Goal: Task Accomplishment & Management: Use online tool/utility

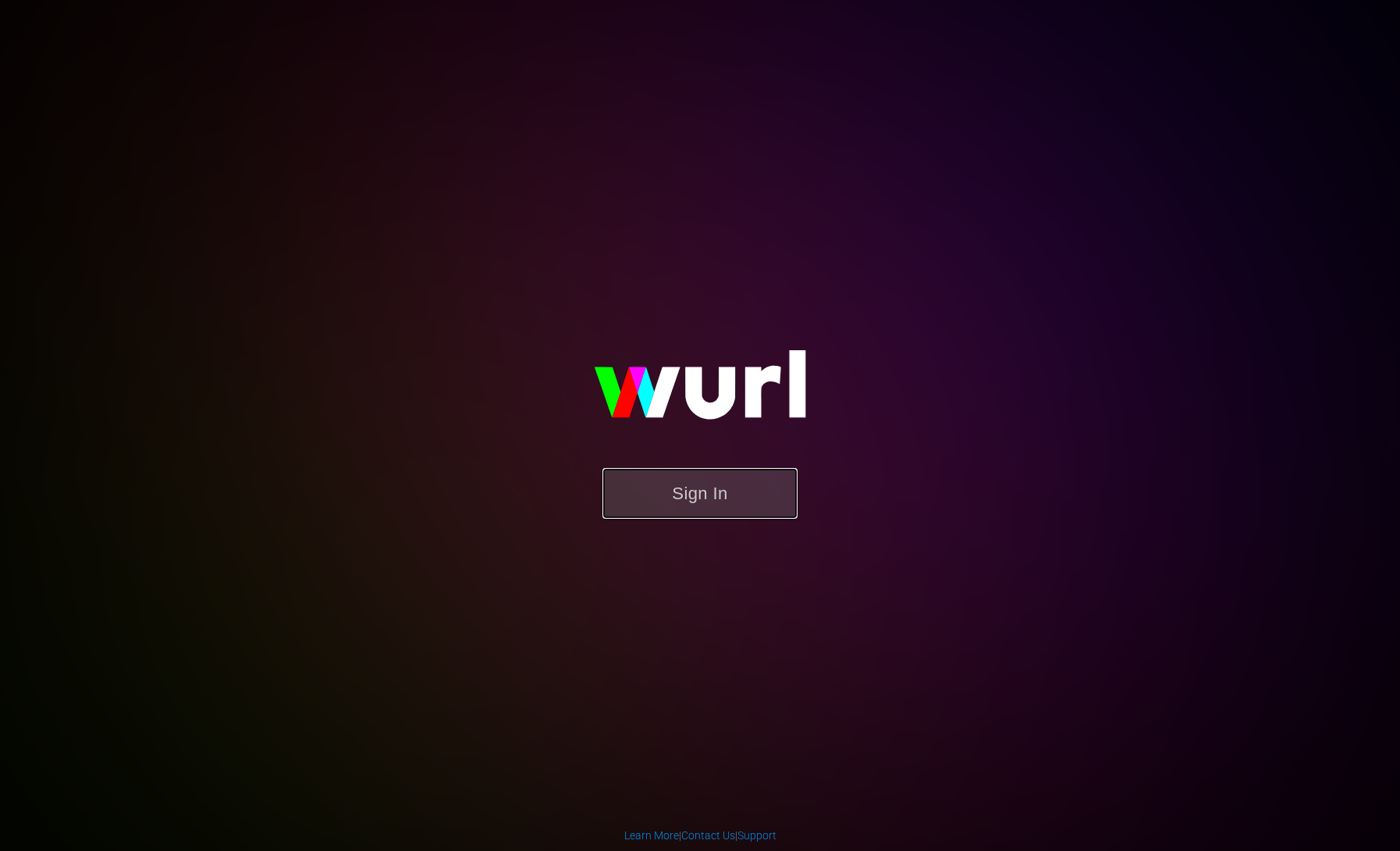
click at [682, 489] on button "Sign In" at bounding box center [700, 493] width 195 height 51
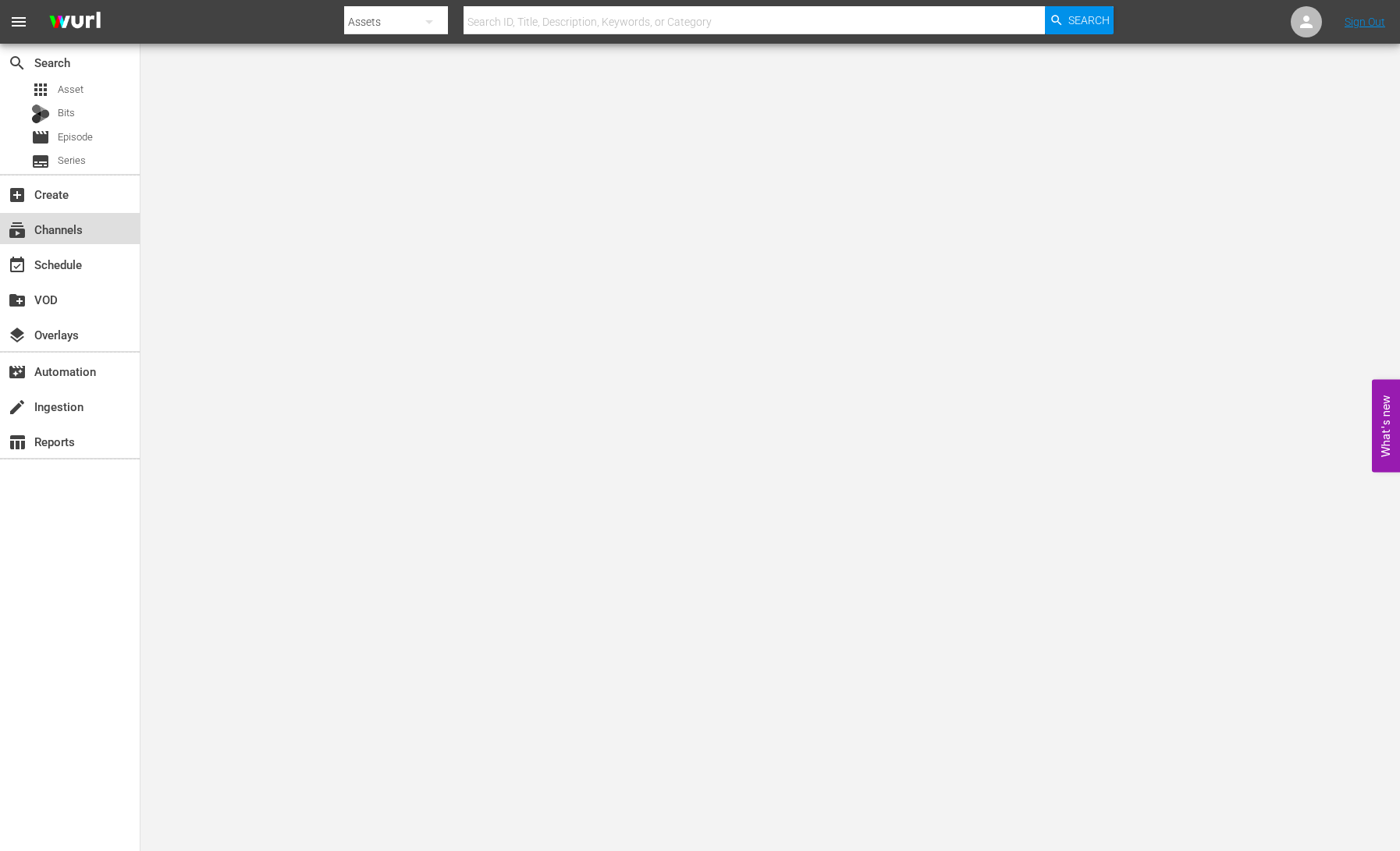
click at [72, 233] on div "subscriptions Channels" at bounding box center [43, 227] width 88 height 14
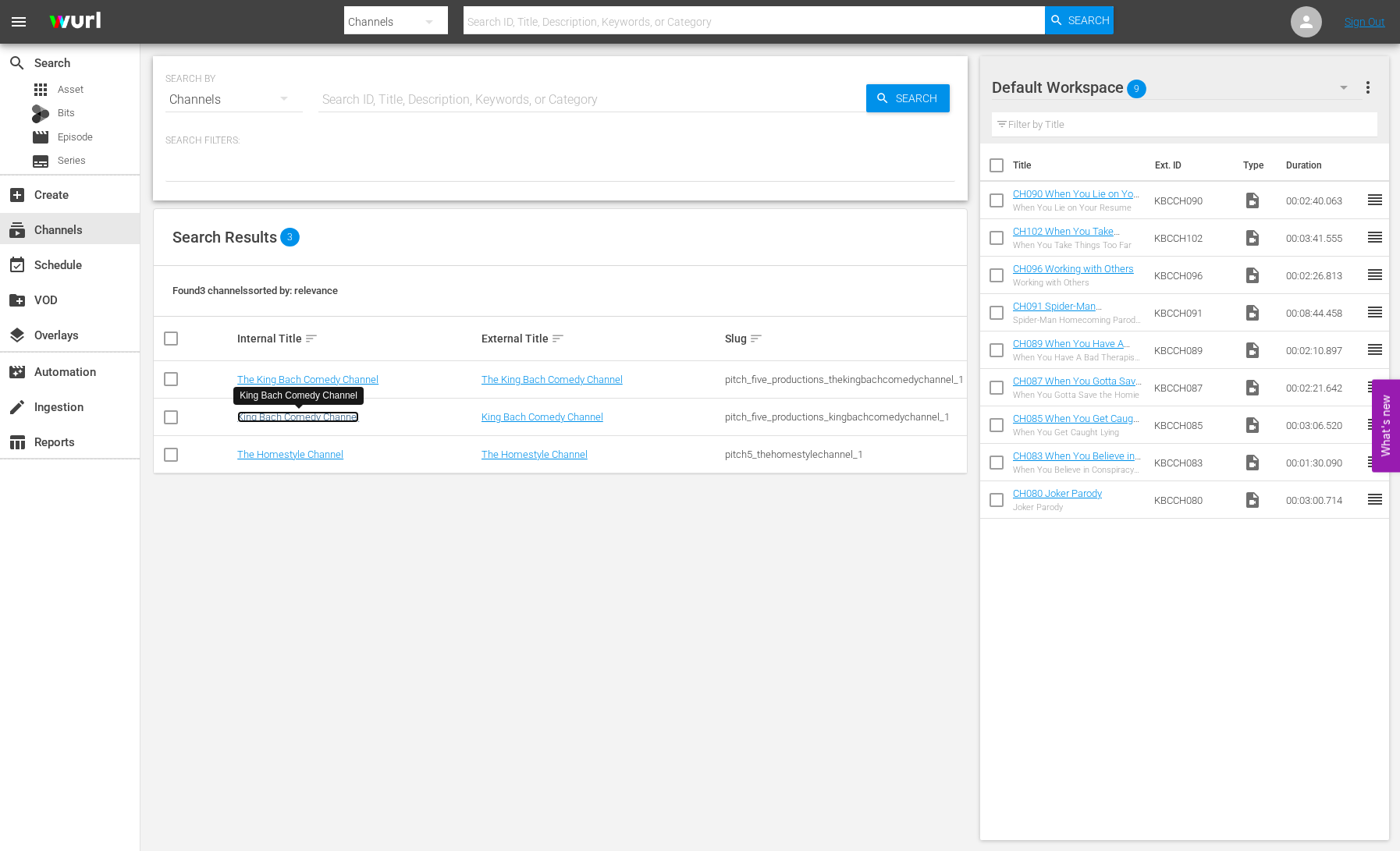
click at [318, 415] on link "King Bach Comedy Channel" at bounding box center [298, 416] width 122 height 11
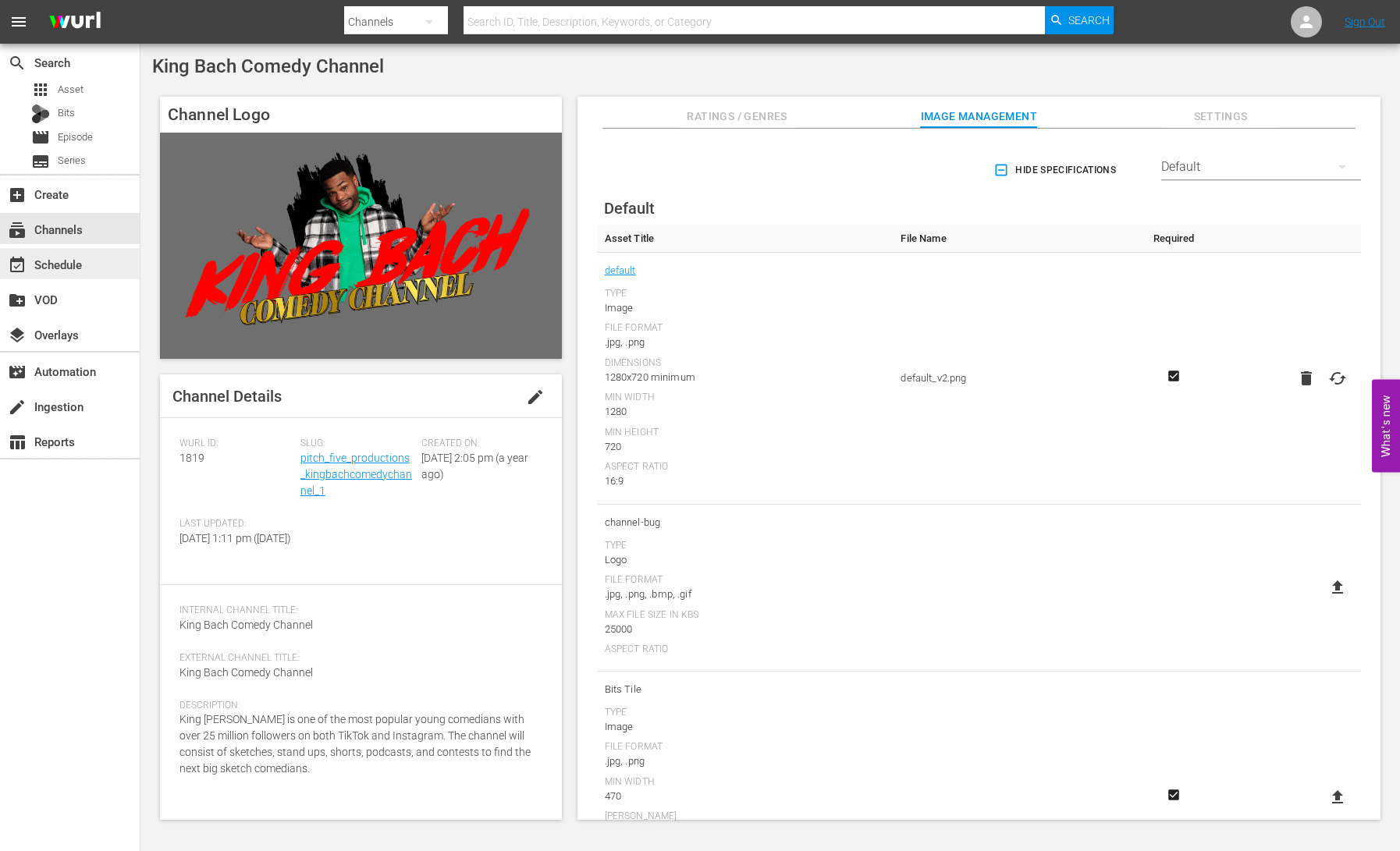
click at [84, 268] on div "event_available Schedule" at bounding box center [43, 262] width 88 height 14
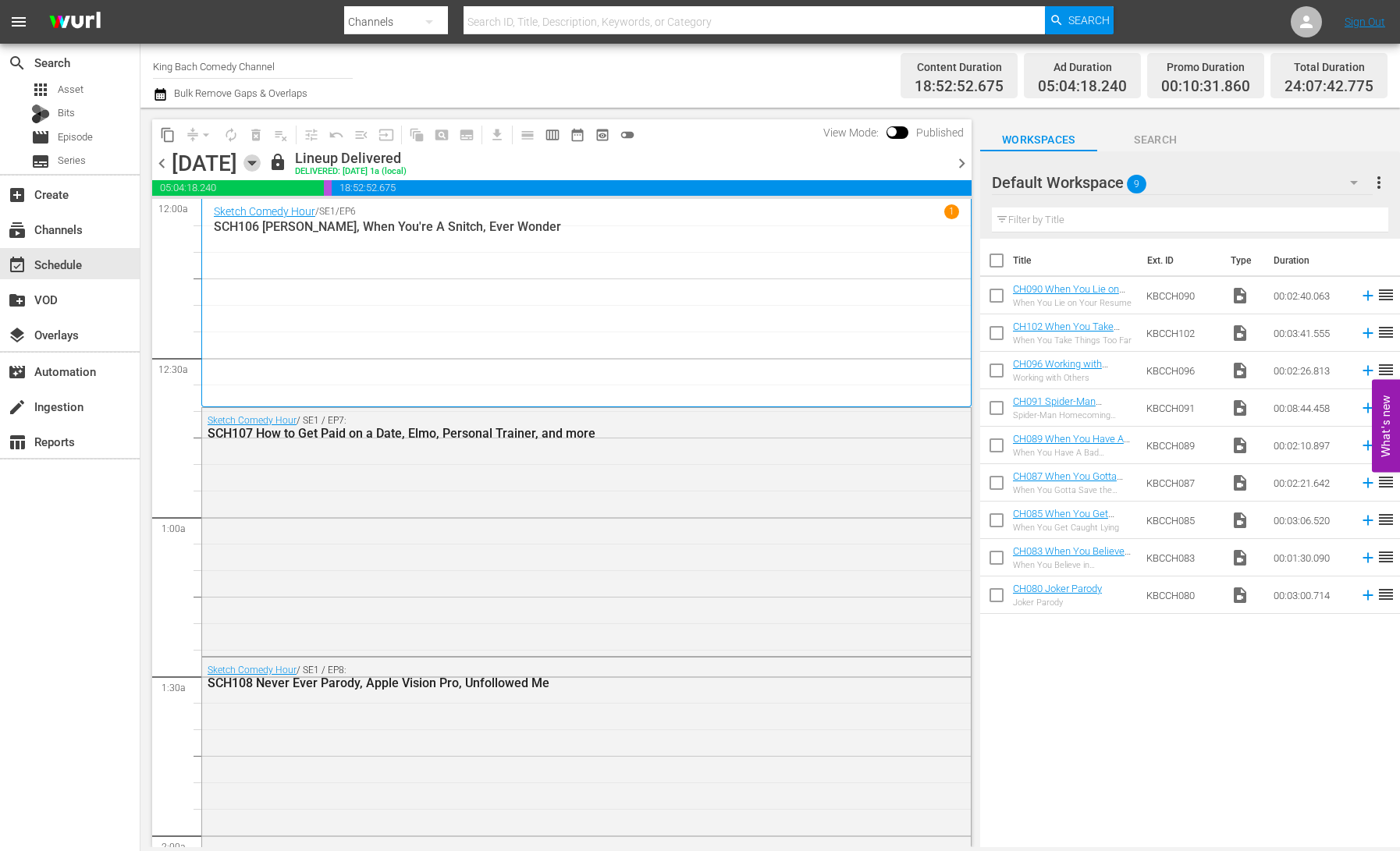
click at [260, 164] on icon "button" at bounding box center [251, 163] width 17 height 17
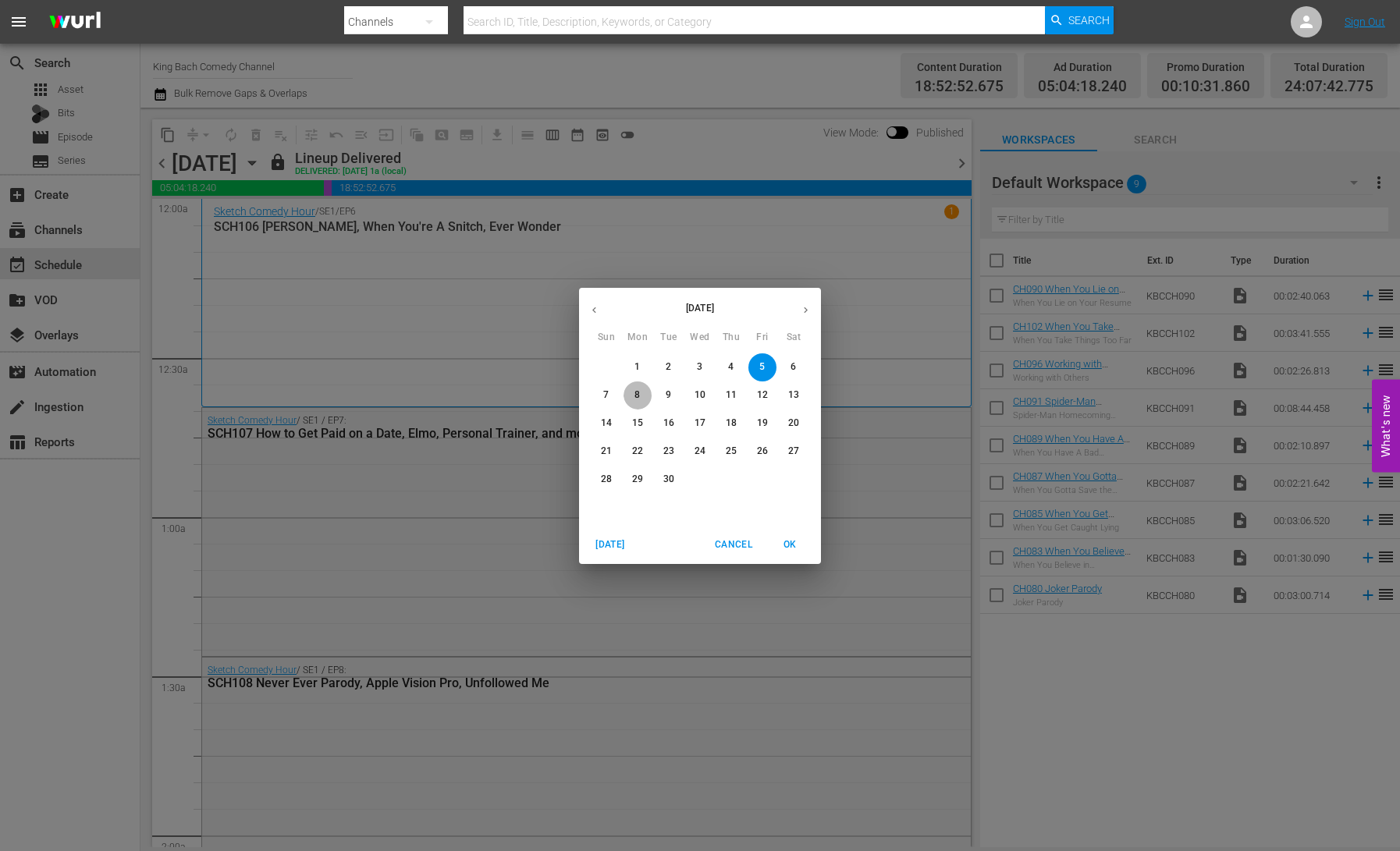
click at [640, 393] on p "8" at bounding box center [637, 395] width 6 height 13
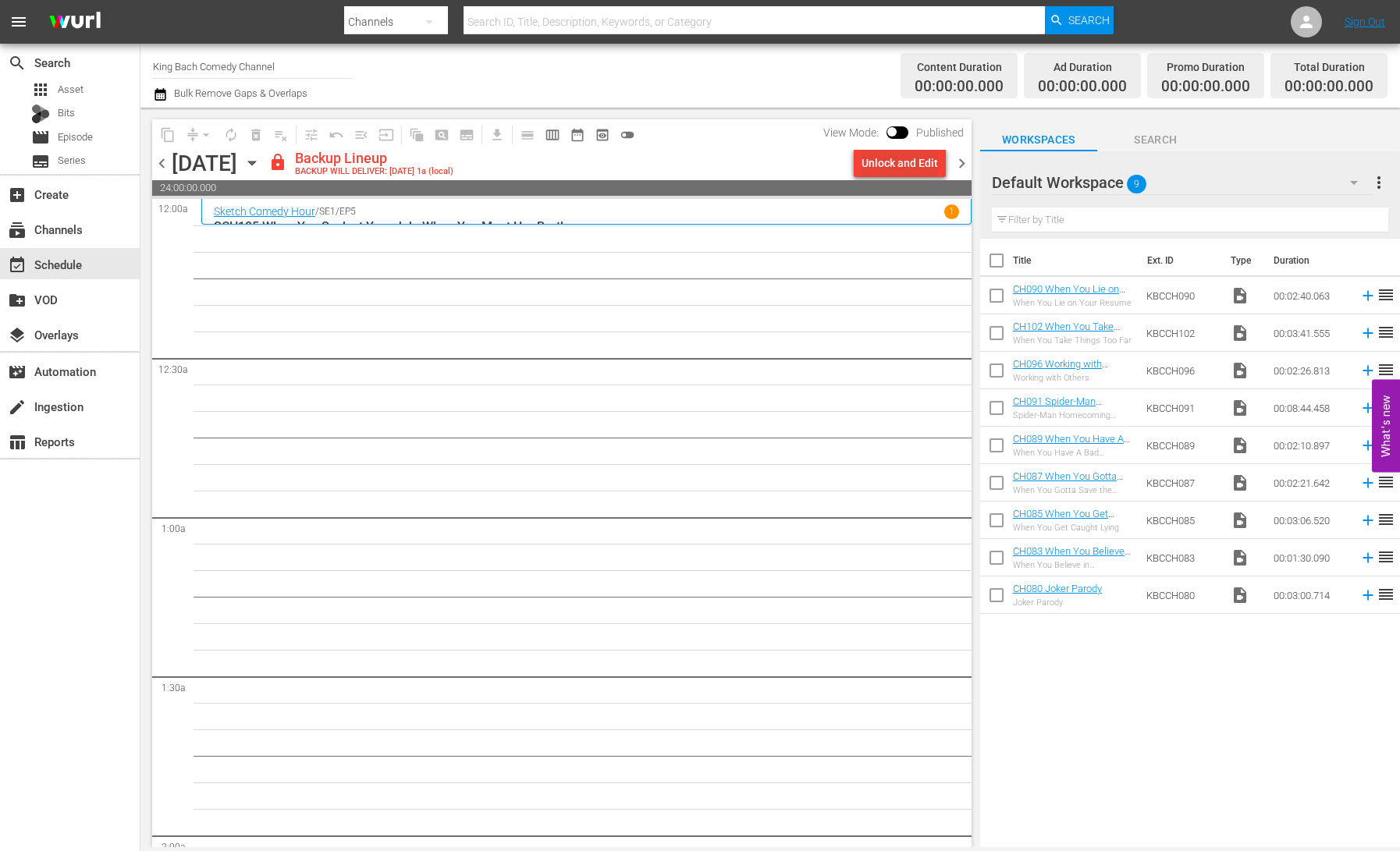
click at [892, 163] on div "Unlock and Edit" at bounding box center [900, 163] width 76 height 28
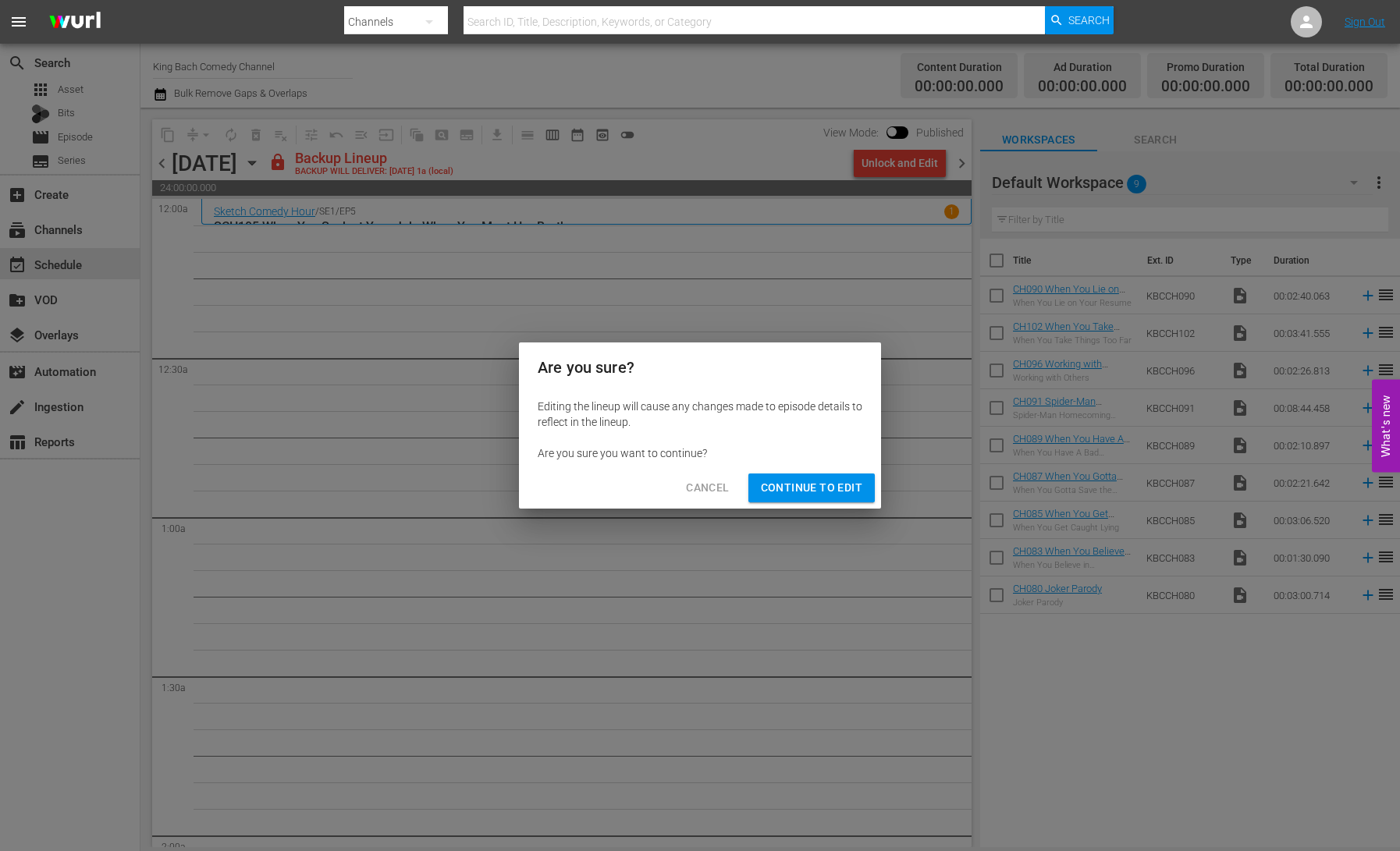
click at [827, 493] on span "Continue to Edit" at bounding box center [812, 488] width 102 height 20
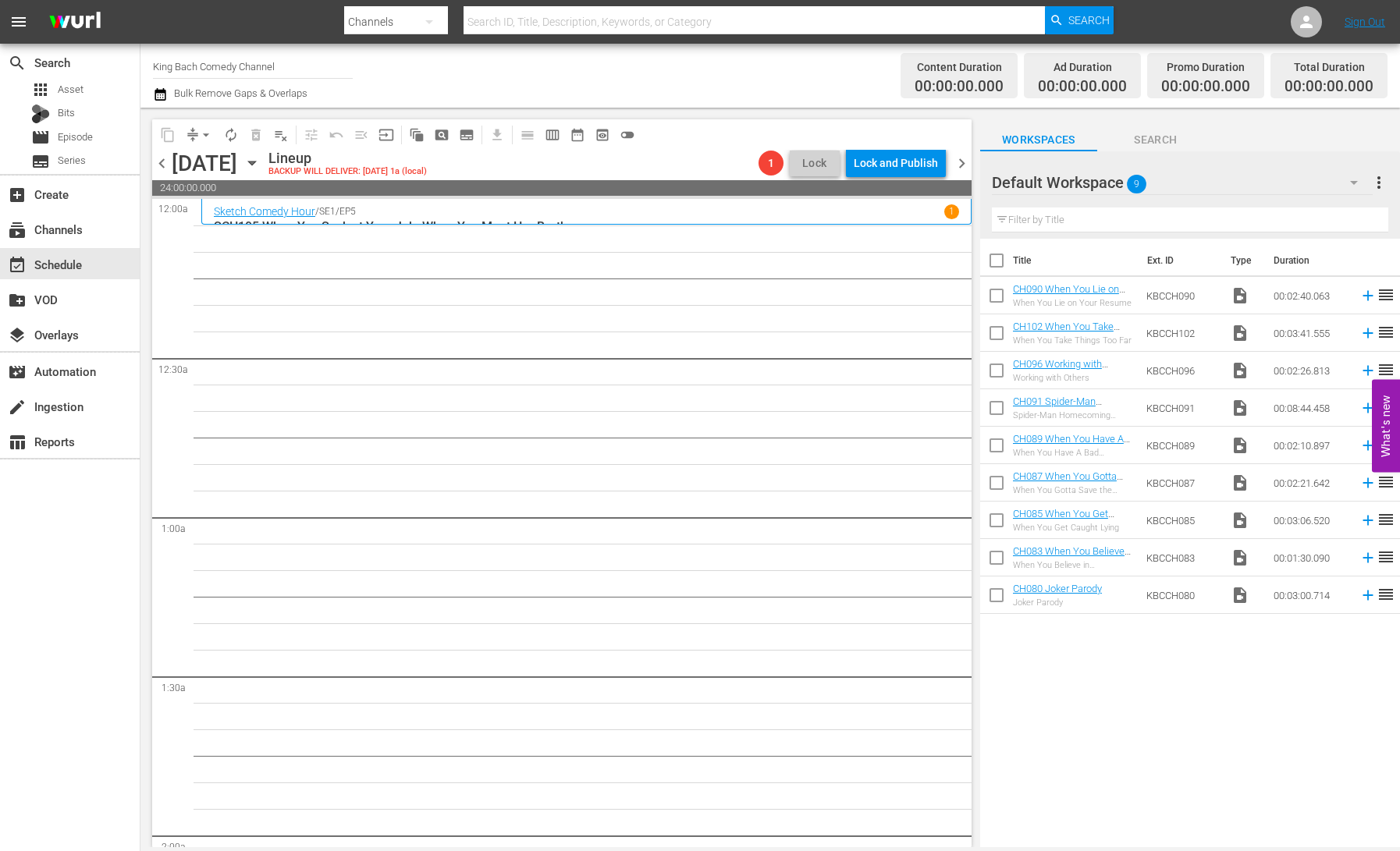
click at [962, 163] on span "chevron_right" at bounding box center [962, 164] width 20 height 20
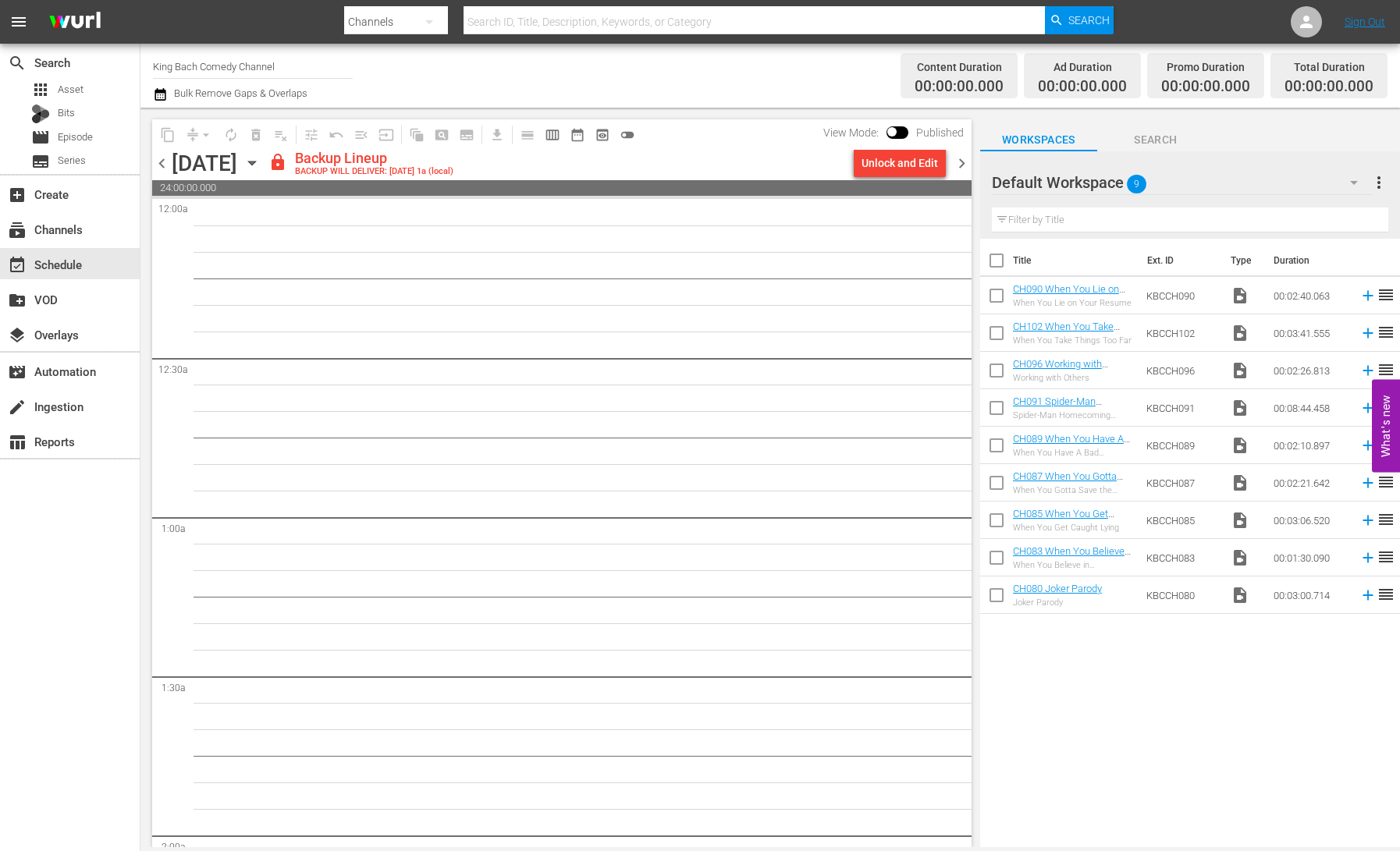
click at [905, 166] on div "Unlock and Edit" at bounding box center [900, 163] width 76 height 28
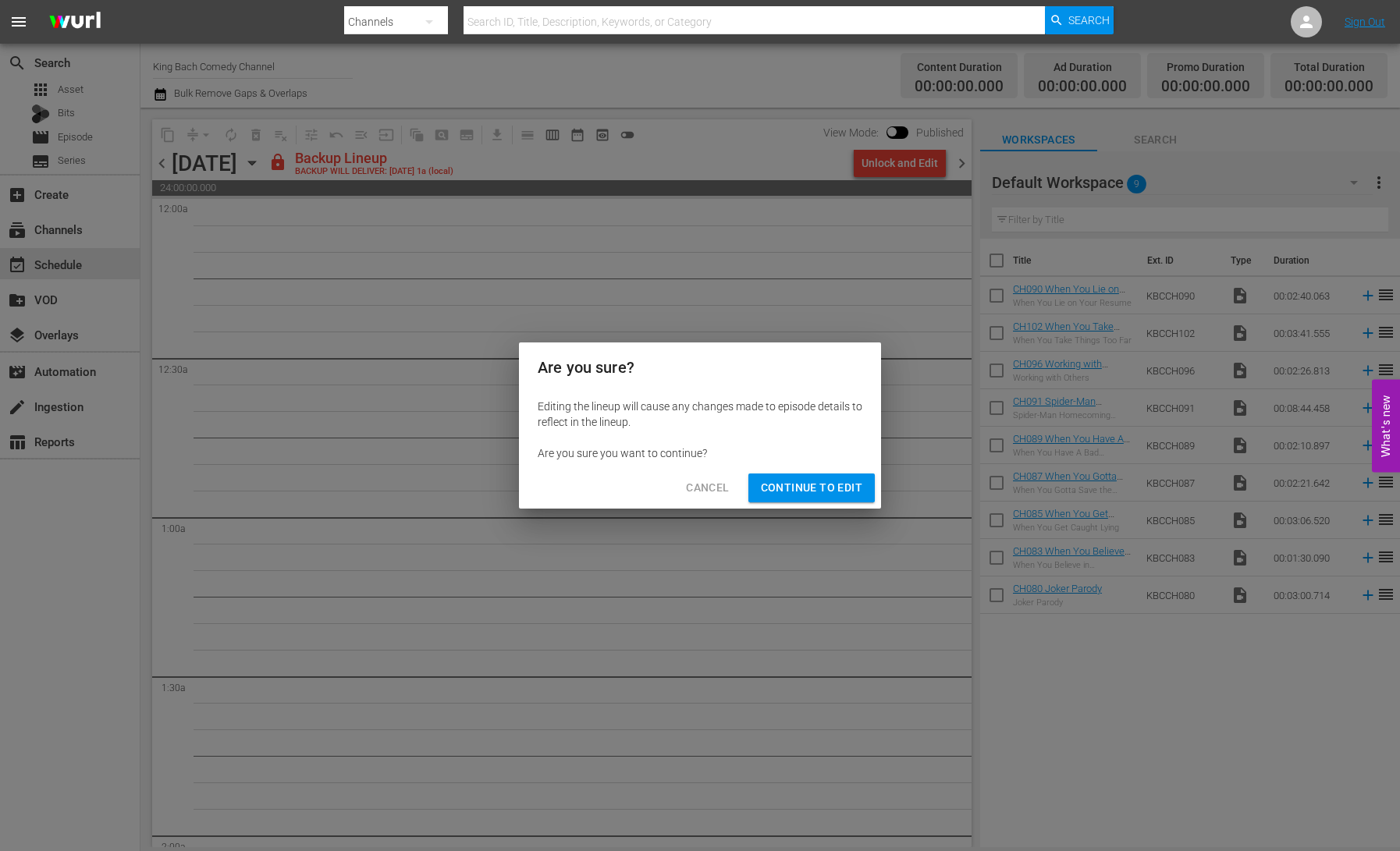
click at [818, 494] on span "Continue to Edit" at bounding box center [812, 488] width 102 height 20
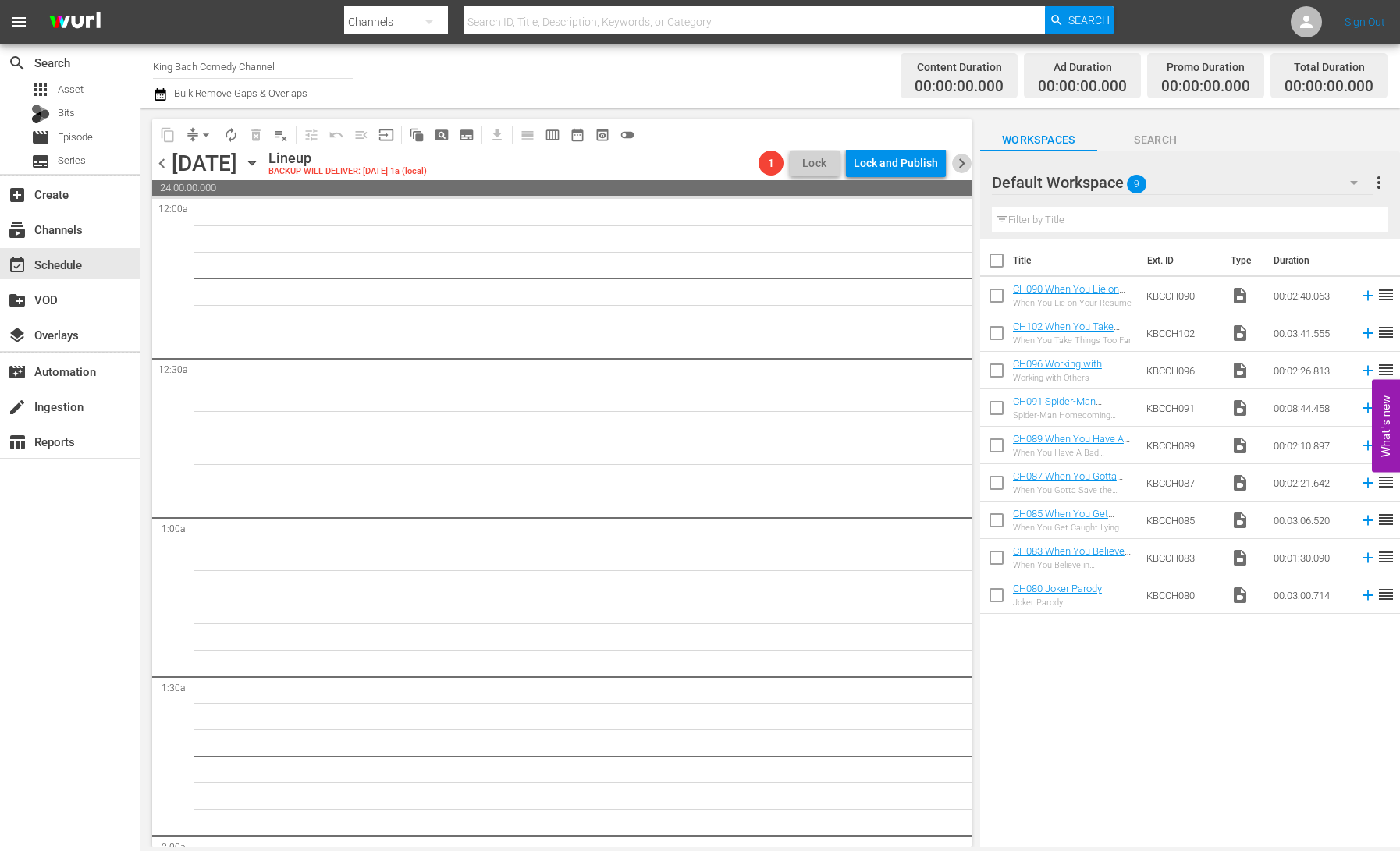
click at [967, 164] on span "chevron_right" at bounding box center [962, 164] width 20 height 20
click at [905, 162] on div "Unlock and Edit" at bounding box center [900, 163] width 76 height 28
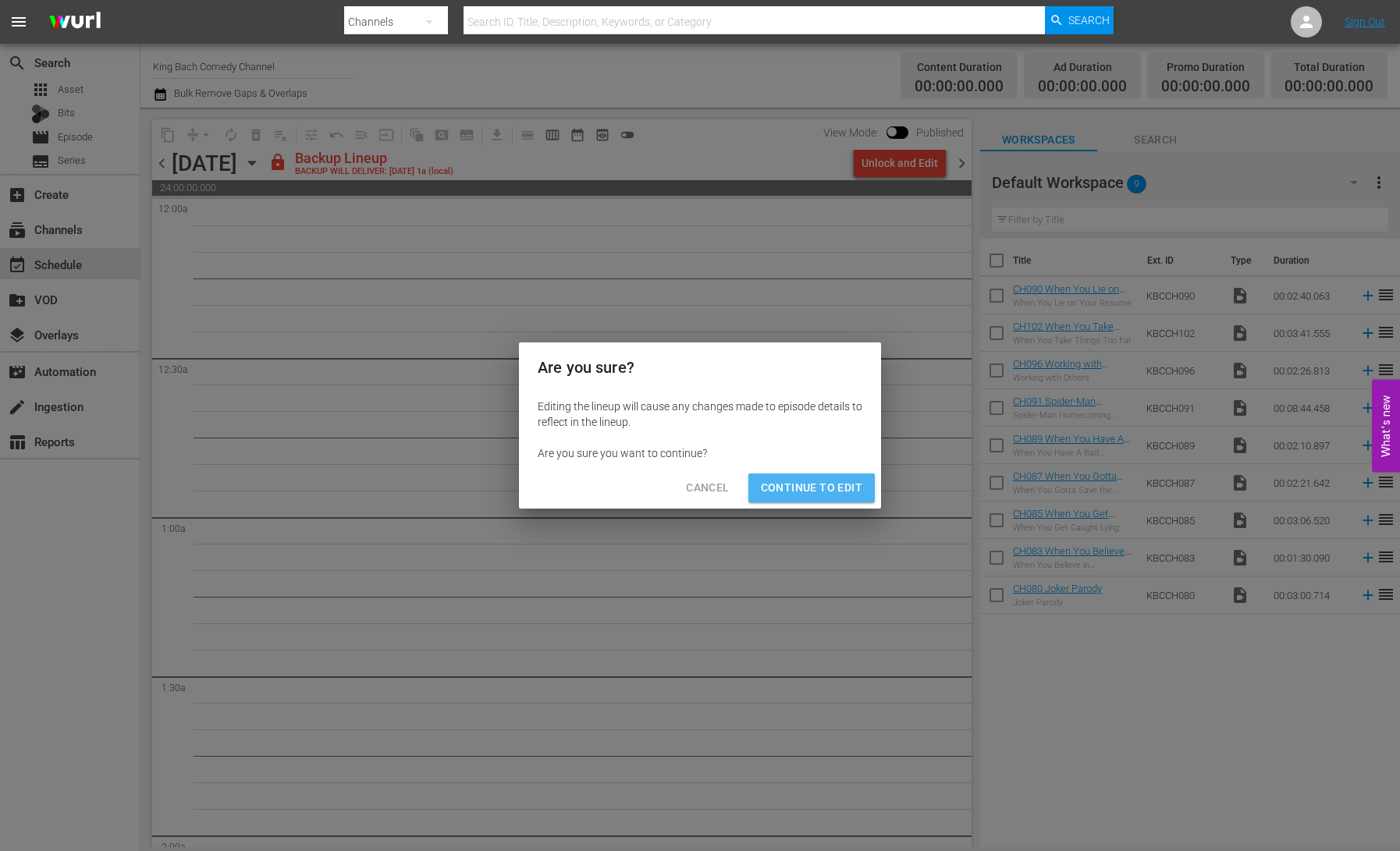
click at [848, 486] on span "Continue to Edit" at bounding box center [812, 488] width 102 height 20
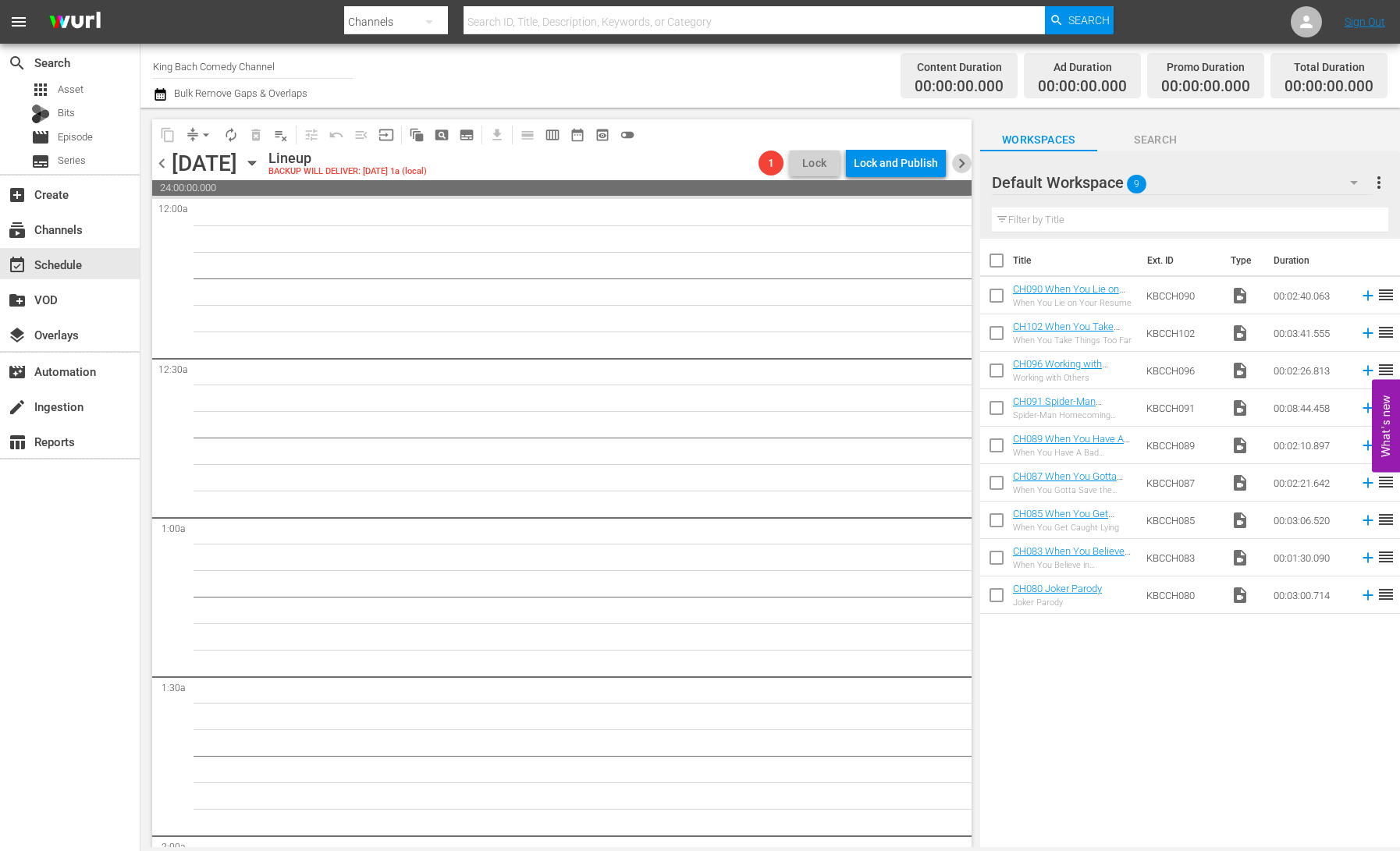
click at [961, 163] on span "chevron_right" at bounding box center [962, 164] width 20 height 20
click at [903, 167] on div "Unlock and Edit" at bounding box center [900, 163] width 76 height 28
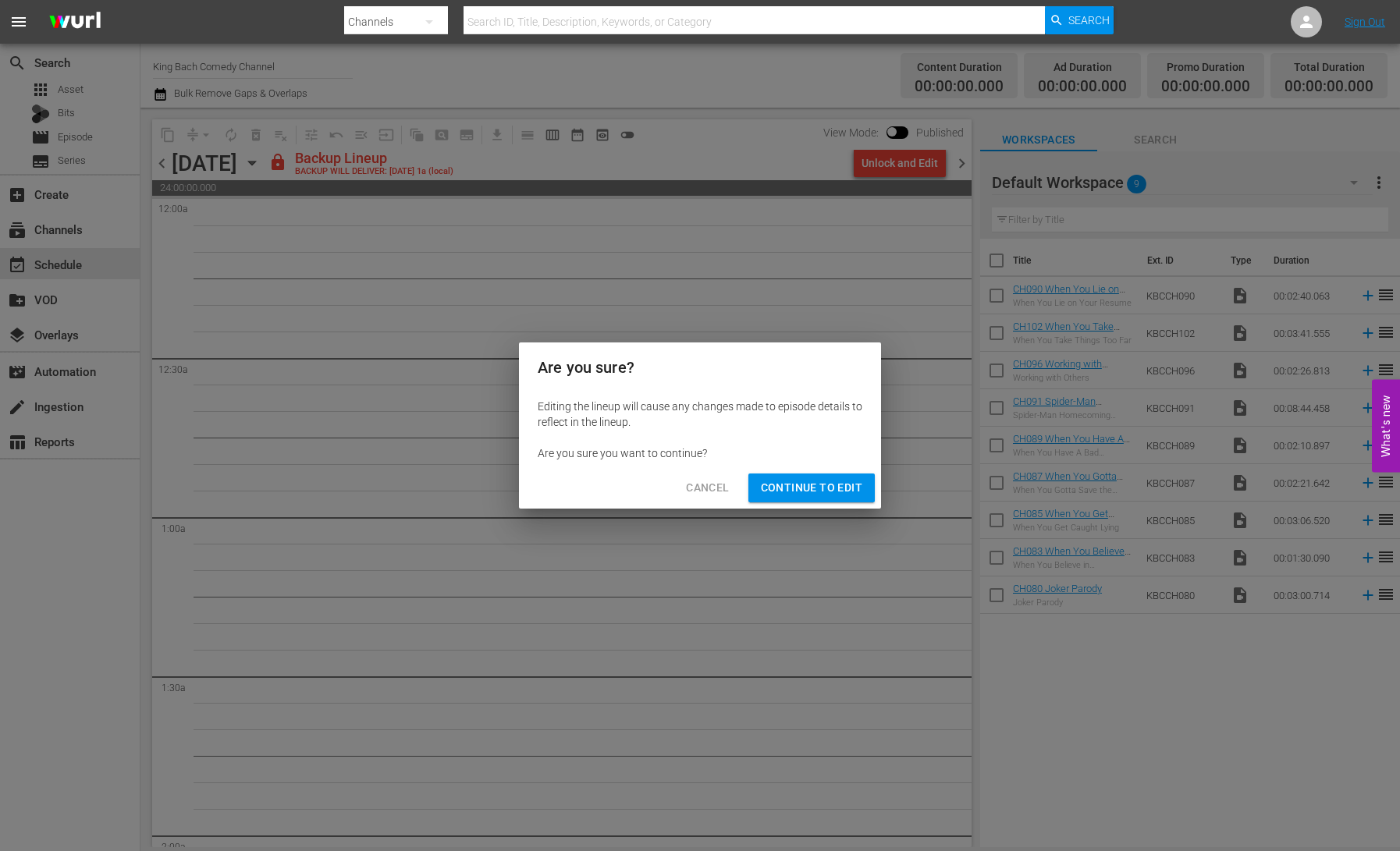
click at [845, 495] on span "Continue to Edit" at bounding box center [812, 488] width 102 height 20
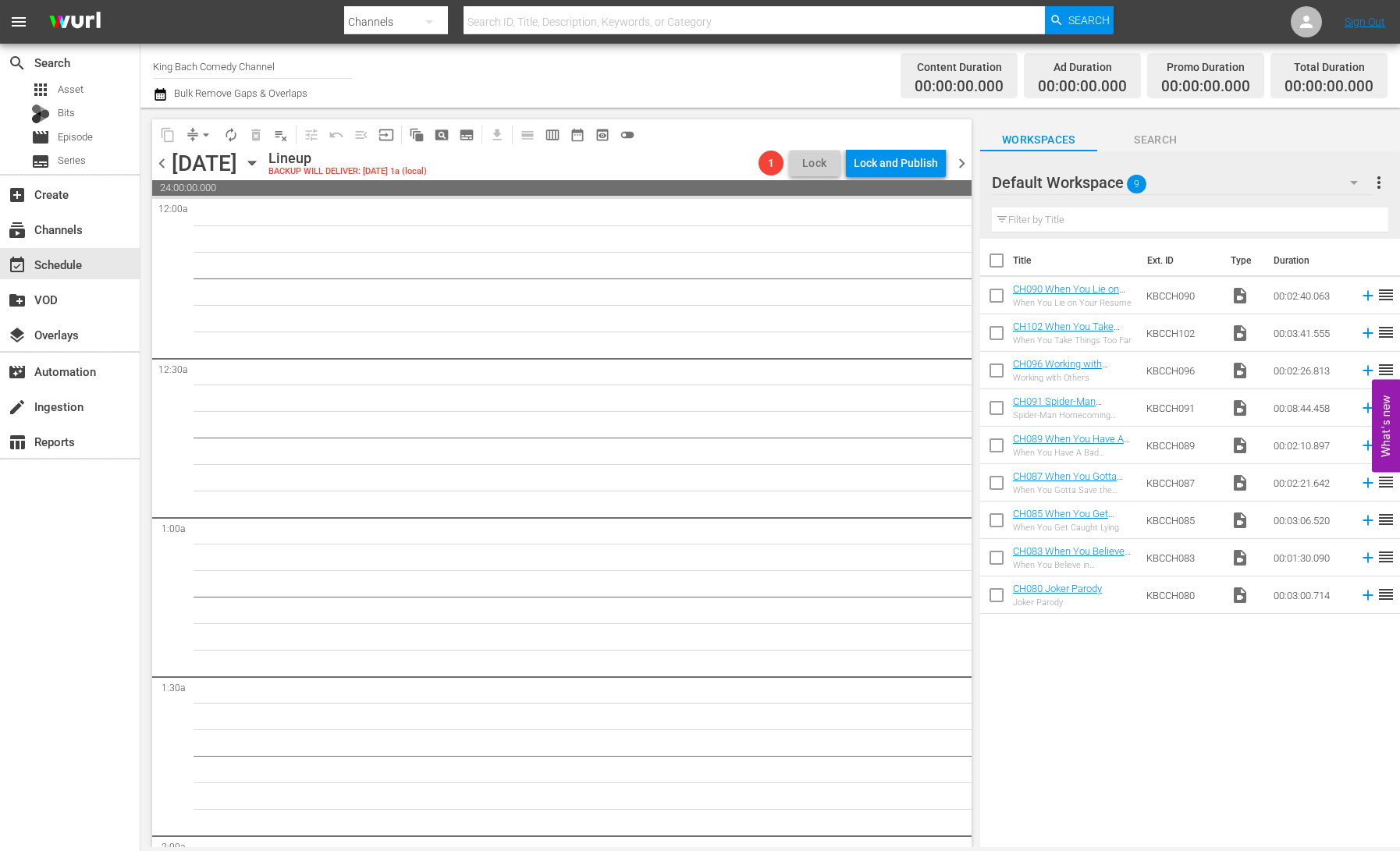
click at [961, 164] on span "chevron_right" at bounding box center [962, 164] width 20 height 20
click at [260, 158] on icon "button" at bounding box center [251, 163] width 17 height 17
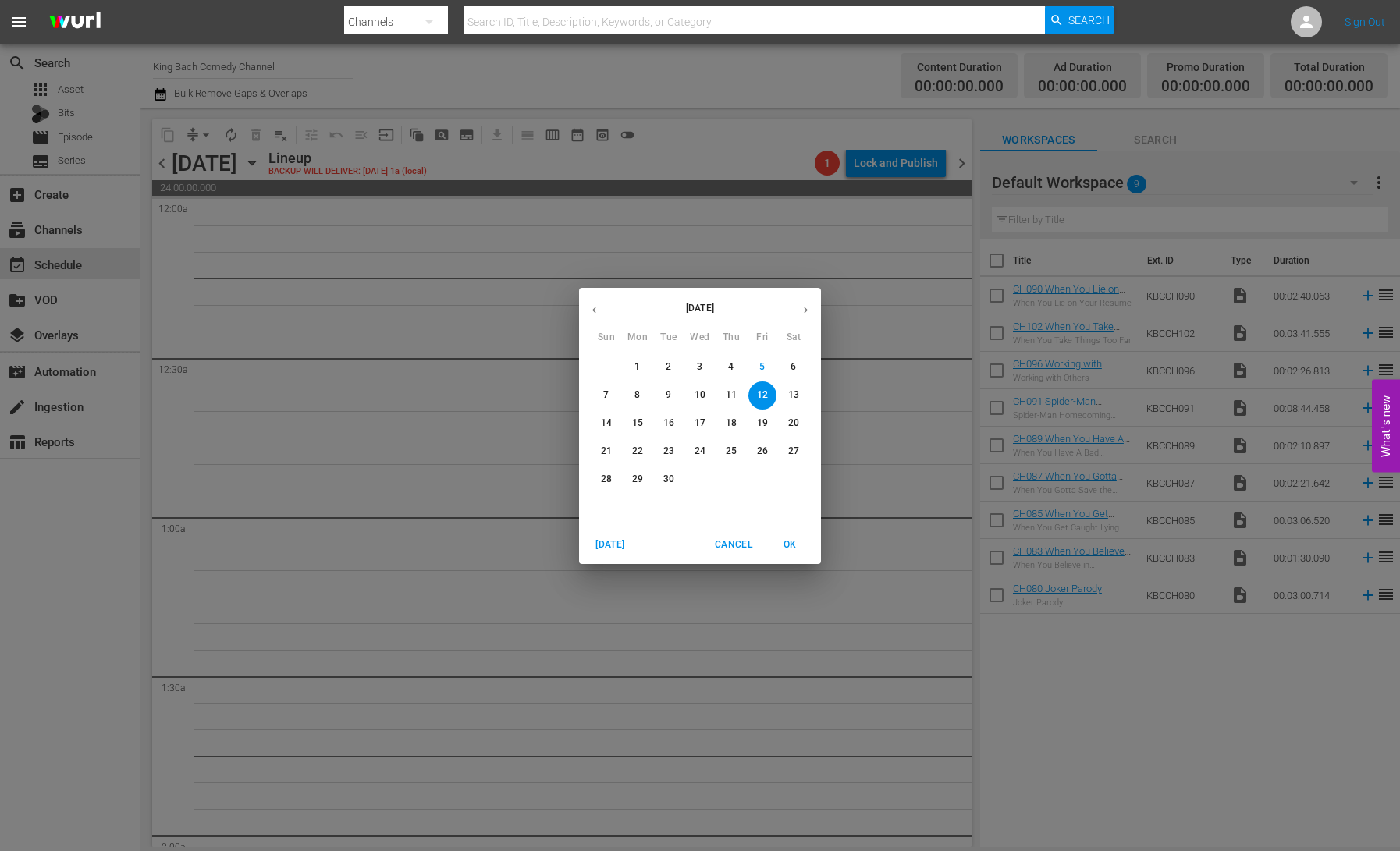
click at [634, 397] on span "8" at bounding box center [638, 395] width 28 height 13
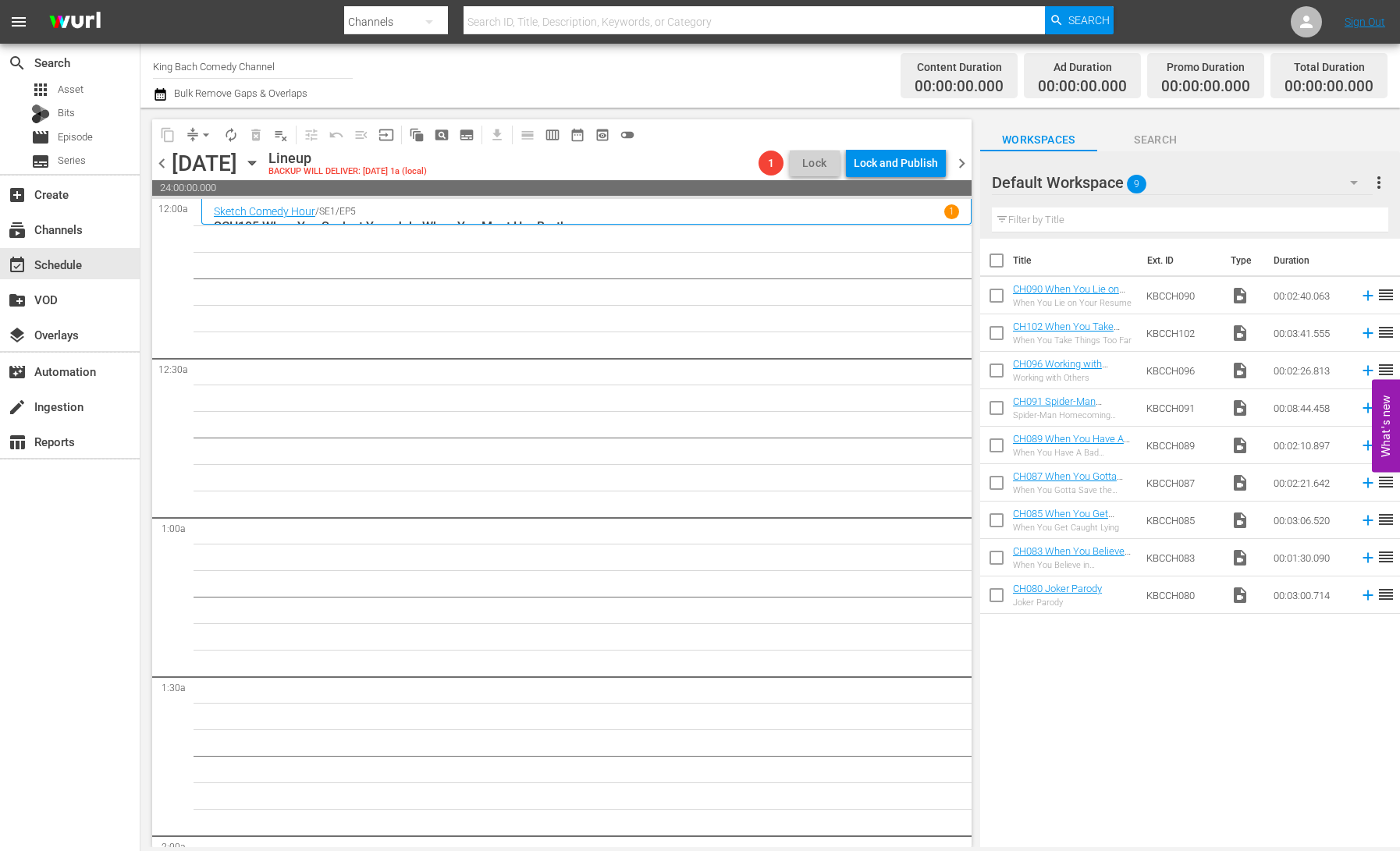
click at [260, 164] on icon "button" at bounding box center [251, 163] width 17 height 17
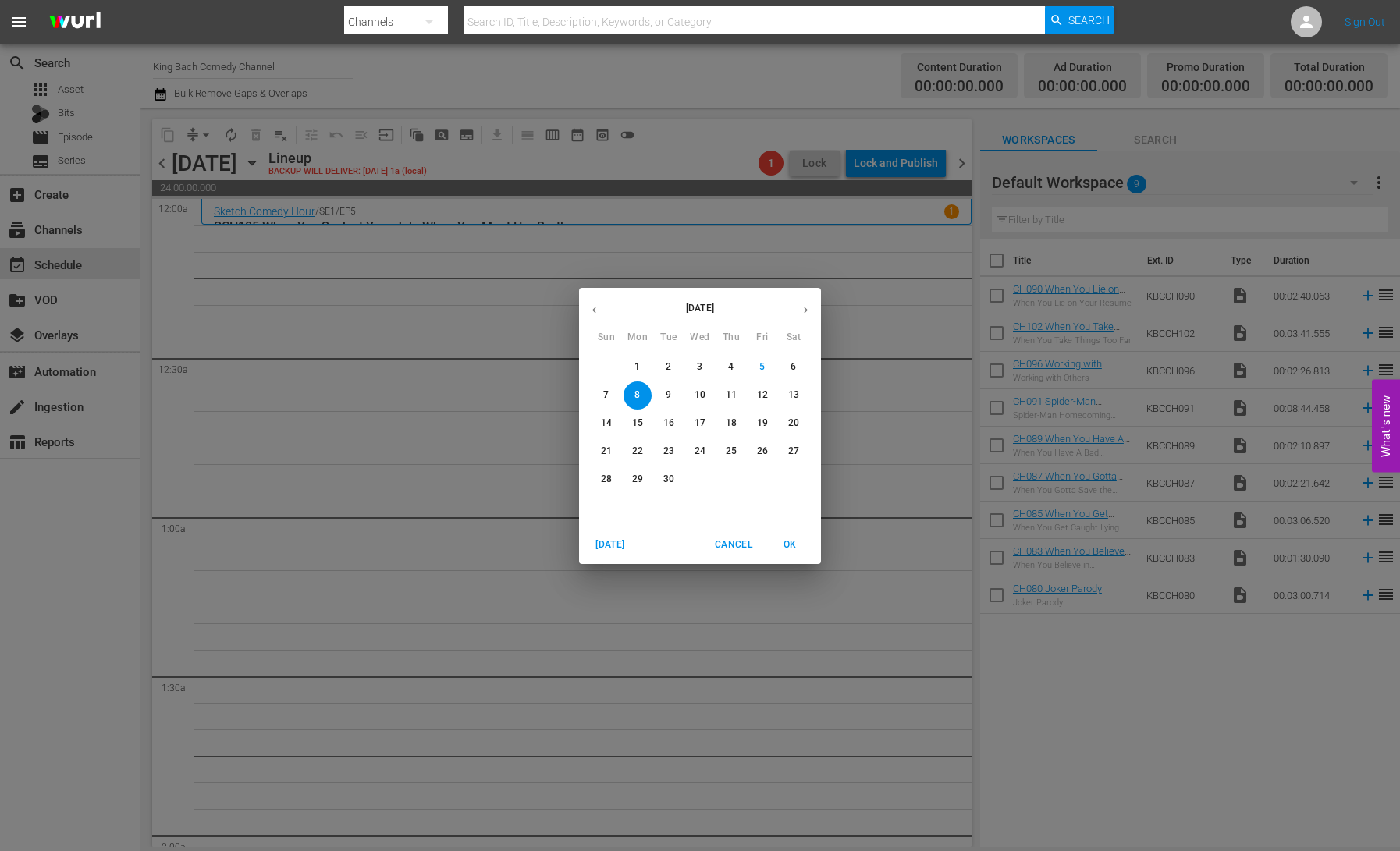
click at [635, 361] on p "1" at bounding box center [637, 367] width 6 height 13
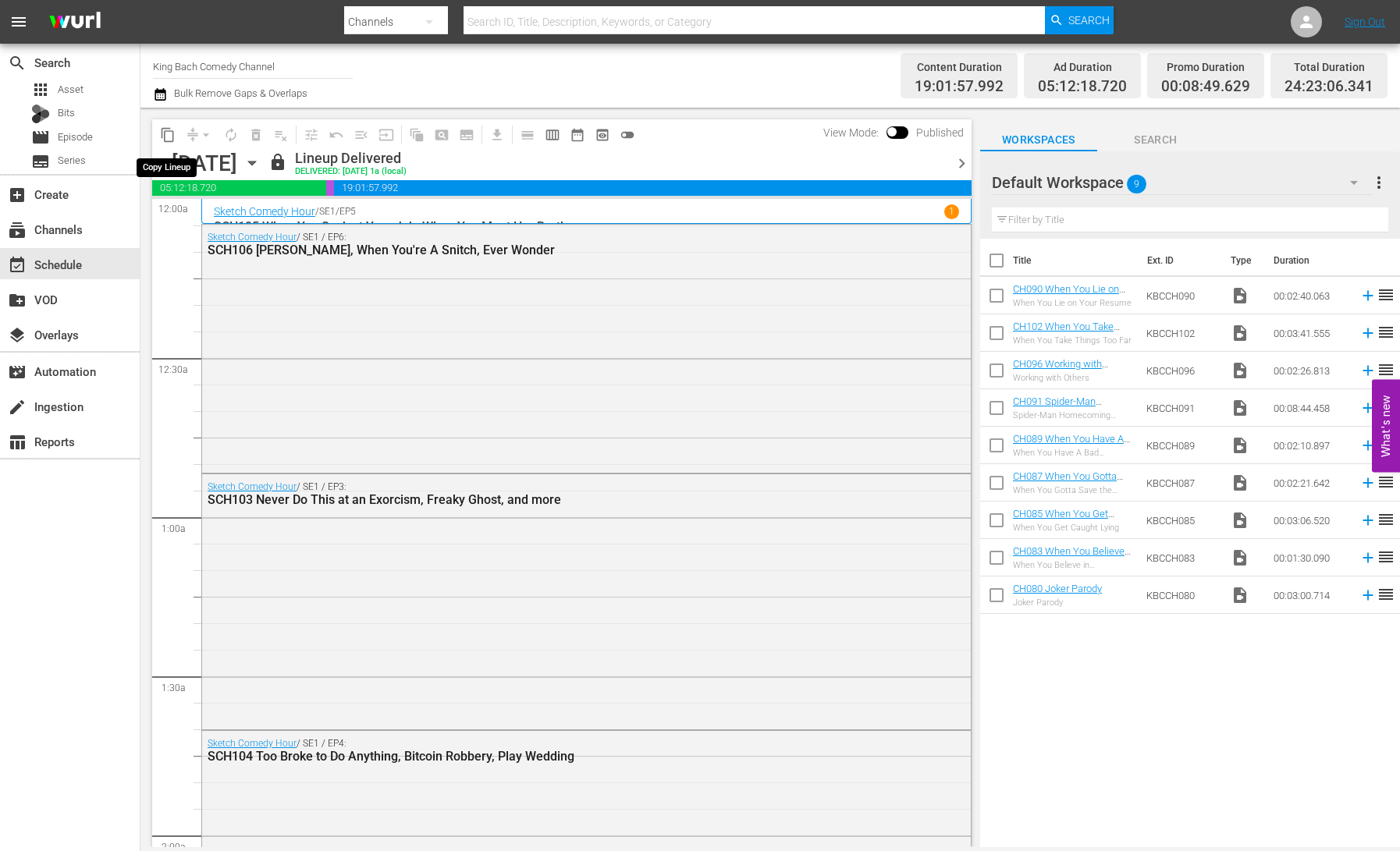
click at [169, 137] on span "content_copy" at bounding box center [167, 134] width 16 height 16
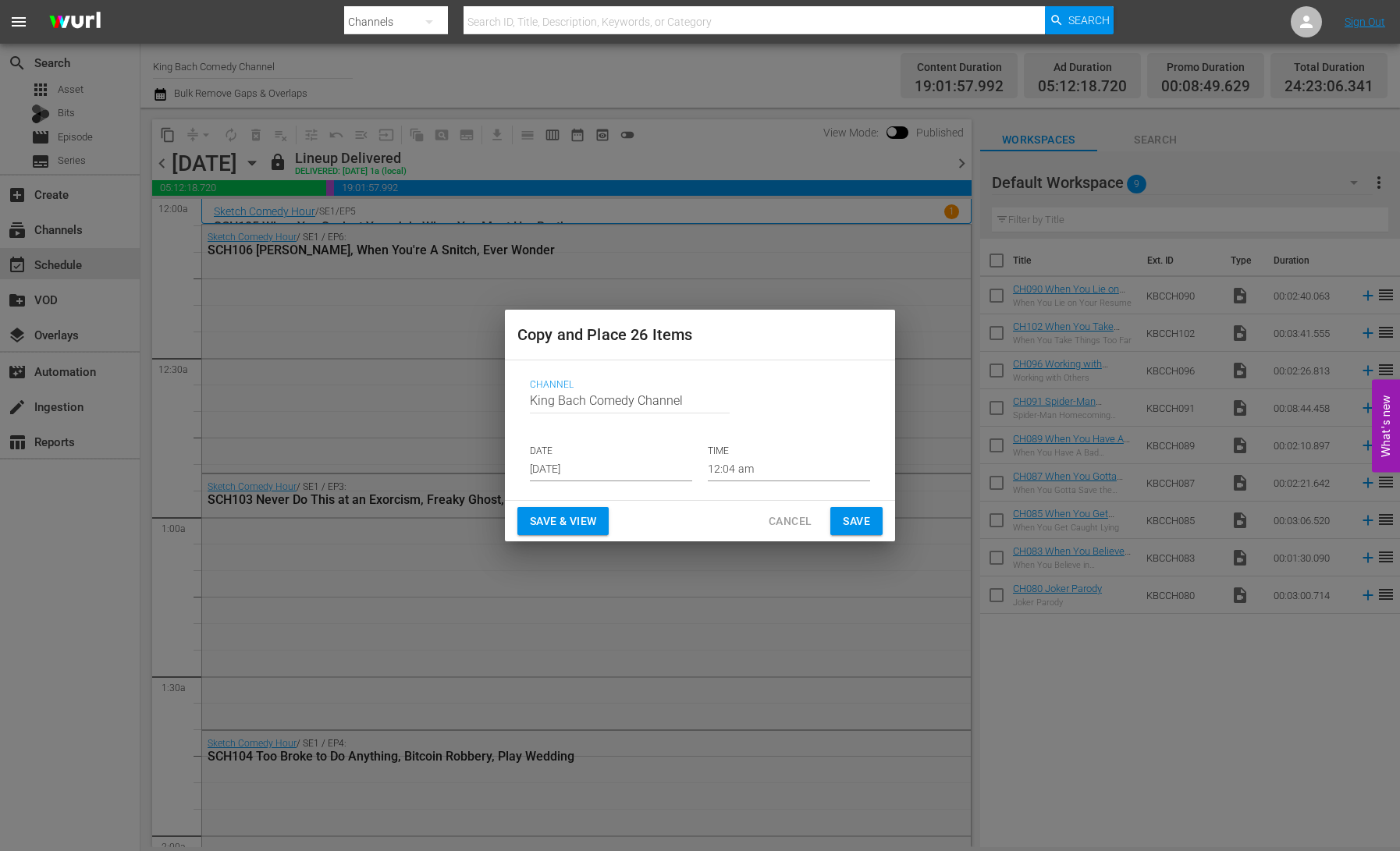
click at [589, 466] on input "[DATE]" at bounding box center [611, 470] width 162 height 24
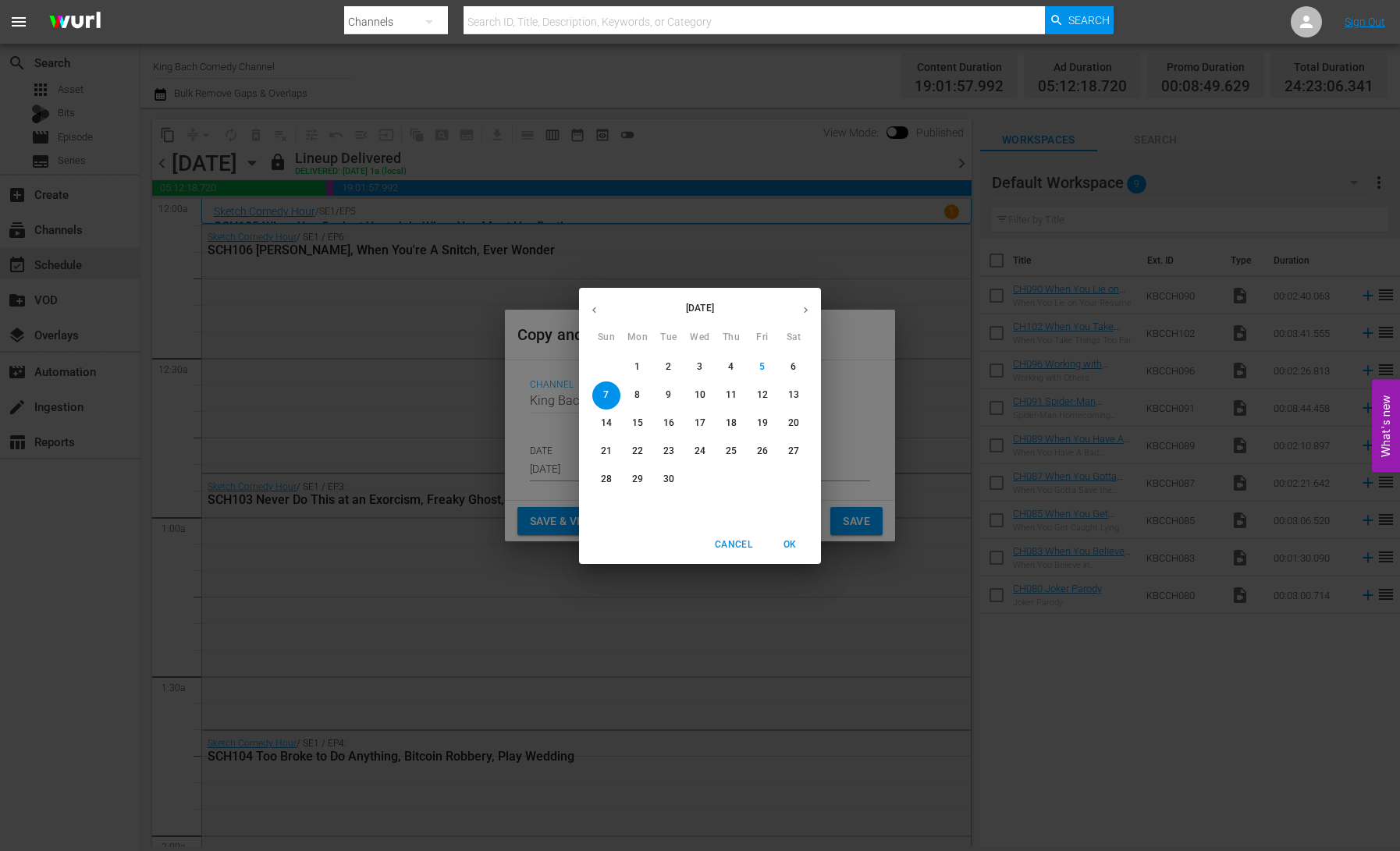
click at [639, 397] on p "8" at bounding box center [637, 395] width 6 height 13
type input "Sep 8th 2025"
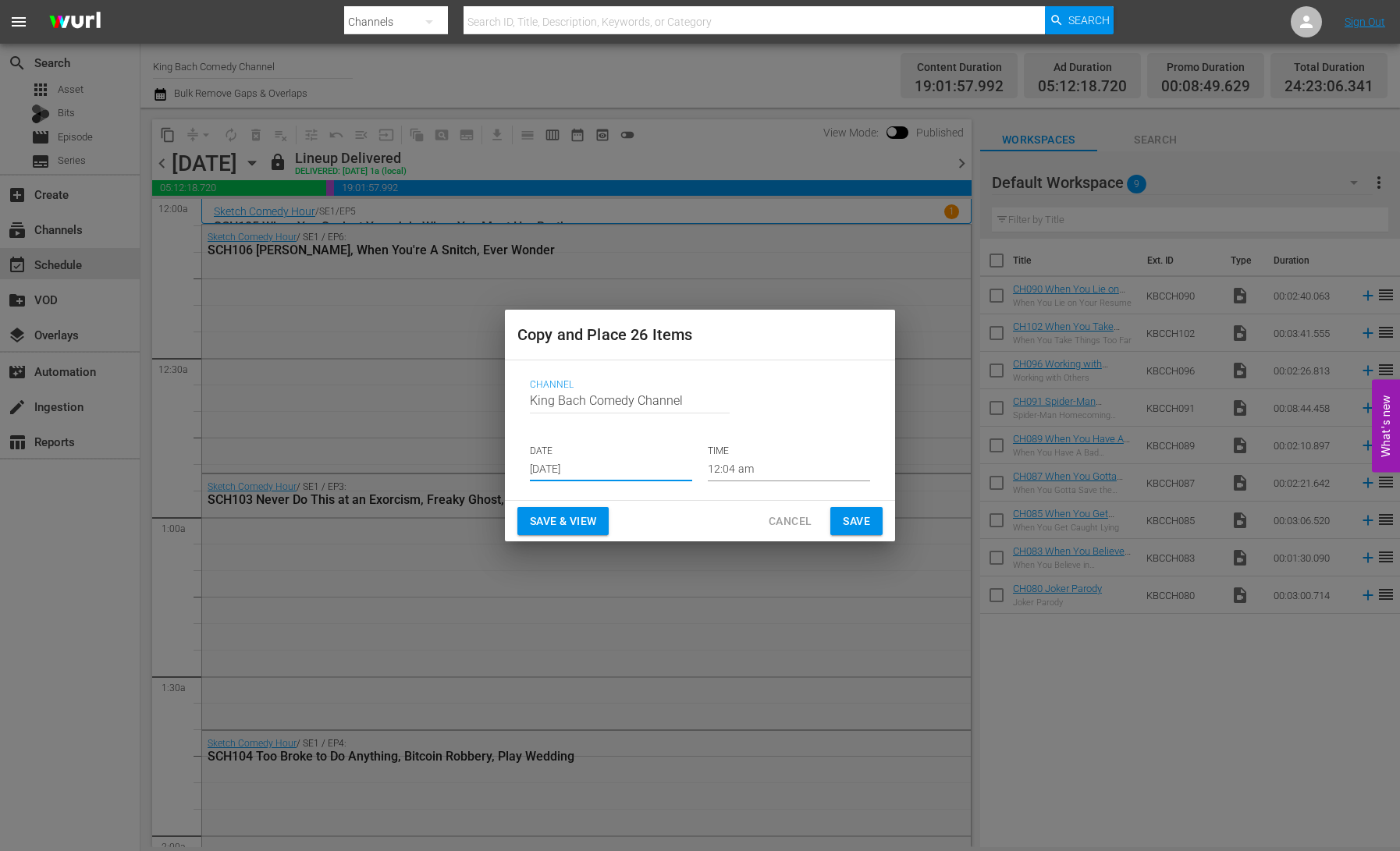
click at [547, 522] on span "Save & View" at bounding box center [562, 521] width 66 height 20
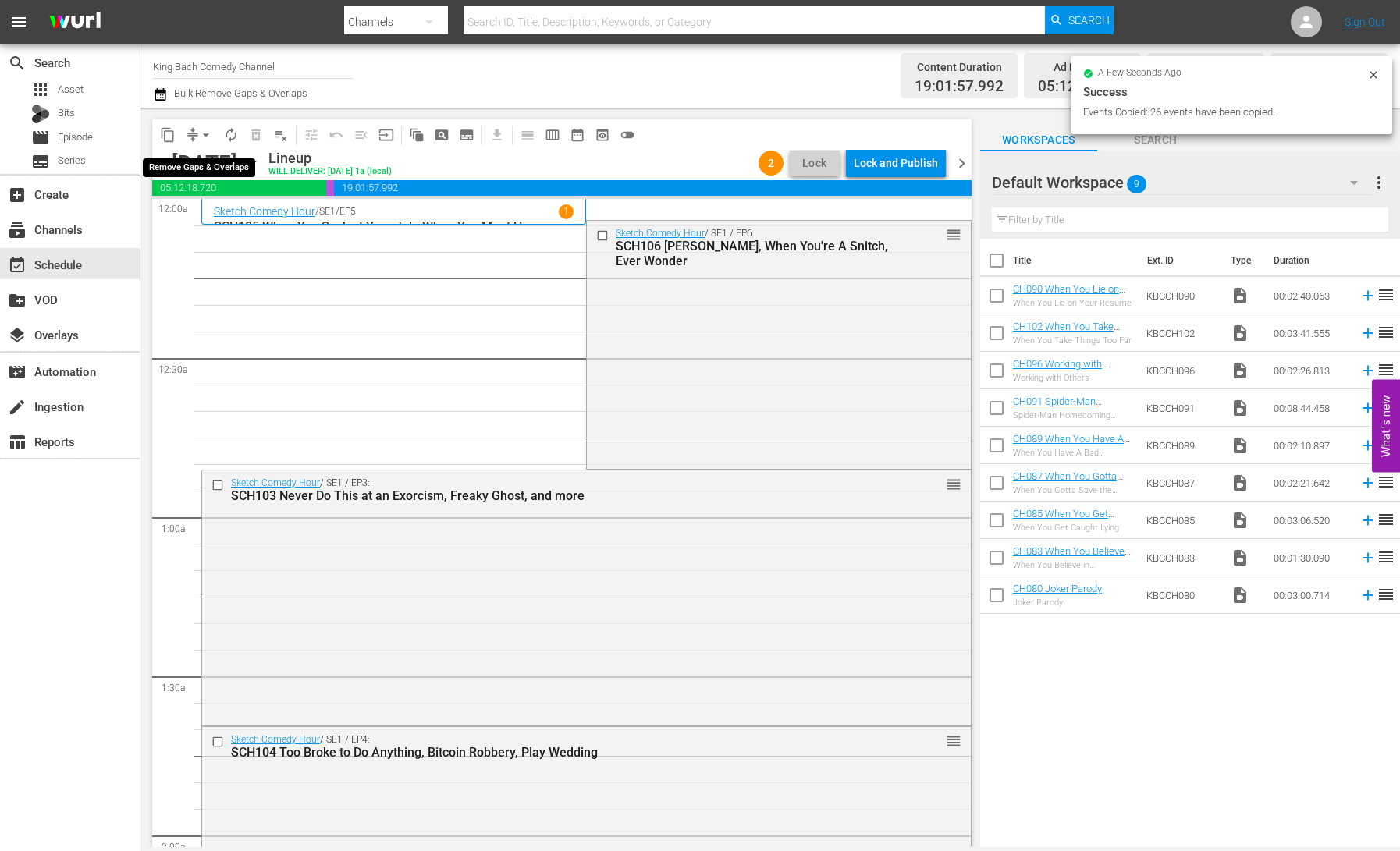
click at [204, 134] on span "arrow_drop_down" at bounding box center [205, 134] width 16 height 16
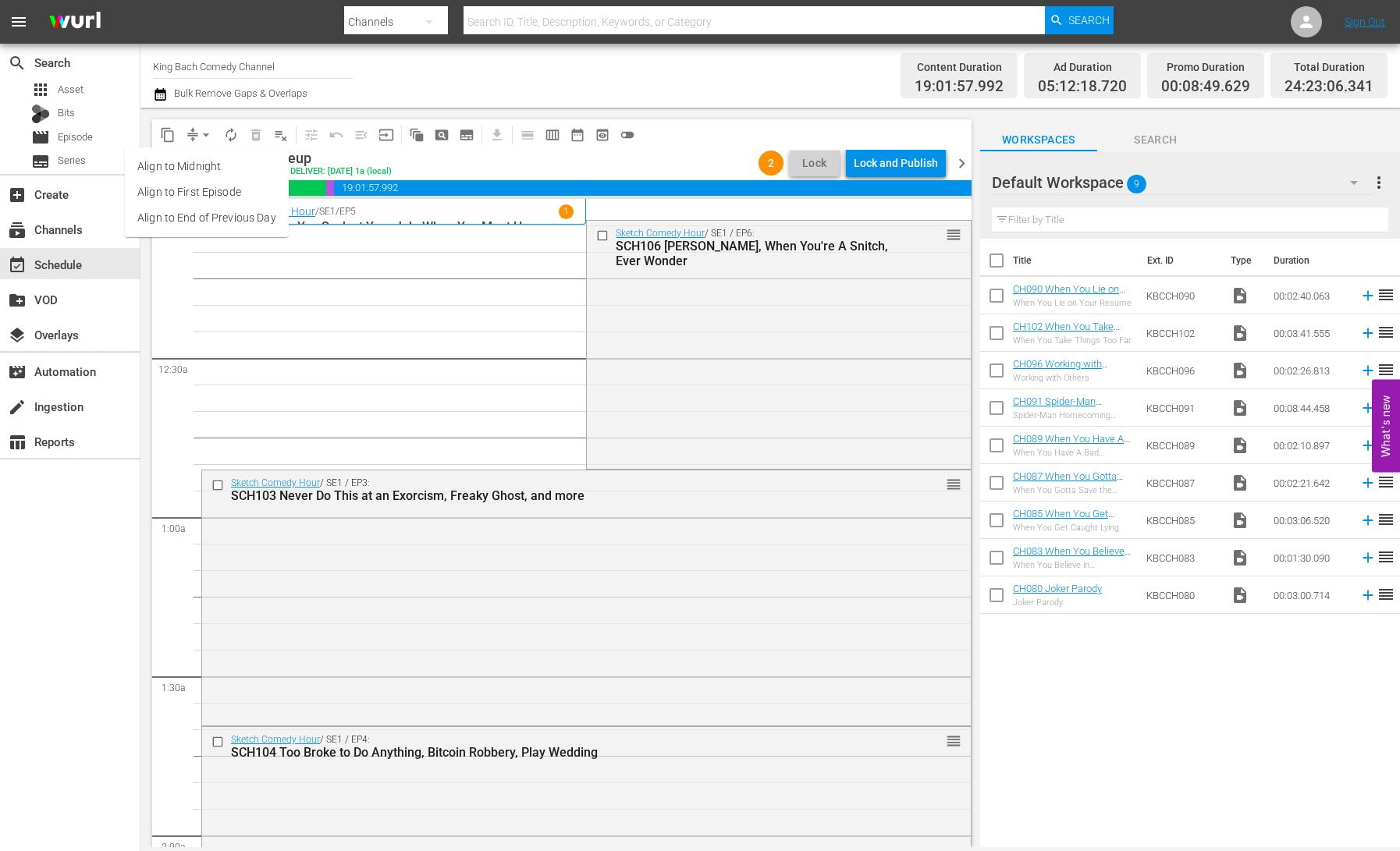
click at [227, 217] on li "Align to End of Previous Day" at bounding box center [207, 218] width 164 height 25
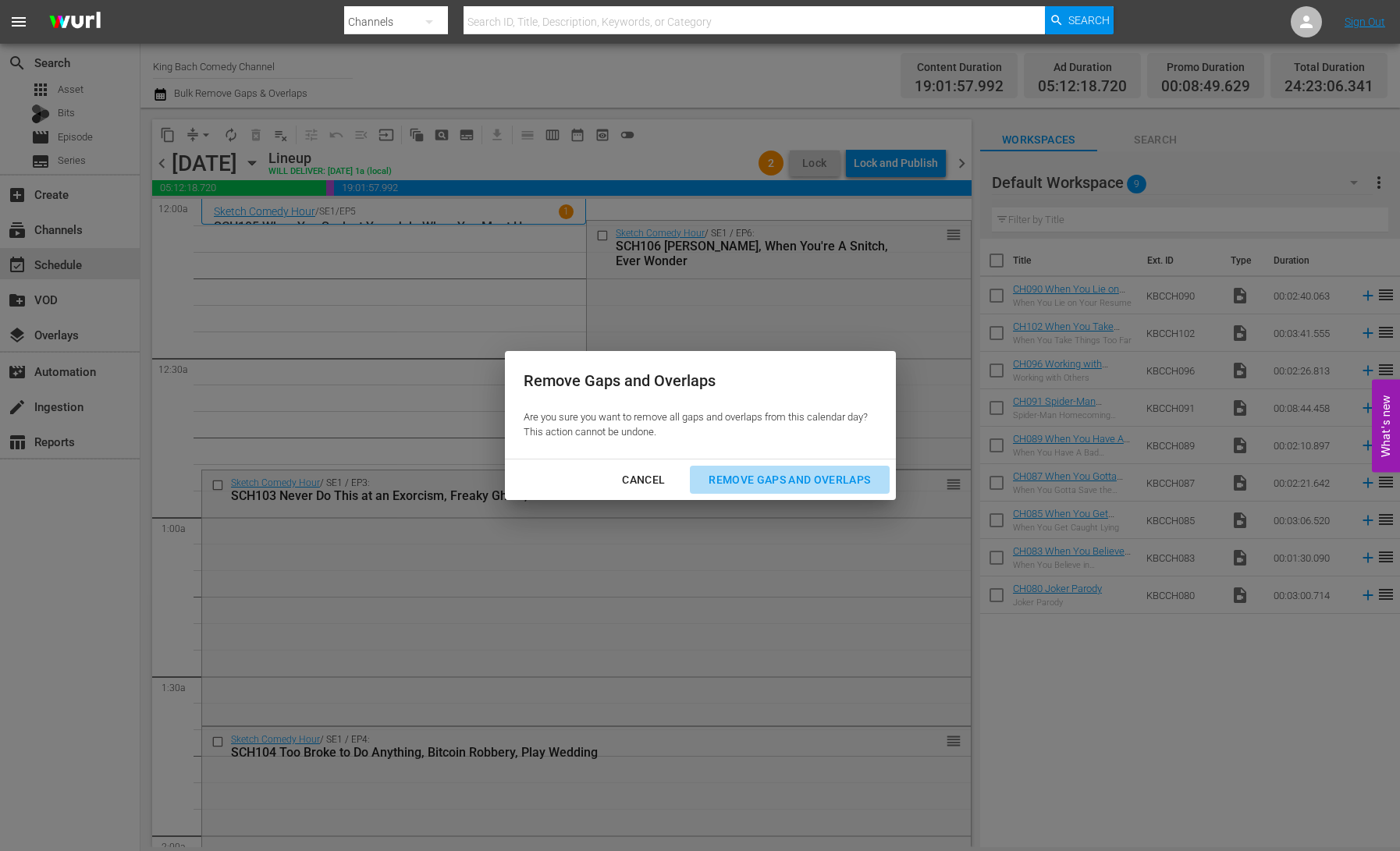
click at [767, 482] on div "Remove Gaps and Overlaps" at bounding box center [789, 480] width 187 height 20
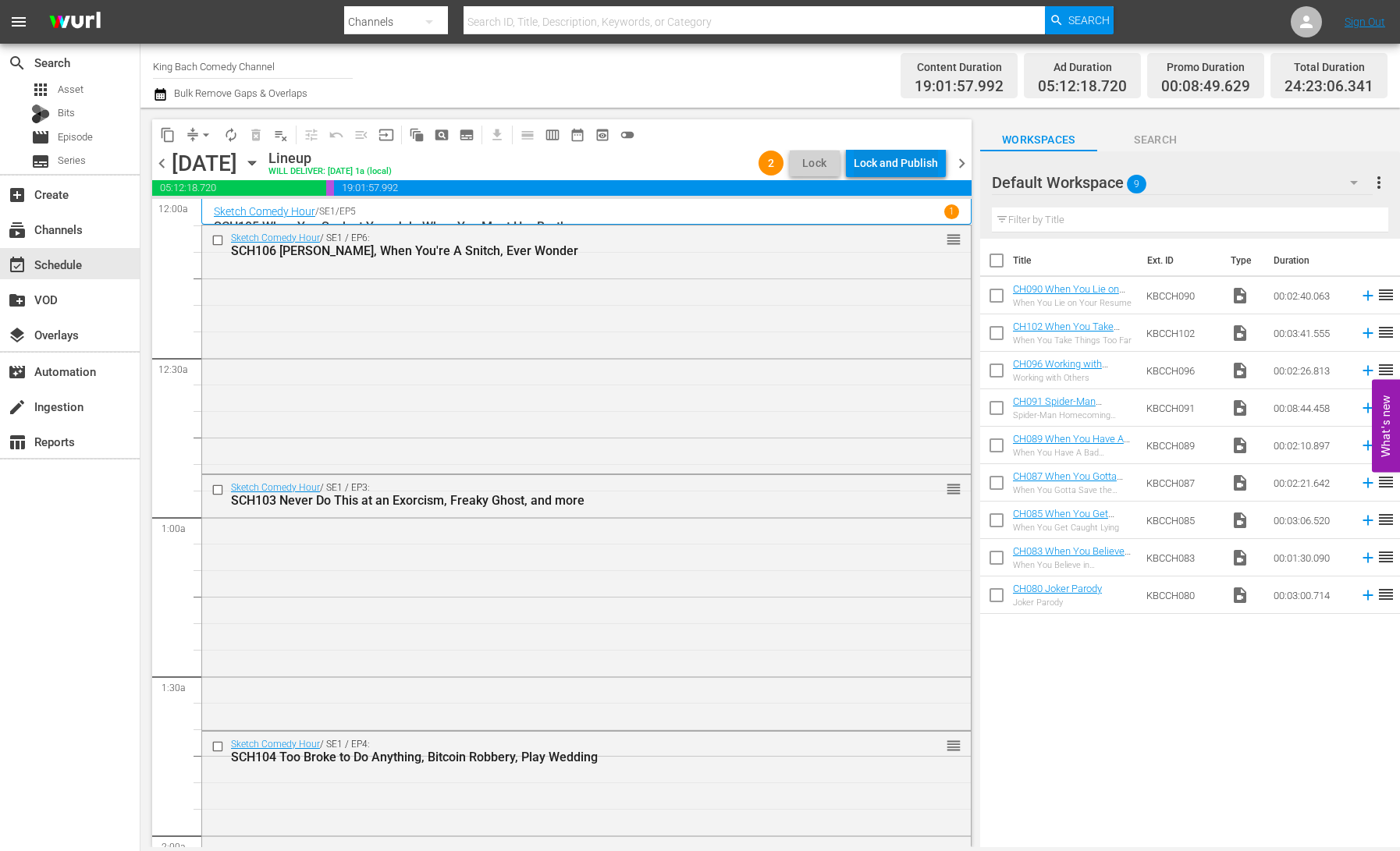
click at [905, 160] on div "Lock and Publish" at bounding box center [896, 163] width 84 height 28
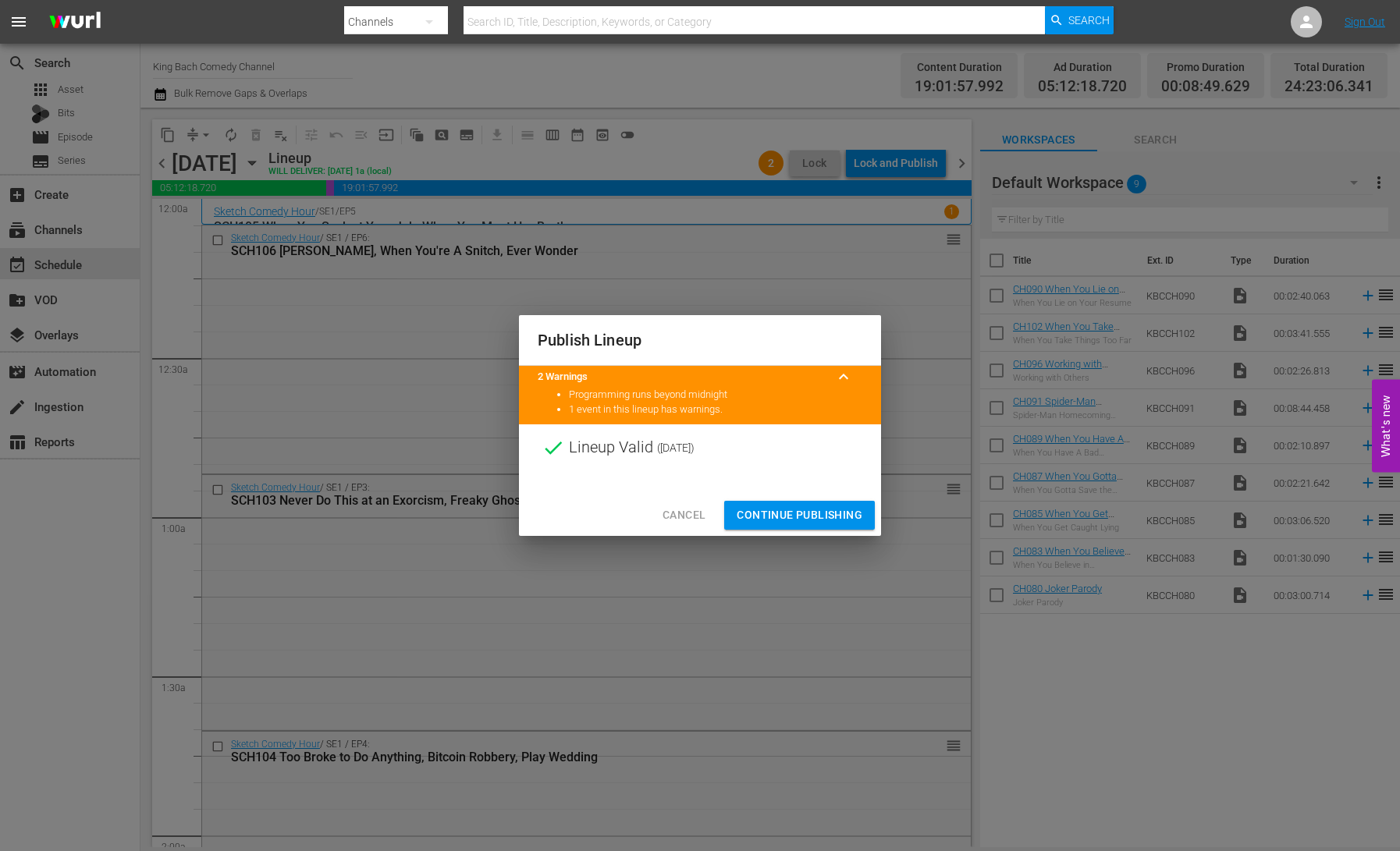
click at [787, 507] on span "Continue Publishing" at bounding box center [799, 516] width 125 height 20
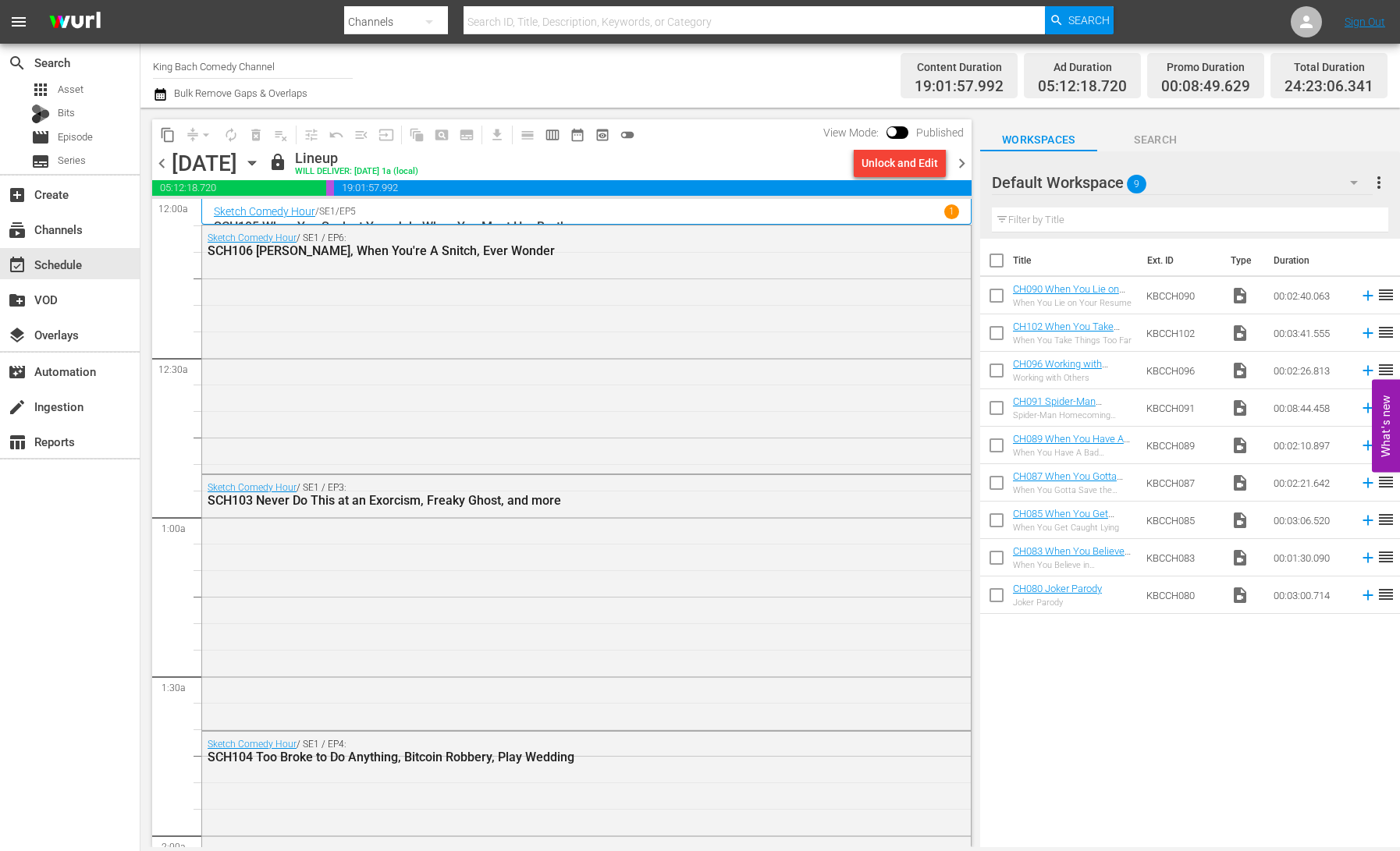
click at [260, 163] on icon "button" at bounding box center [251, 163] width 17 height 17
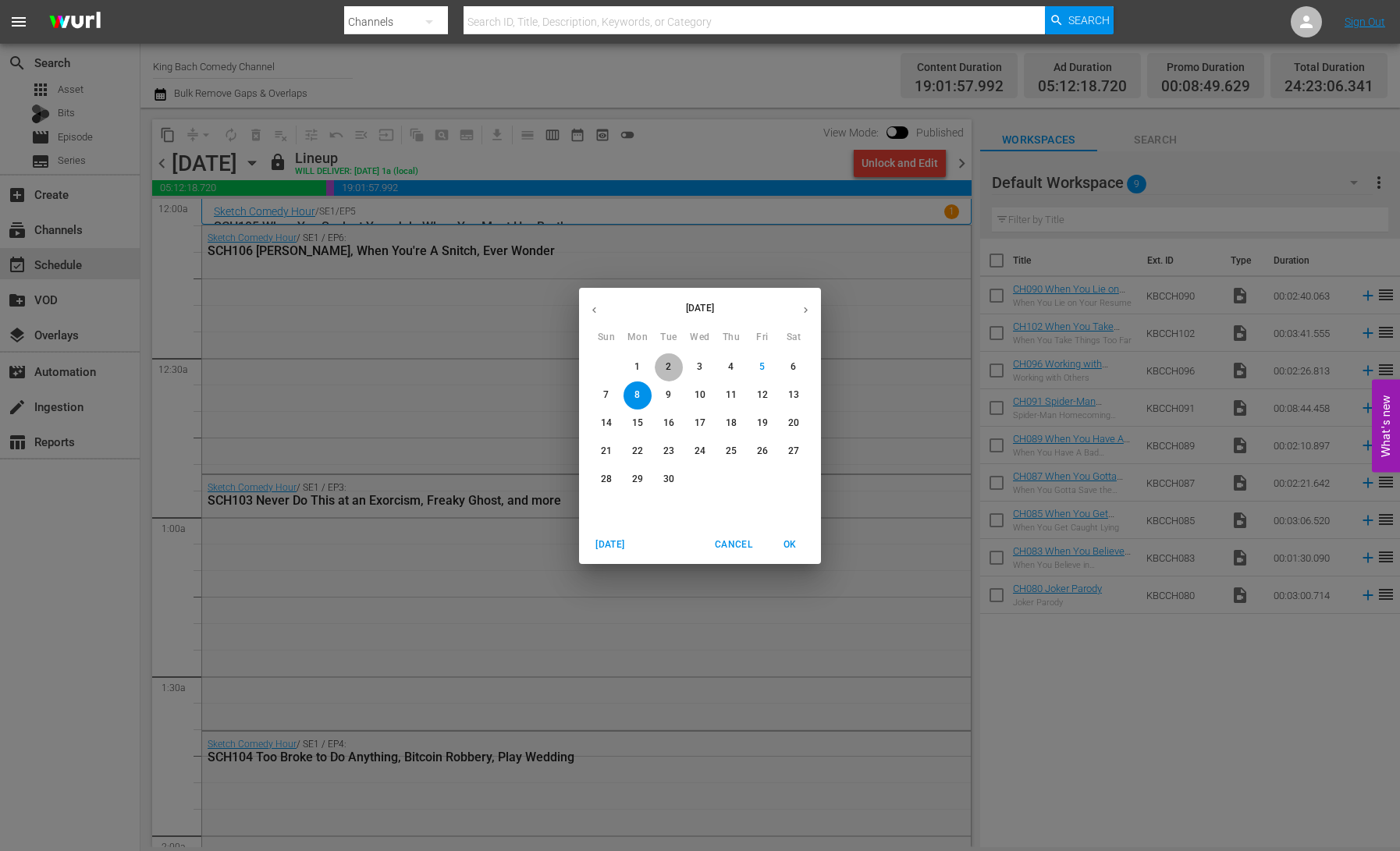
click at [671, 362] on p "2" at bounding box center [668, 367] width 6 height 13
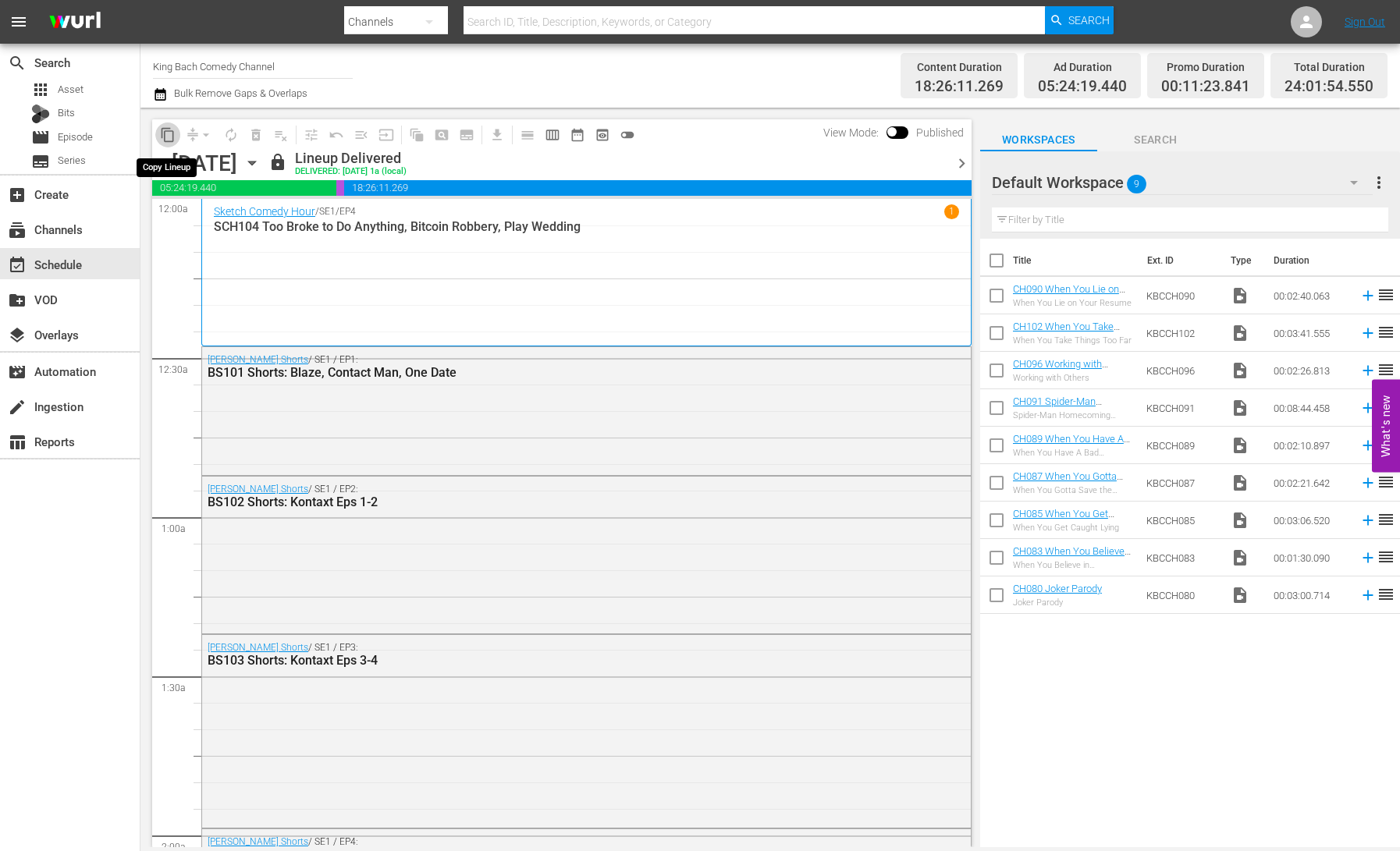
click at [169, 132] on span "content_copy" at bounding box center [167, 134] width 16 height 16
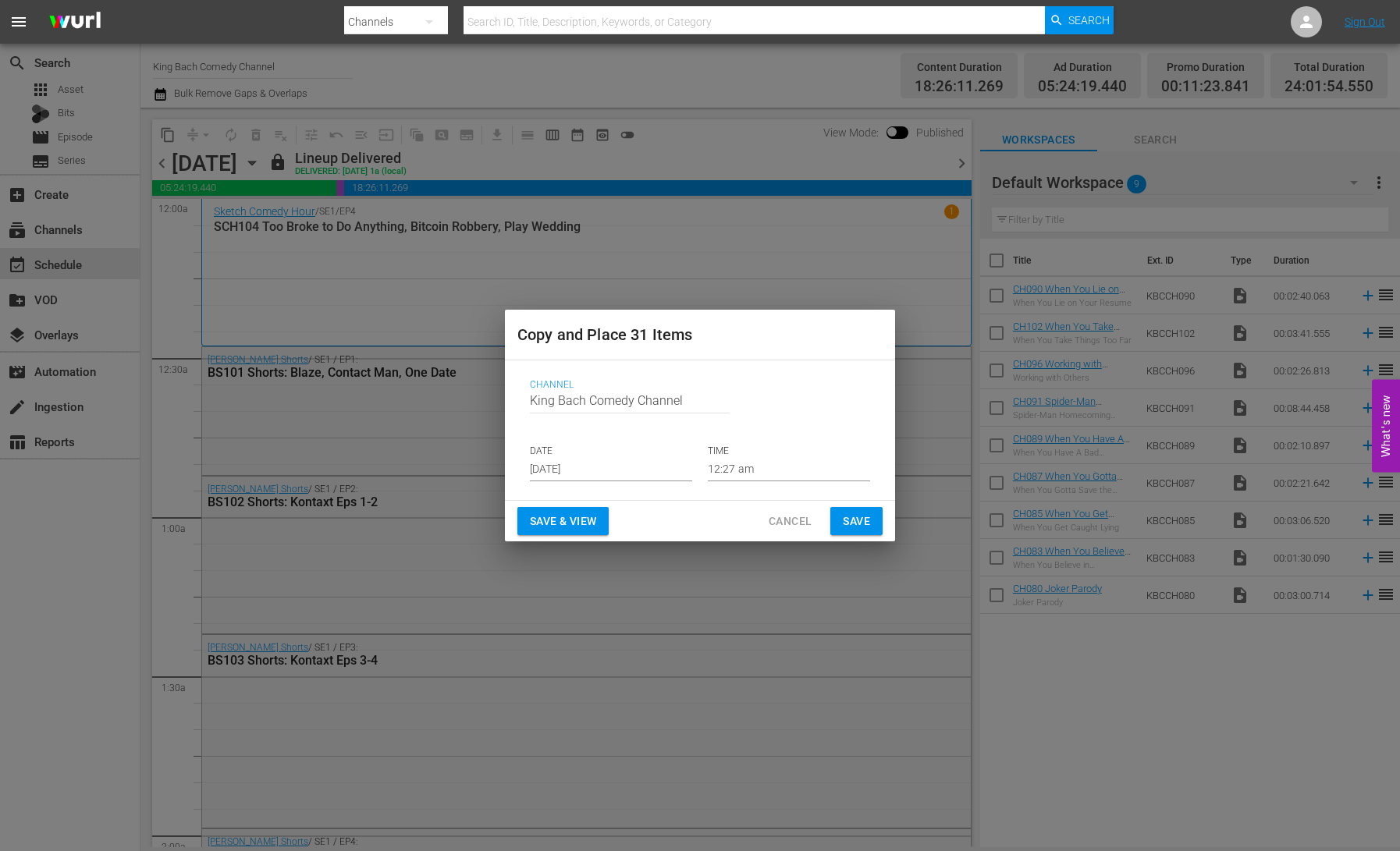
click at [553, 471] on input "[DATE]" at bounding box center [611, 470] width 162 height 24
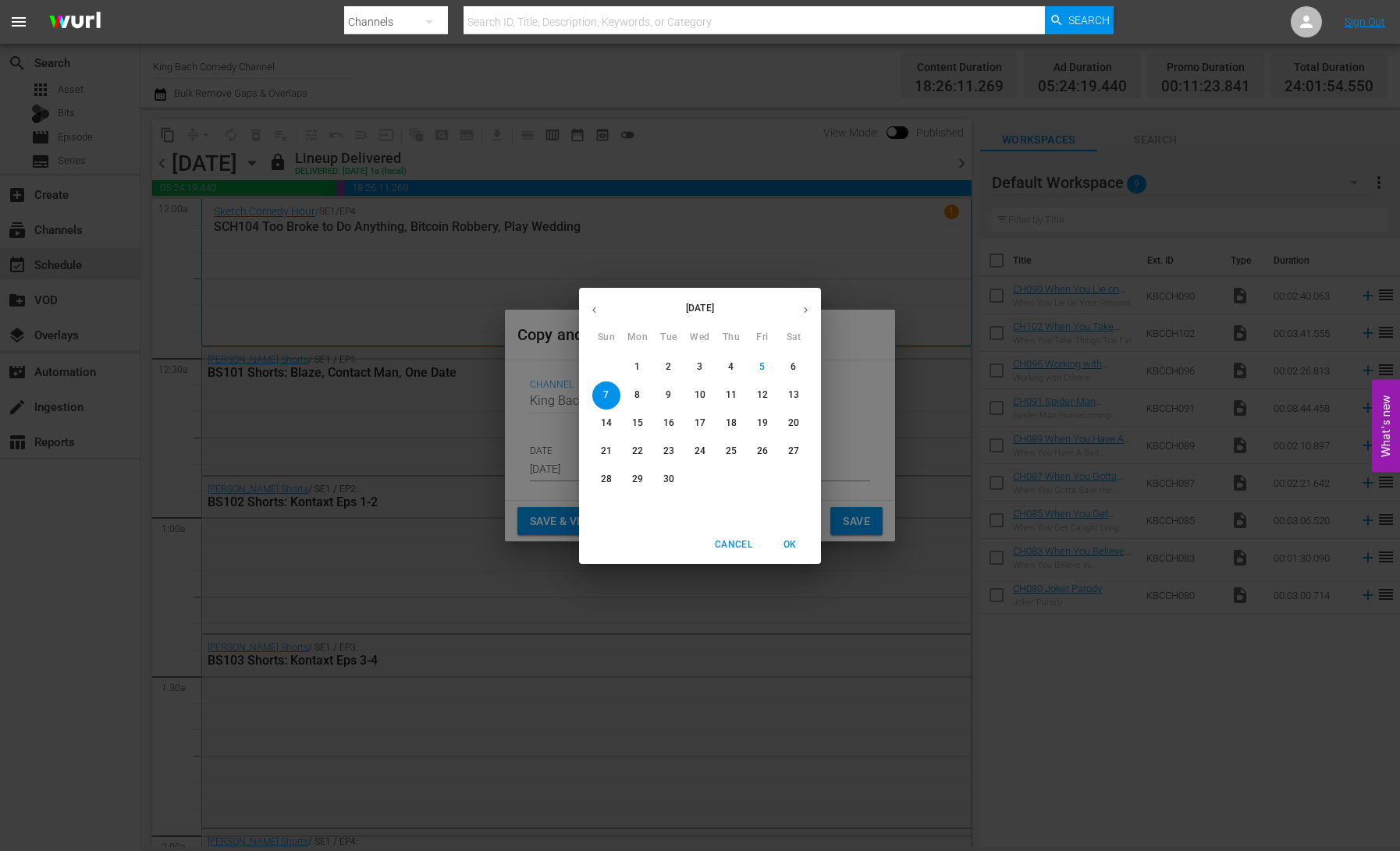
click at [662, 393] on span "9" at bounding box center [669, 395] width 28 height 13
type input "Sep 9th 2025"
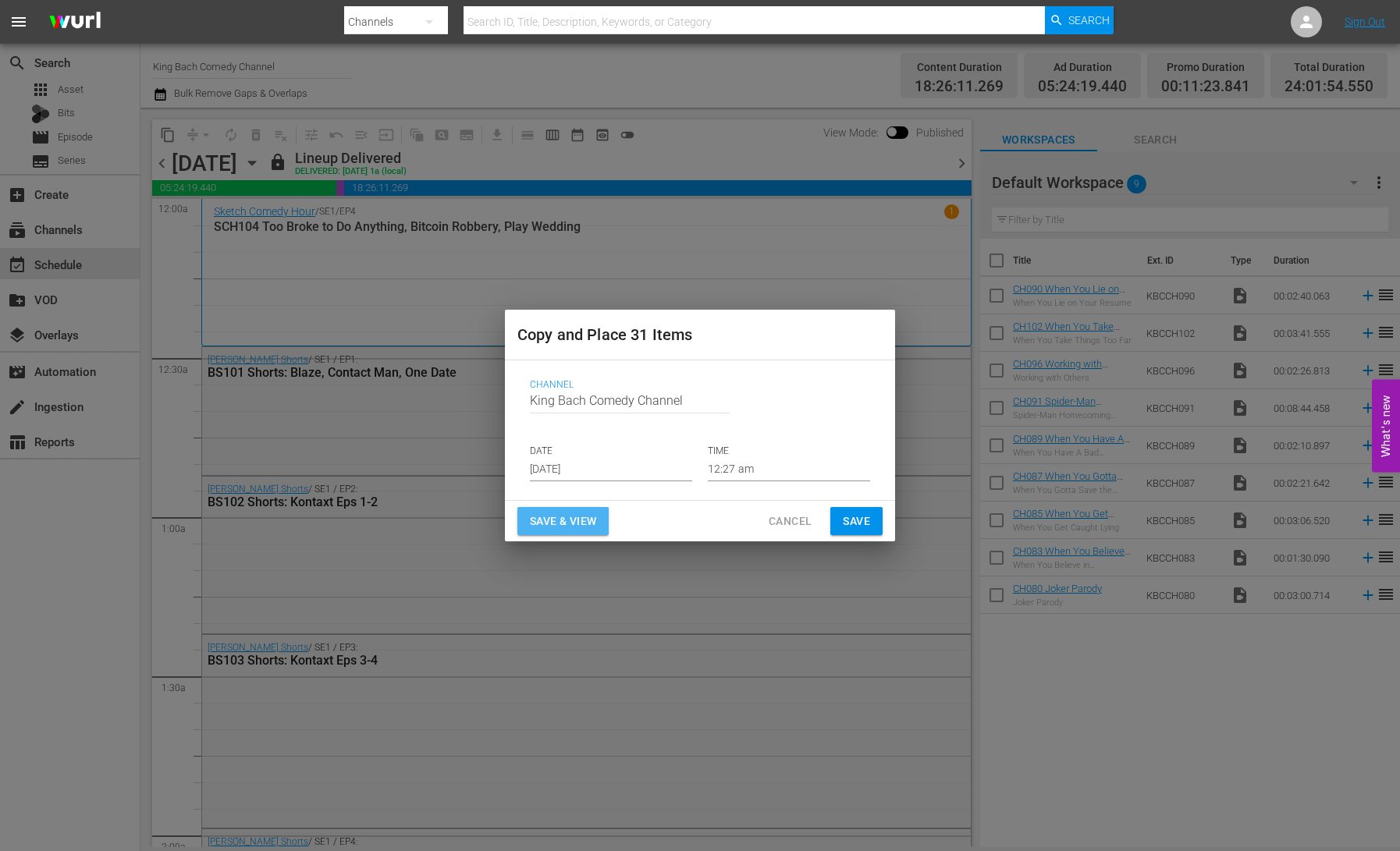
click at [559, 512] on span "Save & View" at bounding box center [562, 521] width 66 height 20
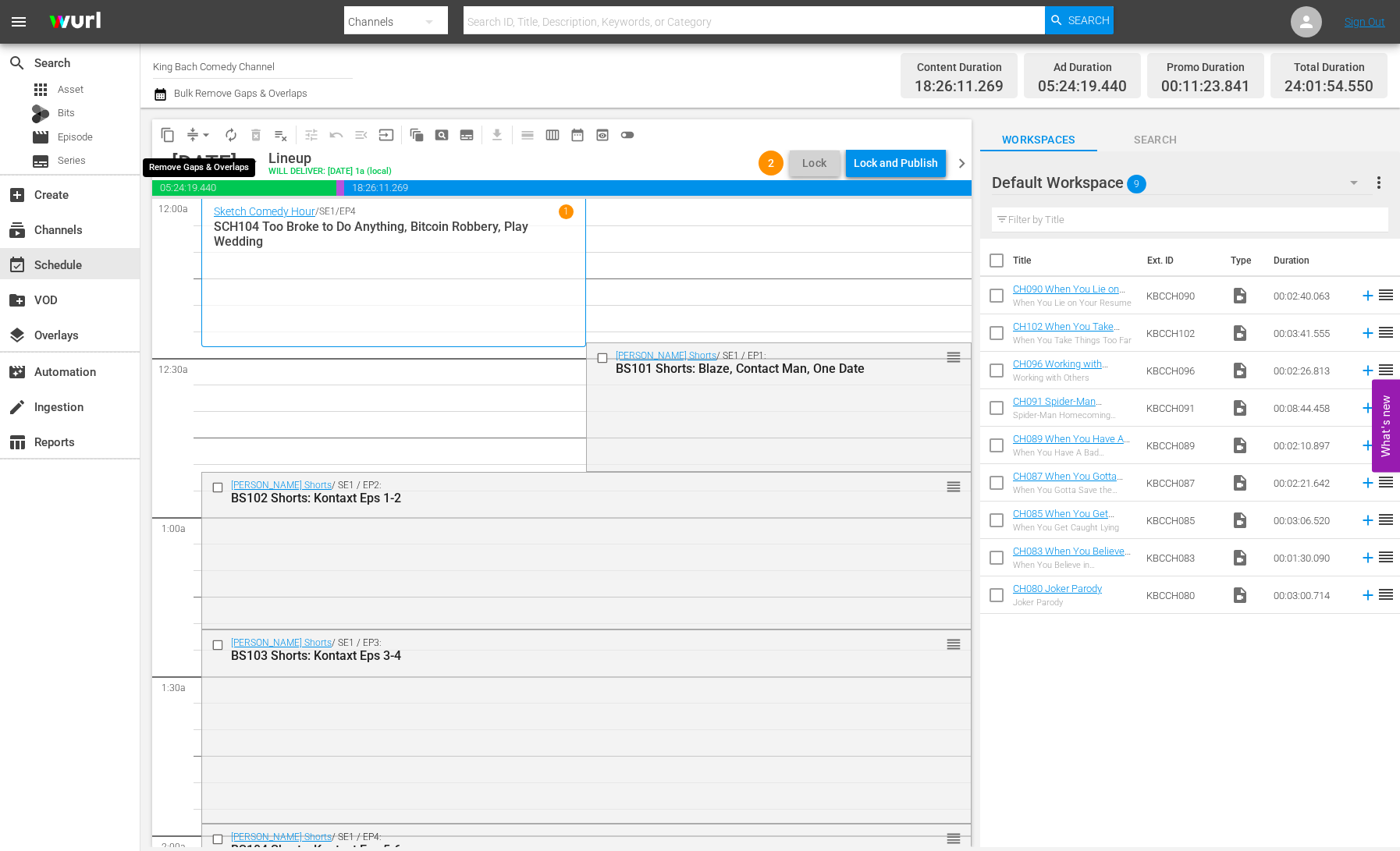
click at [198, 136] on span "arrow_drop_down" at bounding box center [205, 134] width 16 height 16
click at [215, 213] on li "Align to End of Previous Day" at bounding box center [207, 218] width 164 height 25
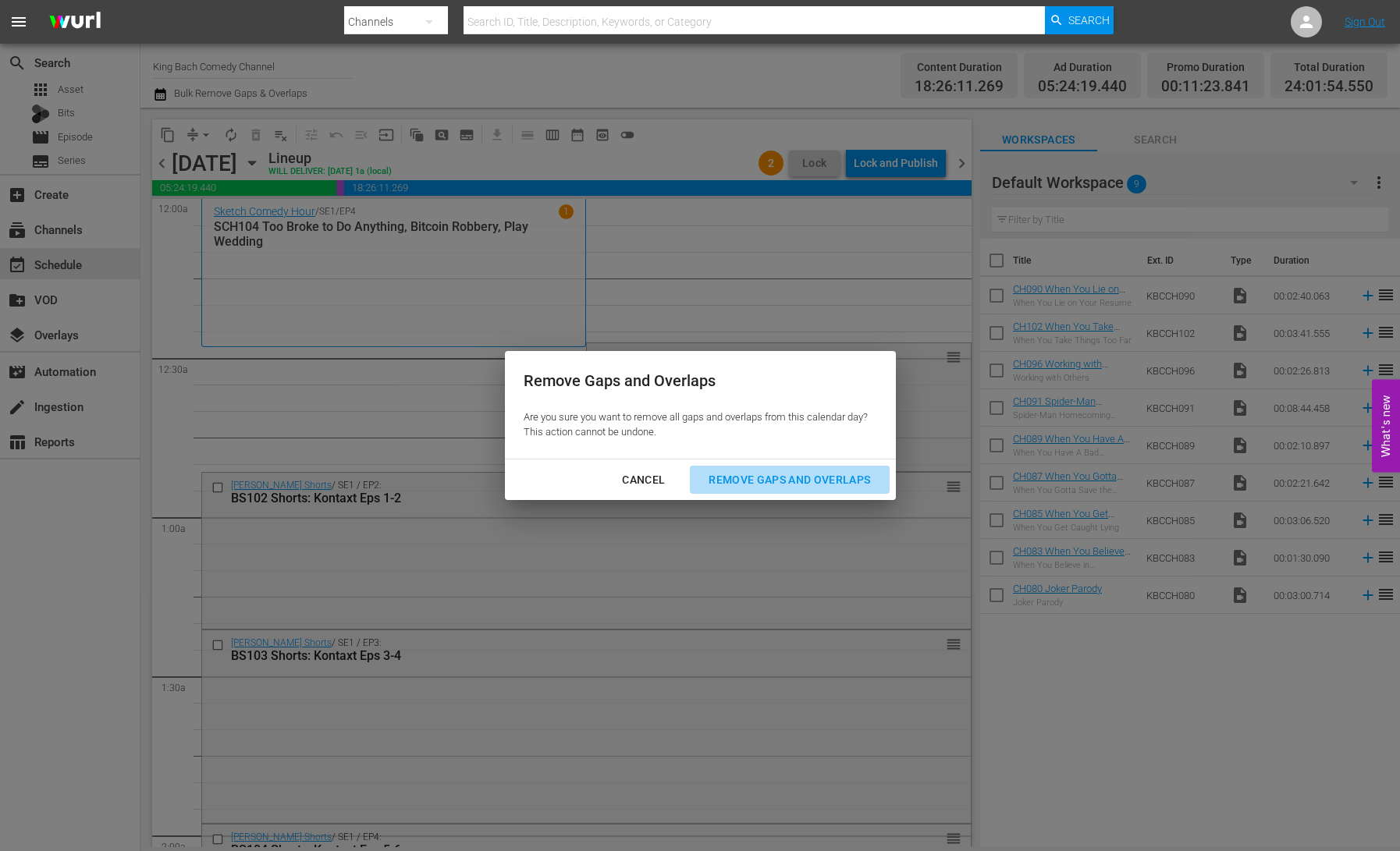
click at [842, 471] on div "Remove Gaps and Overlaps" at bounding box center [789, 480] width 187 height 20
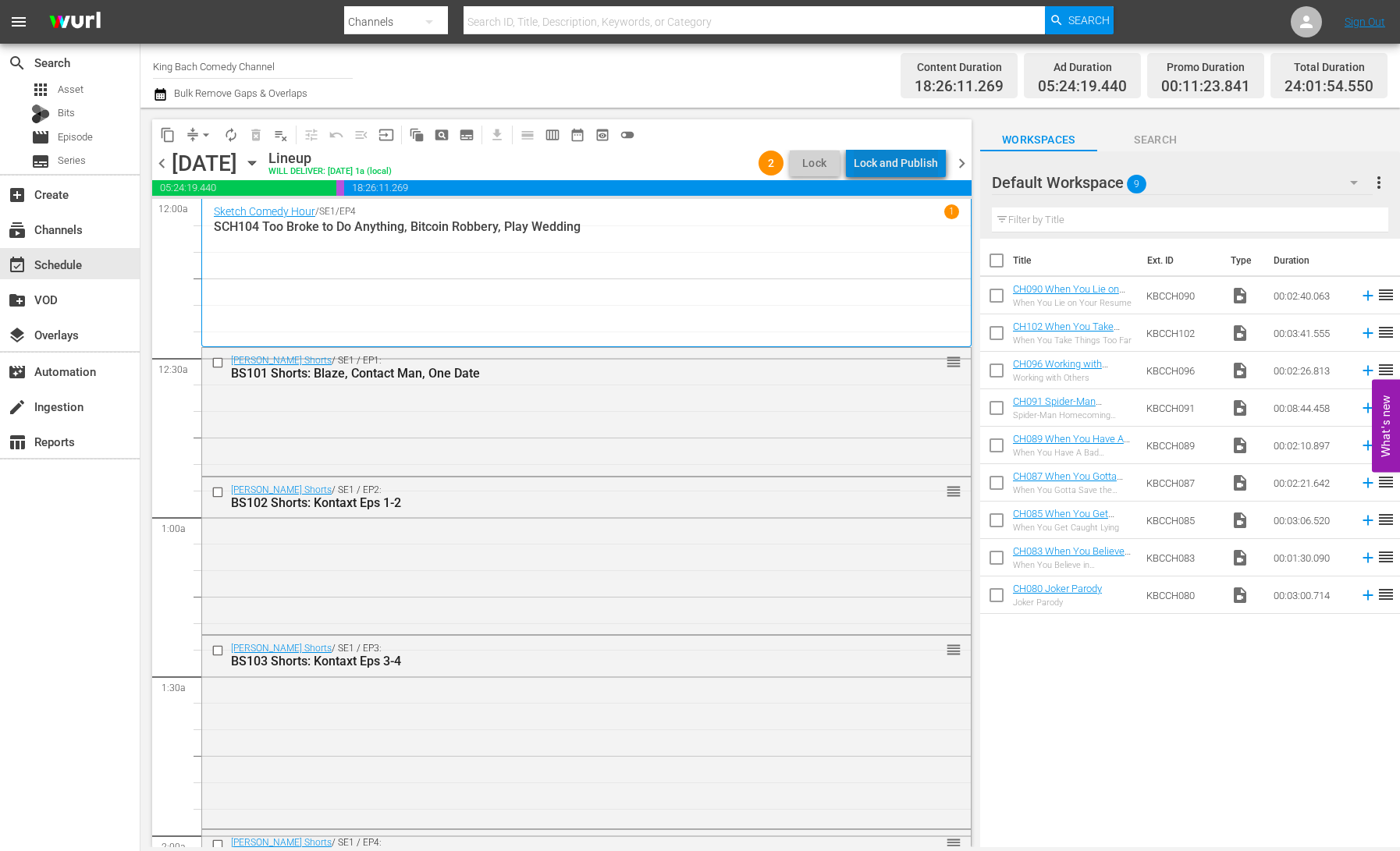
click at [913, 160] on div "Lock and Publish" at bounding box center [896, 163] width 84 height 28
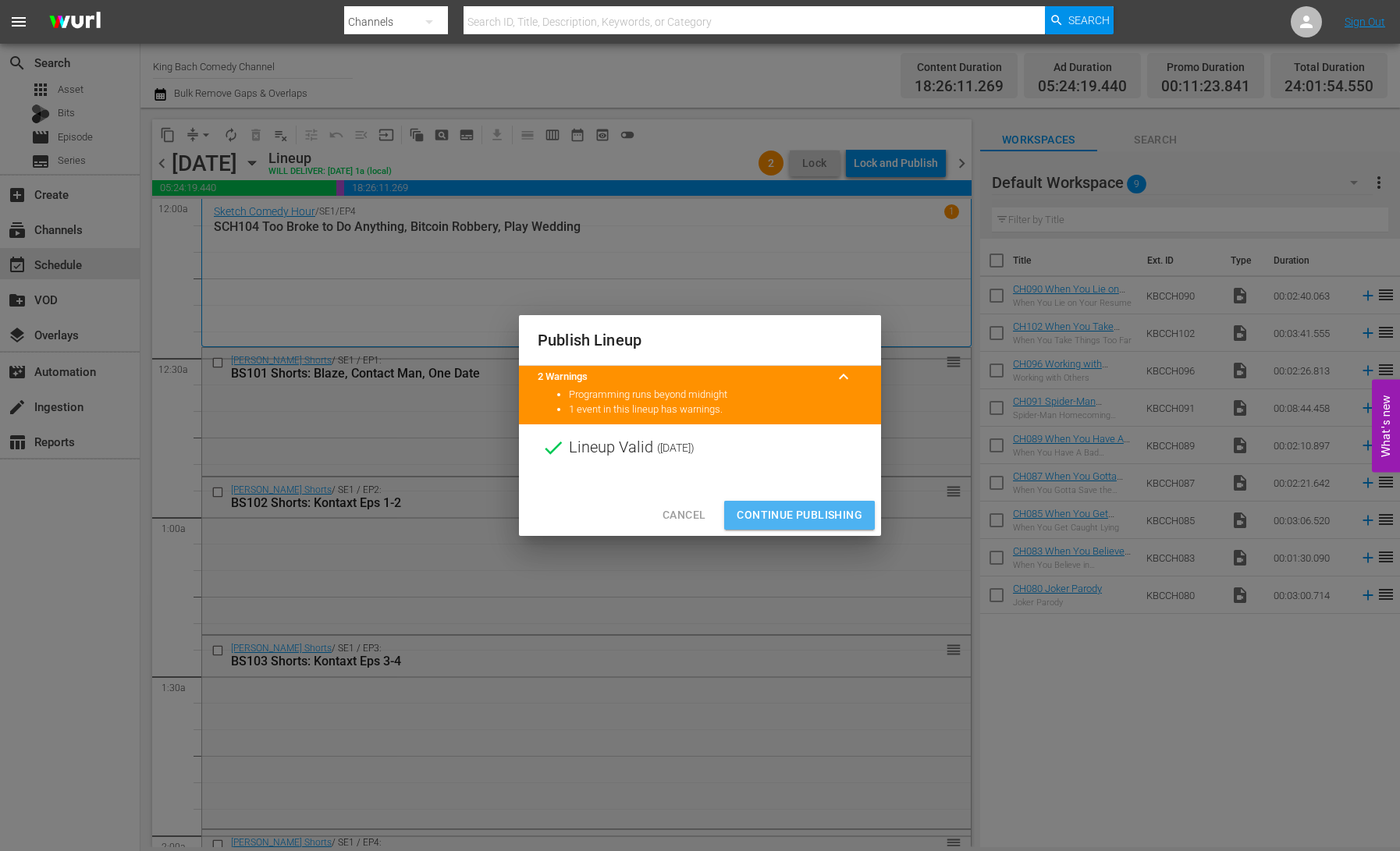
click at [797, 518] on span "Continue Publishing" at bounding box center [799, 516] width 125 height 20
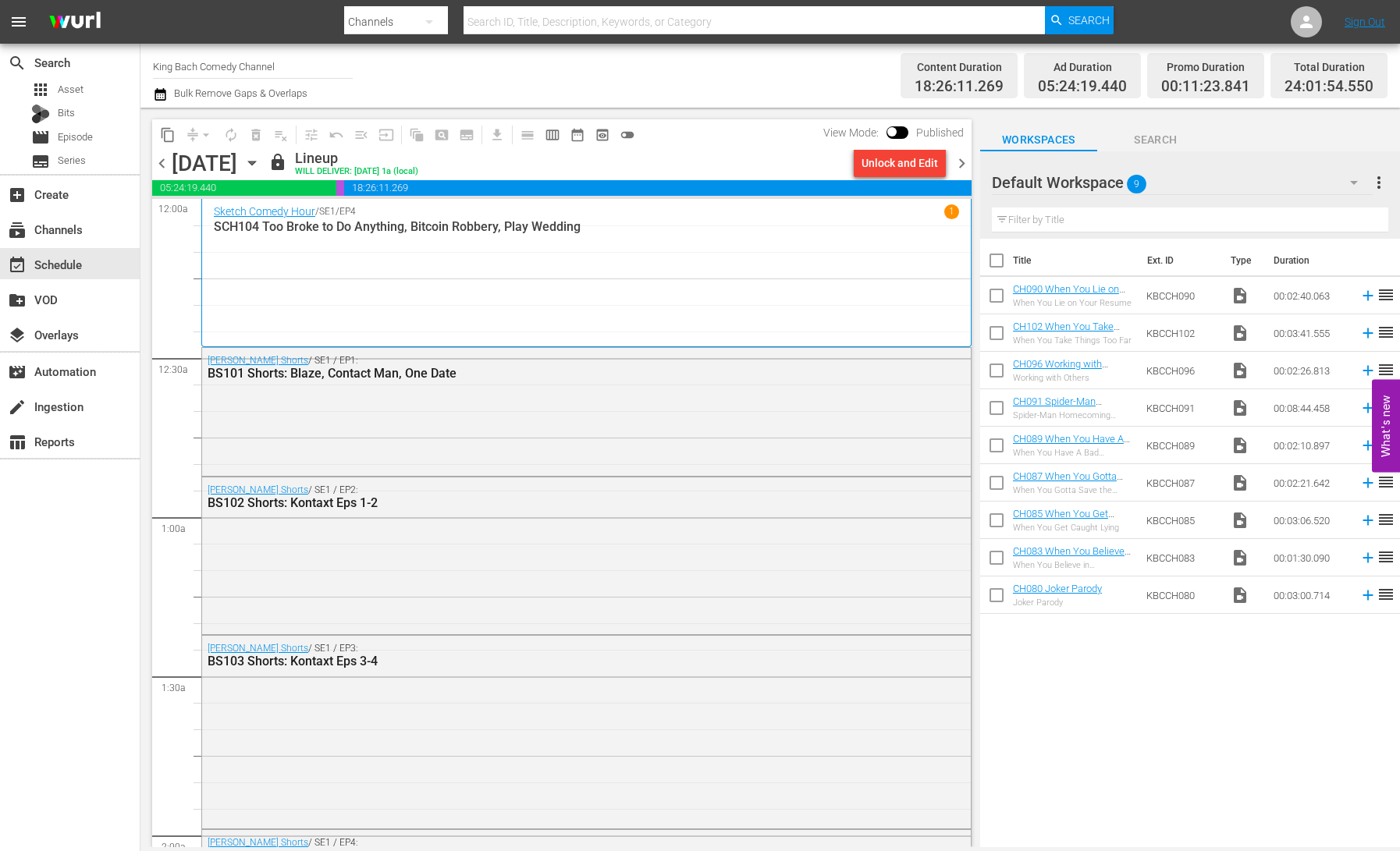
click at [255, 164] on icon "button" at bounding box center [251, 163] width 7 height 4
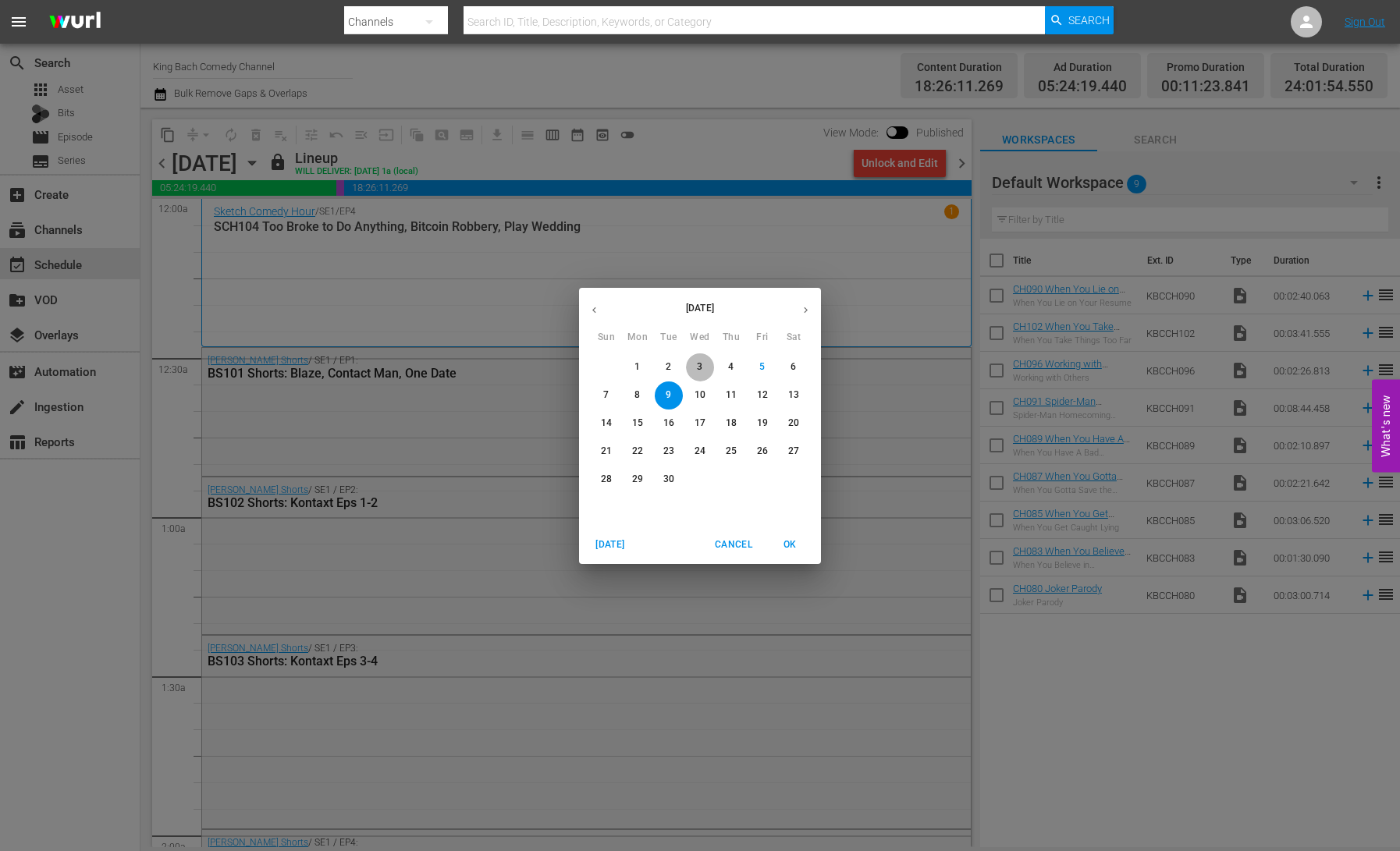
click at [698, 368] on p "3" at bounding box center [699, 367] width 6 height 13
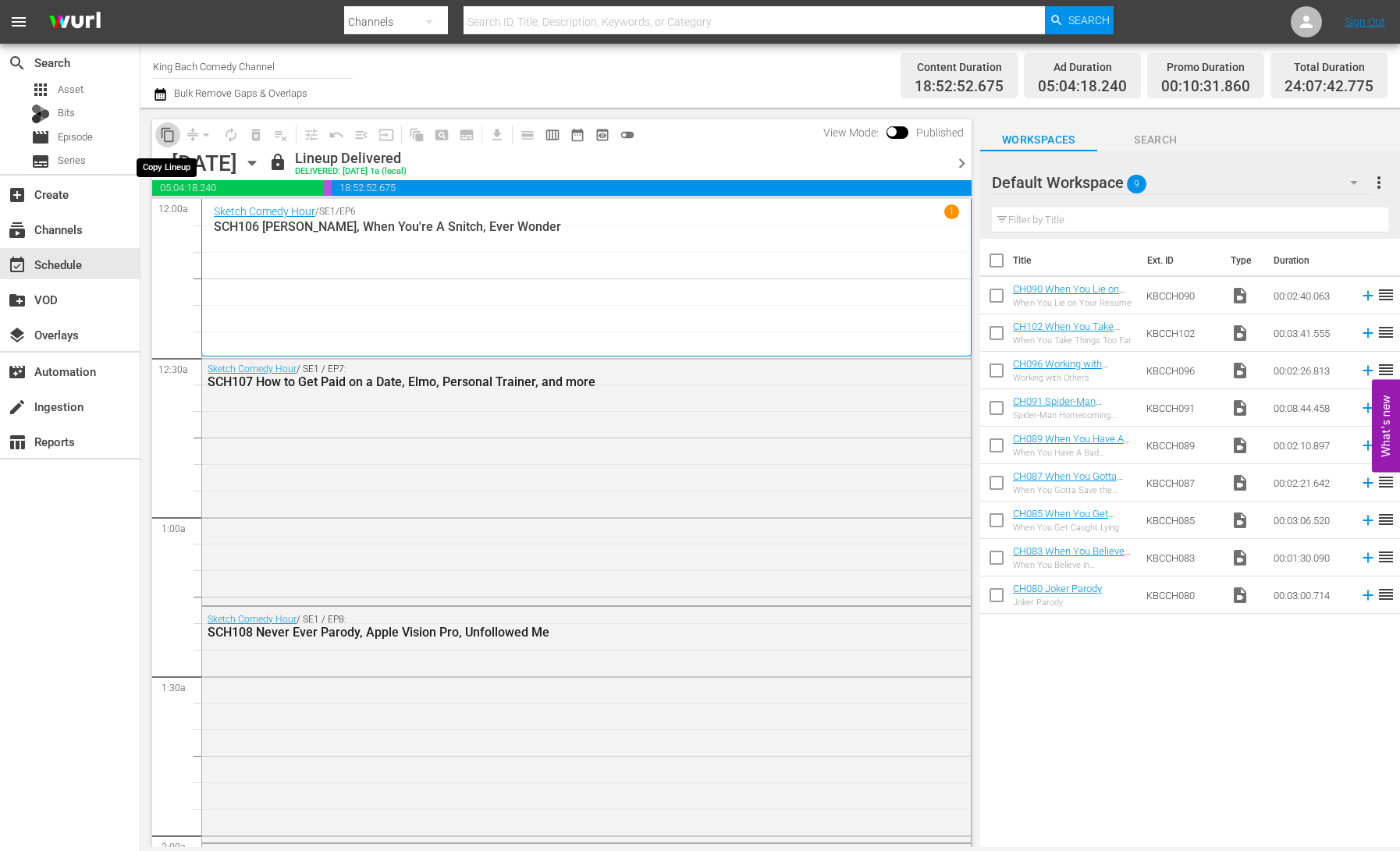
click at [165, 136] on span "content_copy" at bounding box center [167, 134] width 16 height 16
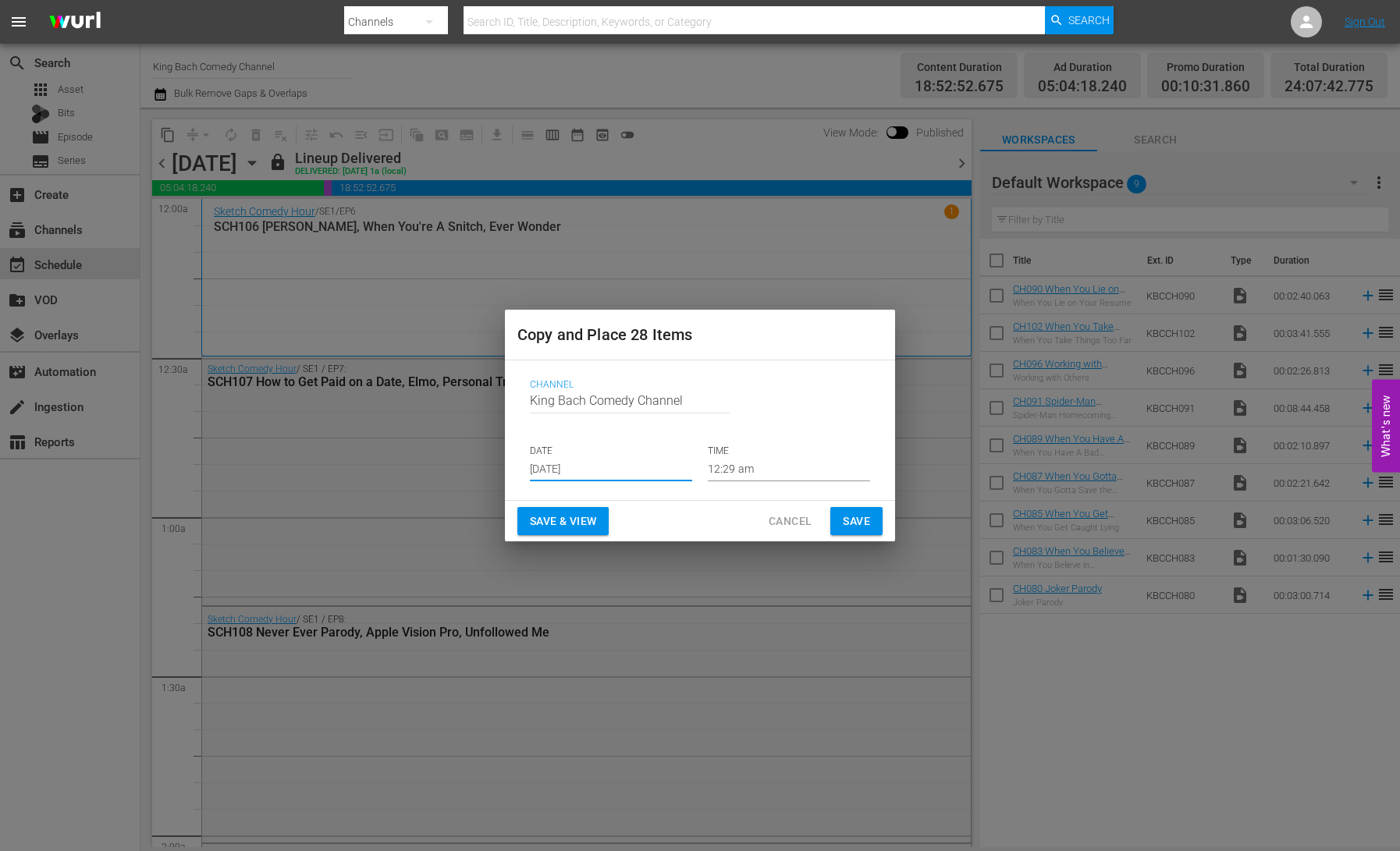
click at [567, 466] on input "[DATE]" at bounding box center [611, 470] width 162 height 24
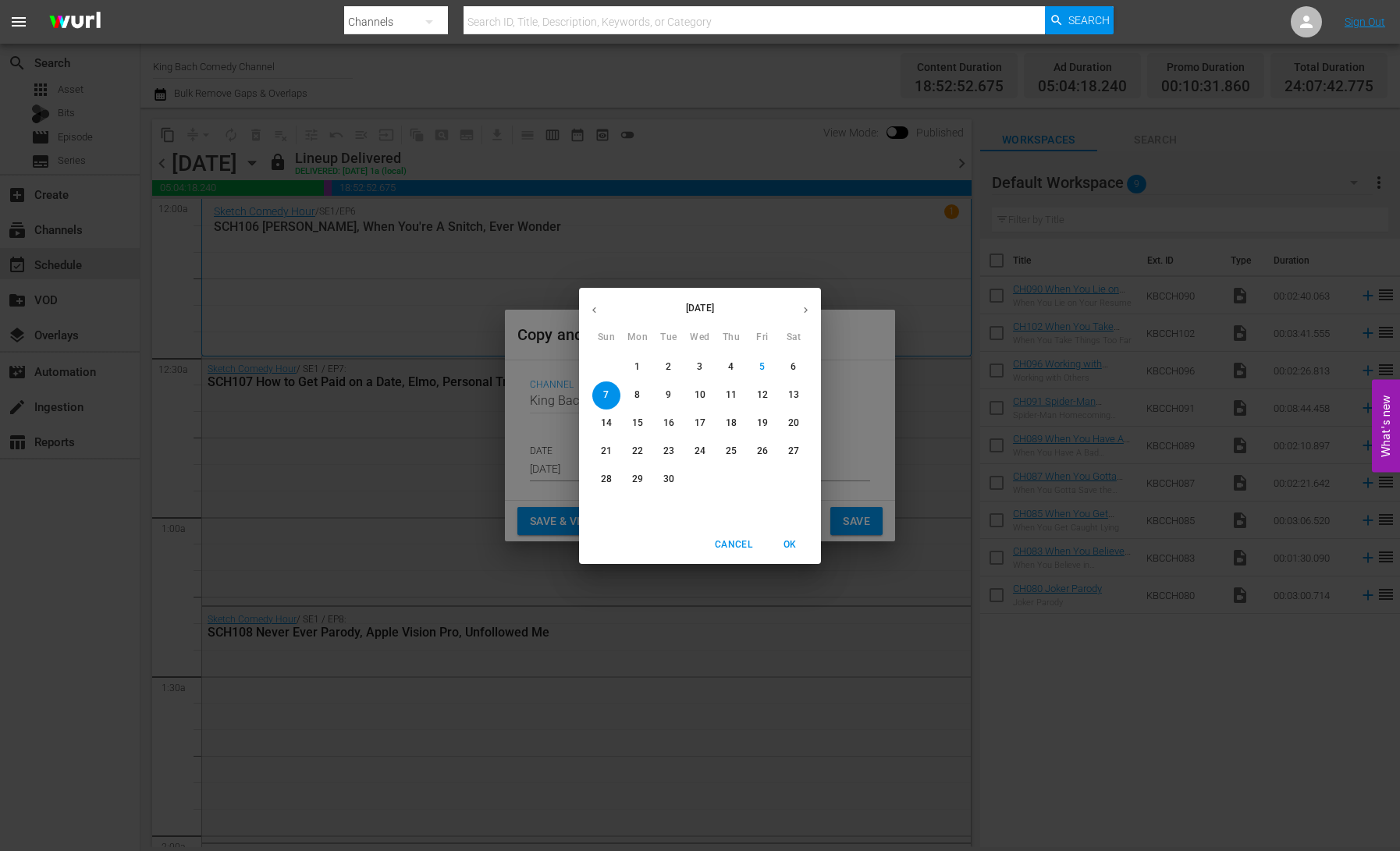
click at [704, 394] on p "10" at bounding box center [699, 395] width 11 height 13
type input "[DATE]"
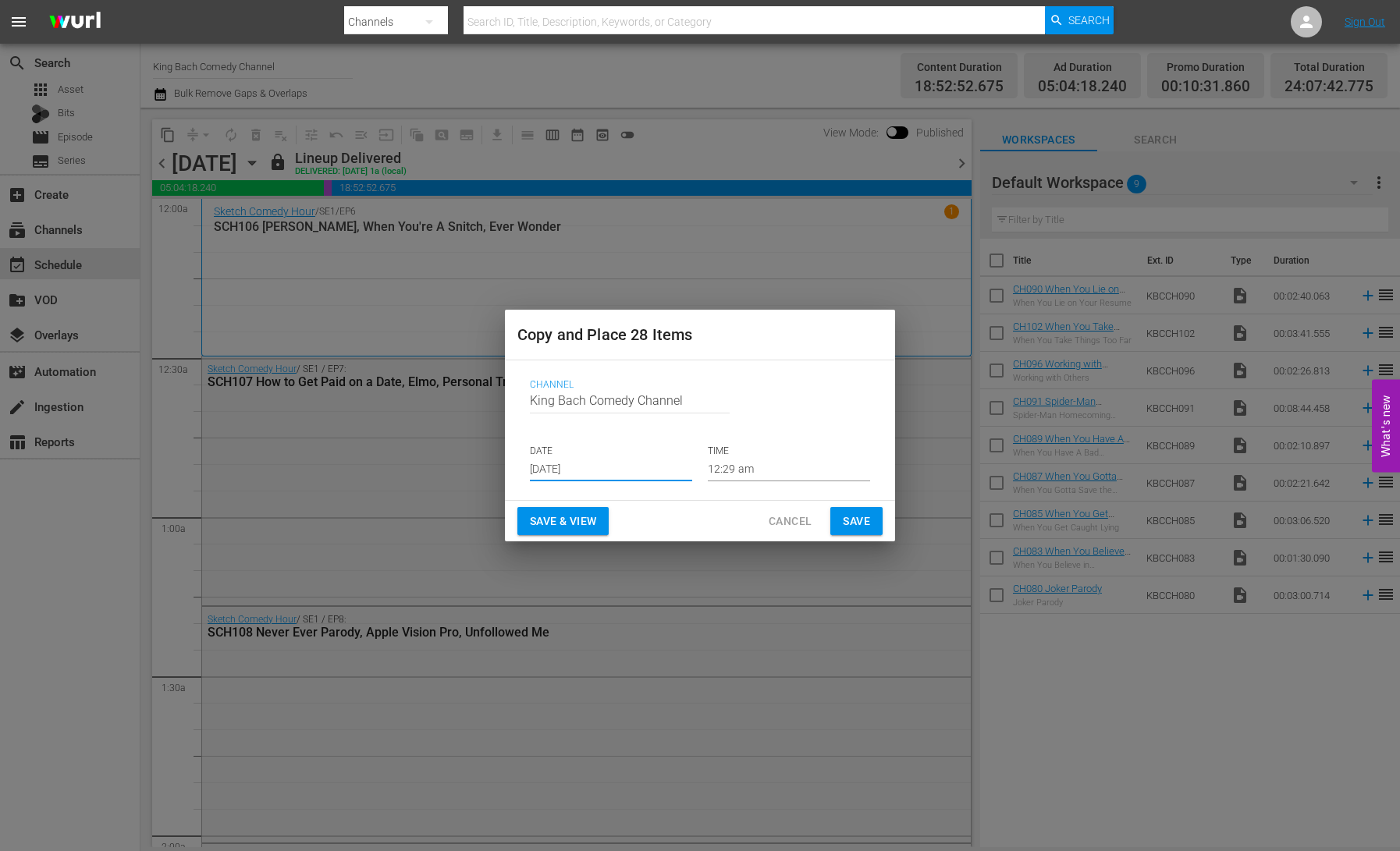
click at [582, 514] on span "Save & View" at bounding box center [562, 521] width 66 height 20
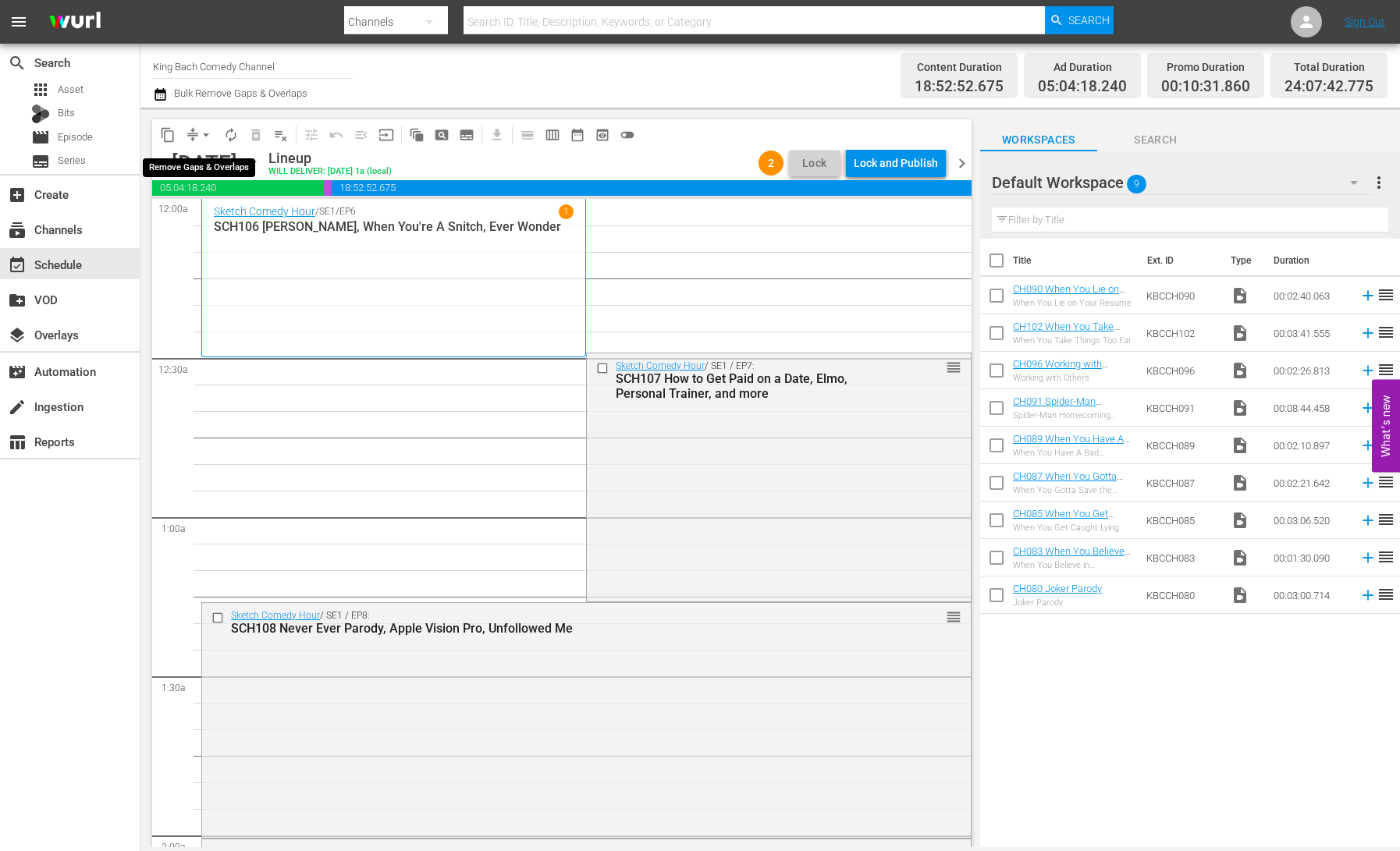
click at [201, 137] on span "arrow_drop_down" at bounding box center [205, 134] width 16 height 16
click at [233, 223] on li "Align to End of Previous Day" at bounding box center [207, 218] width 164 height 25
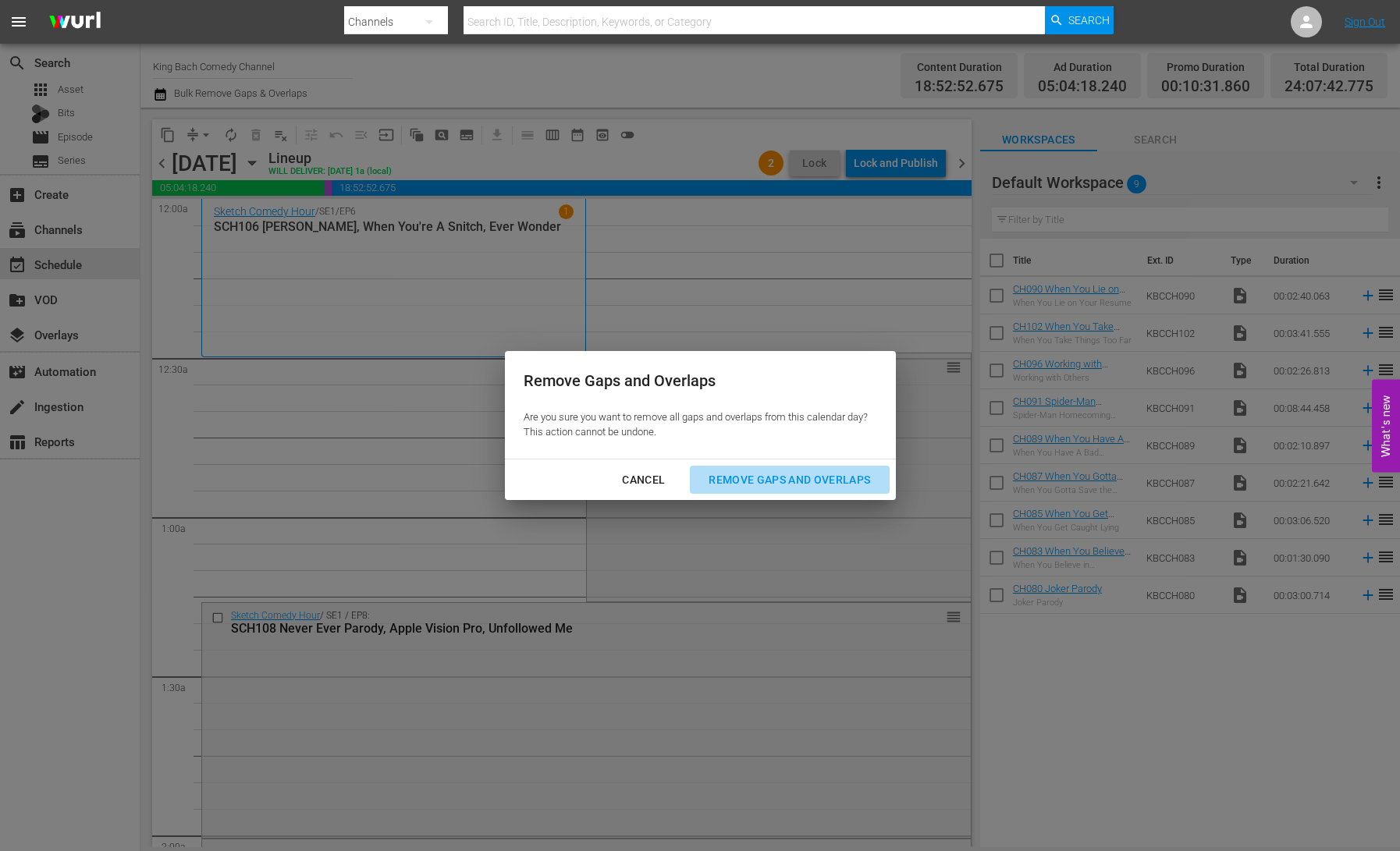
click at [780, 473] on div "Remove Gaps and Overlaps" at bounding box center [789, 480] width 187 height 20
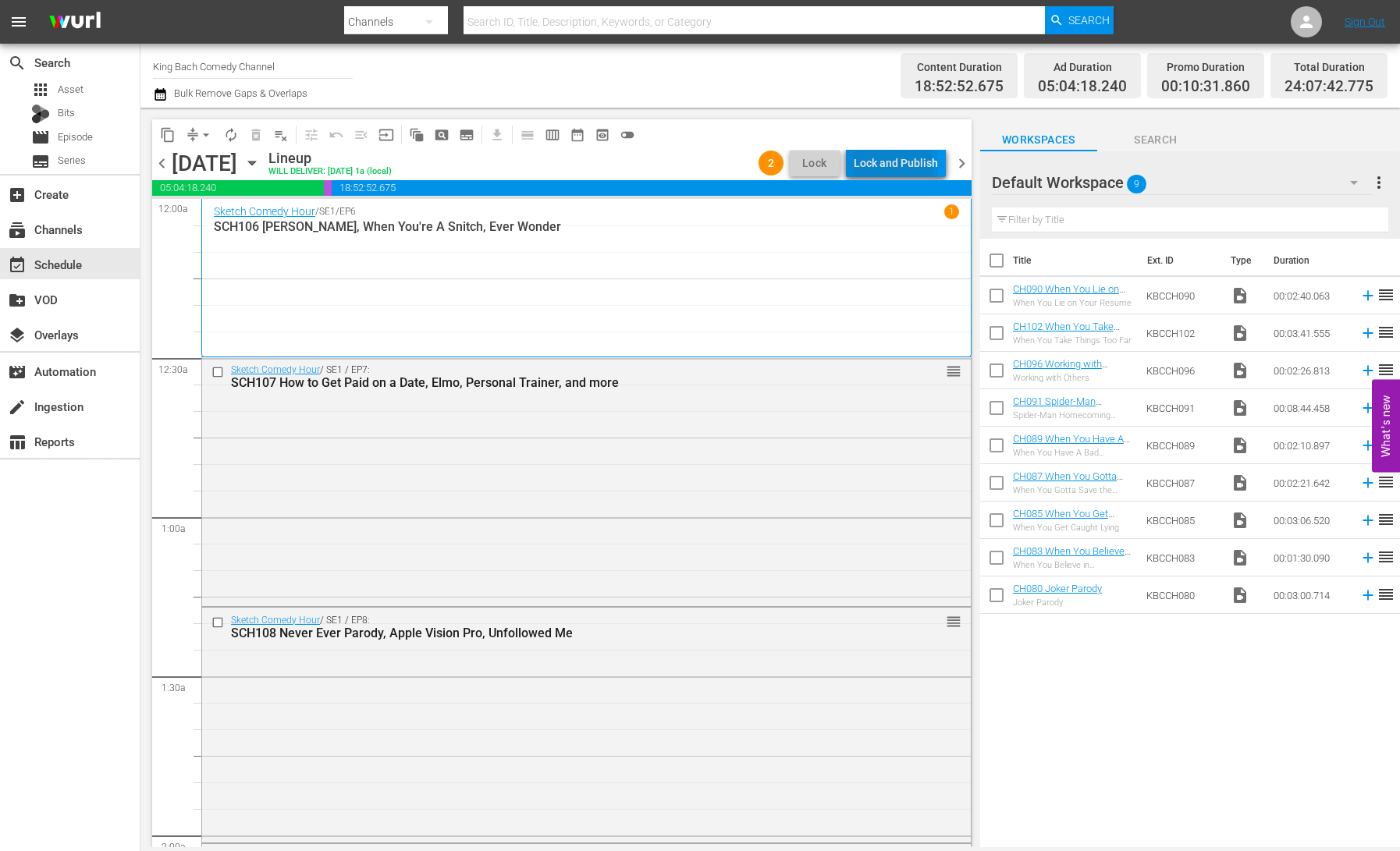
click at [884, 169] on div "Lock and Publish" at bounding box center [896, 163] width 84 height 28
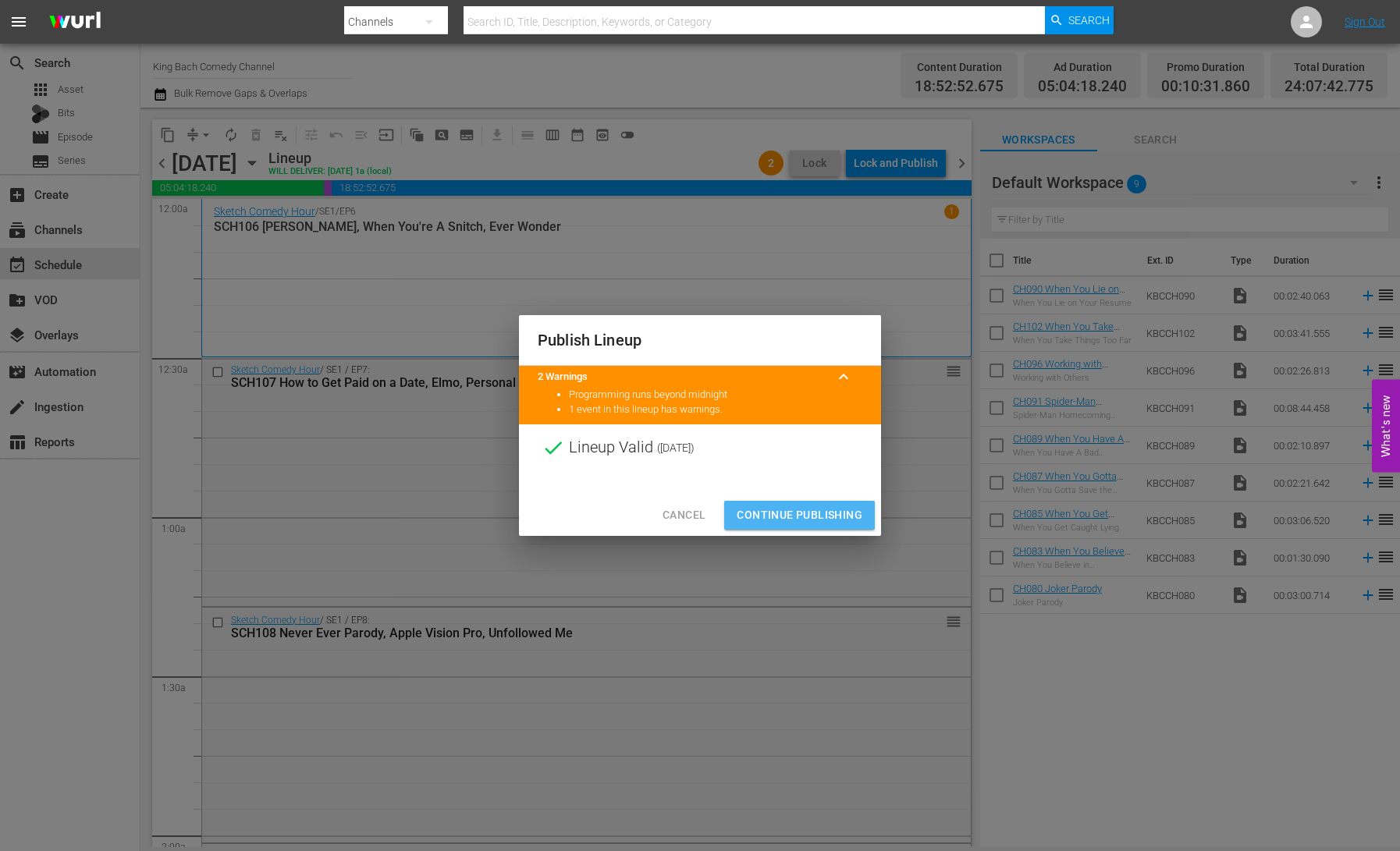
click at [800, 517] on span "Continue Publishing" at bounding box center [799, 516] width 125 height 20
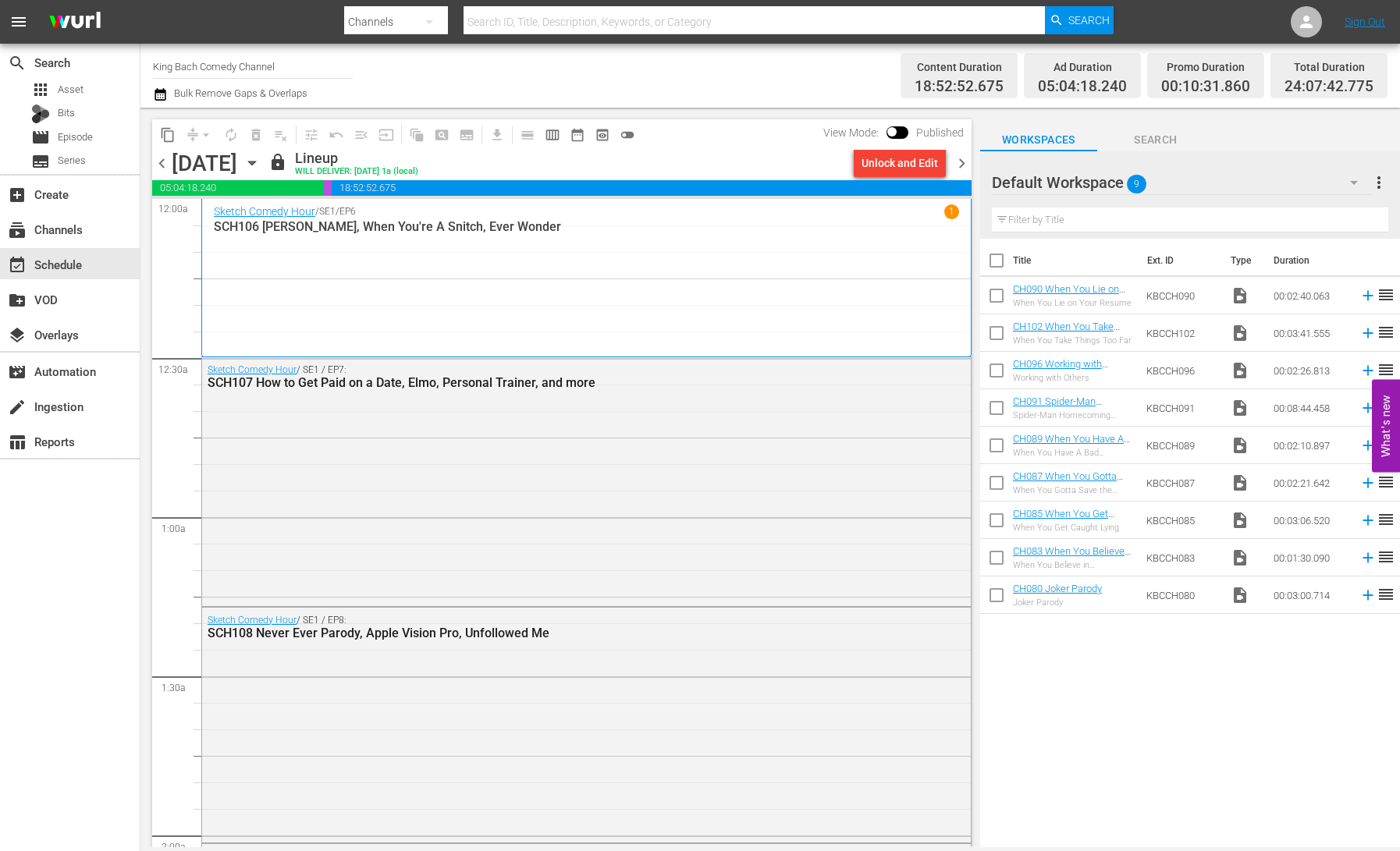
click at [260, 165] on icon "button" at bounding box center [251, 163] width 17 height 17
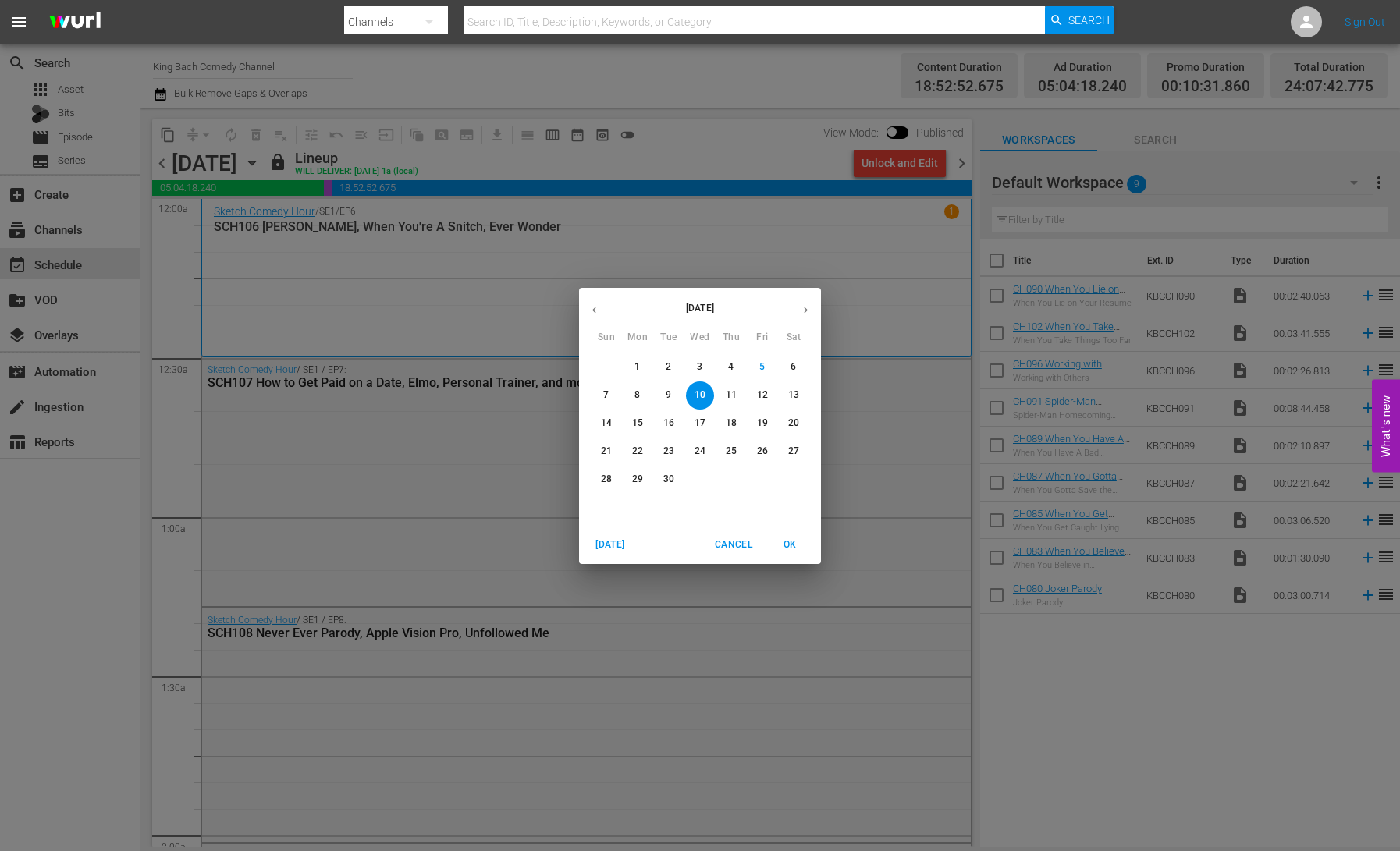
click at [734, 367] on span "4" at bounding box center [731, 367] width 28 height 13
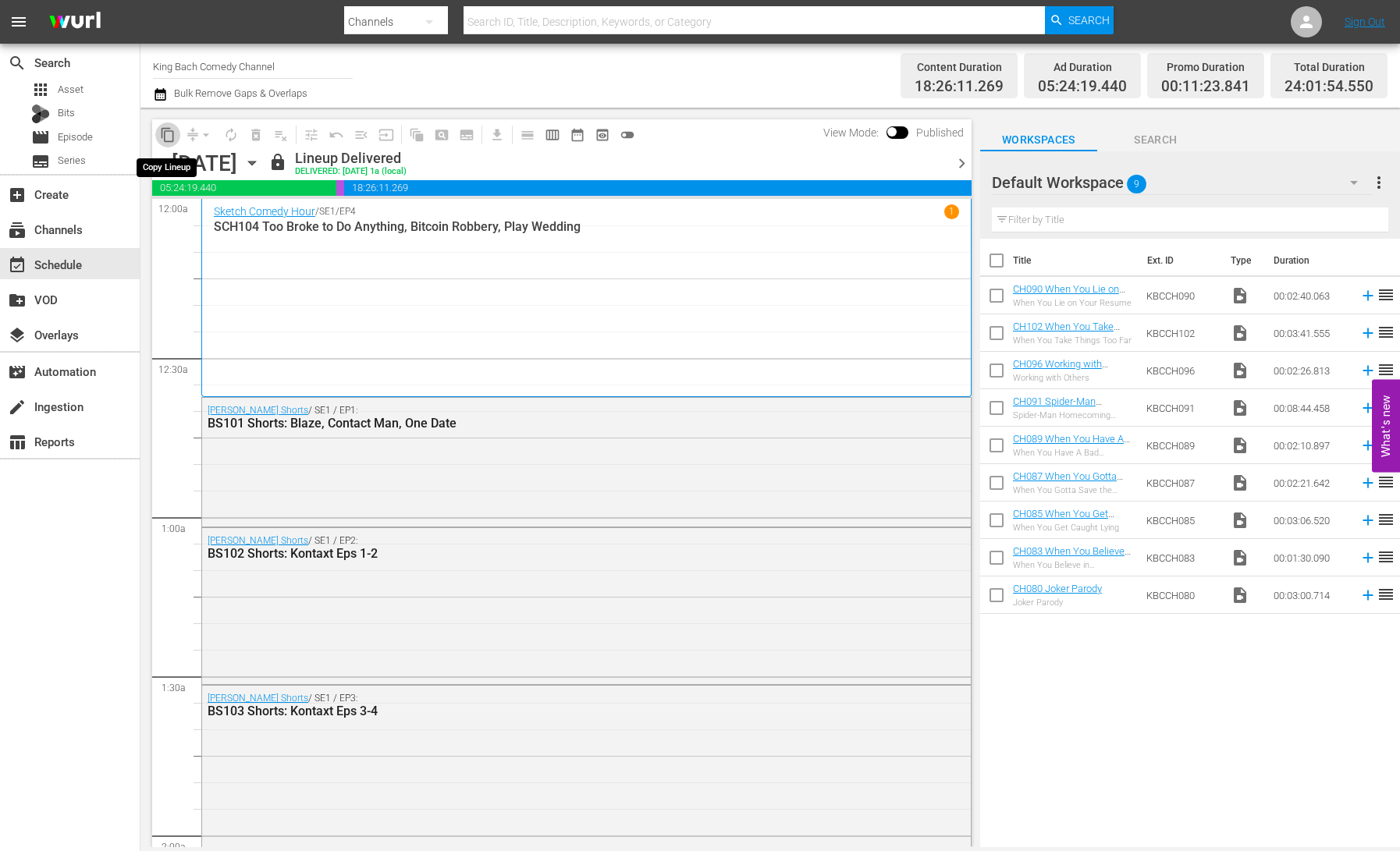
click at [165, 133] on span "content_copy" at bounding box center [167, 134] width 16 height 16
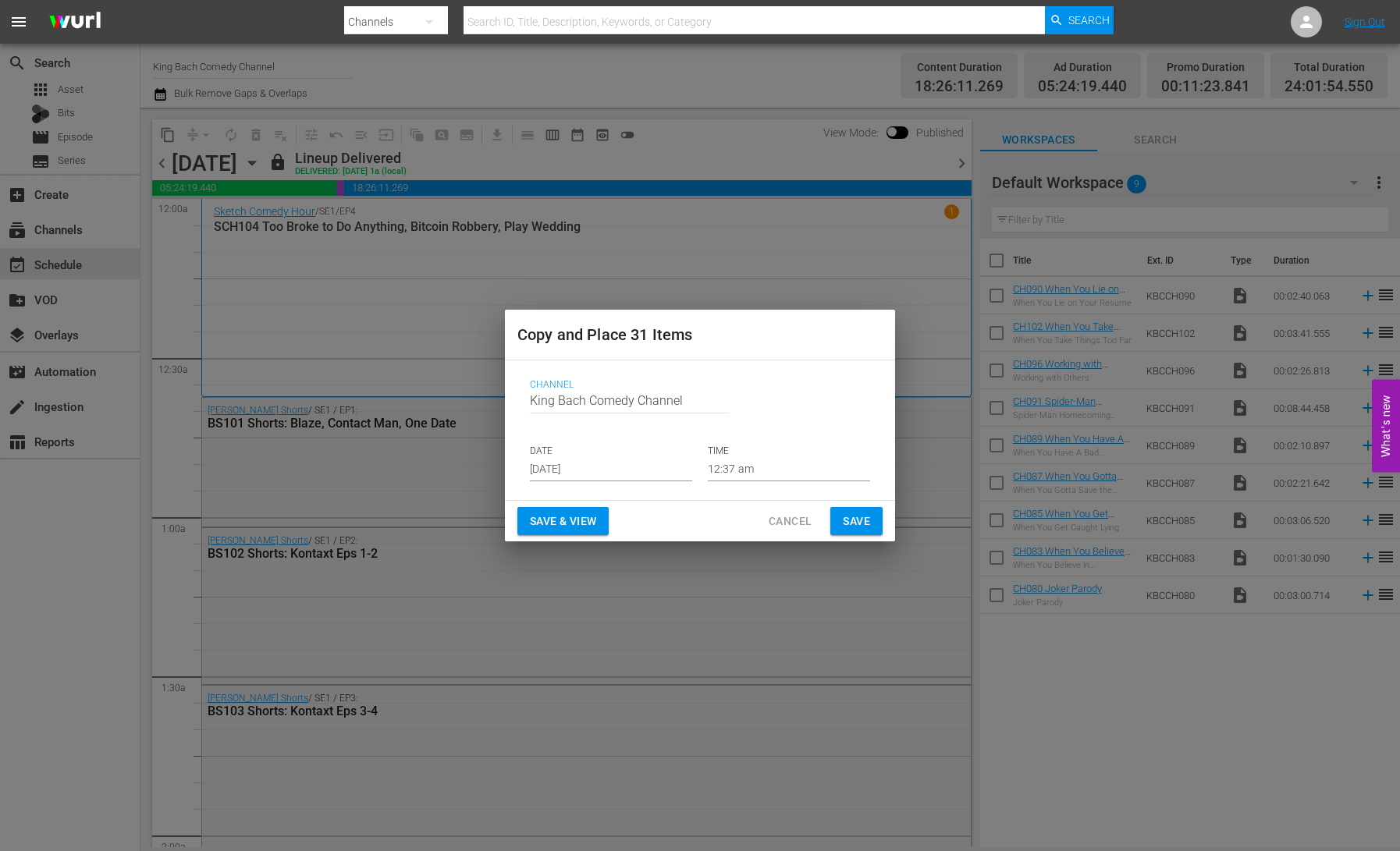
click at [608, 469] on input "[DATE]" at bounding box center [611, 470] width 162 height 24
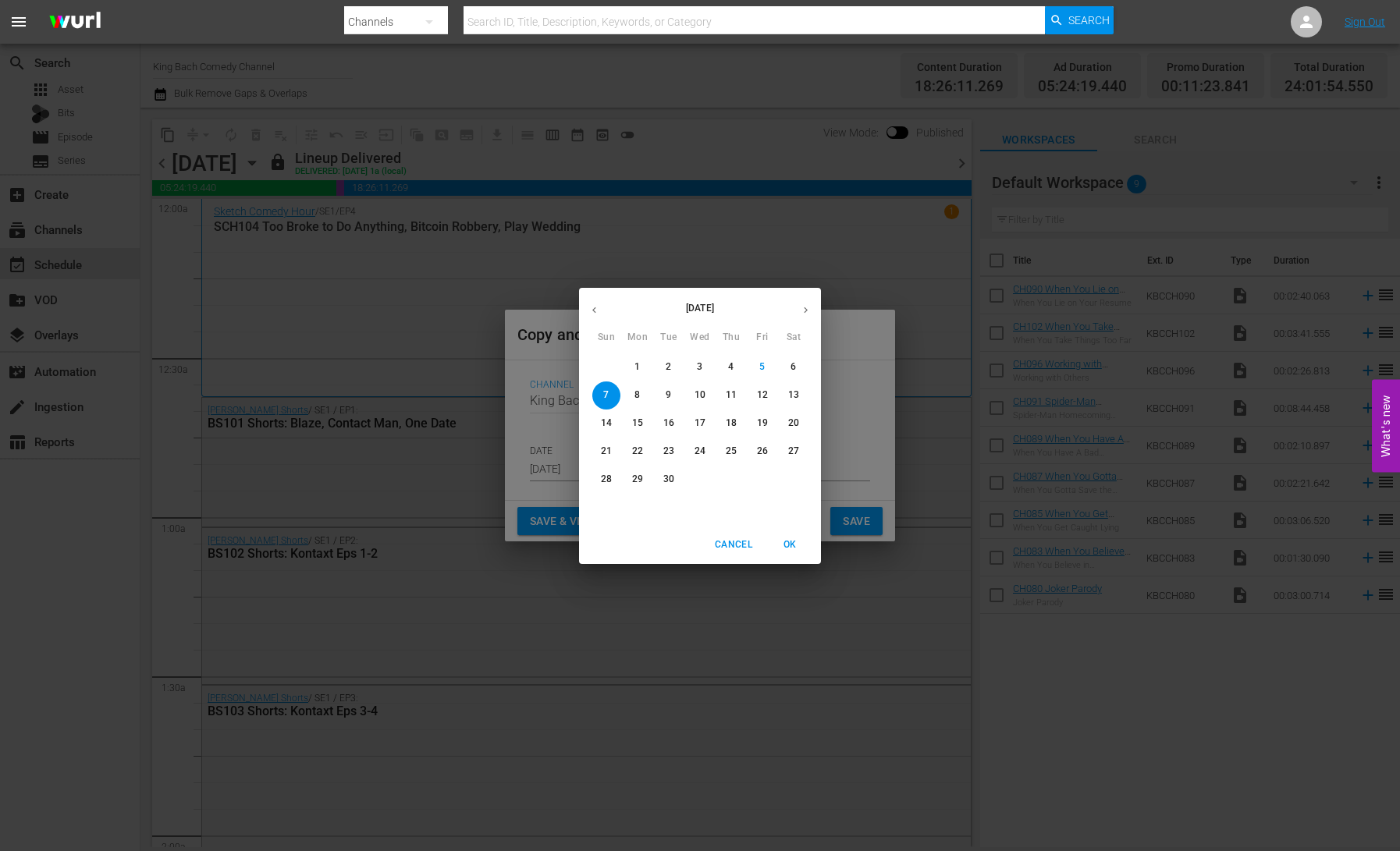
click at [733, 396] on p "11" at bounding box center [731, 395] width 11 height 13
type input "[DATE]"
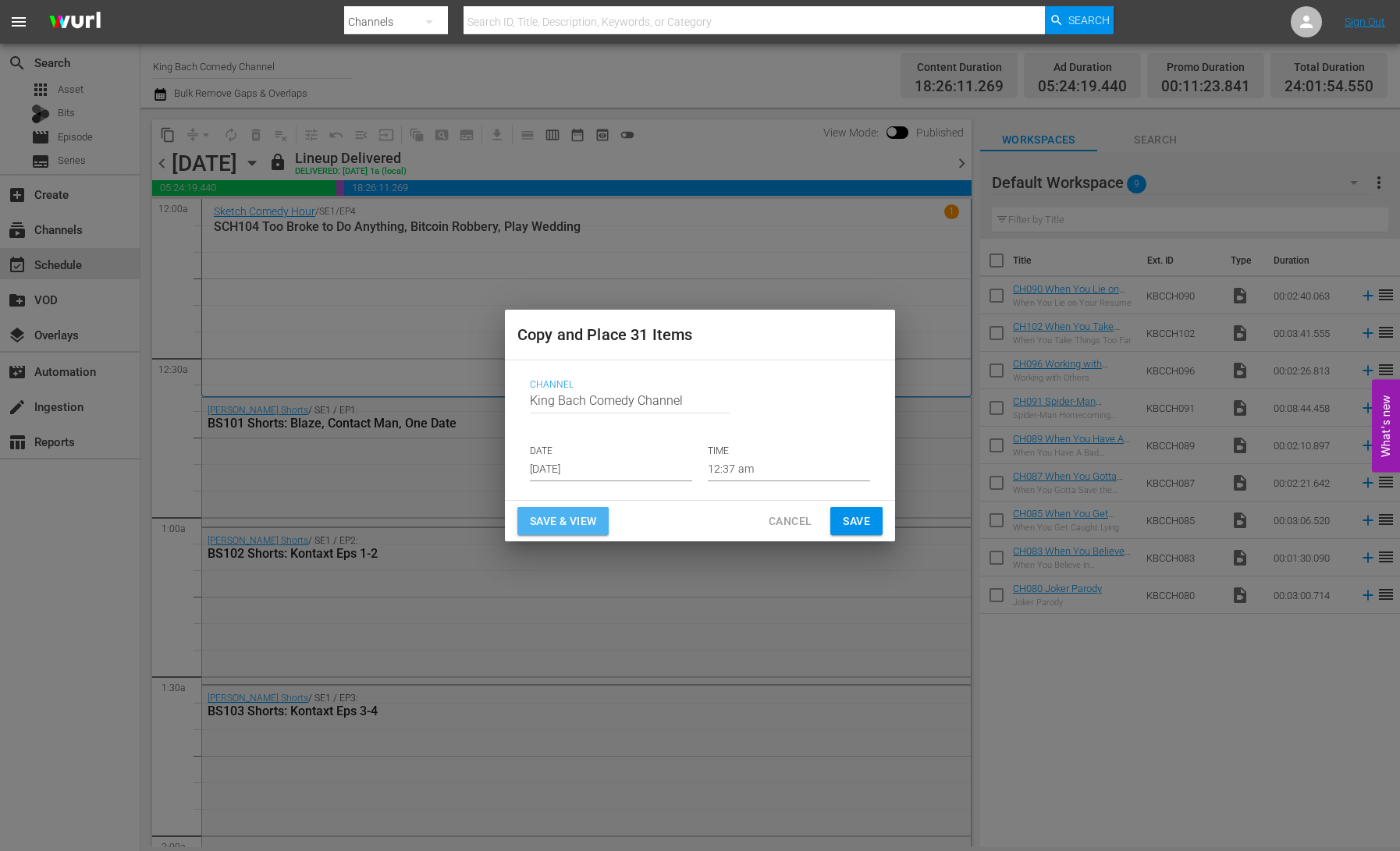
click at [584, 516] on span "Save & View" at bounding box center [562, 521] width 66 height 20
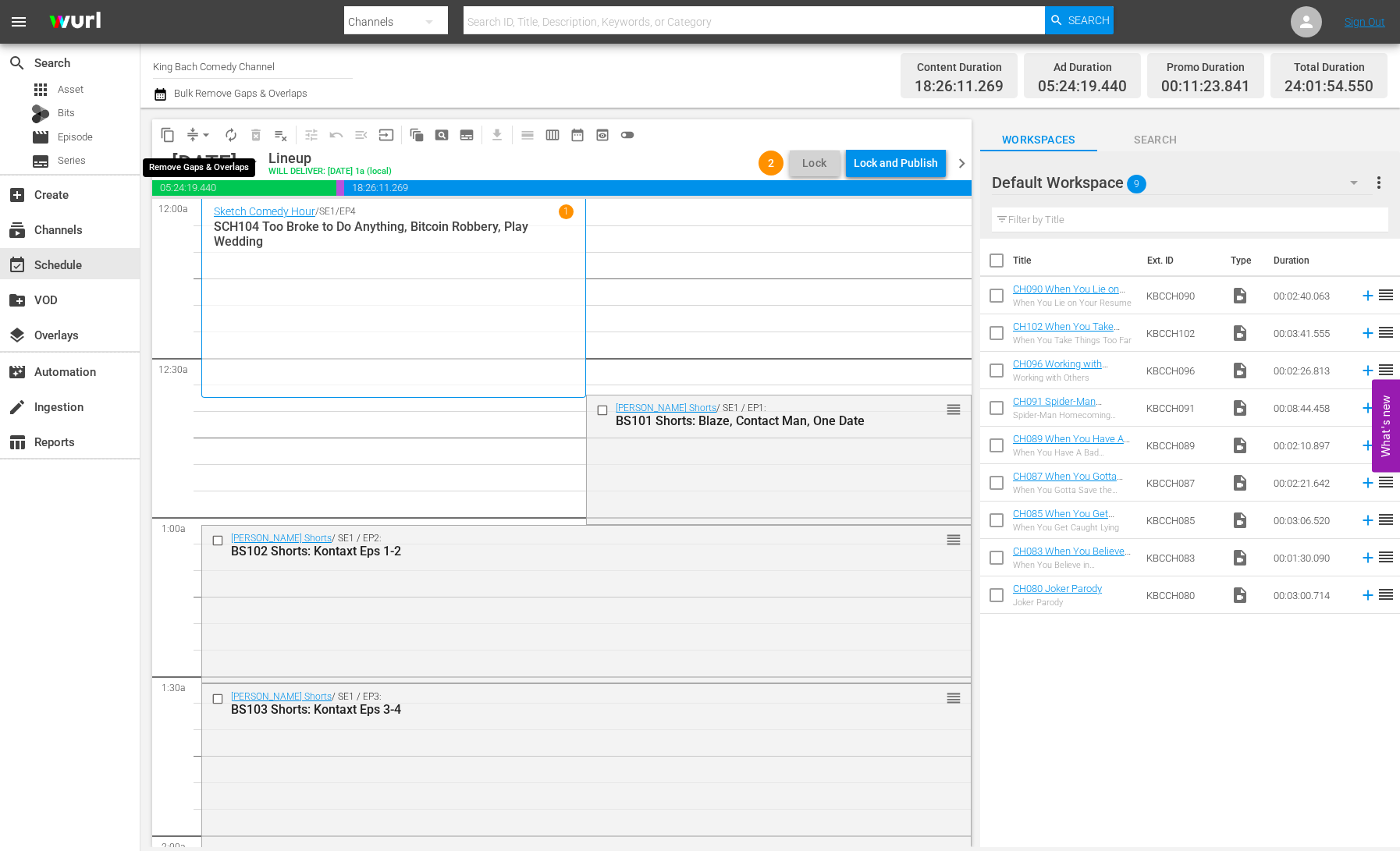
click at [202, 136] on span "arrow_drop_down" at bounding box center [205, 134] width 16 height 16
click at [224, 221] on li "Align to End of Previous Day" at bounding box center [207, 218] width 164 height 25
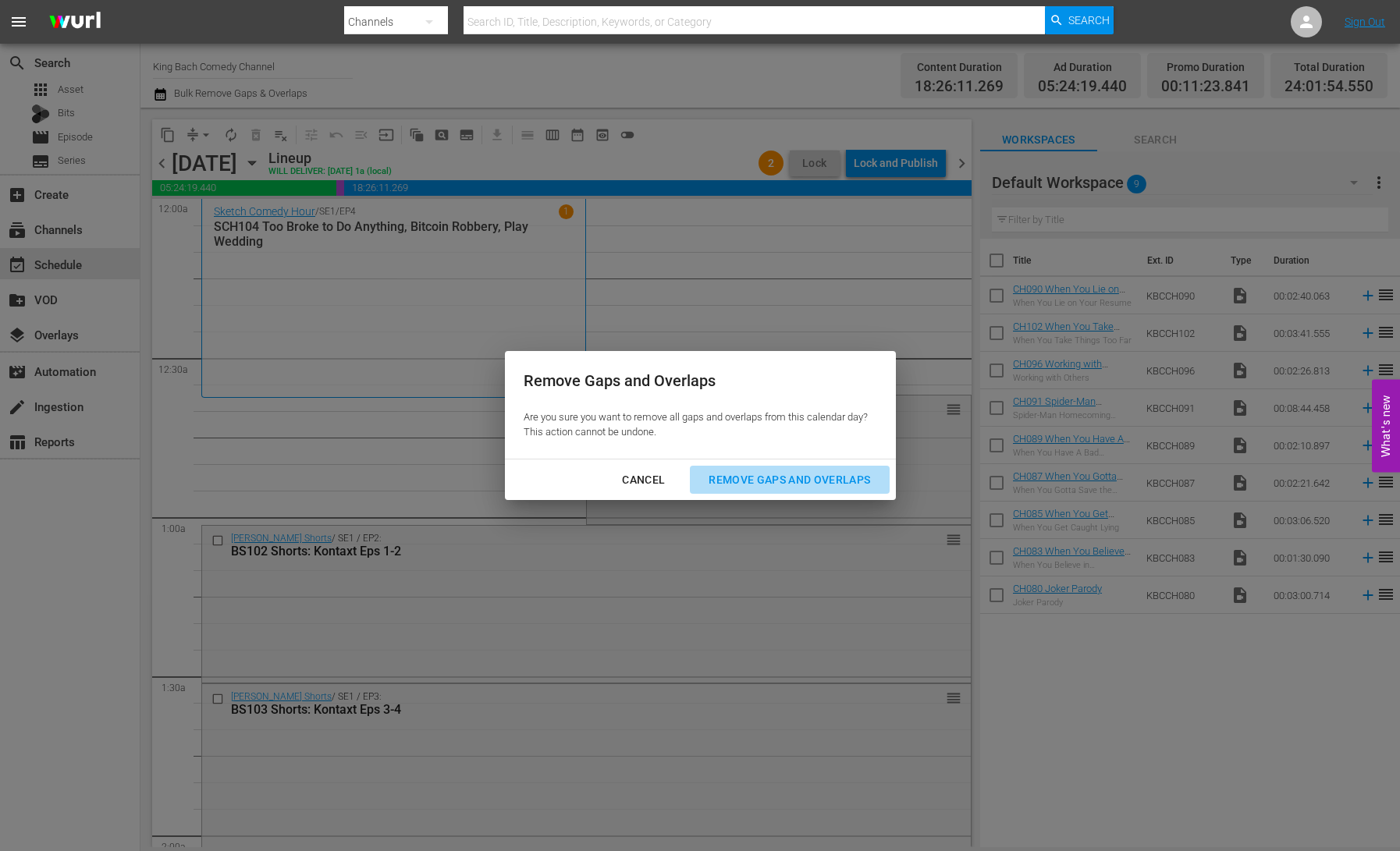
click at [822, 482] on div "Remove Gaps and Overlaps" at bounding box center [789, 480] width 187 height 20
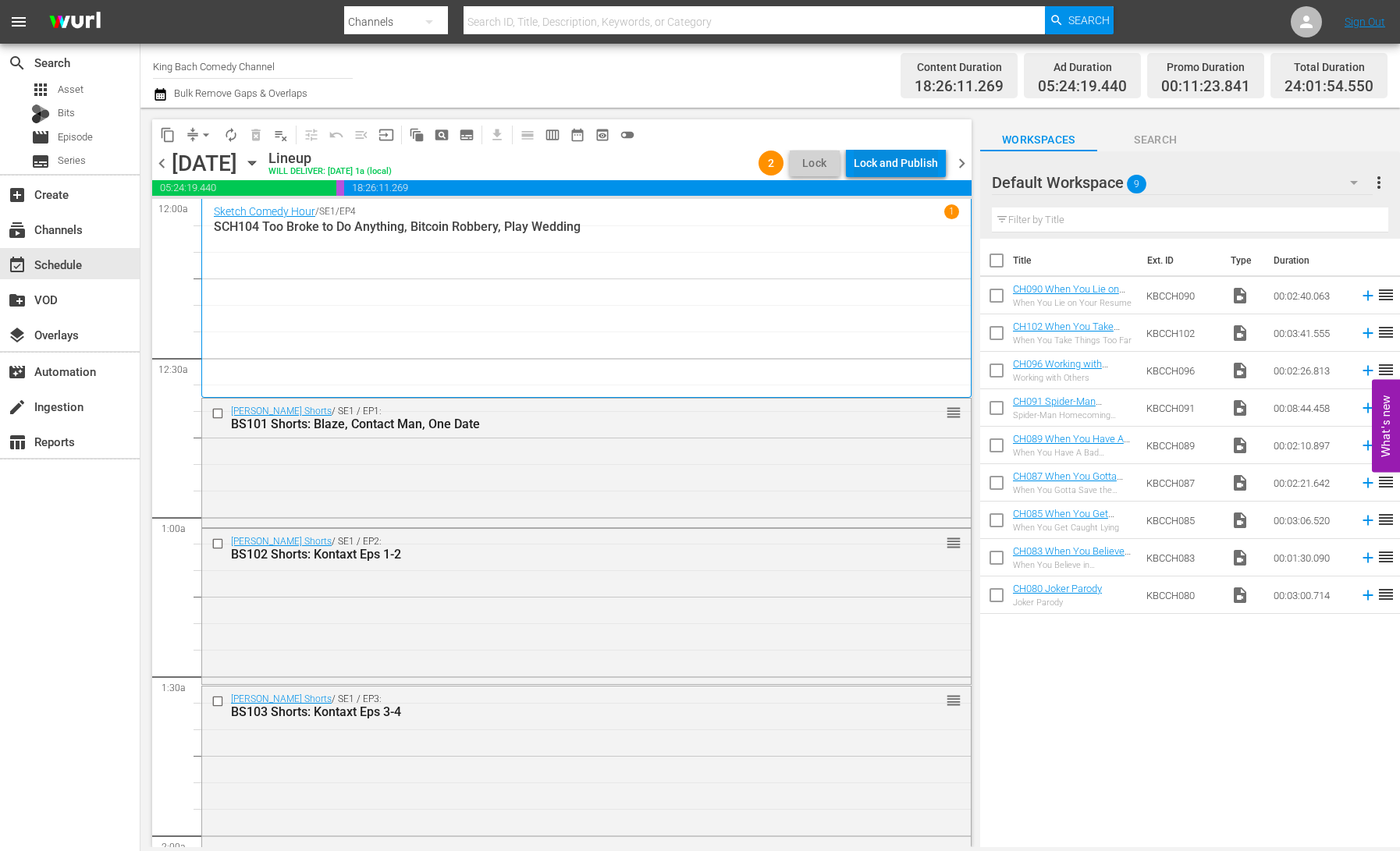
click at [898, 168] on div "Lock and Publish" at bounding box center [896, 163] width 84 height 28
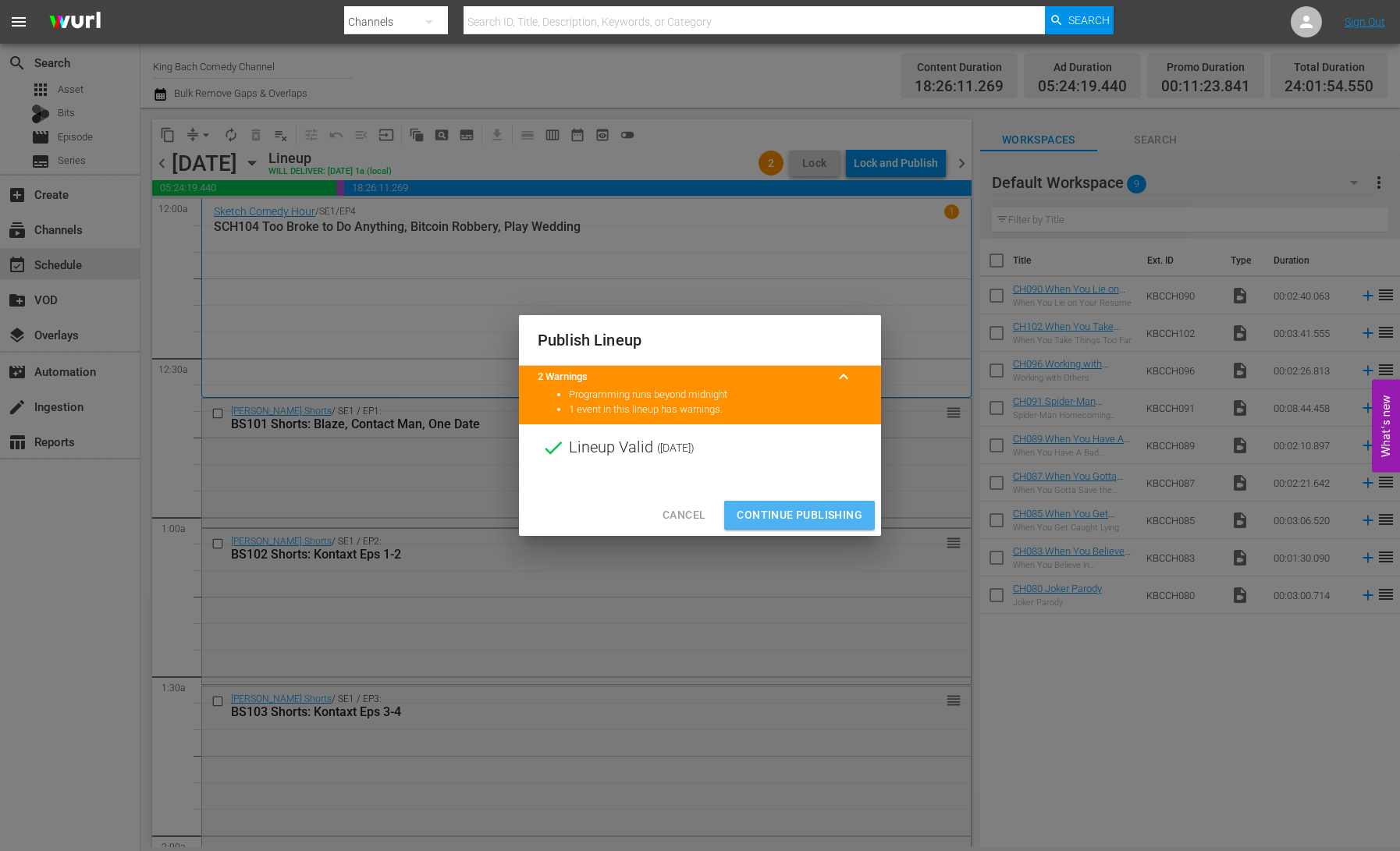
click at [819, 513] on span "Continue Publishing" at bounding box center [799, 516] width 125 height 20
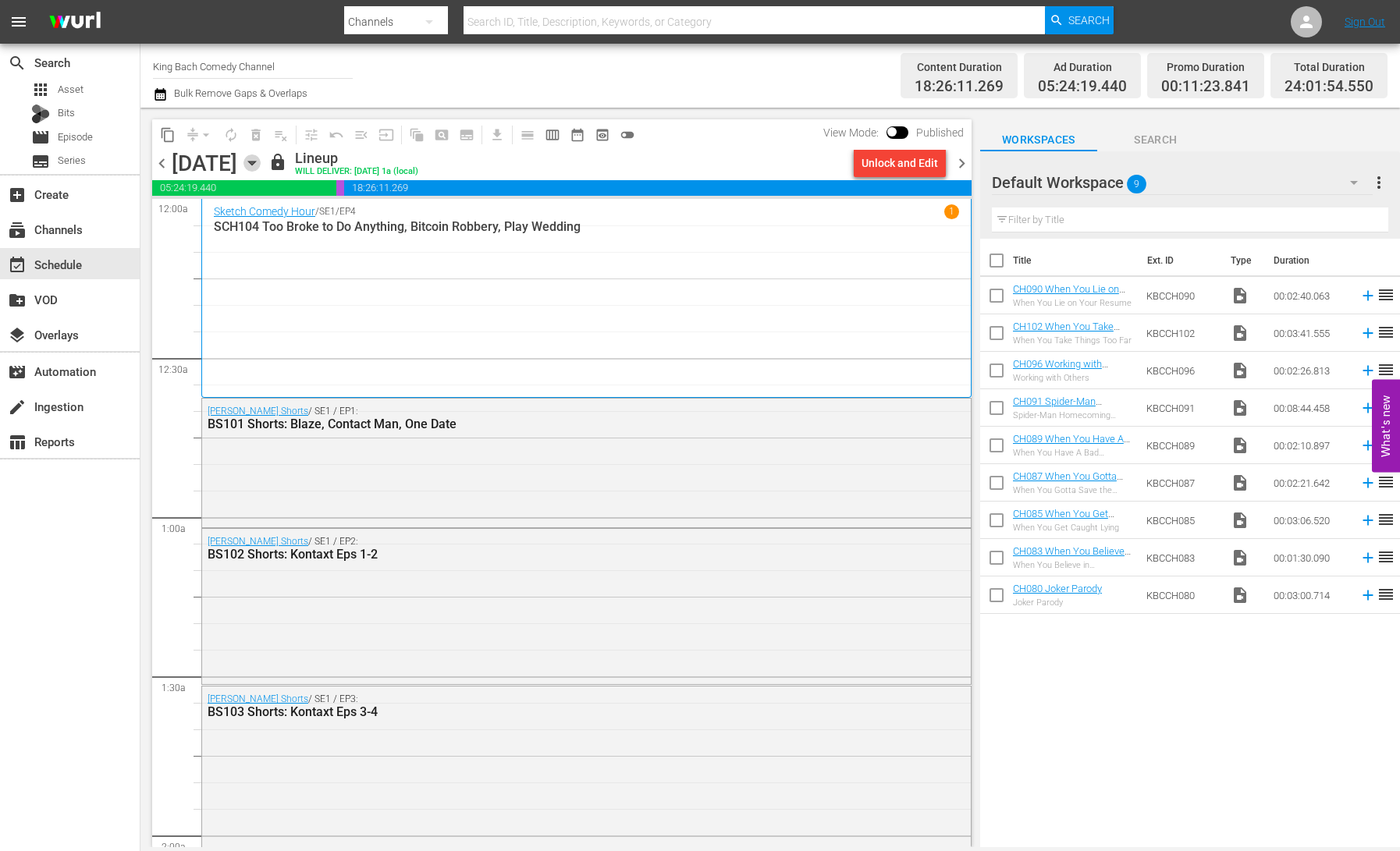
click at [260, 168] on icon "button" at bounding box center [251, 163] width 17 height 17
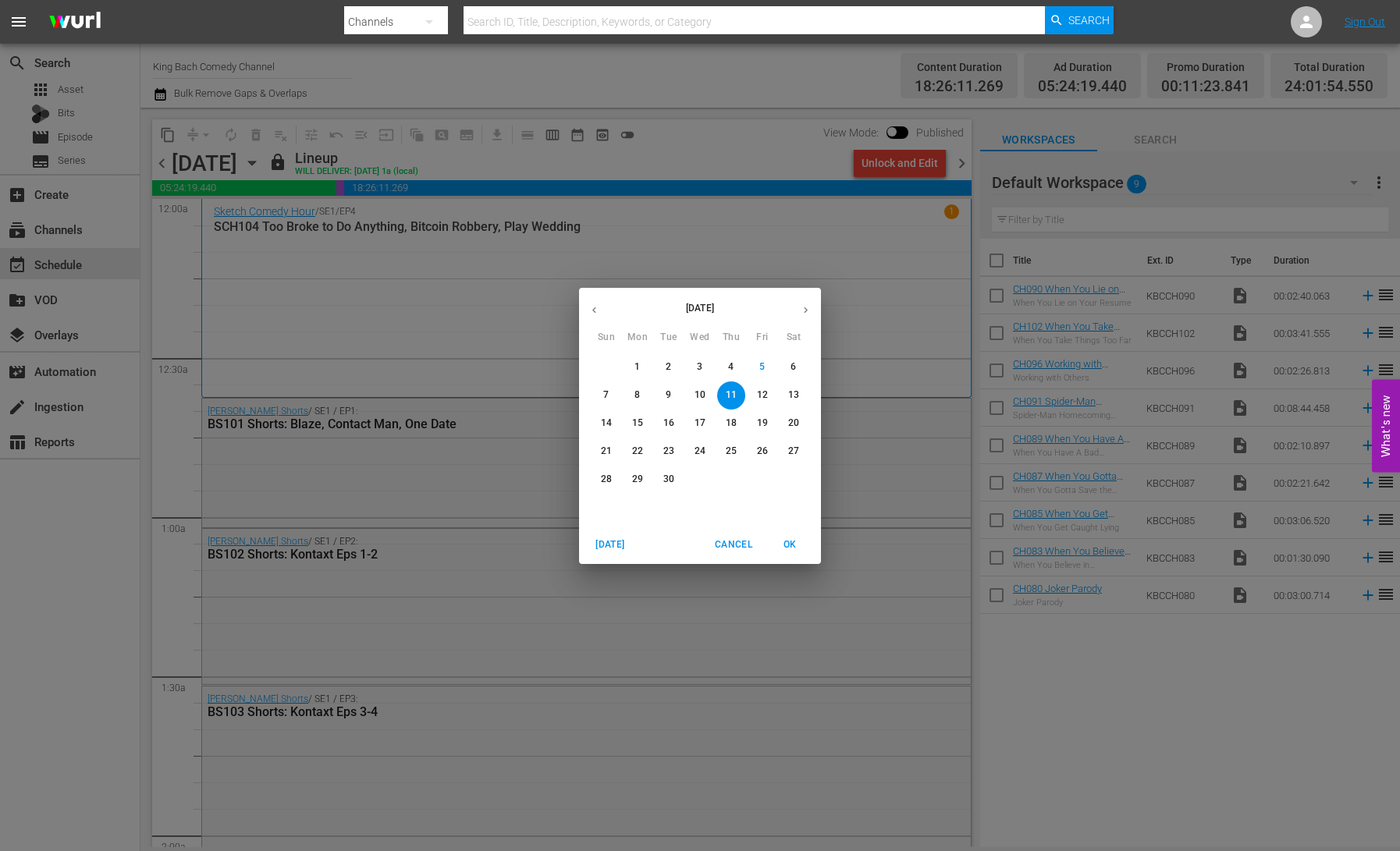
click at [765, 370] on span "5" at bounding box center [762, 367] width 28 height 13
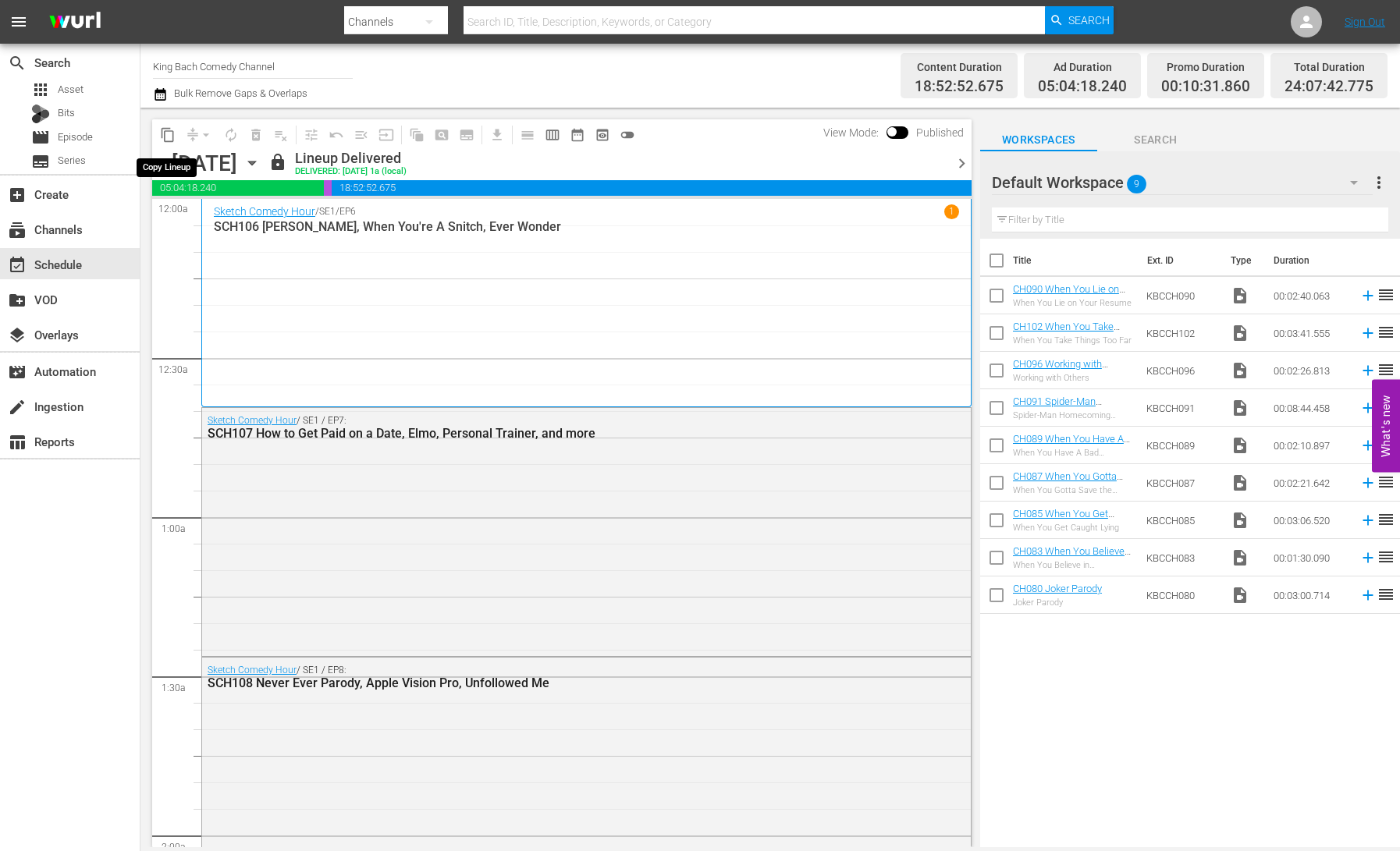
click at [168, 137] on span "content_copy" at bounding box center [167, 134] width 16 height 16
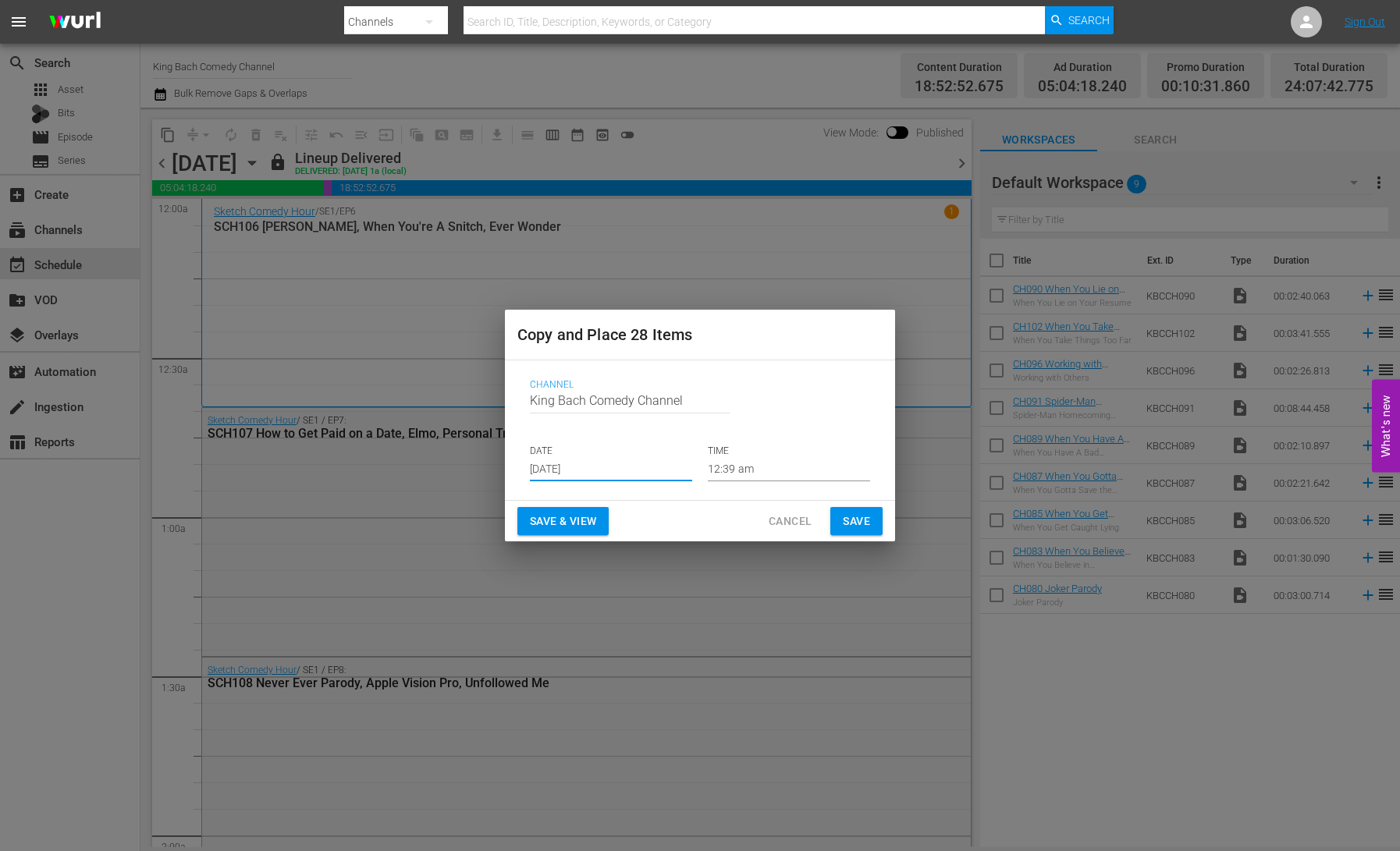
click at [598, 475] on input "[DATE]" at bounding box center [611, 470] width 162 height 24
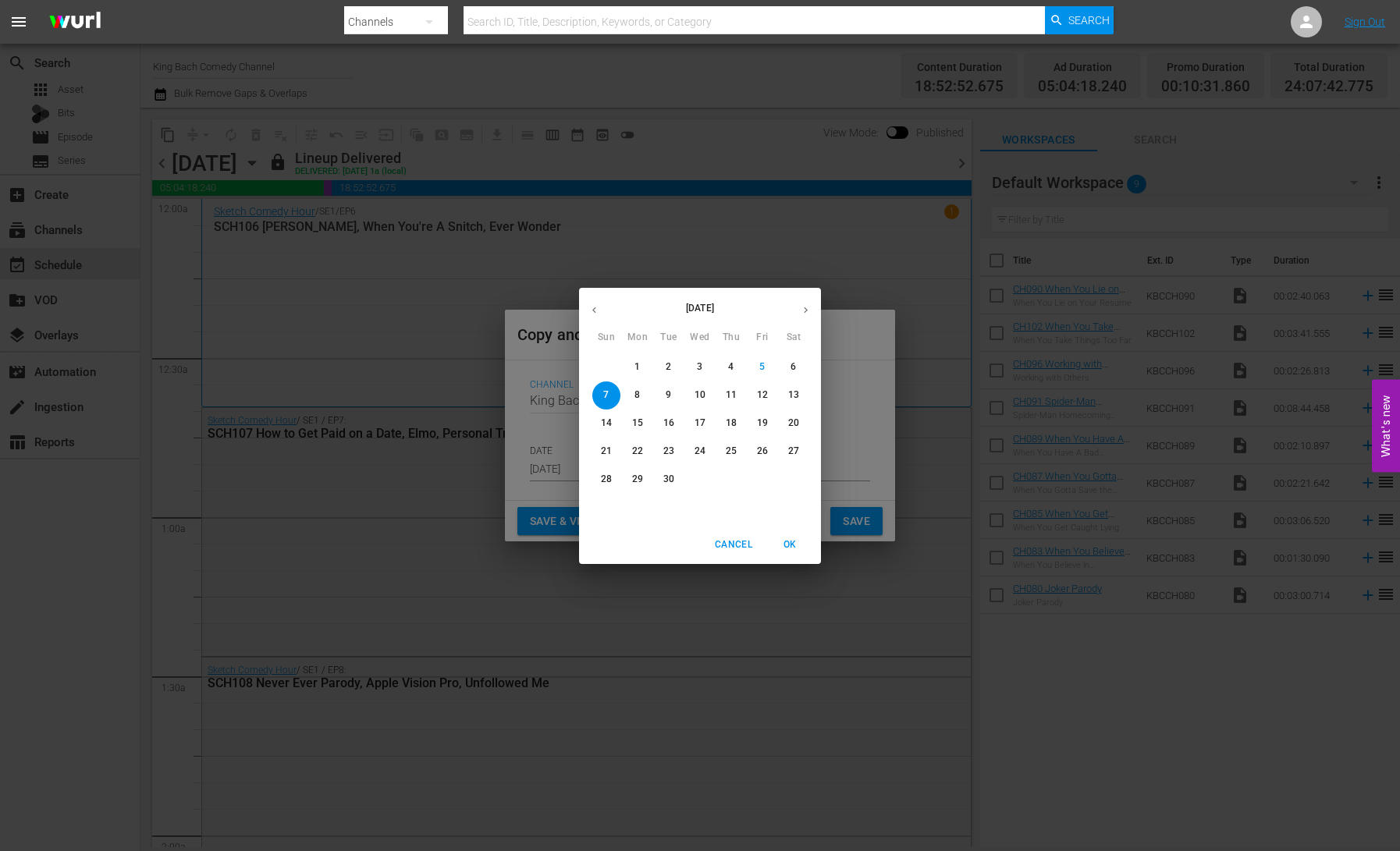
click at [765, 399] on p "12" at bounding box center [762, 395] width 11 height 13
type input "[DATE]"
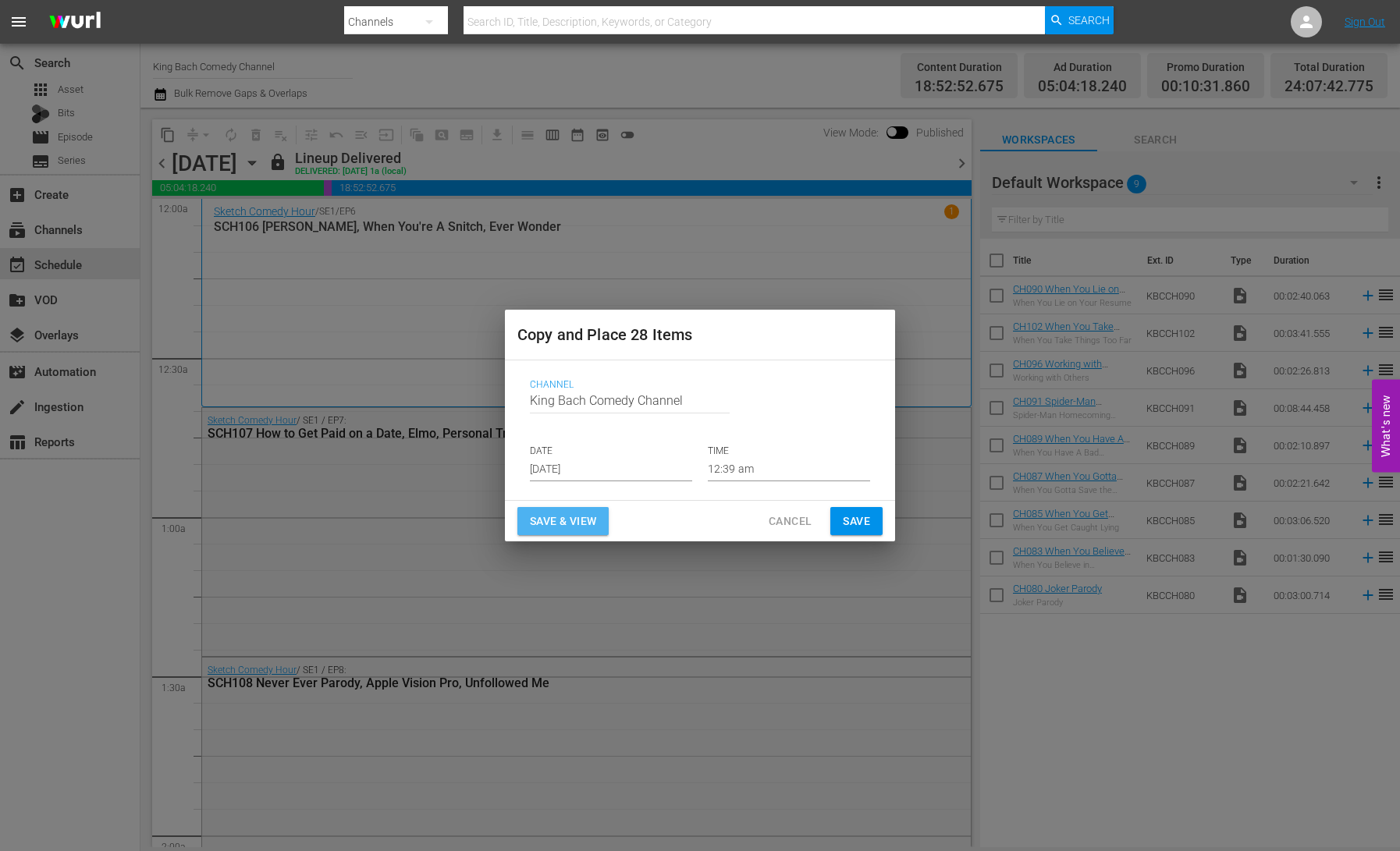
click at [596, 516] on span "Save & View" at bounding box center [562, 521] width 66 height 20
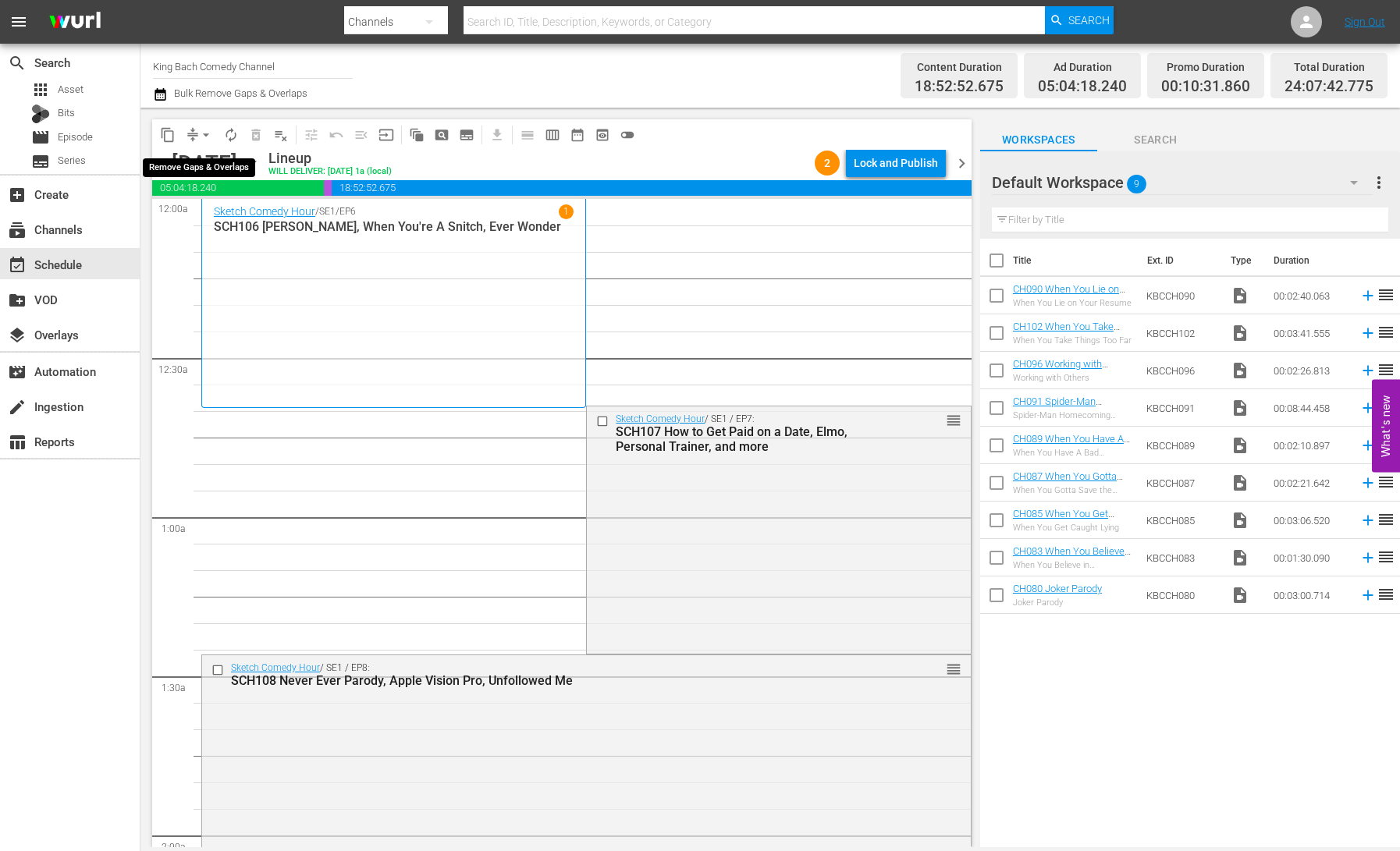
click at [205, 133] on span "arrow_drop_down" at bounding box center [205, 134] width 16 height 16
click at [229, 214] on li "Align to End of Previous Day" at bounding box center [207, 218] width 164 height 25
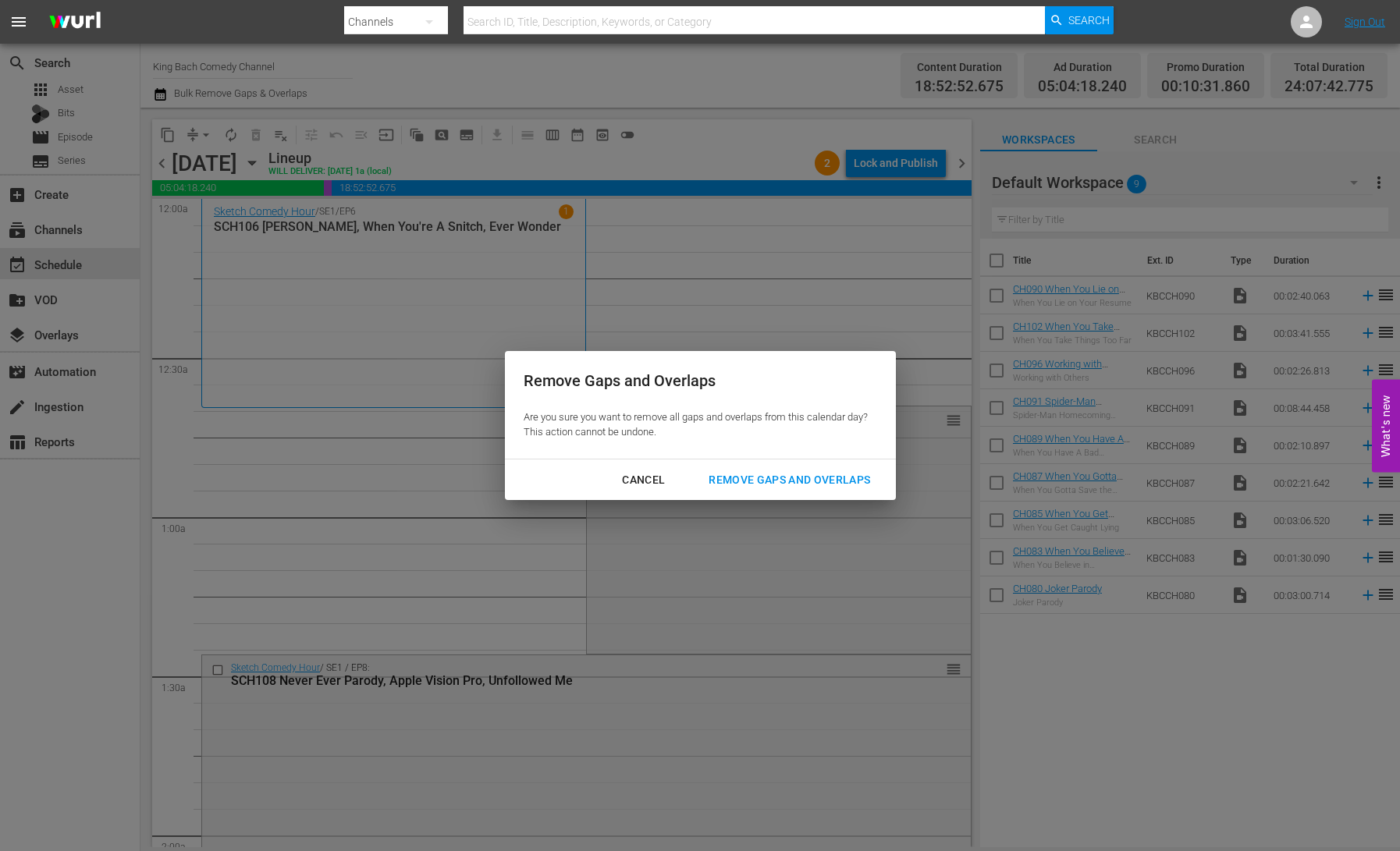
click at [776, 473] on div "Remove Gaps and Overlaps" at bounding box center [789, 480] width 187 height 20
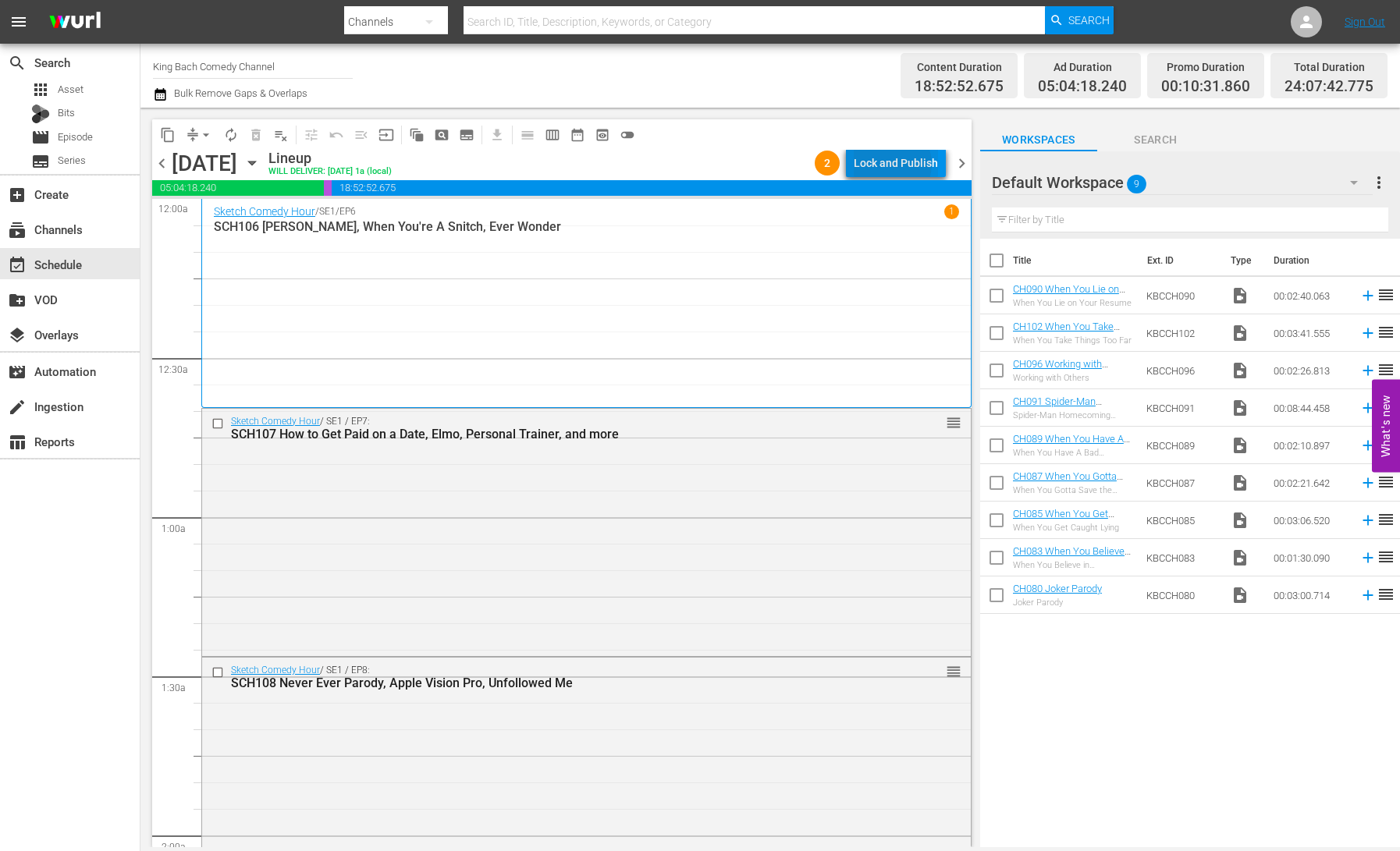
click at [895, 164] on div "Lock and Publish" at bounding box center [896, 163] width 84 height 28
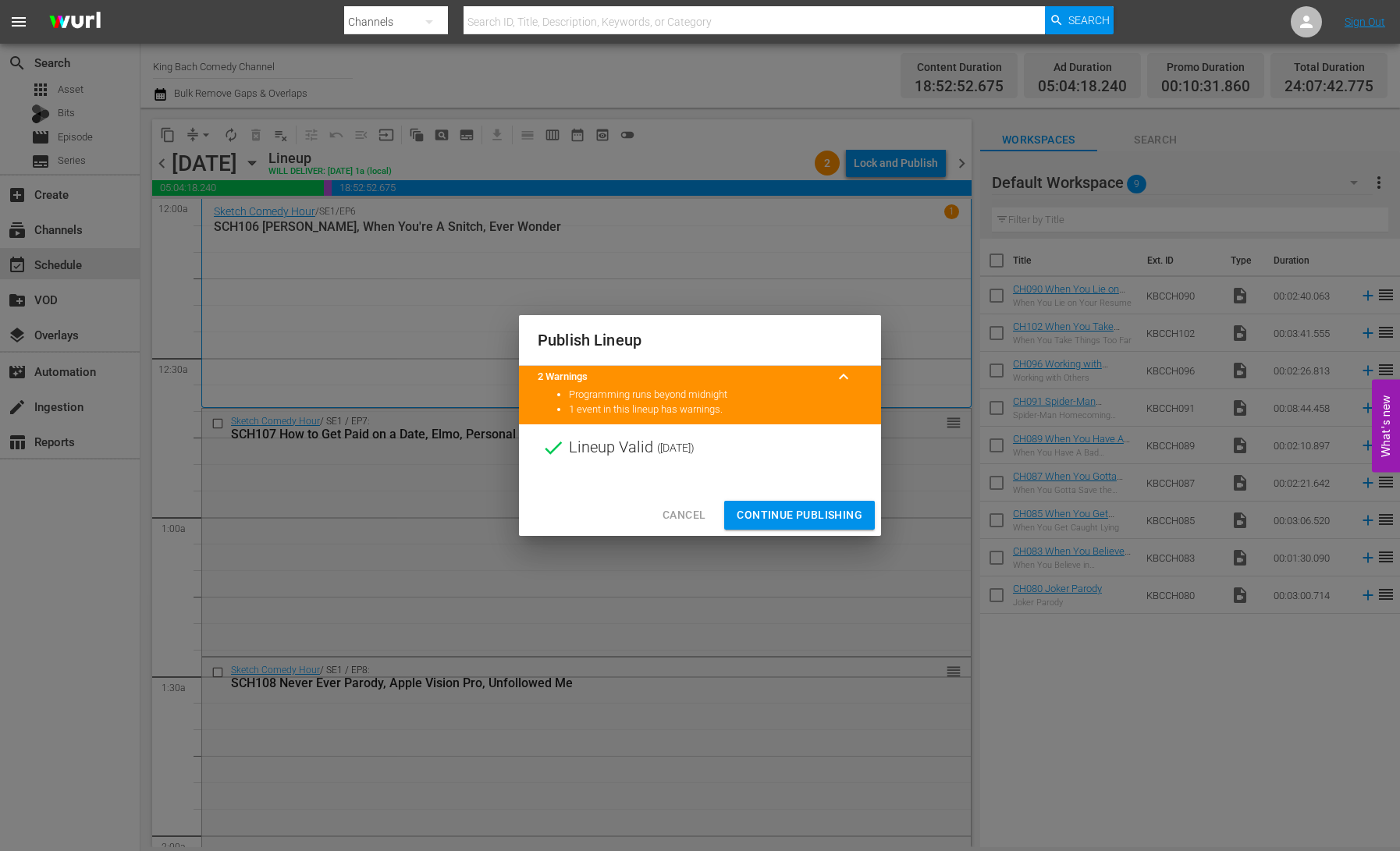
click at [828, 511] on span "Continue Publishing" at bounding box center [799, 516] width 125 height 20
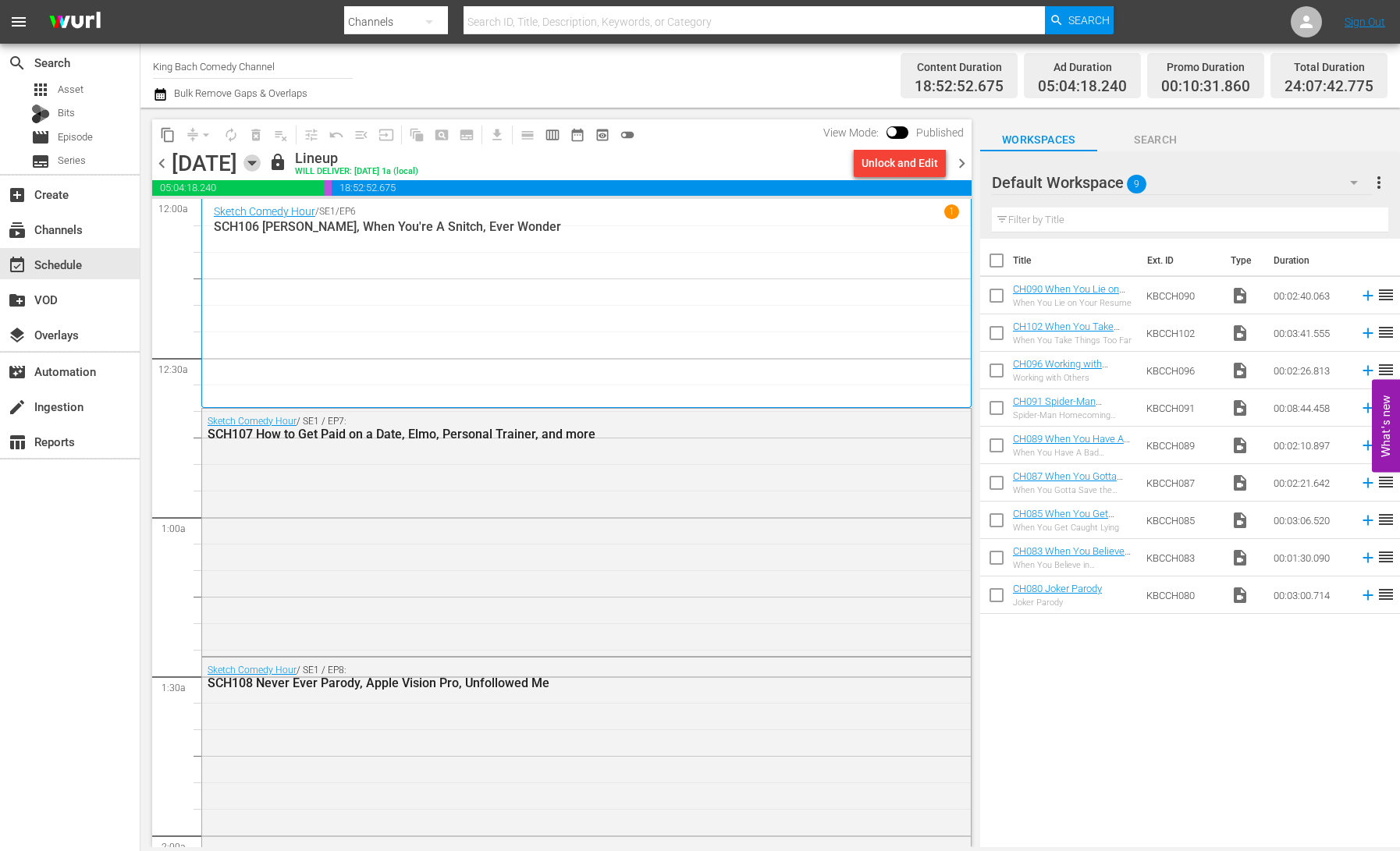
click at [255, 161] on icon "button" at bounding box center [251, 163] width 7 height 4
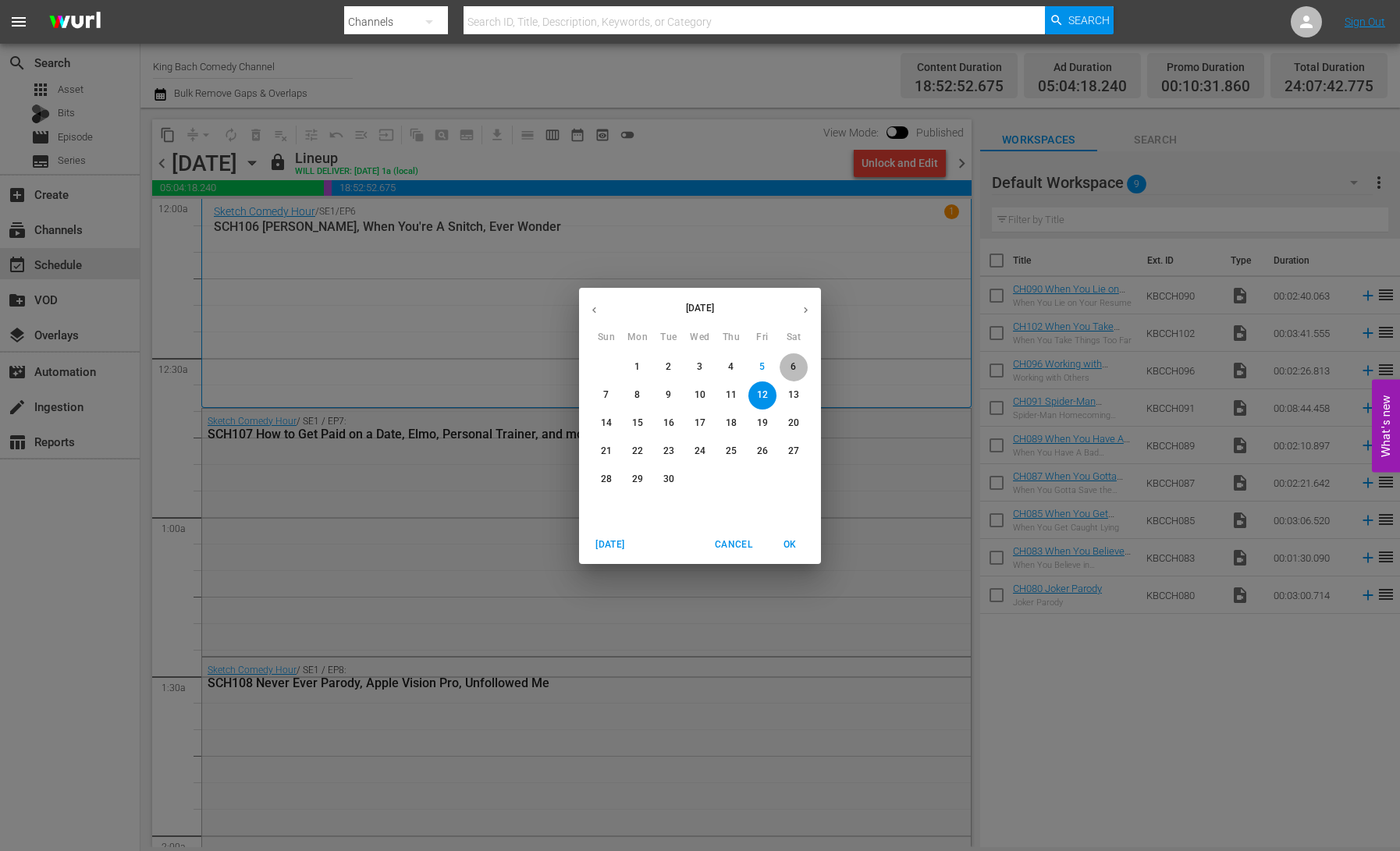
click at [793, 367] on p "6" at bounding box center [793, 367] width 6 height 13
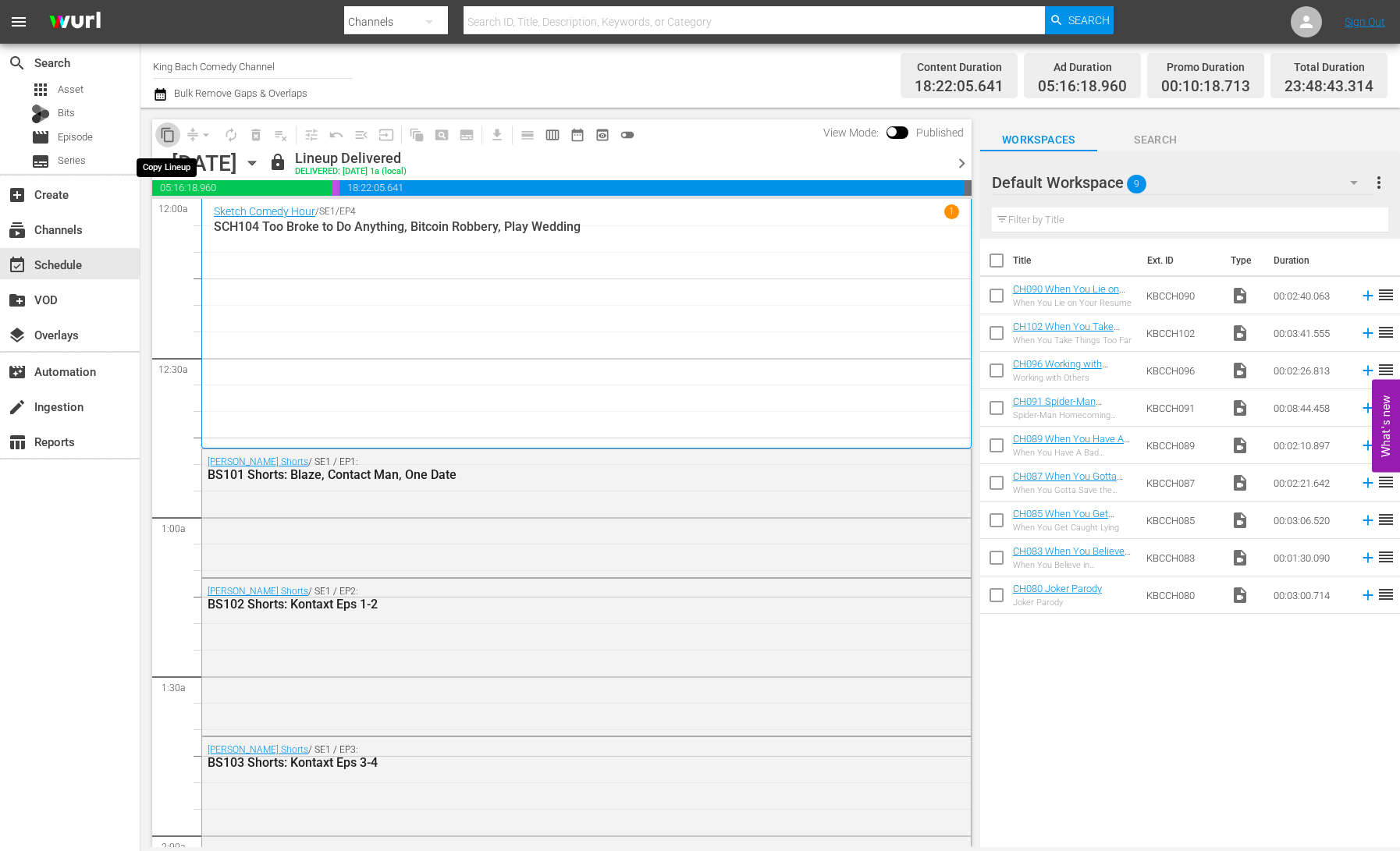
click at [165, 133] on span "content_copy" at bounding box center [167, 134] width 16 height 16
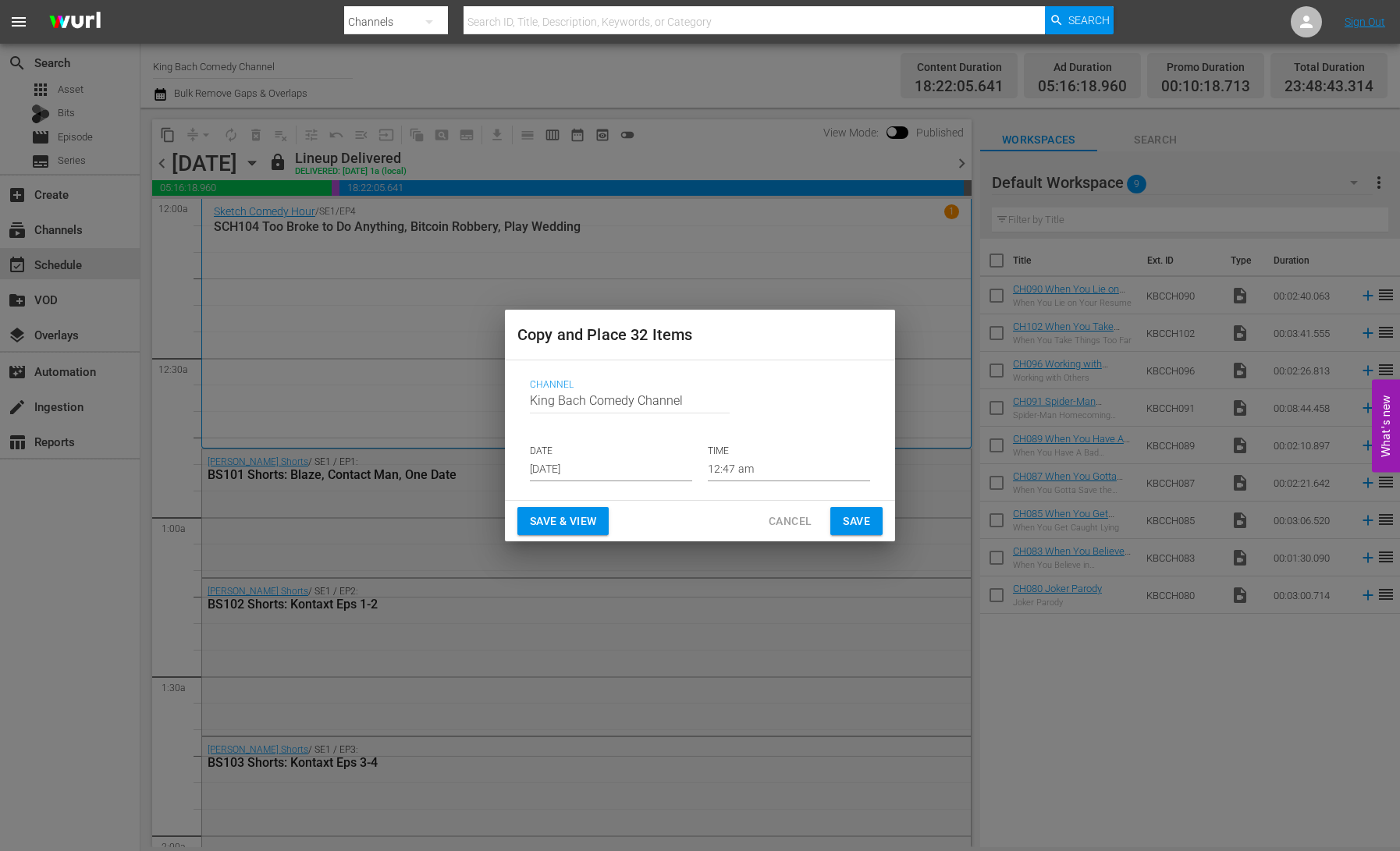
click at [596, 467] on input "[DATE]" at bounding box center [611, 470] width 162 height 24
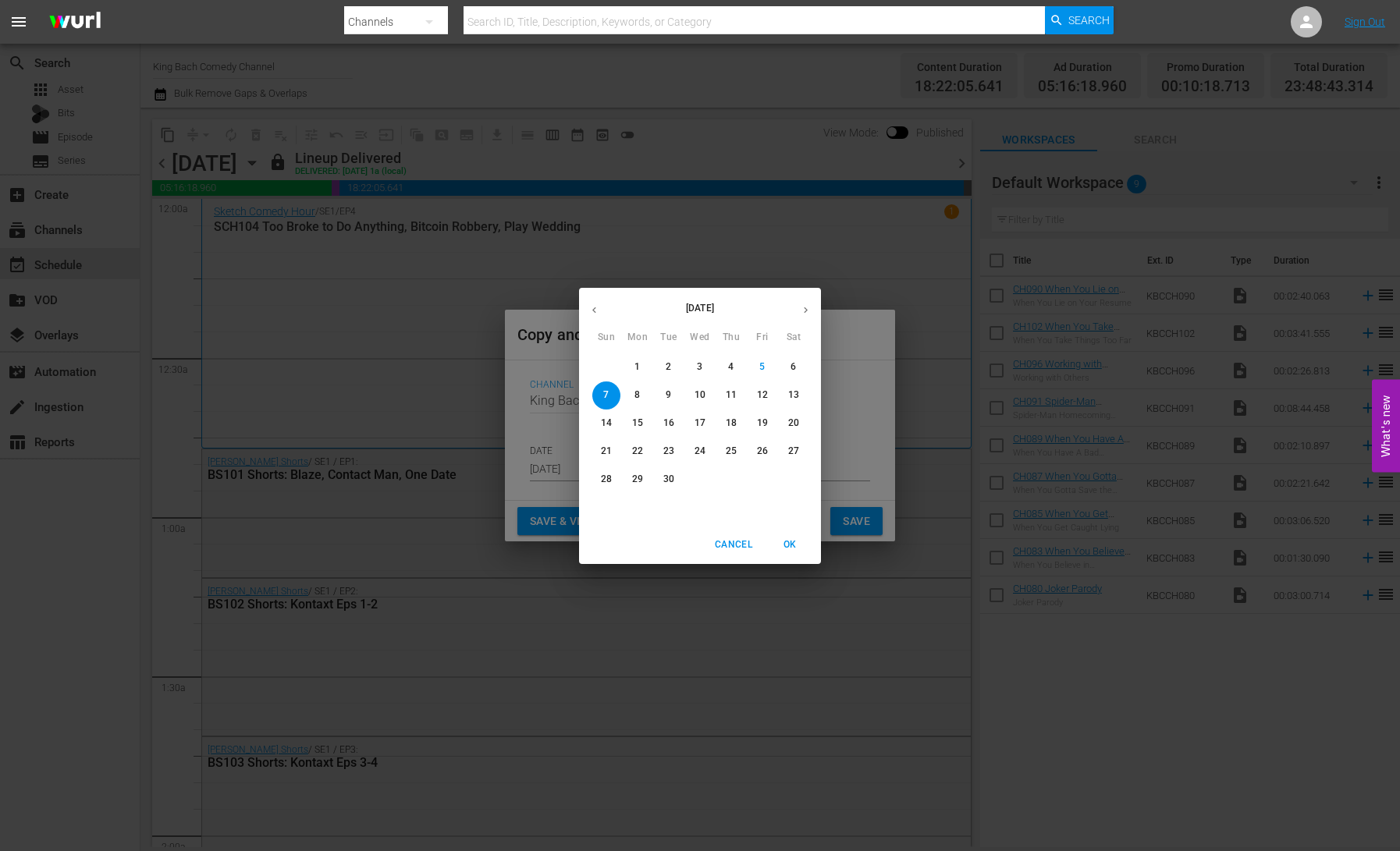
click at [795, 393] on p "13" at bounding box center [793, 395] width 11 height 13
type input "[DATE]"
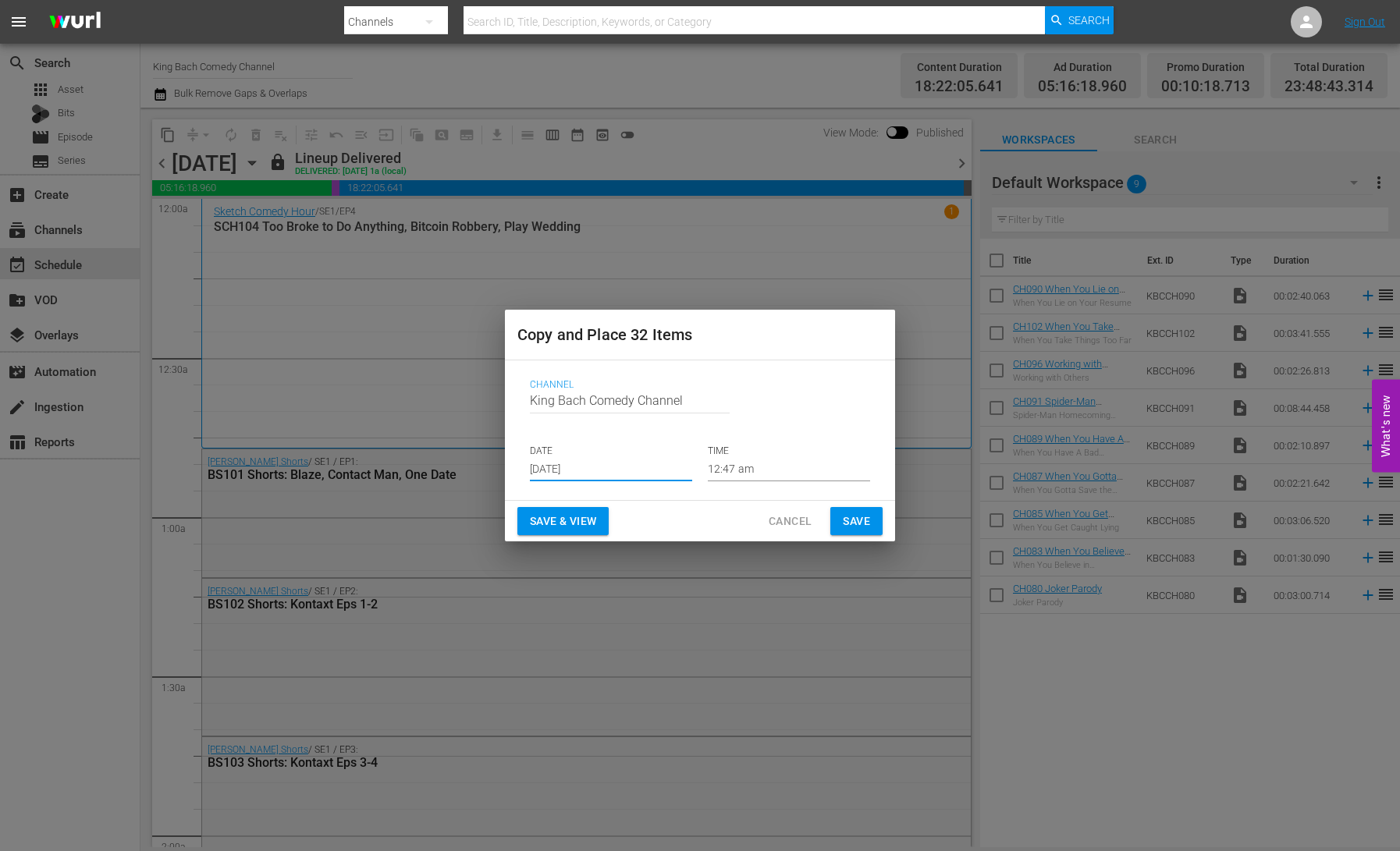
click at [563, 517] on span "Save & View" at bounding box center [562, 521] width 66 height 20
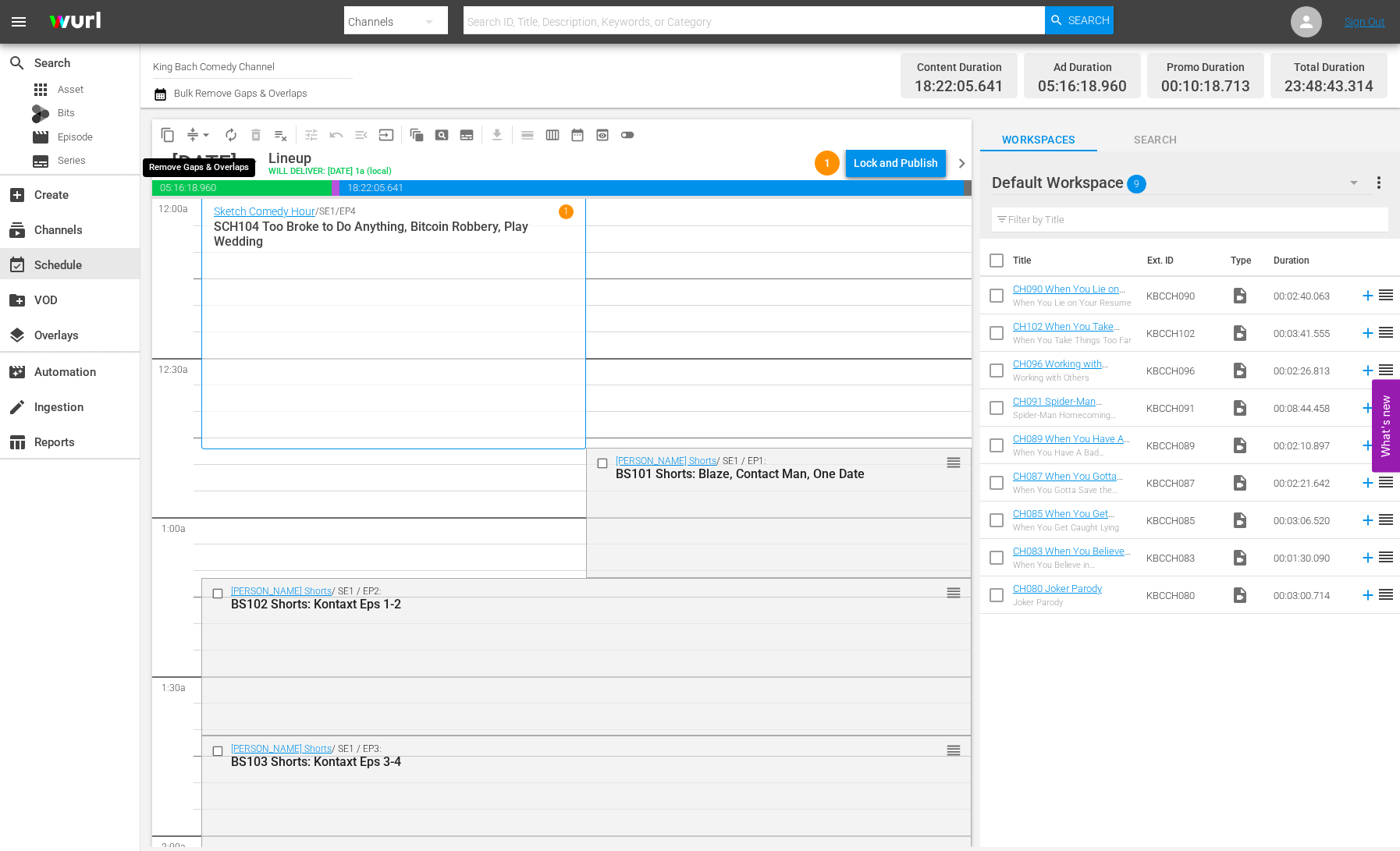
click at [204, 135] on span "arrow_drop_down" at bounding box center [205, 134] width 16 height 16
click at [218, 213] on li "Align to End of Previous Day" at bounding box center [207, 218] width 164 height 25
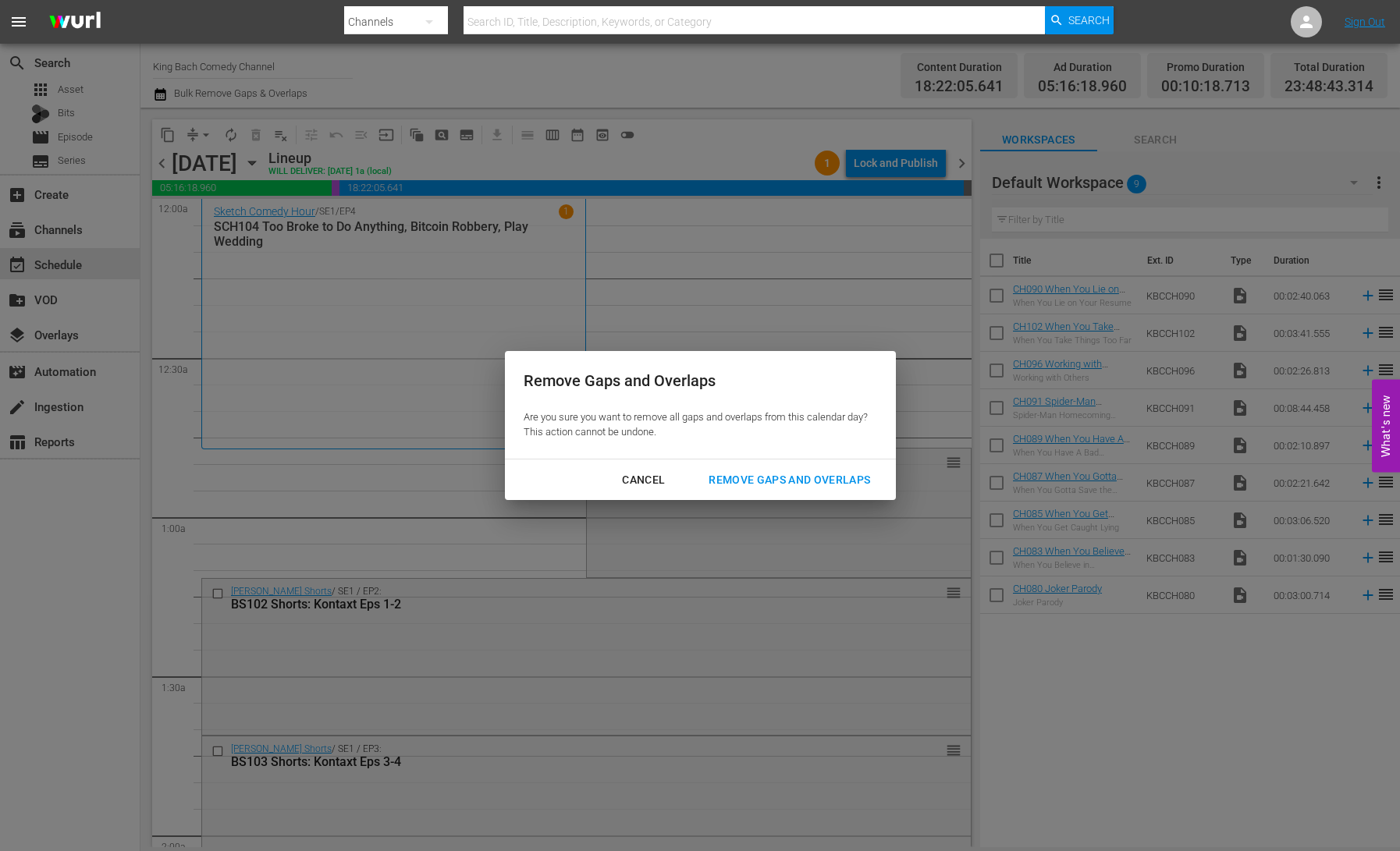
click at [802, 484] on div "Remove Gaps and Overlaps" at bounding box center [789, 480] width 187 height 20
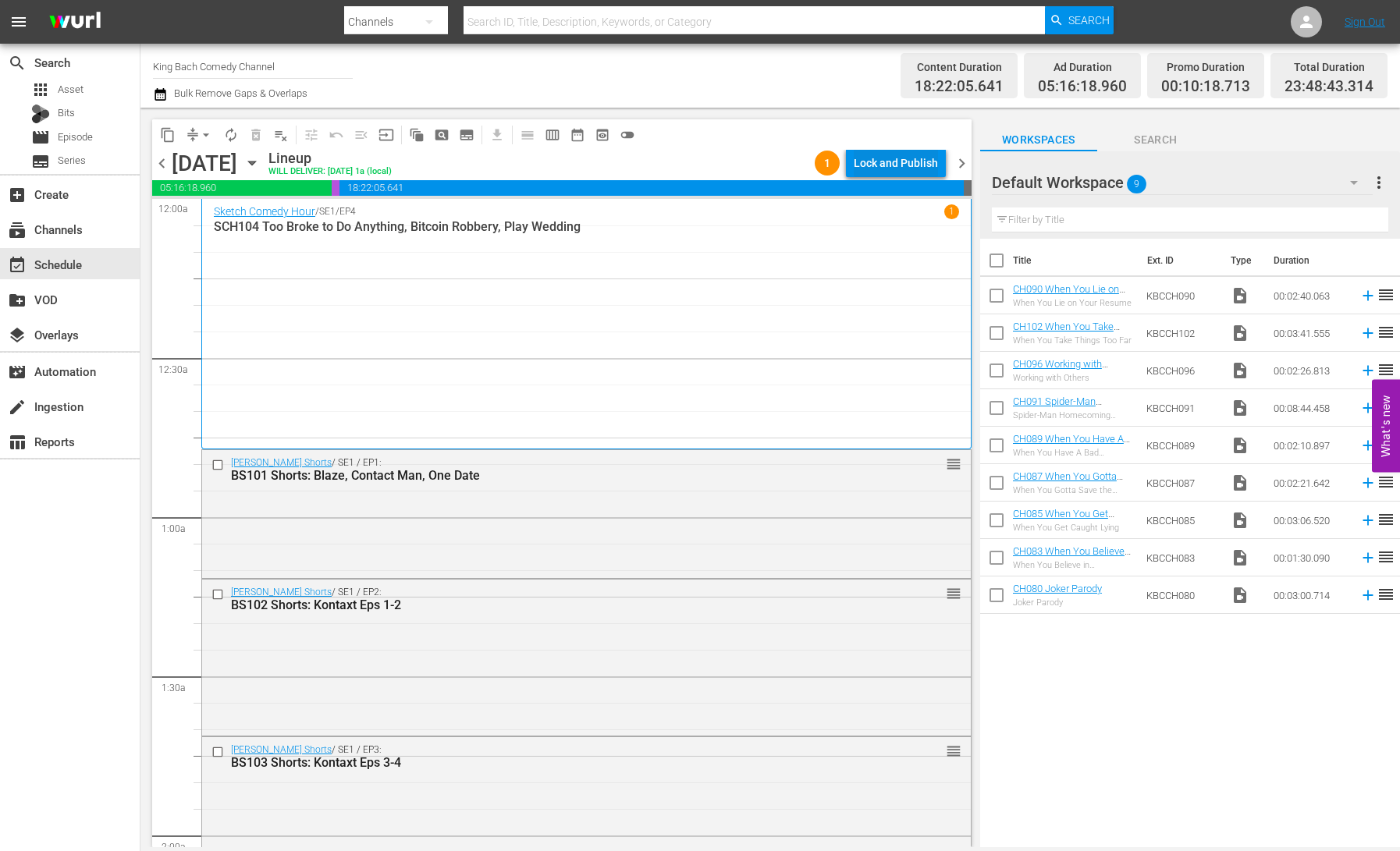
click at [879, 164] on div "Lock and Publish" at bounding box center [896, 163] width 84 height 28
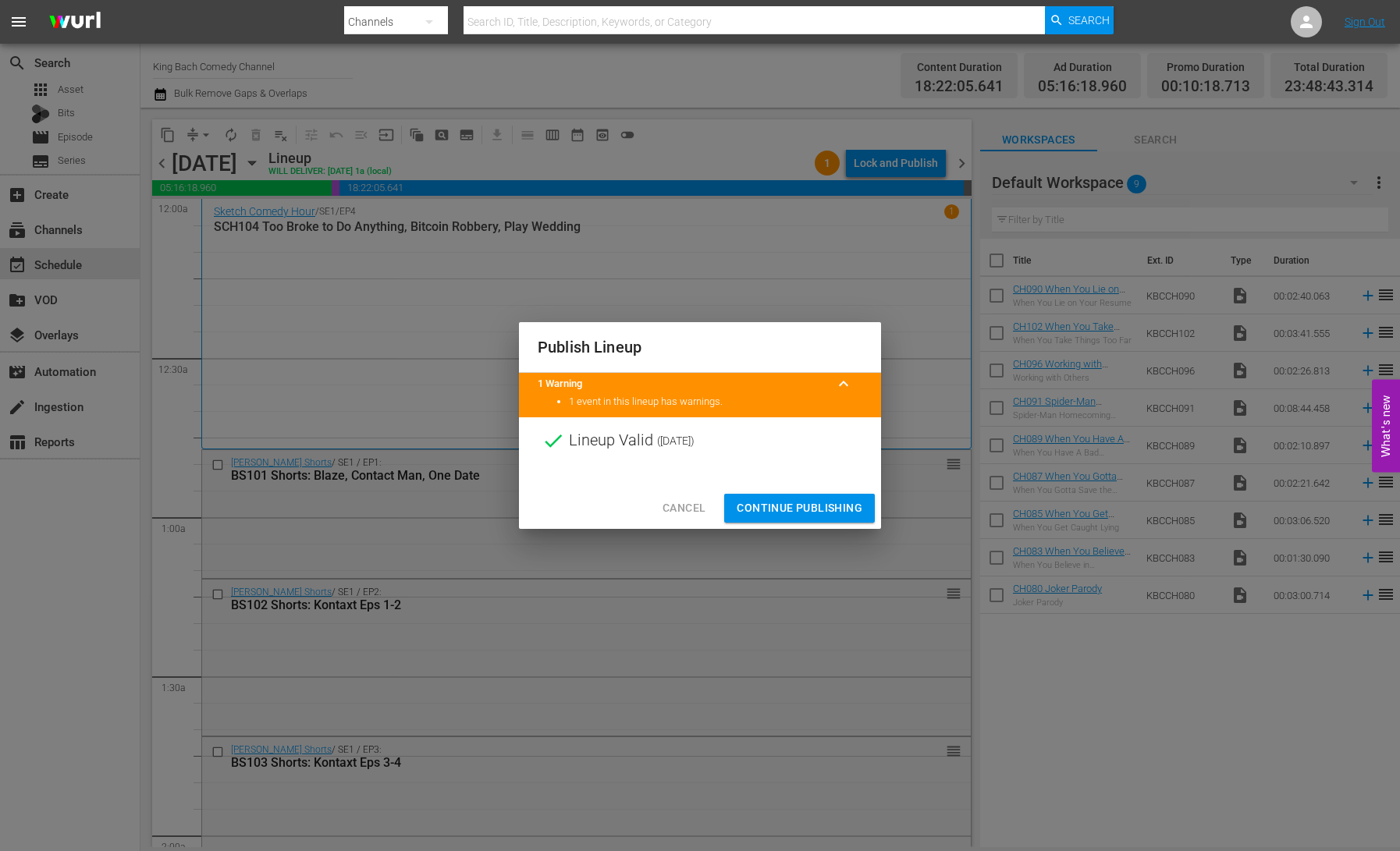
click at [792, 514] on span "Continue Publishing" at bounding box center [799, 508] width 125 height 20
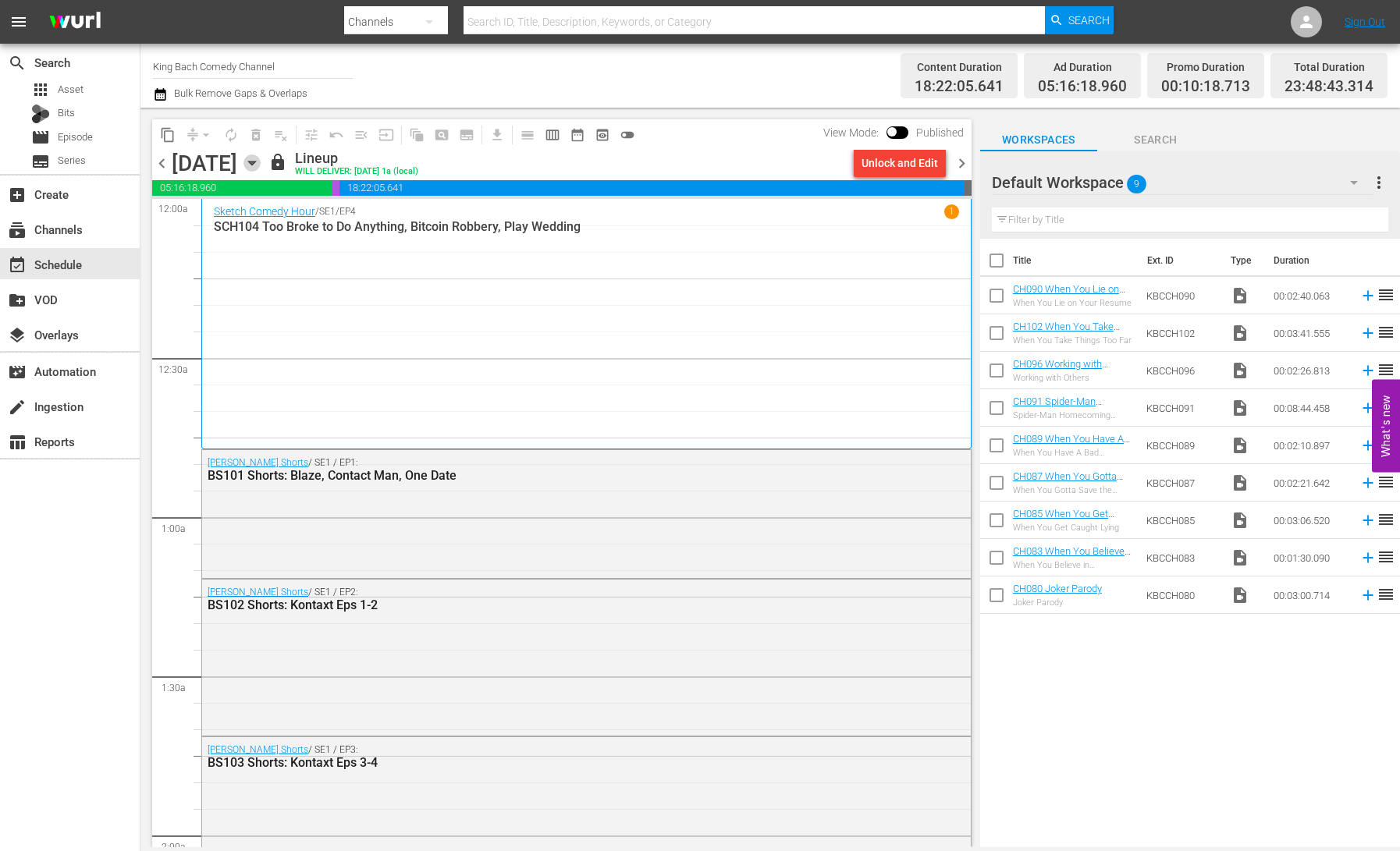
click at [260, 164] on icon "button" at bounding box center [251, 163] width 17 height 17
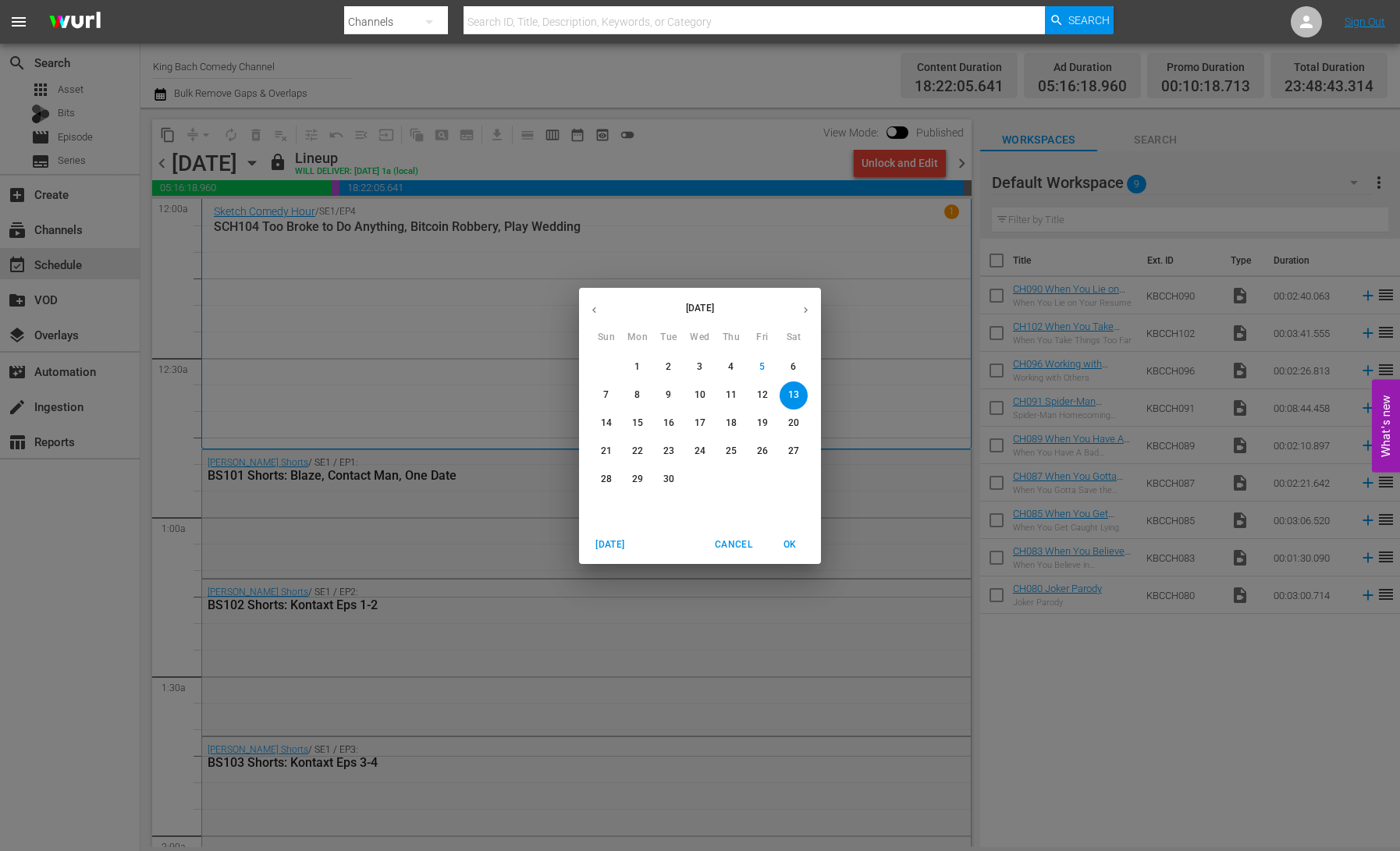
click at [609, 398] on p "7" at bounding box center [606, 395] width 6 height 13
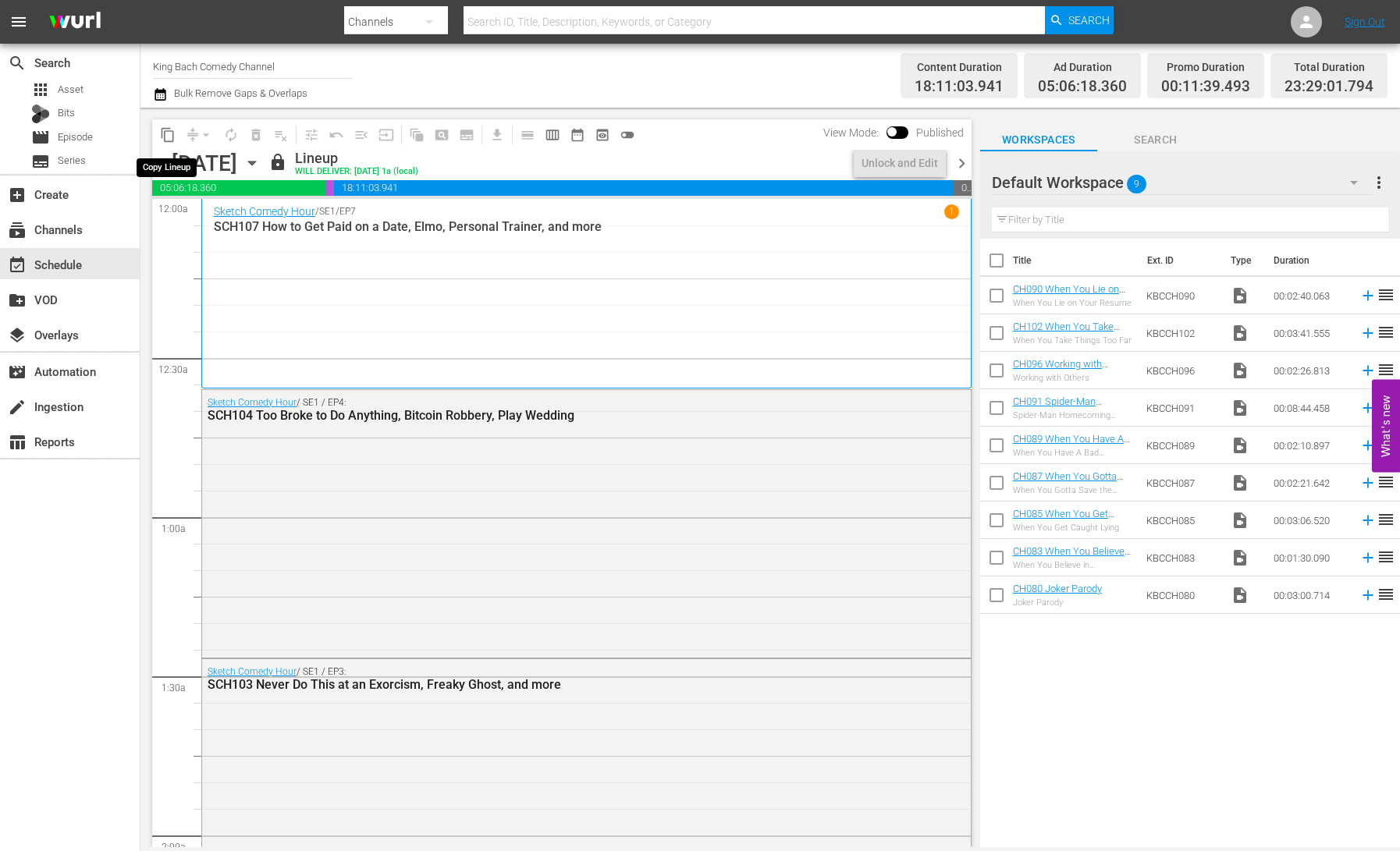
click at [165, 136] on span "content_copy" at bounding box center [167, 134] width 16 height 16
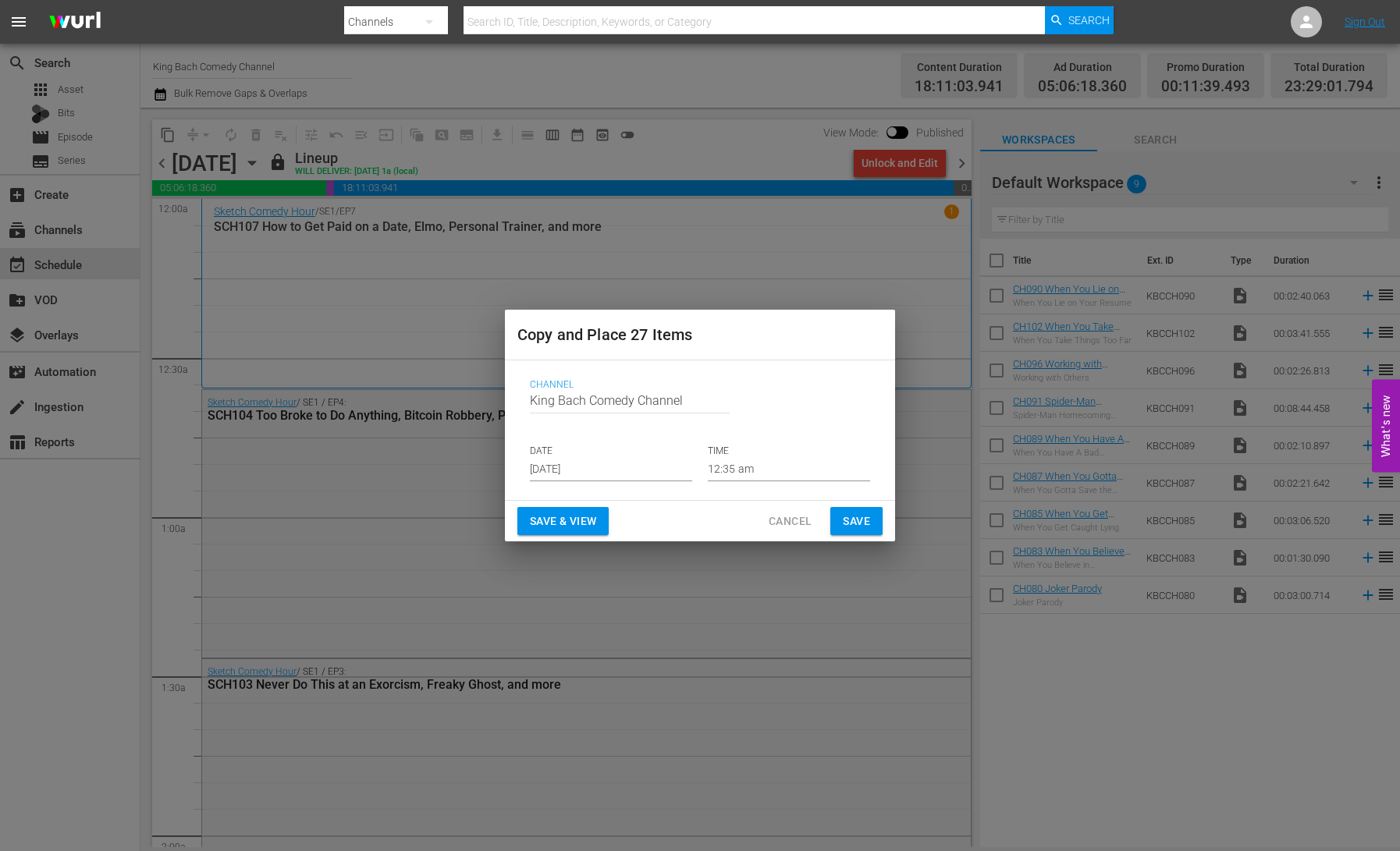
click at [554, 467] on input "[DATE]" at bounding box center [611, 470] width 162 height 24
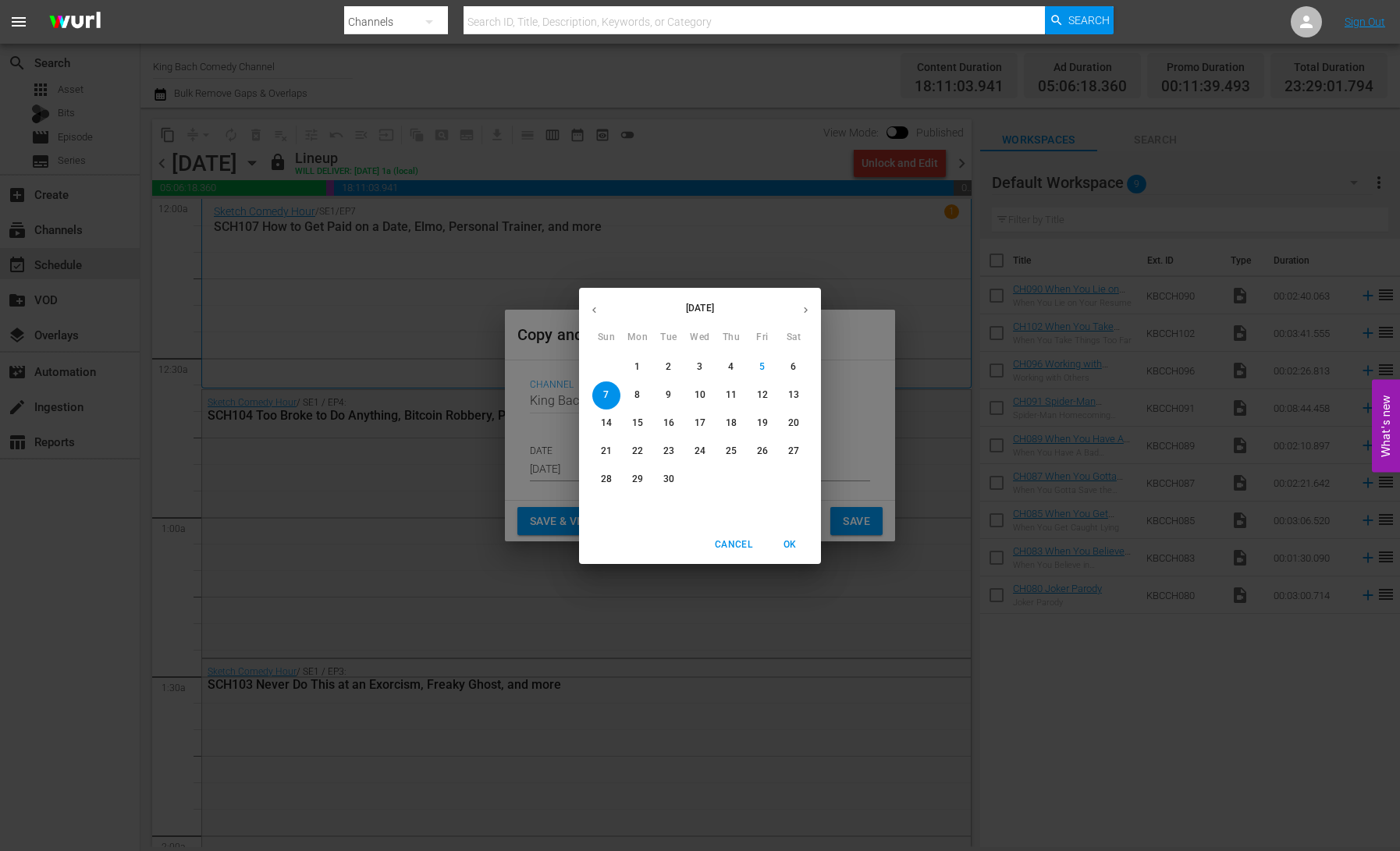
click at [607, 420] on p "14" at bounding box center [606, 423] width 11 height 13
type input "[DATE]"
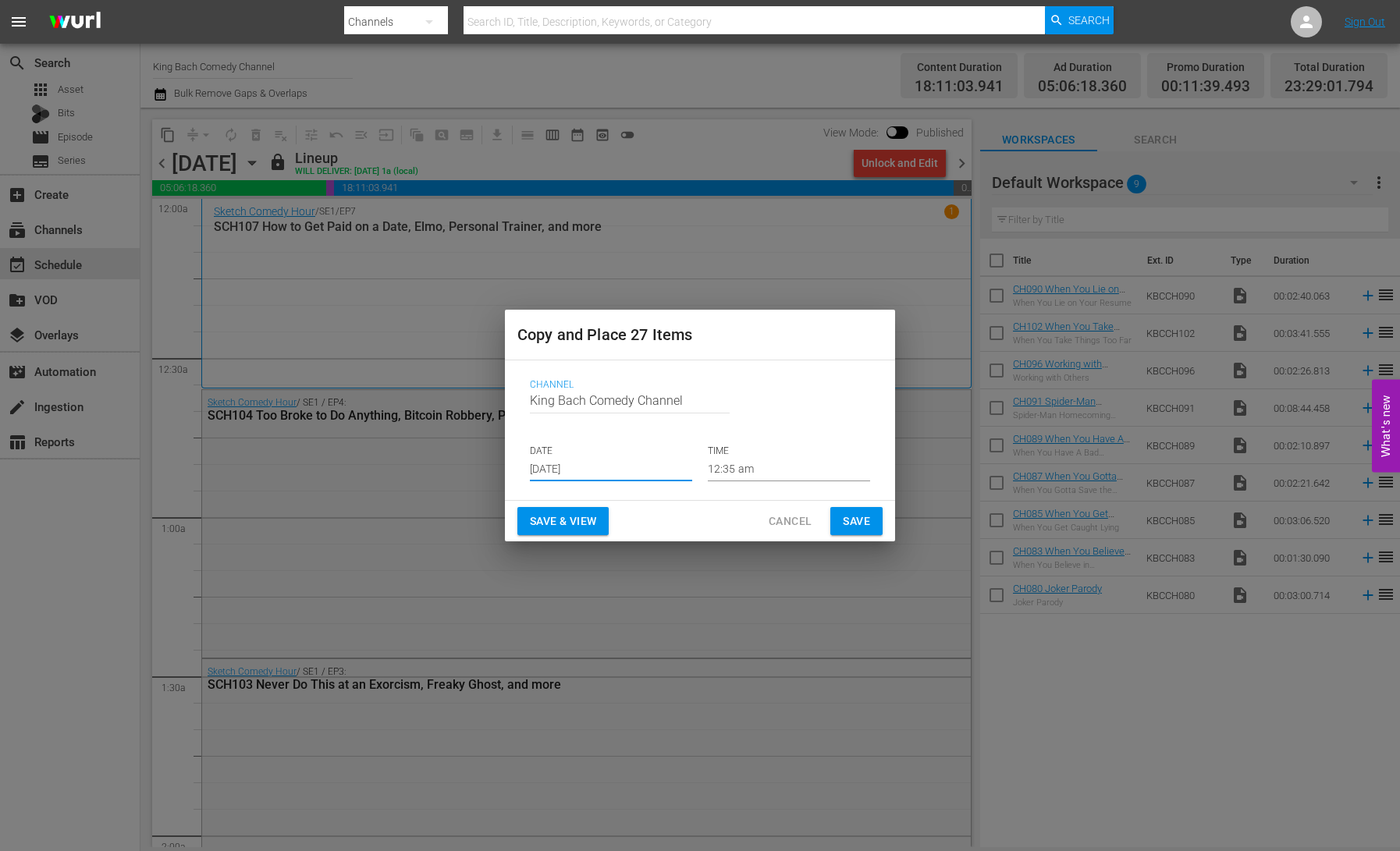
click at [575, 520] on span "Save & View" at bounding box center [562, 521] width 66 height 20
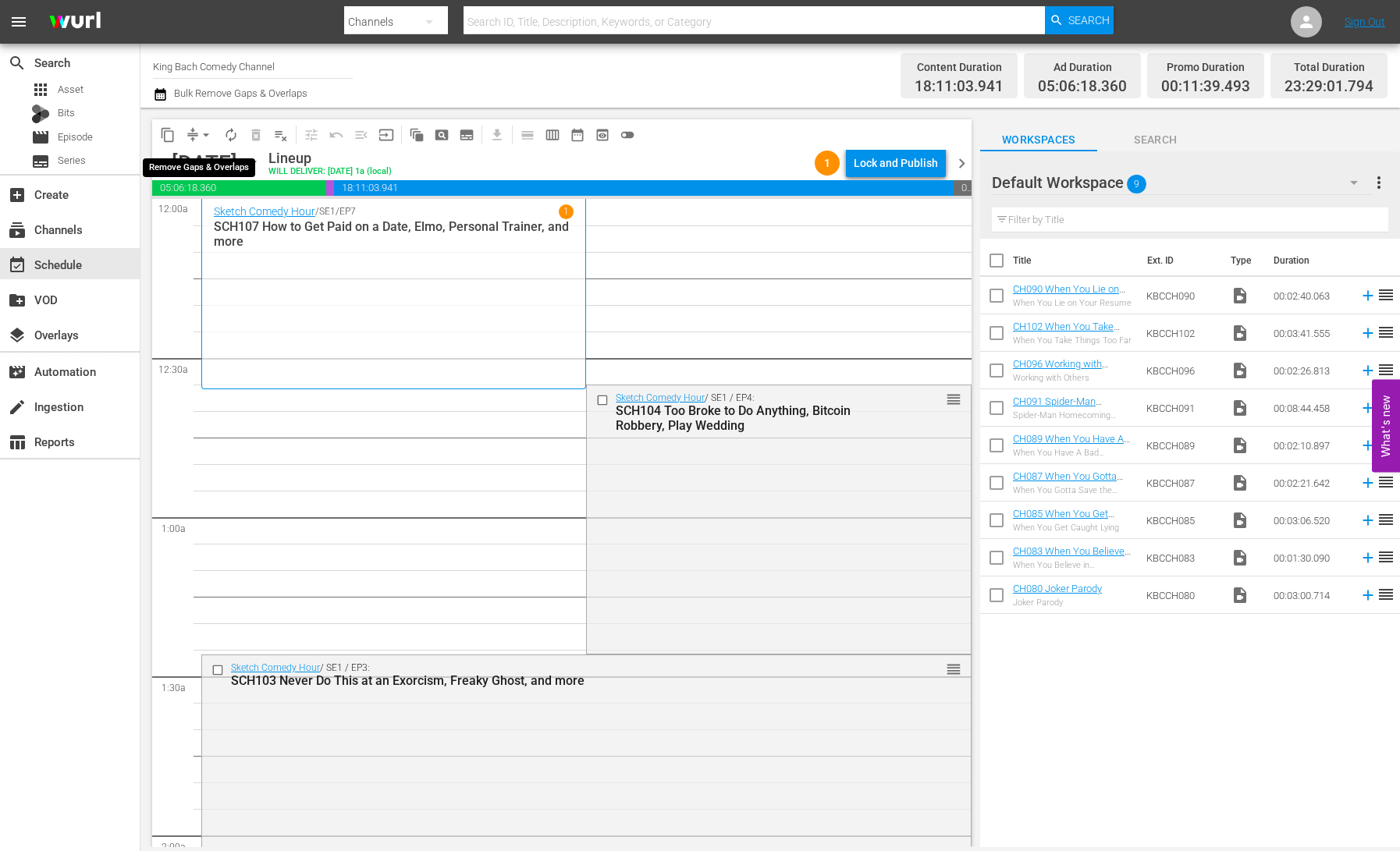
click at [198, 132] on span "arrow_drop_down" at bounding box center [205, 134] width 16 height 16
click at [215, 210] on li "Align to End of Previous Day" at bounding box center [207, 218] width 164 height 25
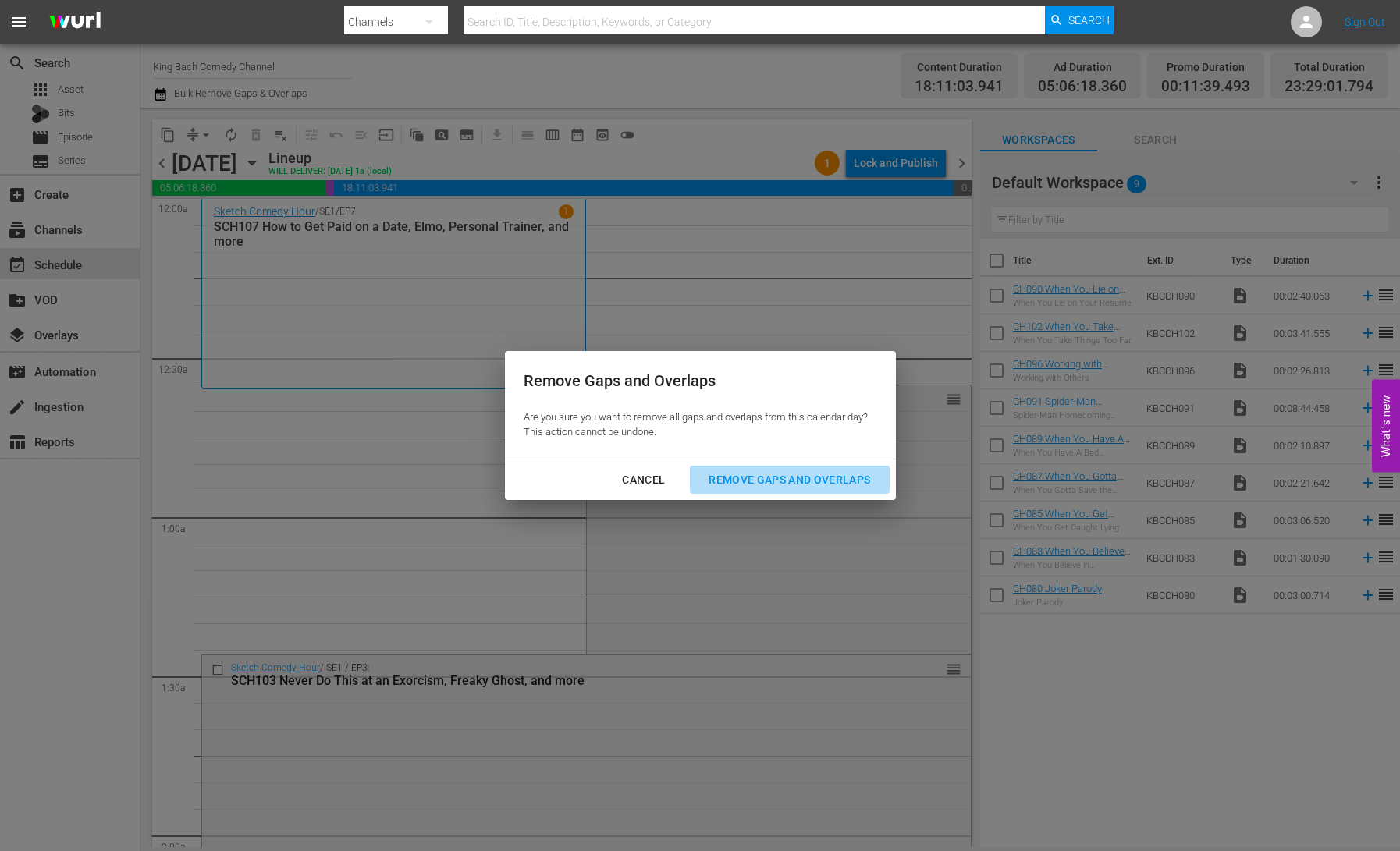
click at [777, 480] on div "Remove Gaps and Overlaps" at bounding box center [789, 480] width 187 height 20
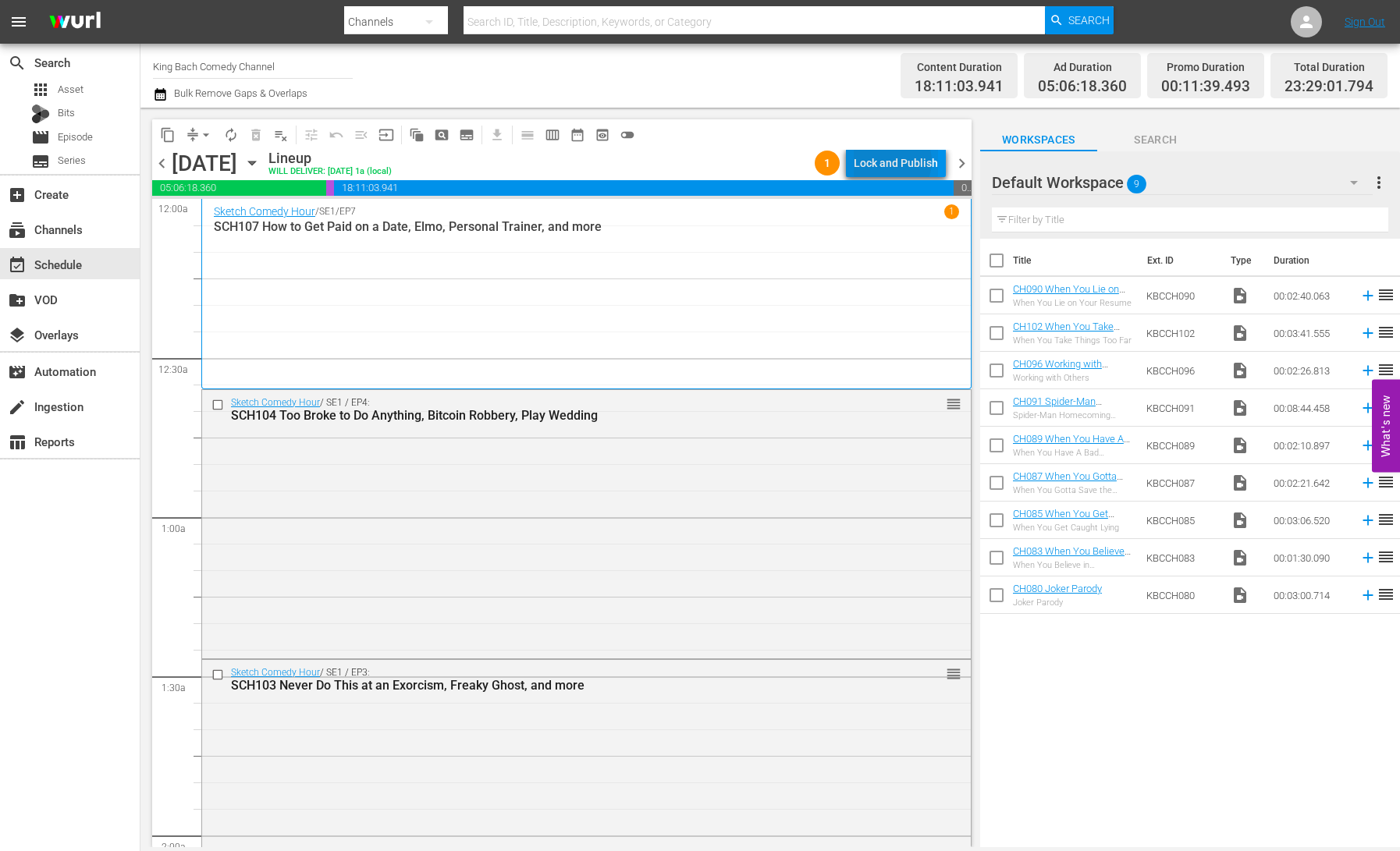
click at [895, 161] on div "Lock and Publish" at bounding box center [896, 163] width 84 height 28
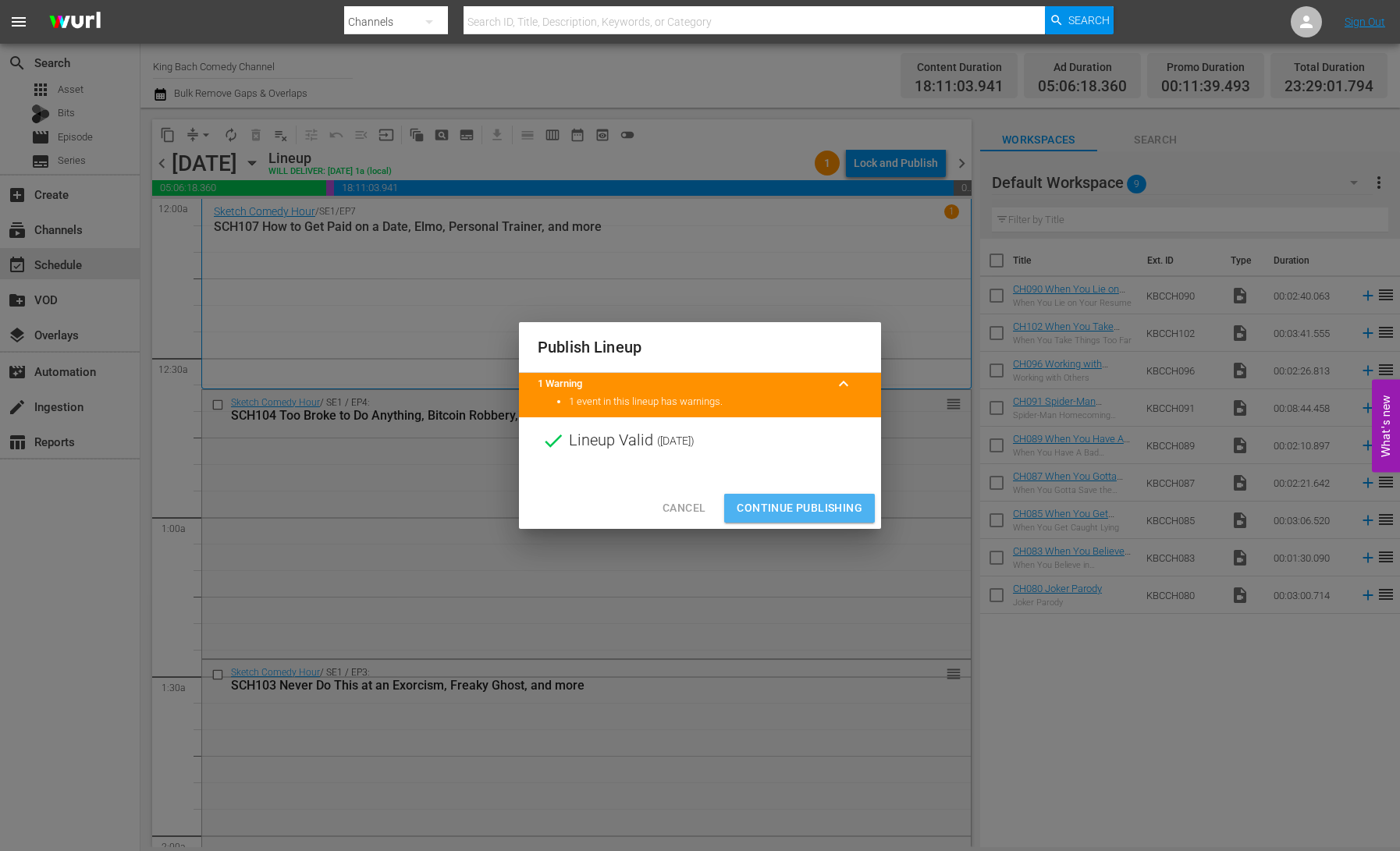
click at [799, 507] on span "Continue Publishing" at bounding box center [799, 508] width 125 height 20
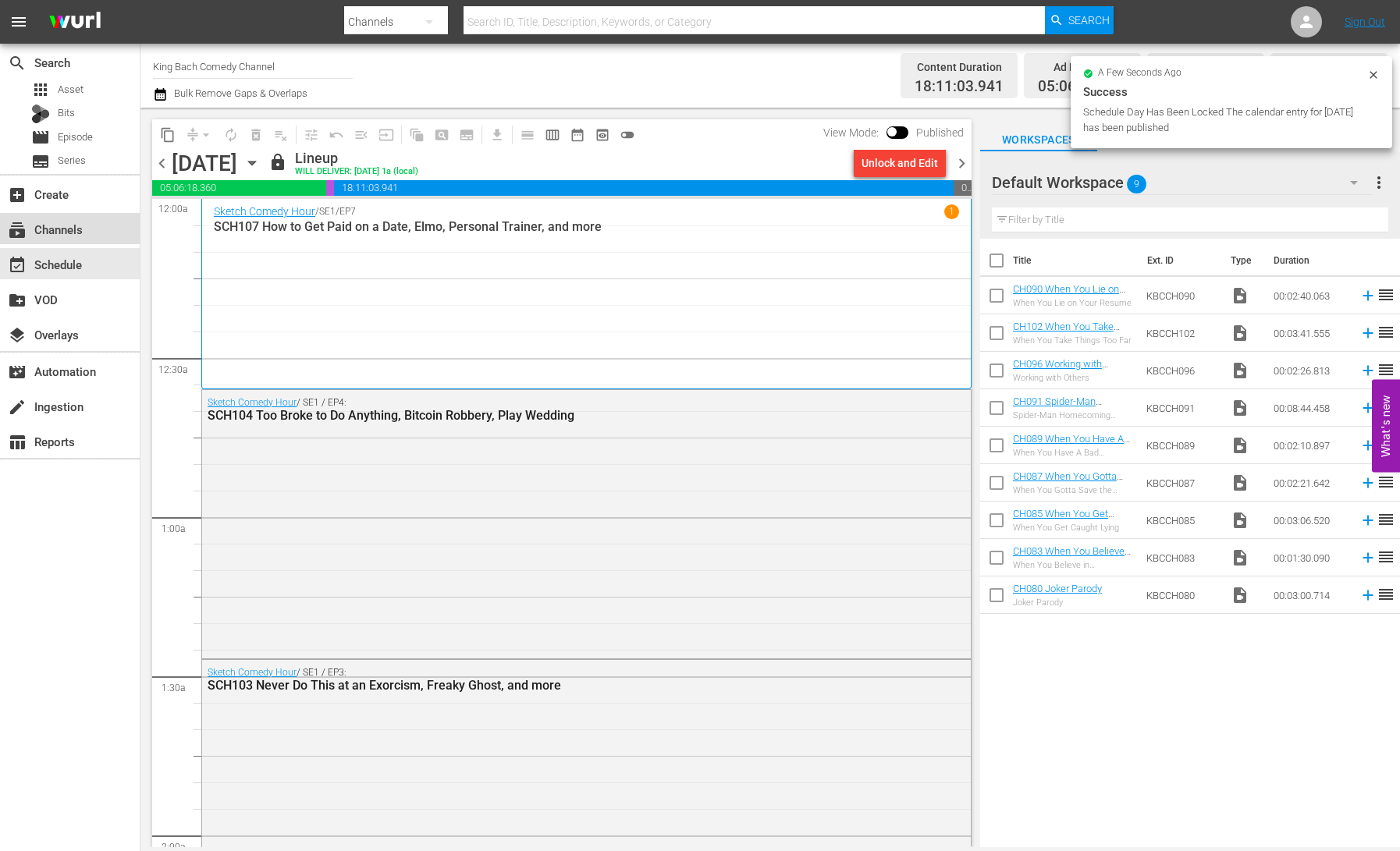
click at [60, 234] on div "subscriptions Channels" at bounding box center [43, 227] width 88 height 14
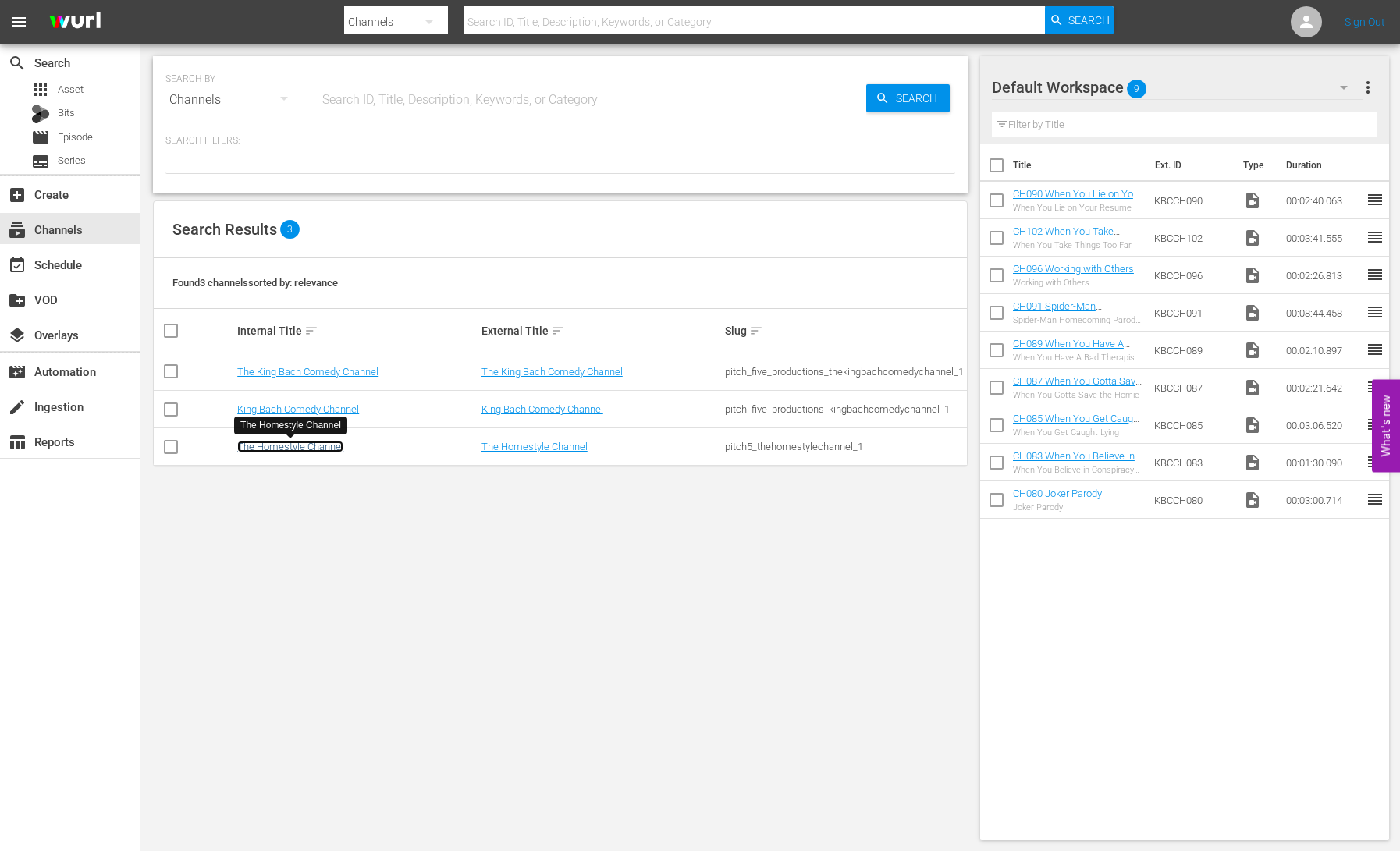
click at [294, 446] on link "The Homestyle Channel" at bounding box center [291, 447] width 106 height 11
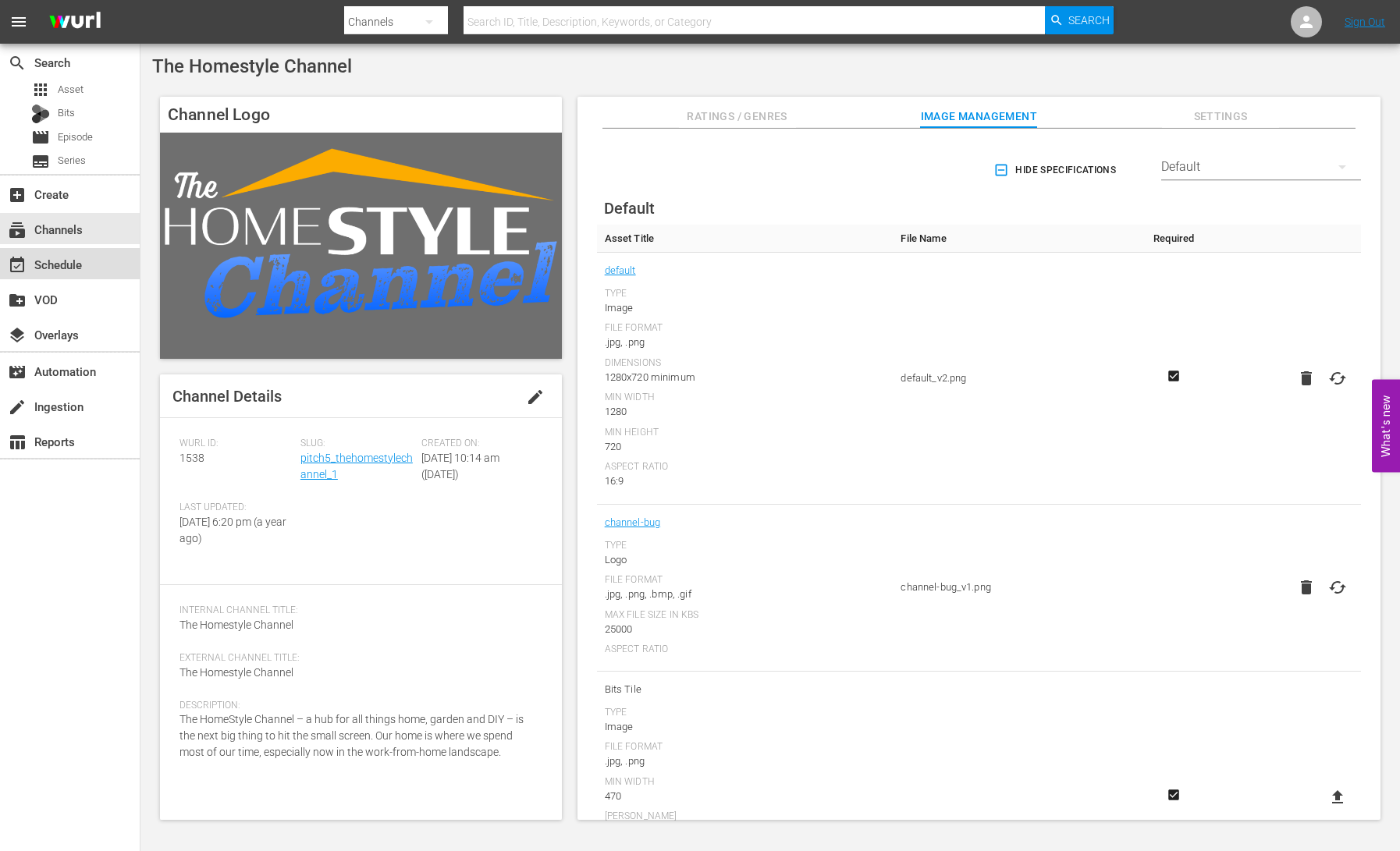
click at [65, 268] on div "event_available Schedule" at bounding box center [43, 262] width 88 height 14
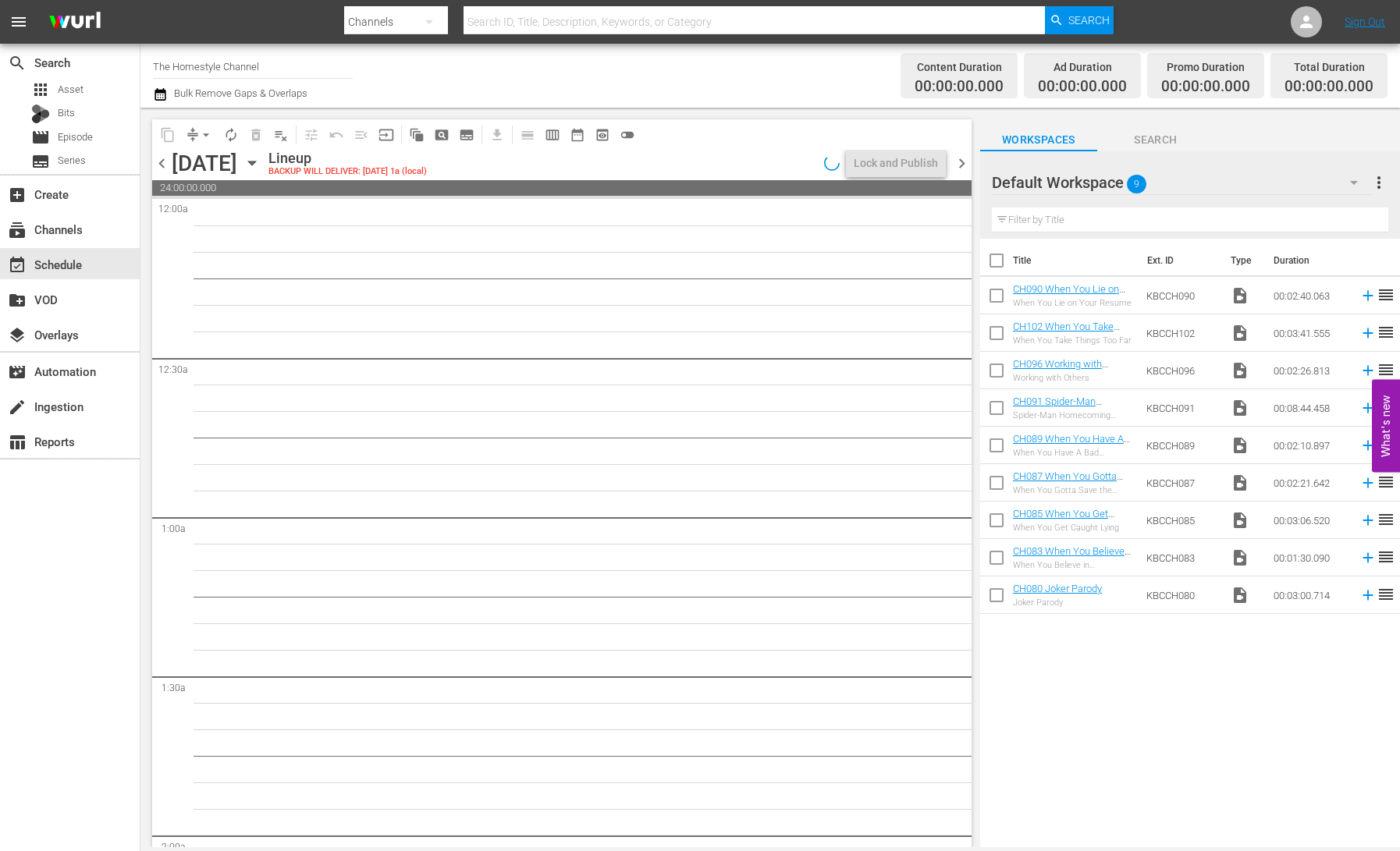
click at [260, 163] on icon "button" at bounding box center [251, 163] width 17 height 17
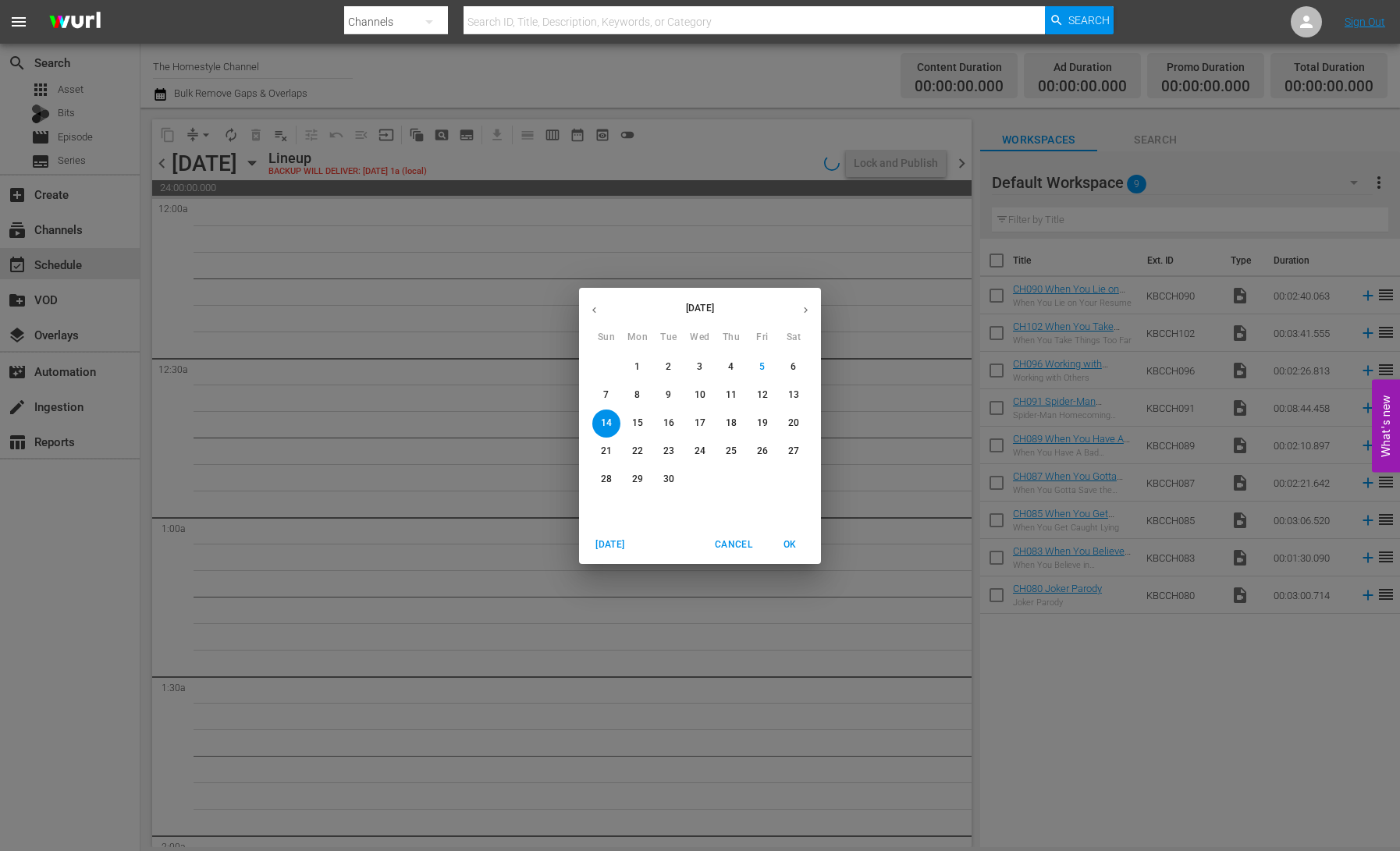
click at [632, 391] on span "8" at bounding box center [638, 395] width 28 height 13
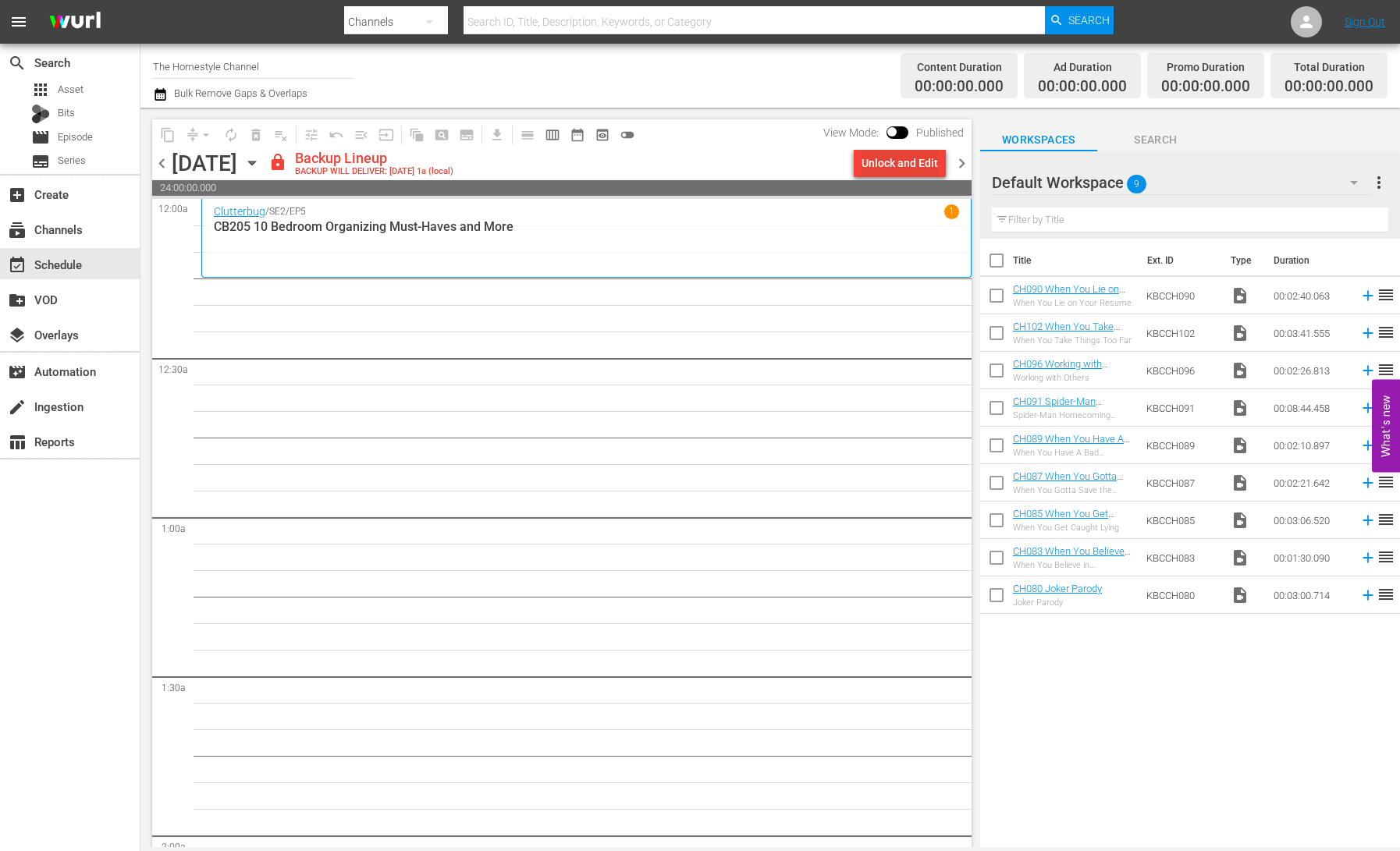
click at [890, 169] on div "Unlock and Edit" at bounding box center [900, 163] width 76 height 28
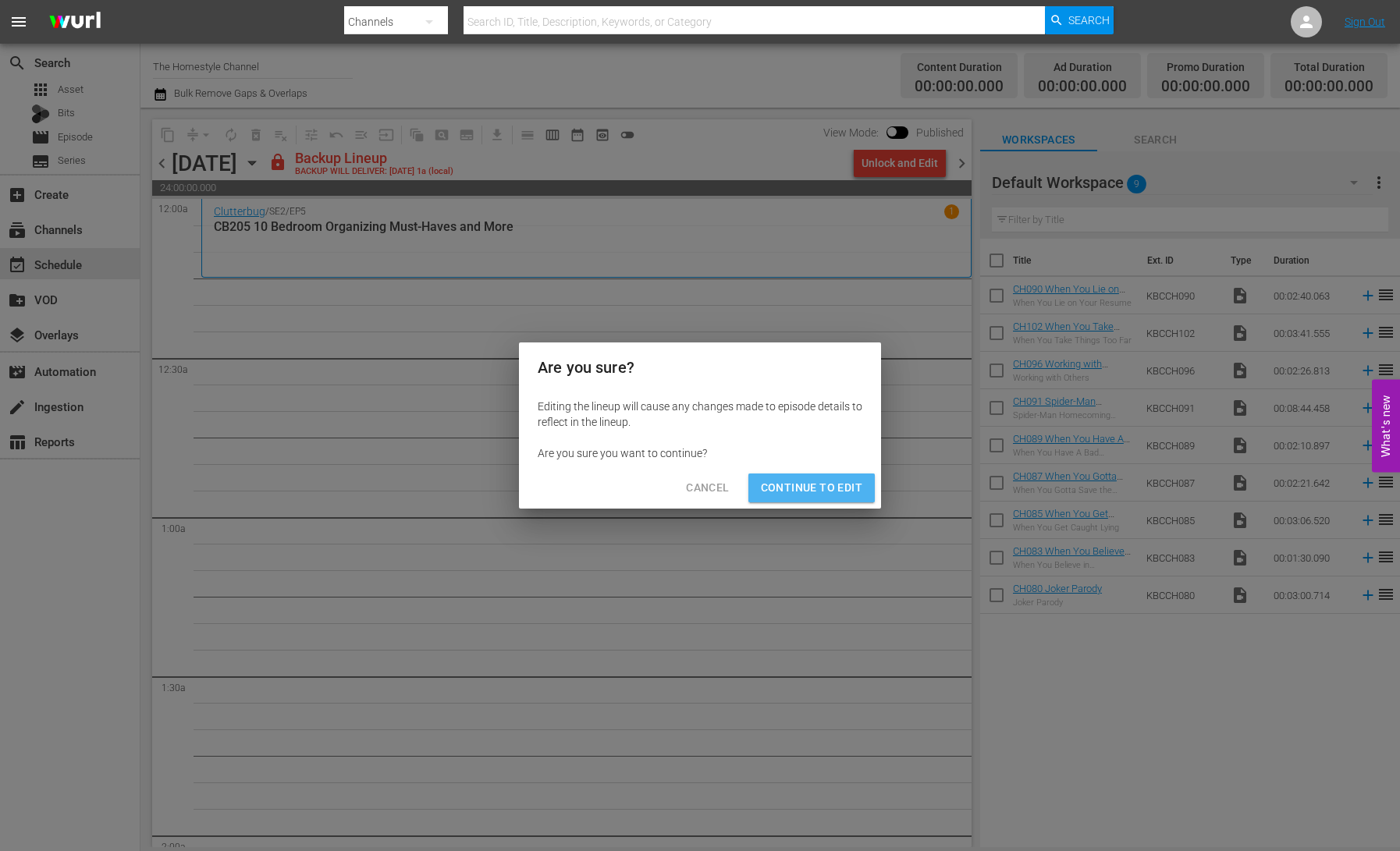
click at [826, 495] on span "Continue to Edit" at bounding box center [812, 488] width 102 height 20
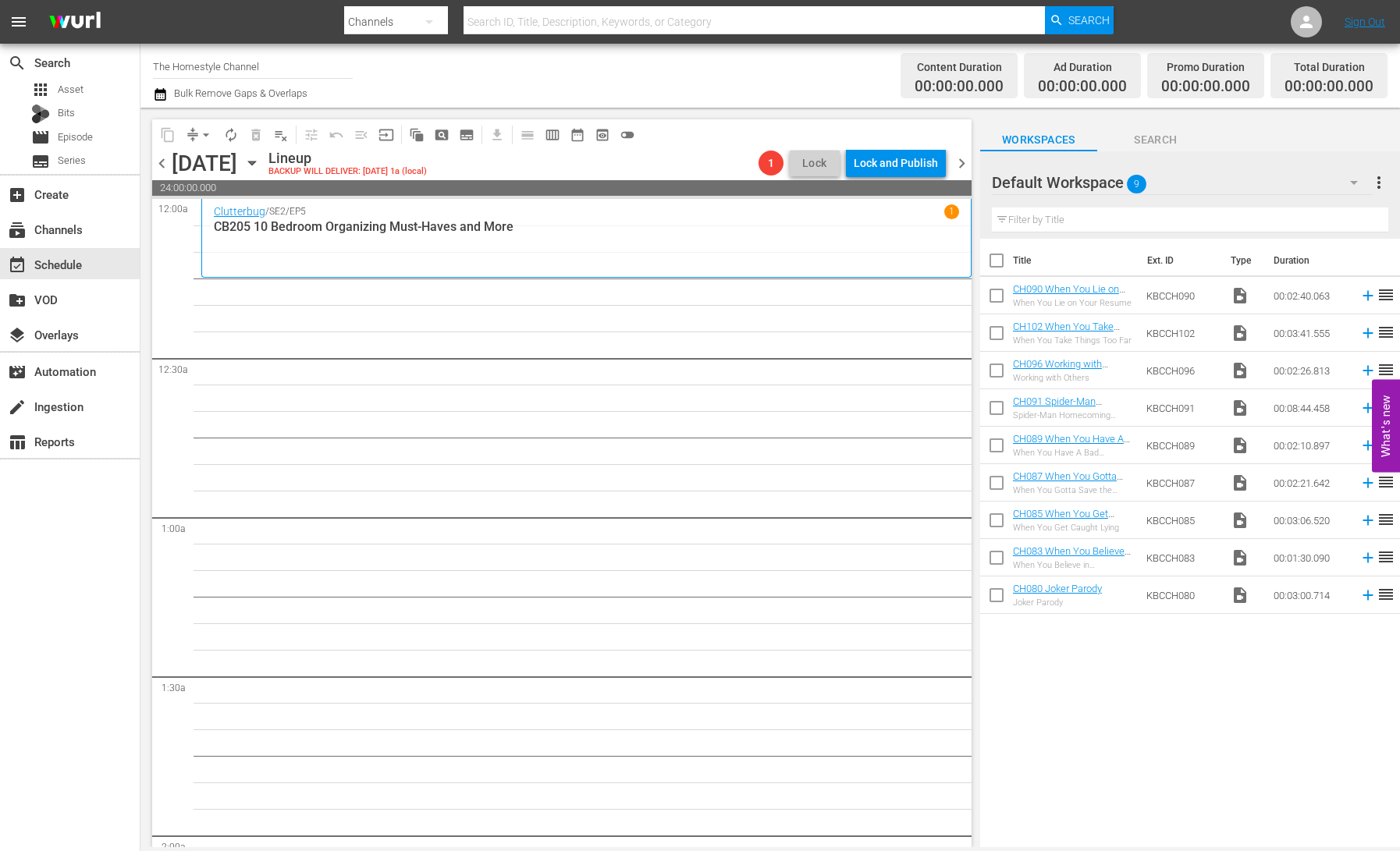
click at [960, 165] on span "chevron_right" at bounding box center [962, 164] width 20 height 20
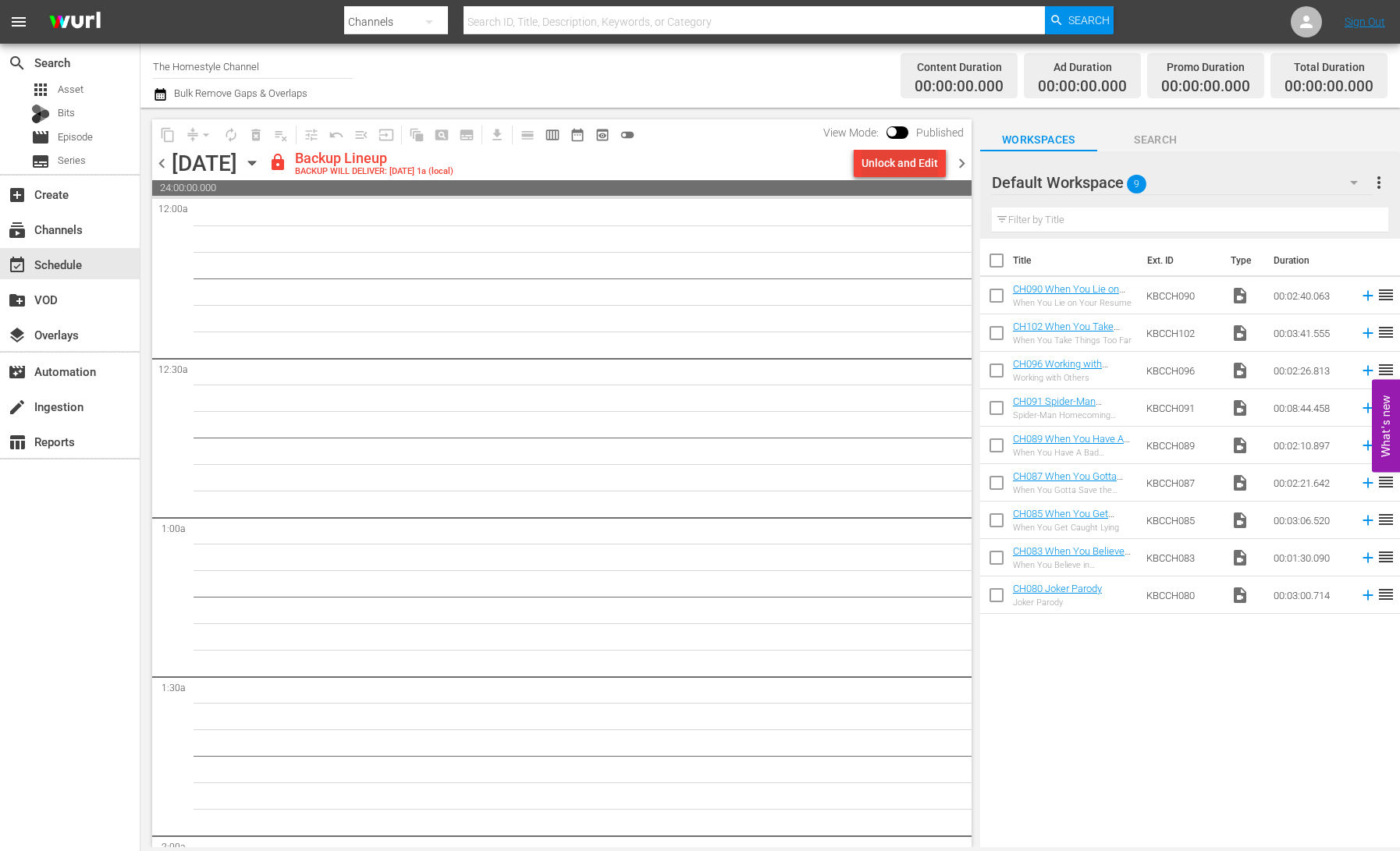
click at [912, 167] on div "Unlock and Edit" at bounding box center [900, 163] width 76 height 28
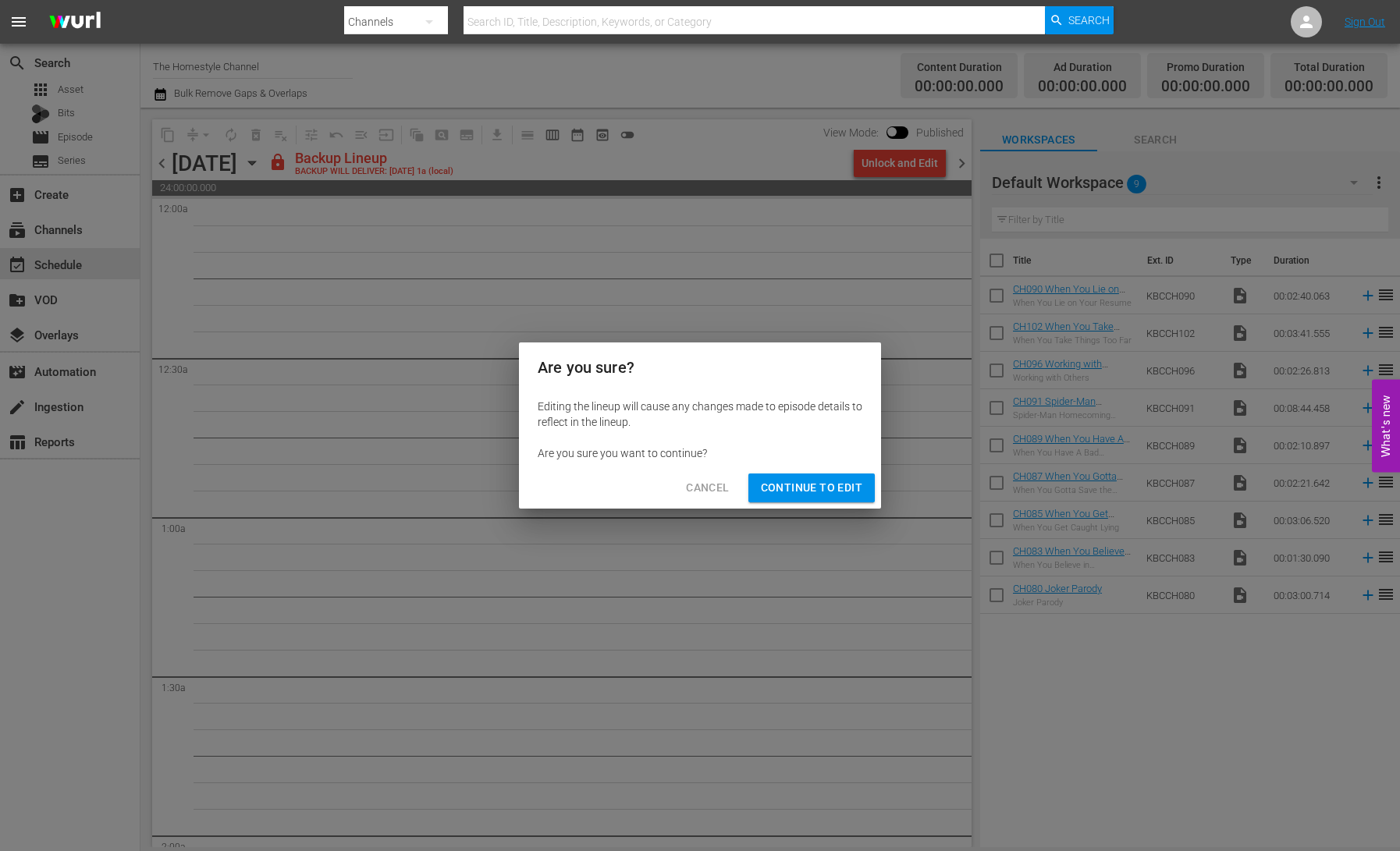
click at [817, 487] on span "Continue to Edit" at bounding box center [812, 488] width 102 height 20
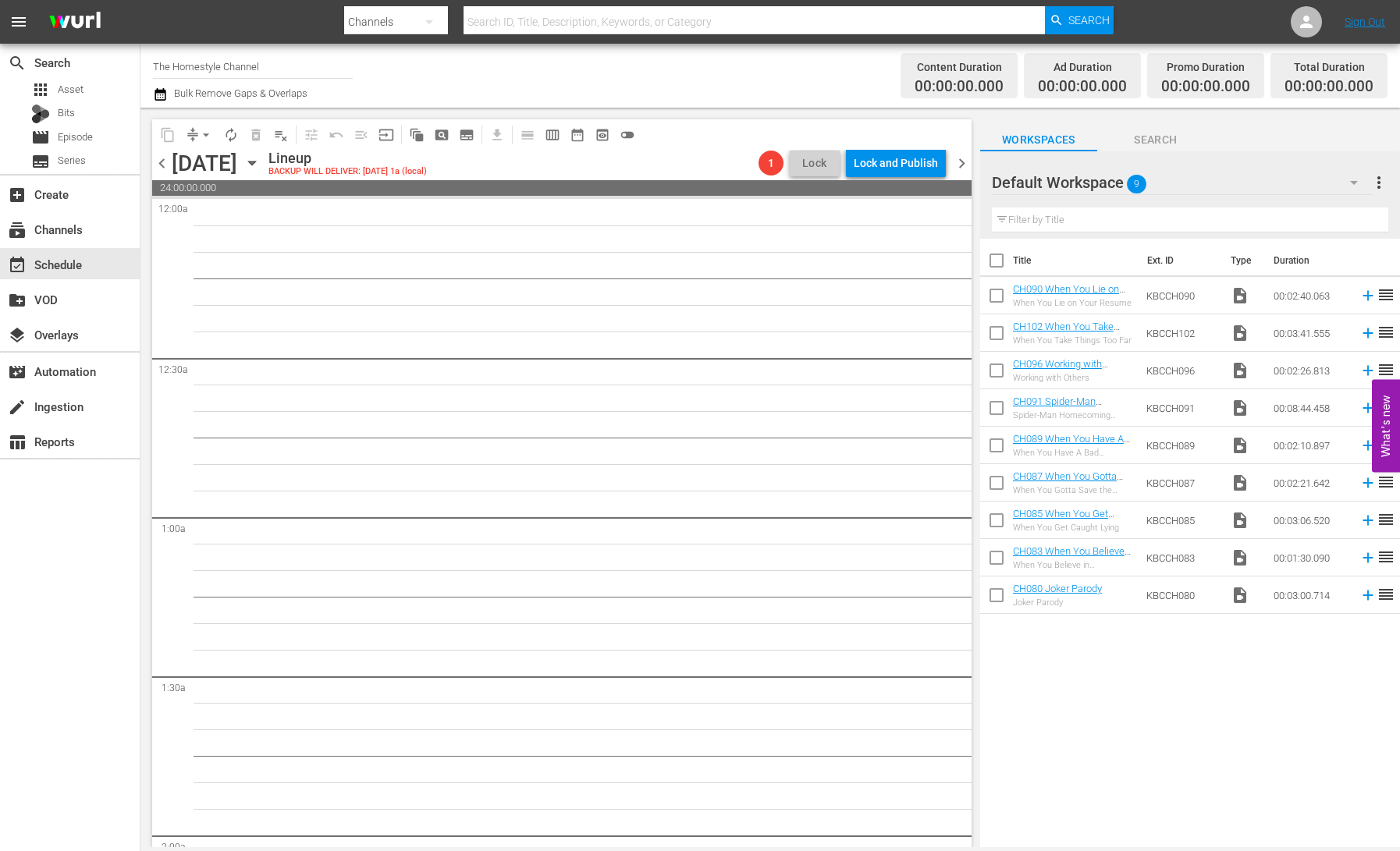
click at [963, 163] on span "chevron_right" at bounding box center [962, 164] width 20 height 20
click at [897, 169] on div "Unlock and Edit" at bounding box center [900, 163] width 76 height 28
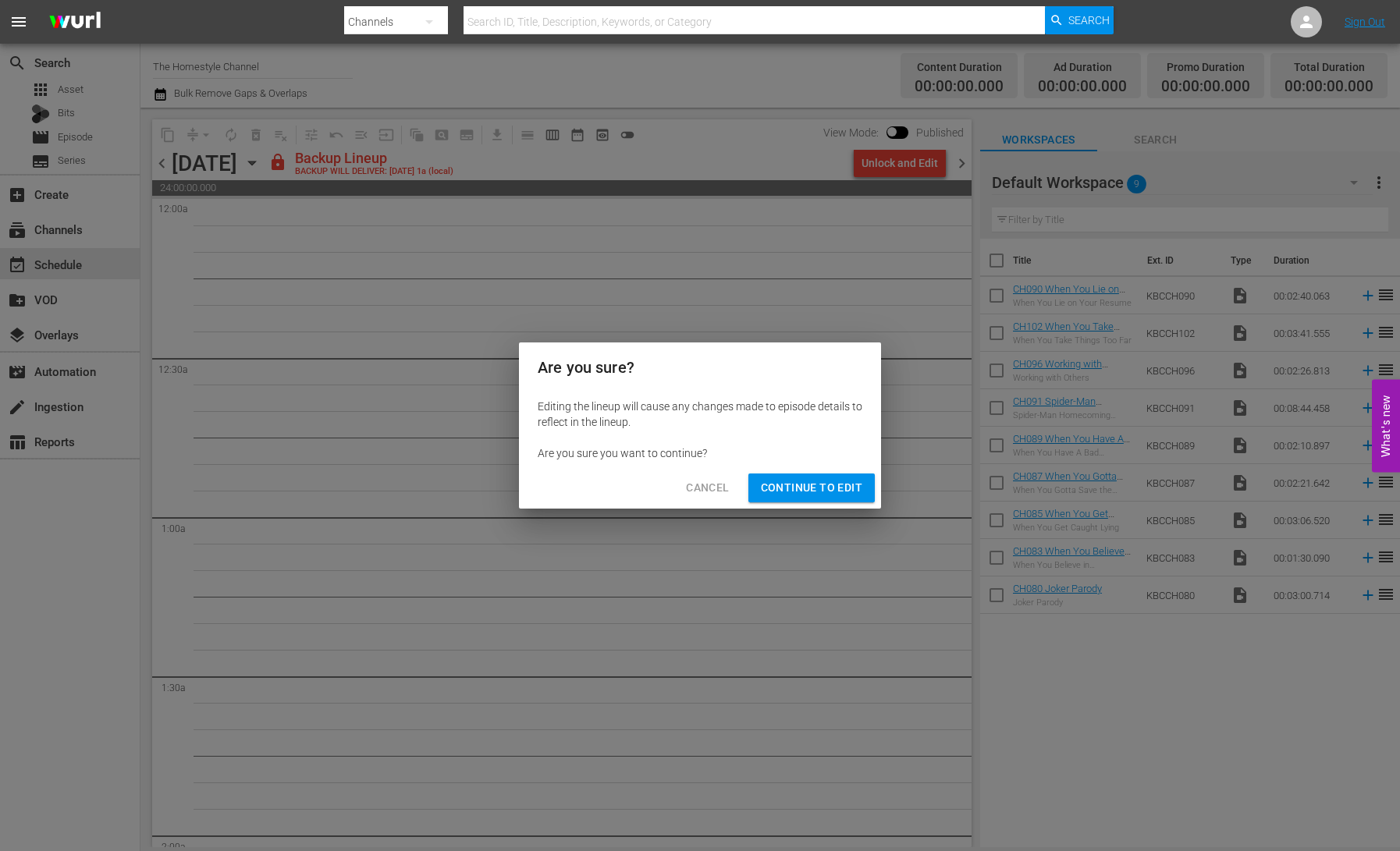
click at [823, 506] on div "Cancel Continue to Edit" at bounding box center [700, 488] width 362 height 42
click at [829, 491] on span "Continue to Edit" at bounding box center [812, 488] width 102 height 20
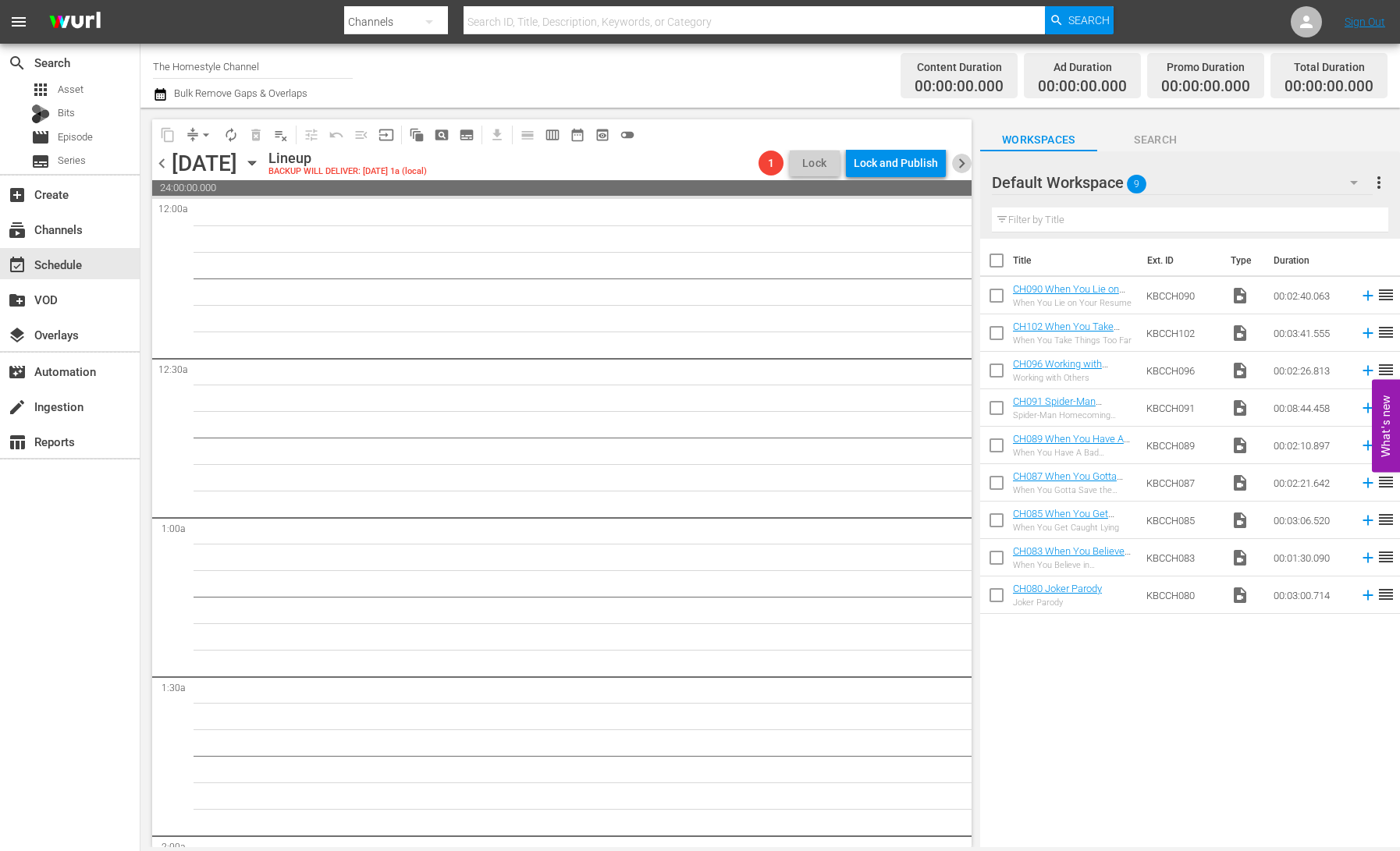
click at [962, 160] on span "chevron_right" at bounding box center [962, 164] width 20 height 20
click at [894, 169] on div "Unlock and Edit" at bounding box center [900, 163] width 76 height 28
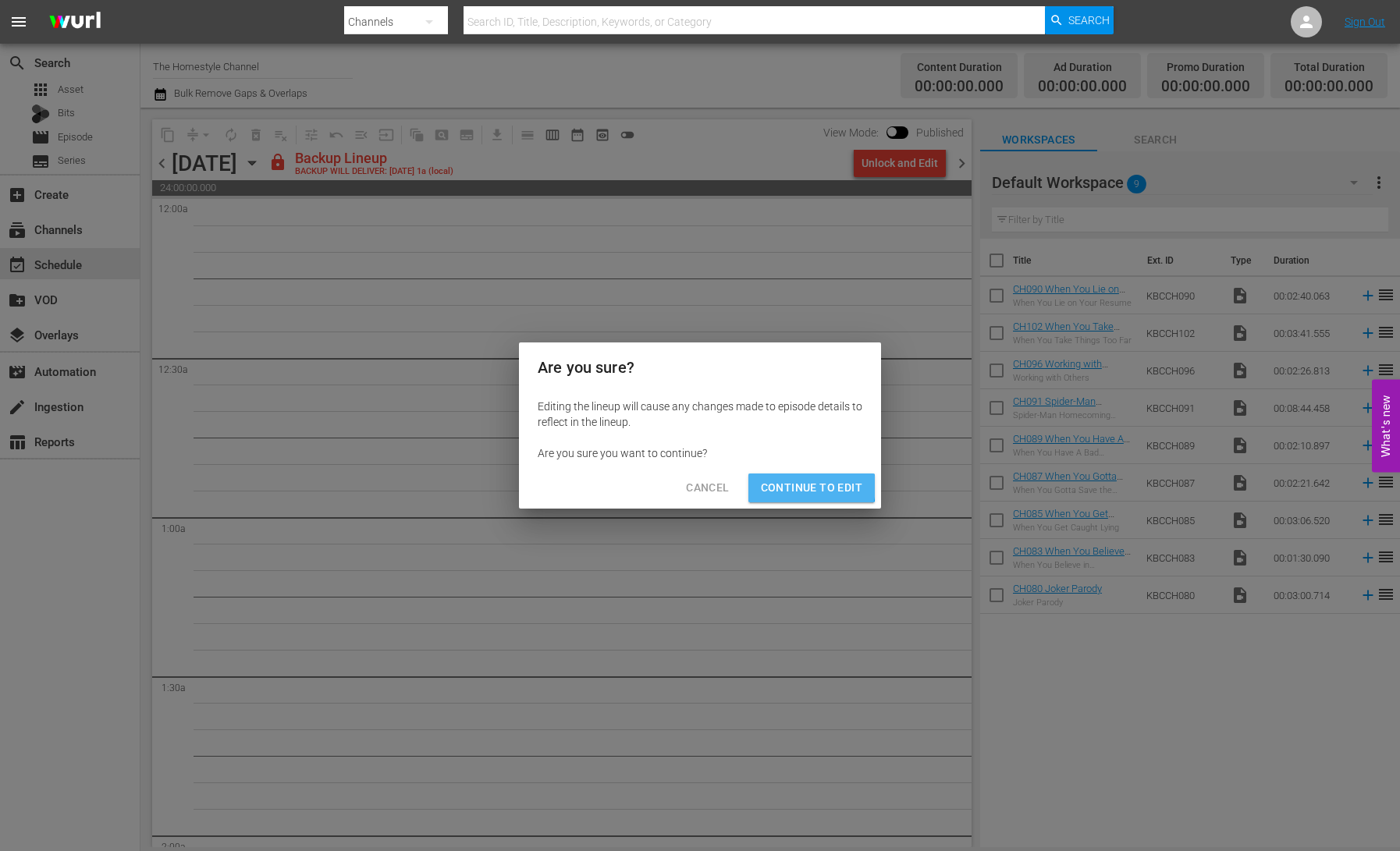
click at [806, 486] on span "Continue to Edit" at bounding box center [812, 488] width 102 height 20
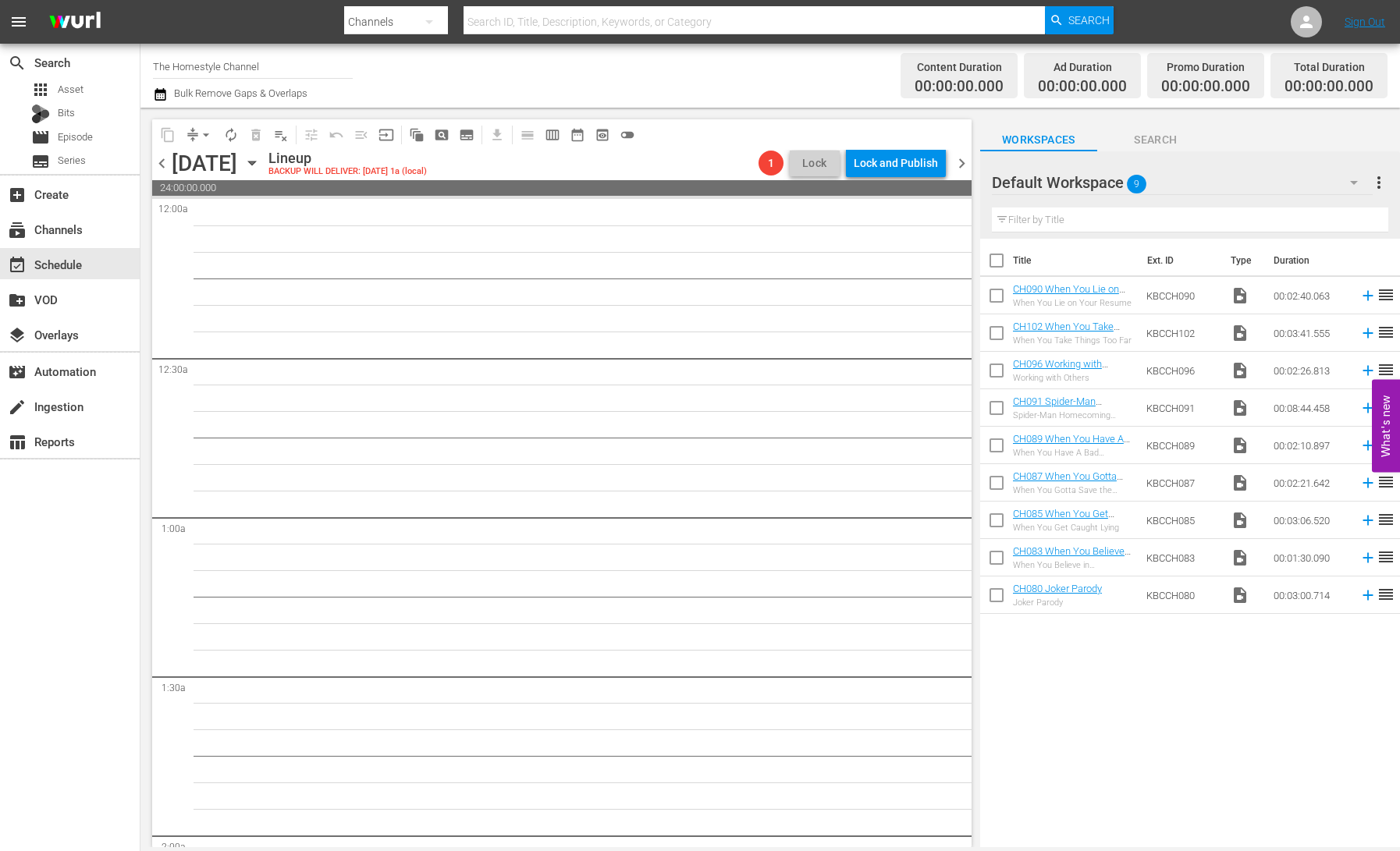
click at [962, 166] on span "chevron_right" at bounding box center [962, 164] width 20 height 20
click at [899, 168] on div "Unlock and Edit" at bounding box center [900, 163] width 76 height 28
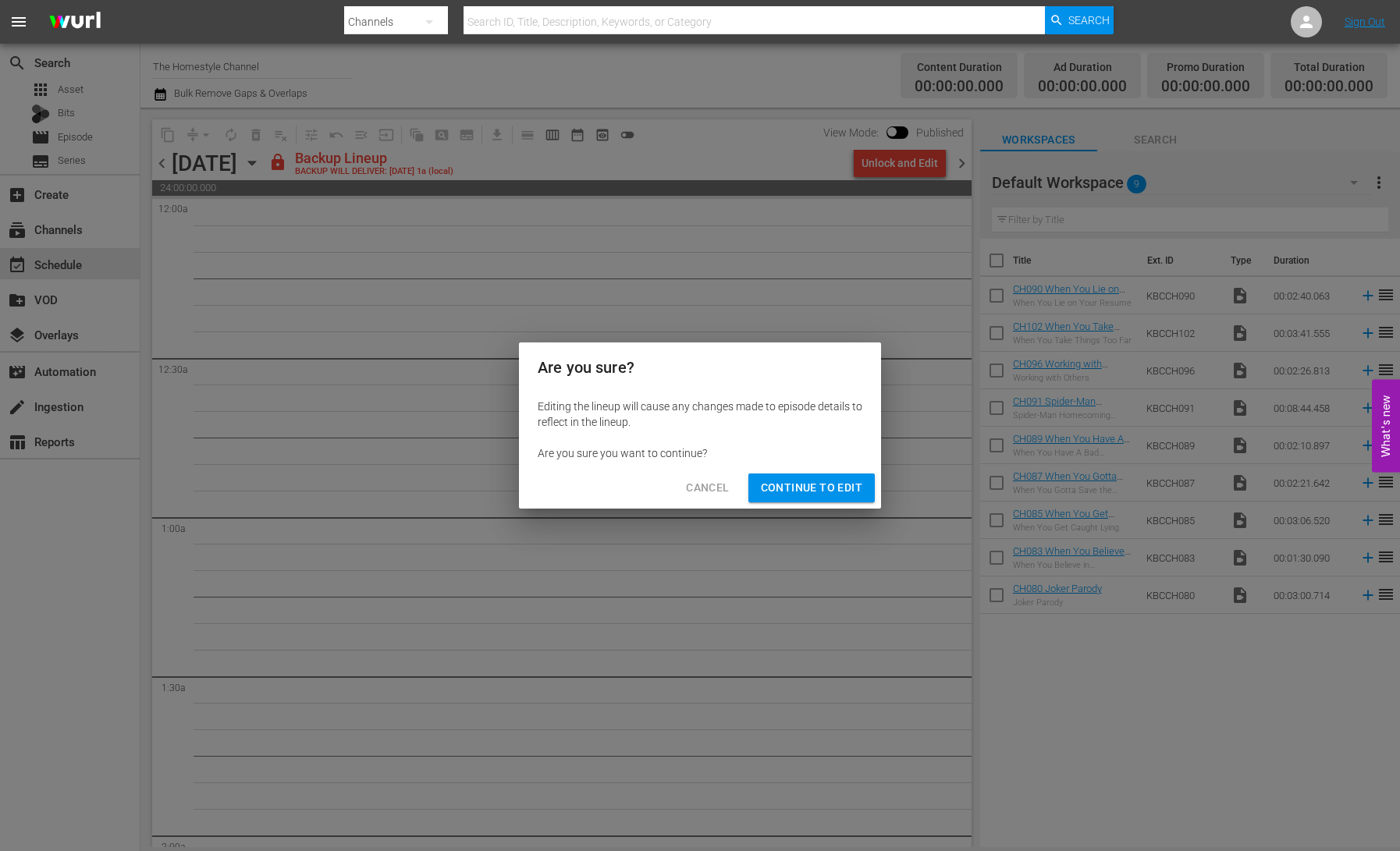
click at [811, 493] on span "Continue to Edit" at bounding box center [812, 488] width 102 height 20
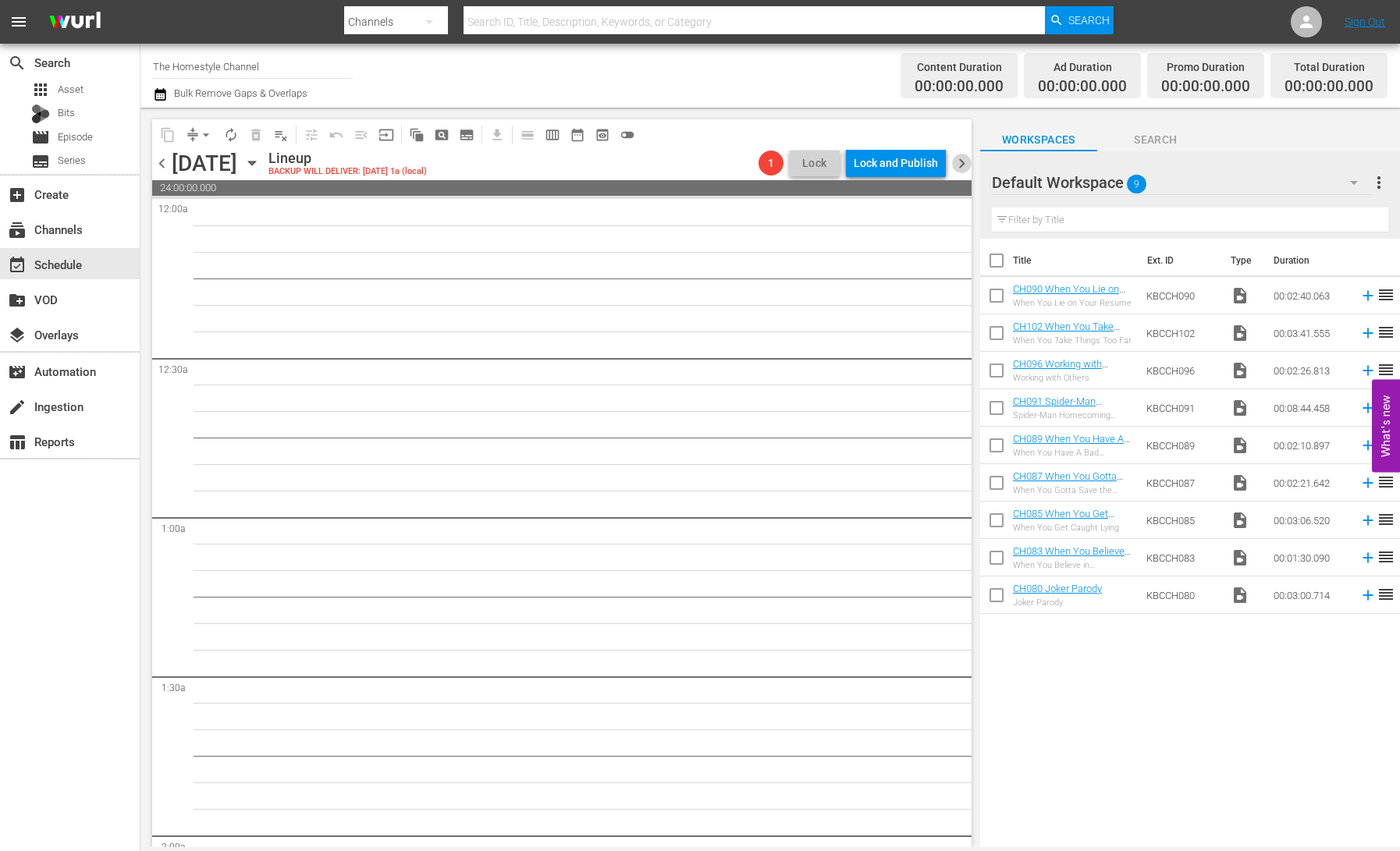
click at [959, 164] on span "chevron_right" at bounding box center [962, 164] width 20 height 20
click at [162, 164] on span "chevron_left" at bounding box center [162, 164] width 20 height 20
click at [963, 164] on span "chevron_right" at bounding box center [962, 164] width 20 height 20
click at [260, 164] on icon "button" at bounding box center [251, 163] width 17 height 17
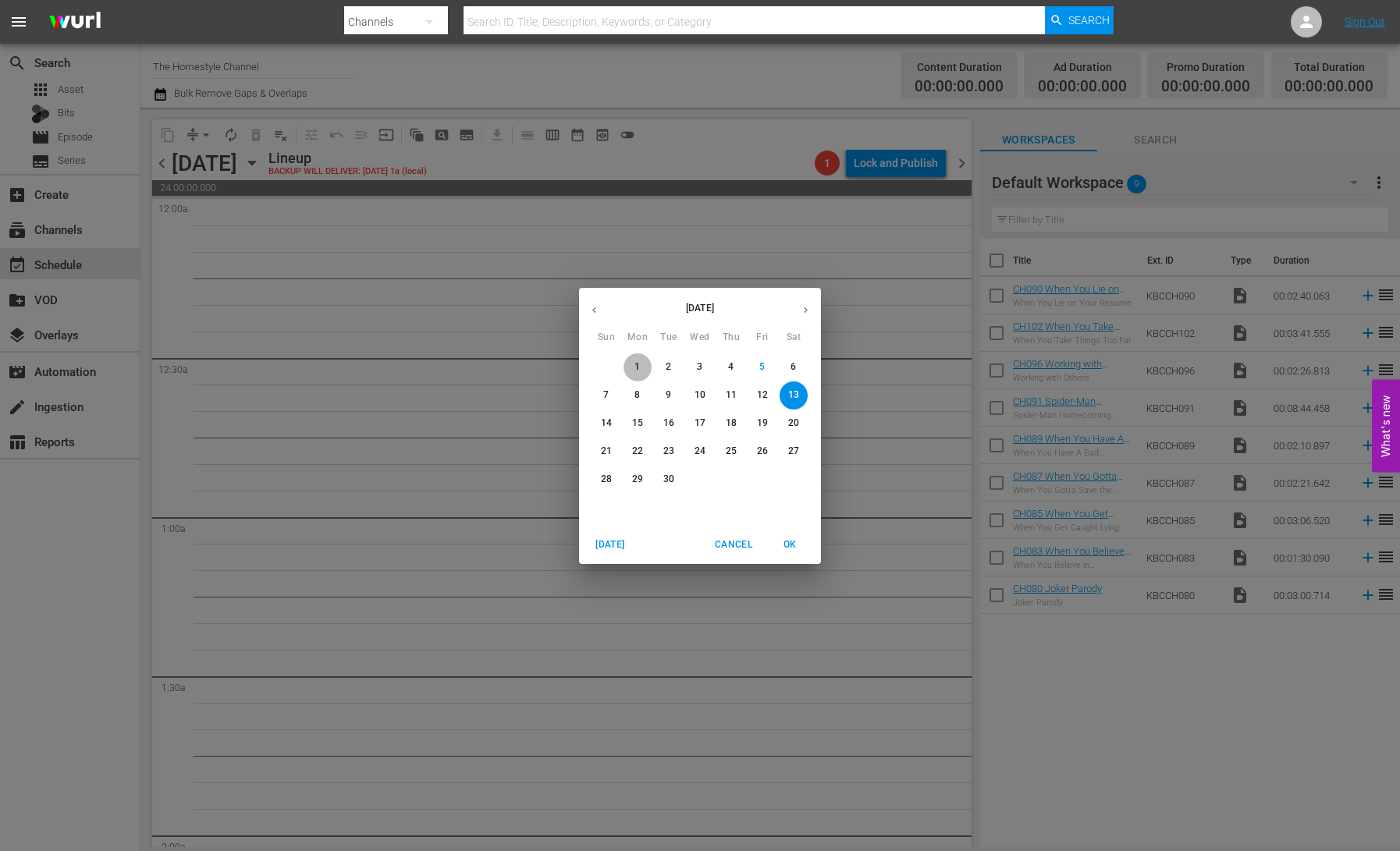
click at [639, 371] on p "1" at bounding box center [637, 367] width 6 height 13
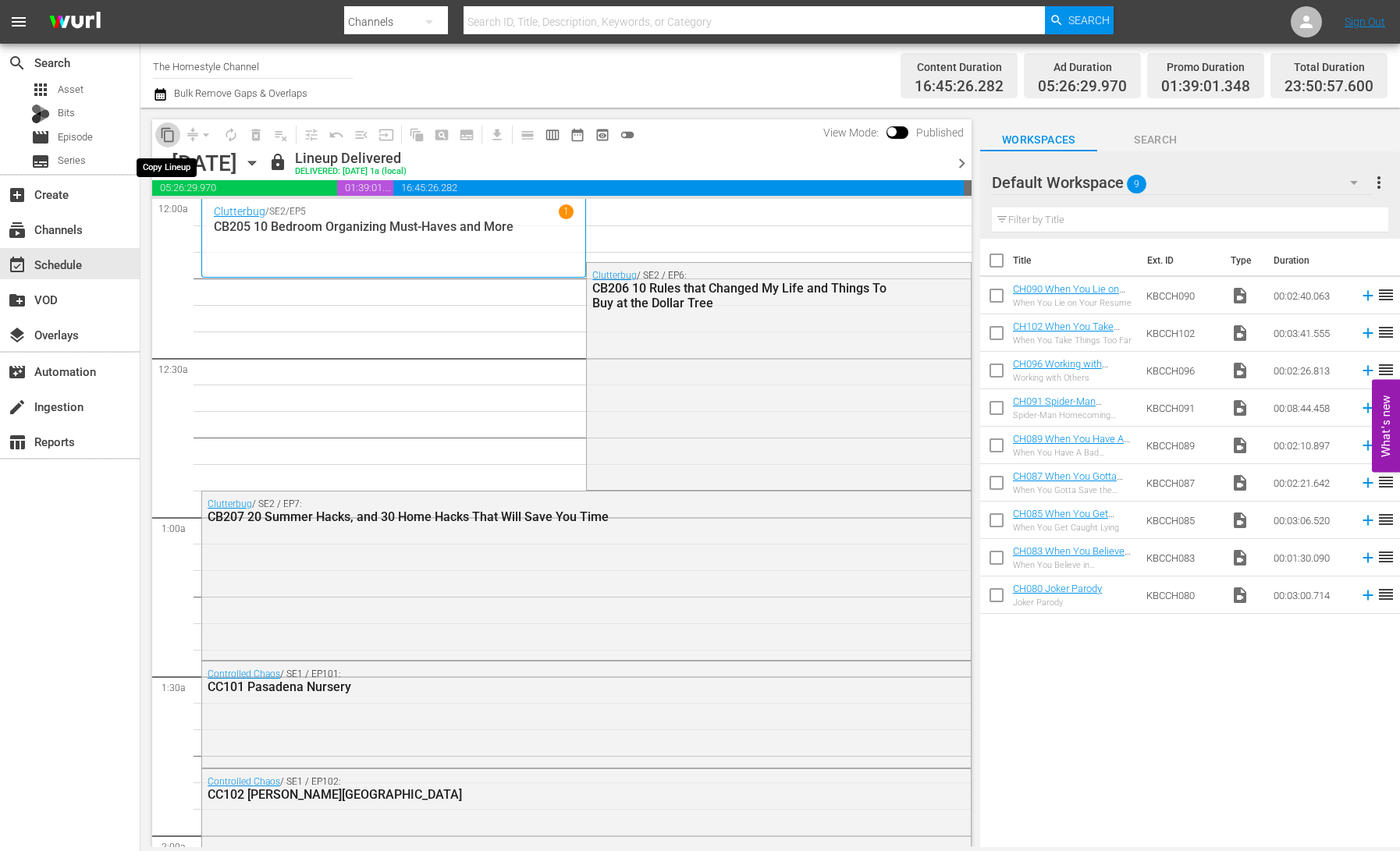
click at [165, 137] on span "content_copy" at bounding box center [167, 134] width 16 height 16
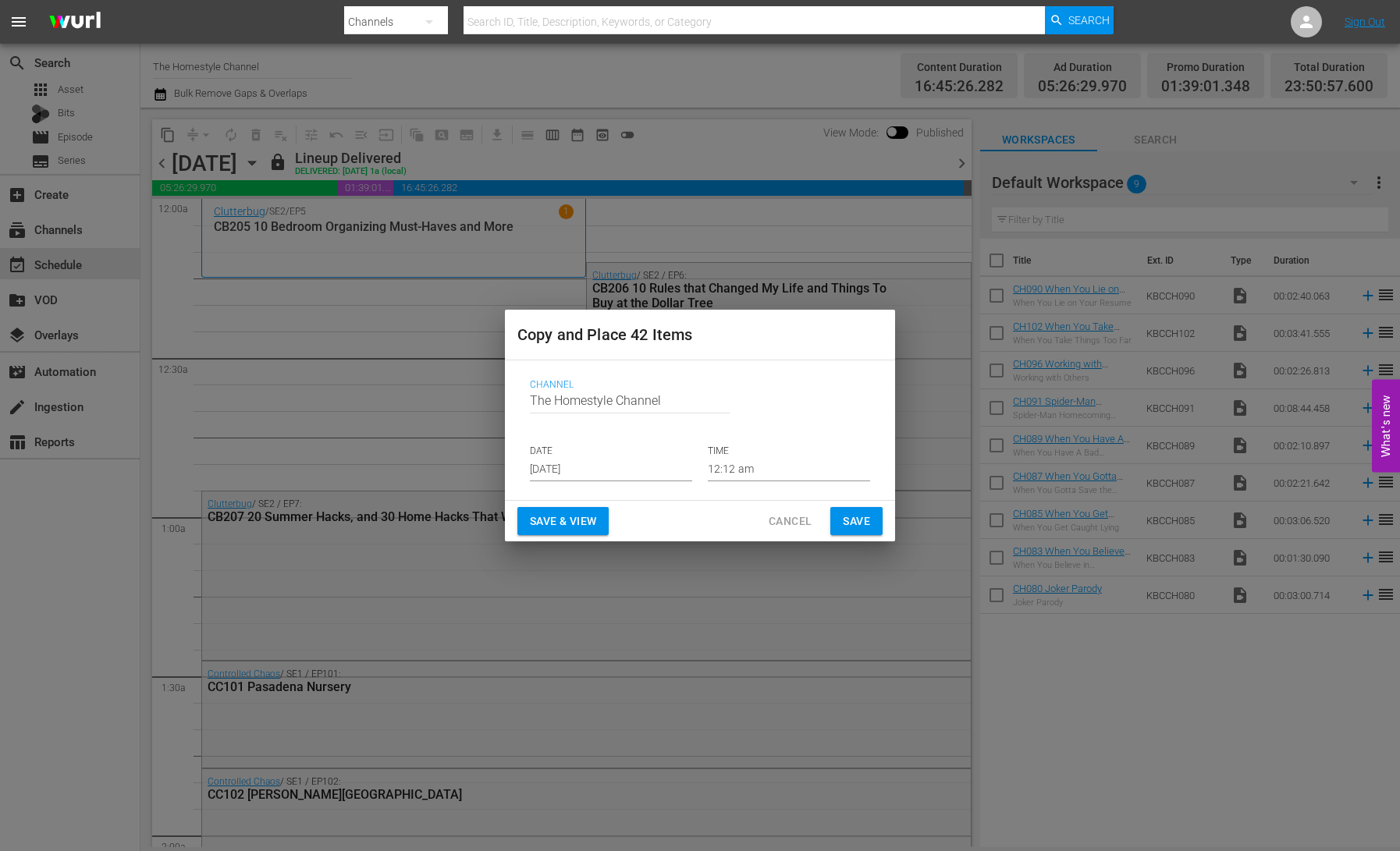
click at [559, 463] on input "[DATE]" at bounding box center [611, 470] width 162 height 24
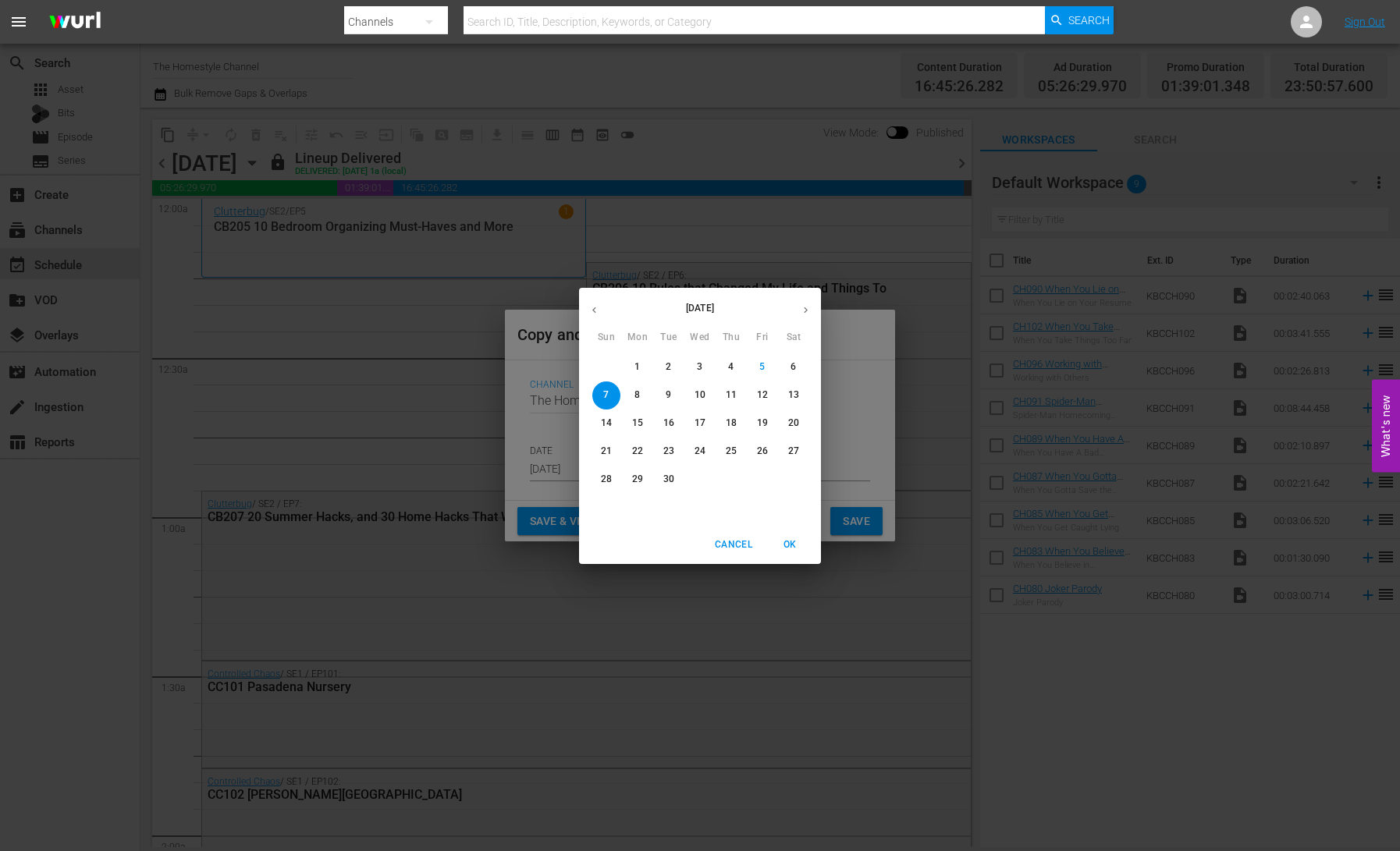
click at [638, 402] on button "8" at bounding box center [638, 395] width 28 height 28
type input "Sep 8th 2025"
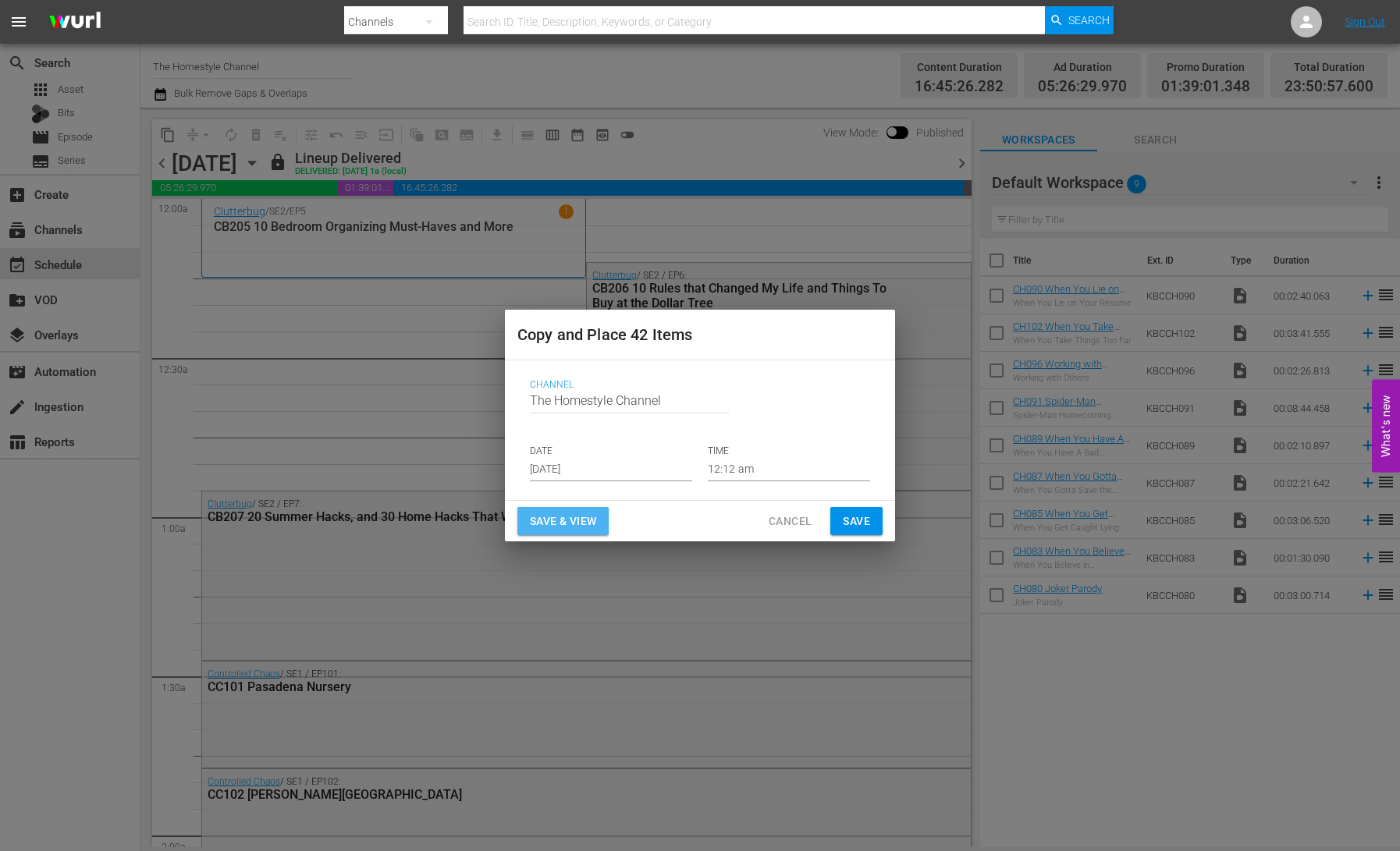
click at [582, 523] on span "Save & View" at bounding box center [562, 521] width 66 height 20
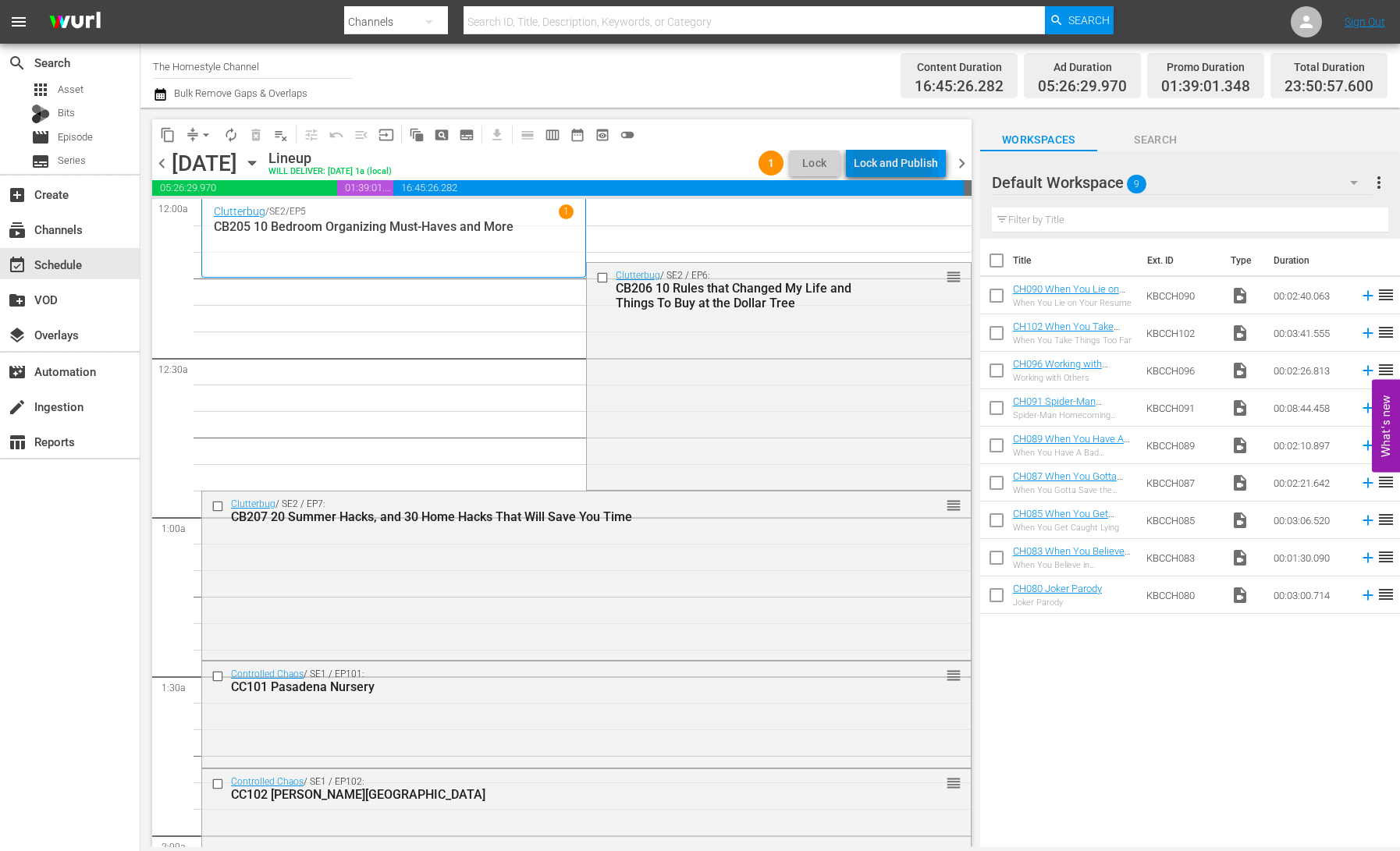
click at [887, 164] on div "Lock and Publish" at bounding box center [896, 163] width 84 height 28
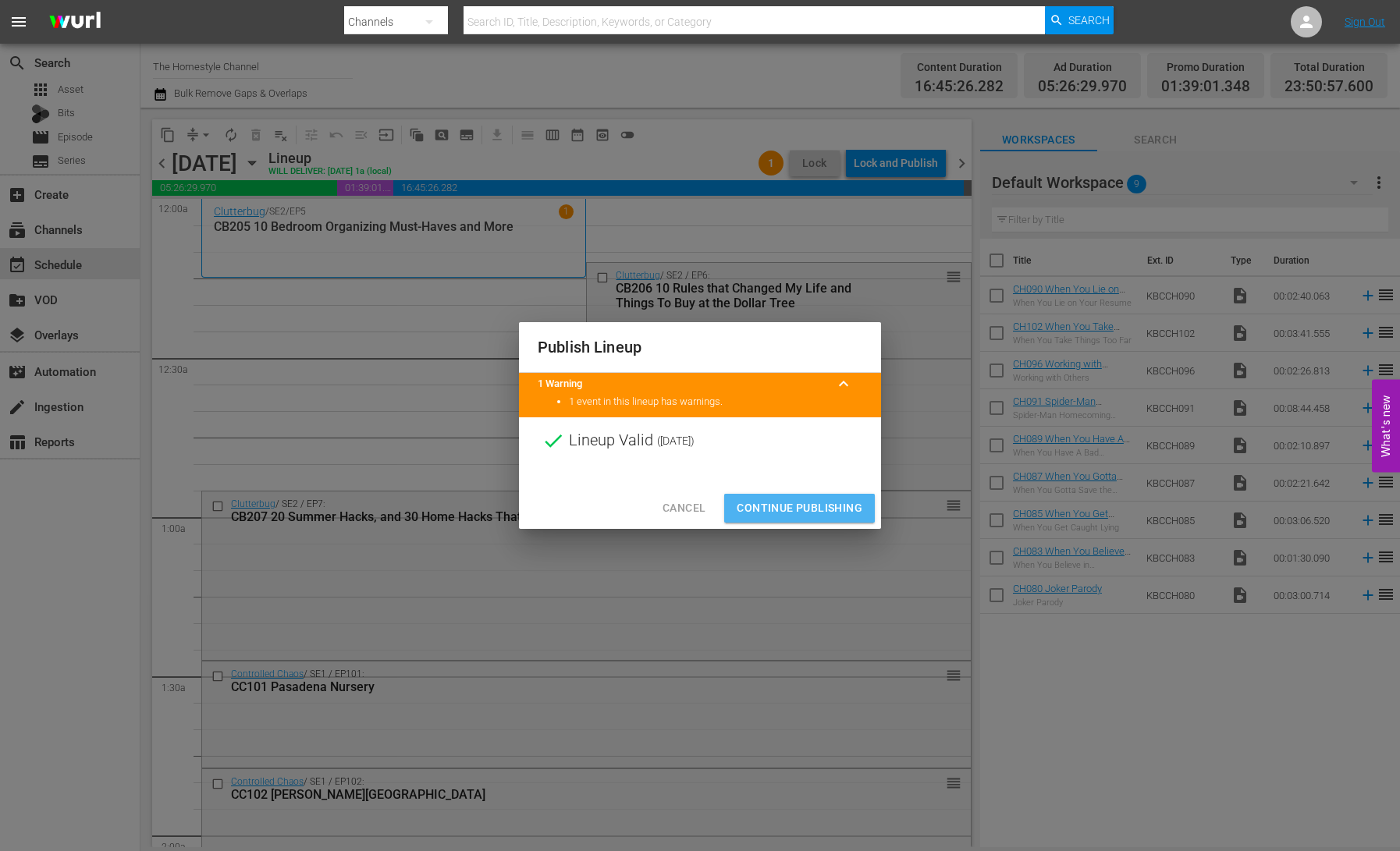
click at [810, 508] on span "Continue Publishing" at bounding box center [799, 508] width 125 height 20
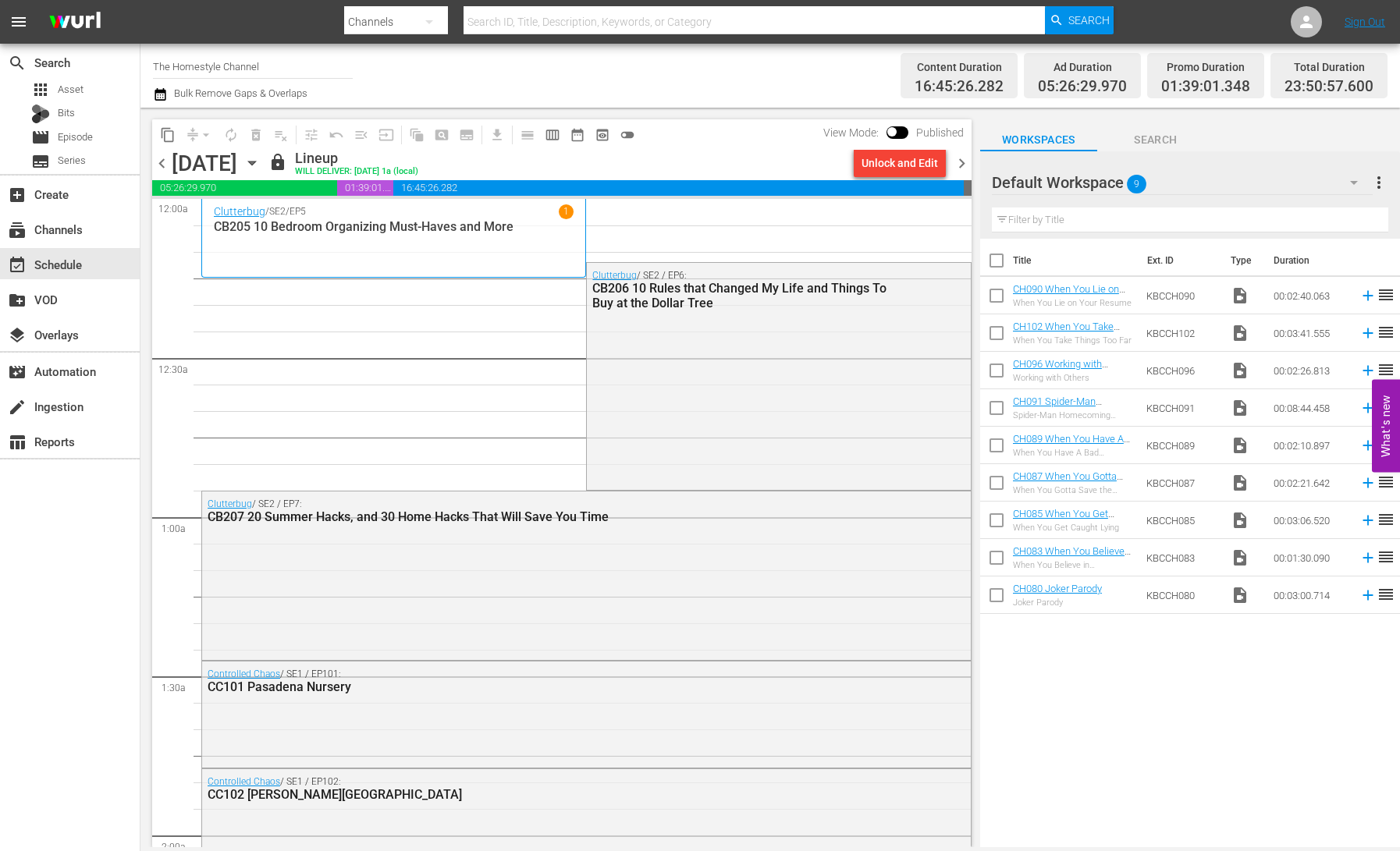
click at [260, 164] on icon "button" at bounding box center [251, 163] width 17 height 17
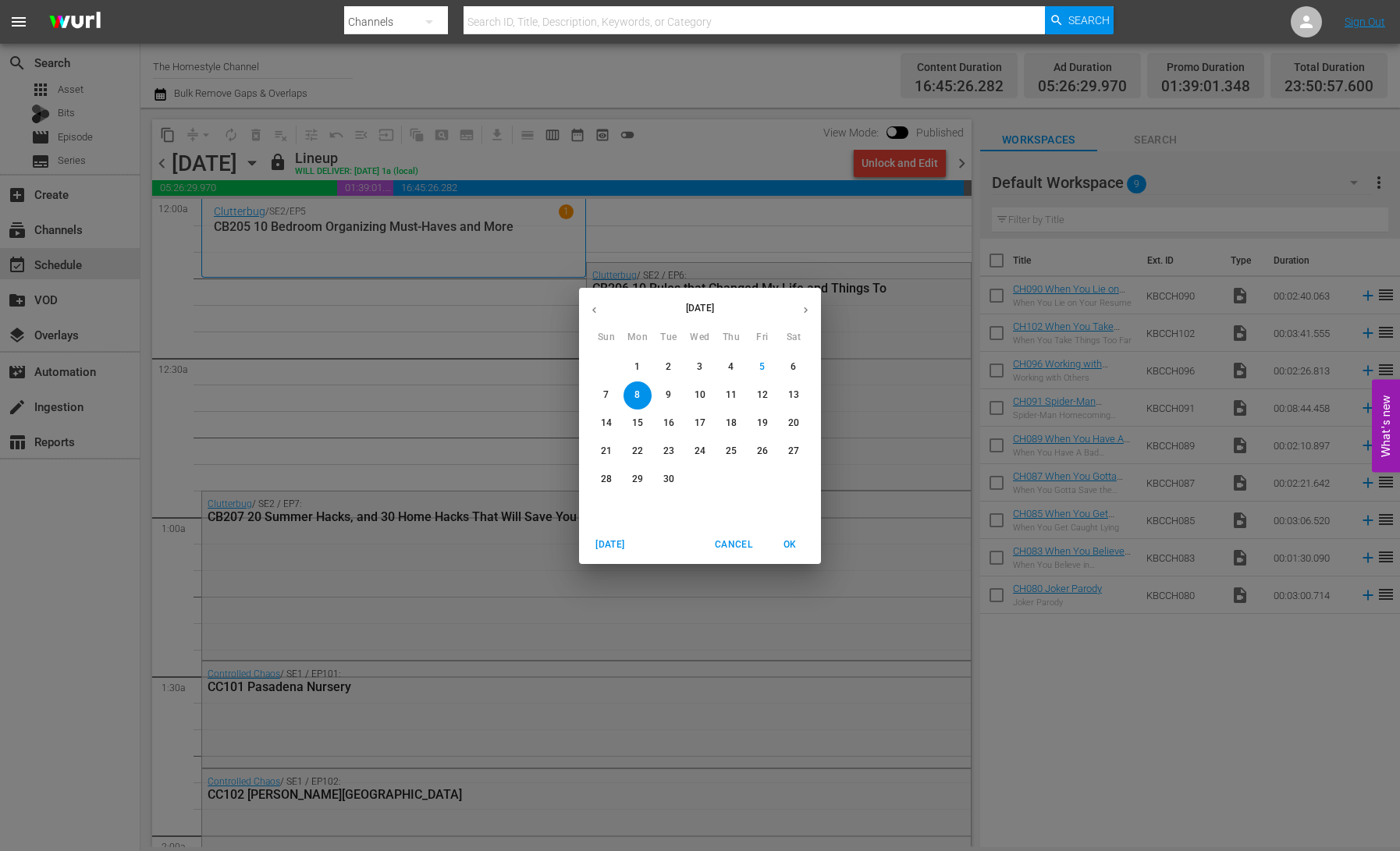
click at [665, 371] on span "2" at bounding box center [669, 367] width 28 height 13
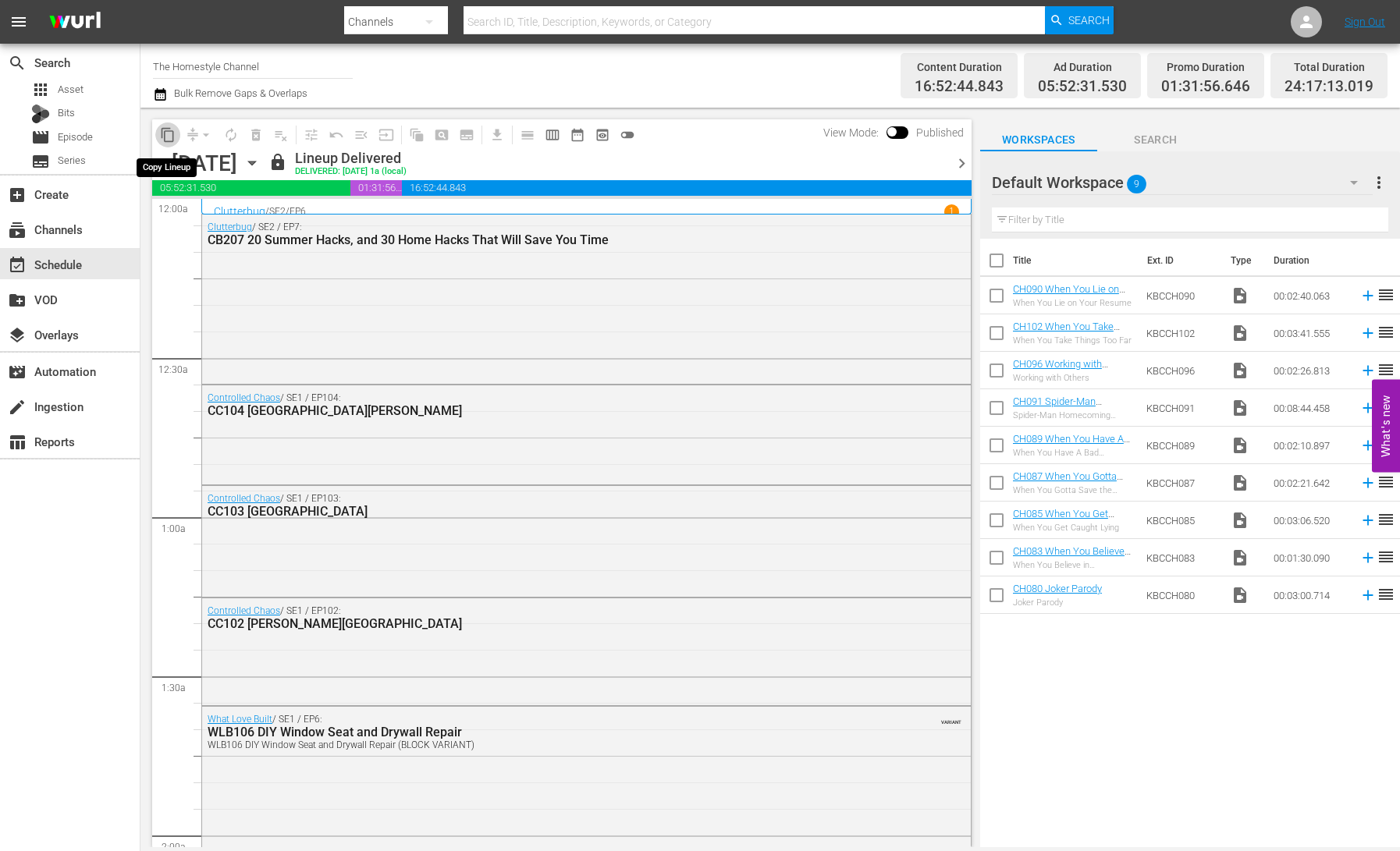
click at [169, 135] on span "content_copy" at bounding box center [167, 134] width 16 height 16
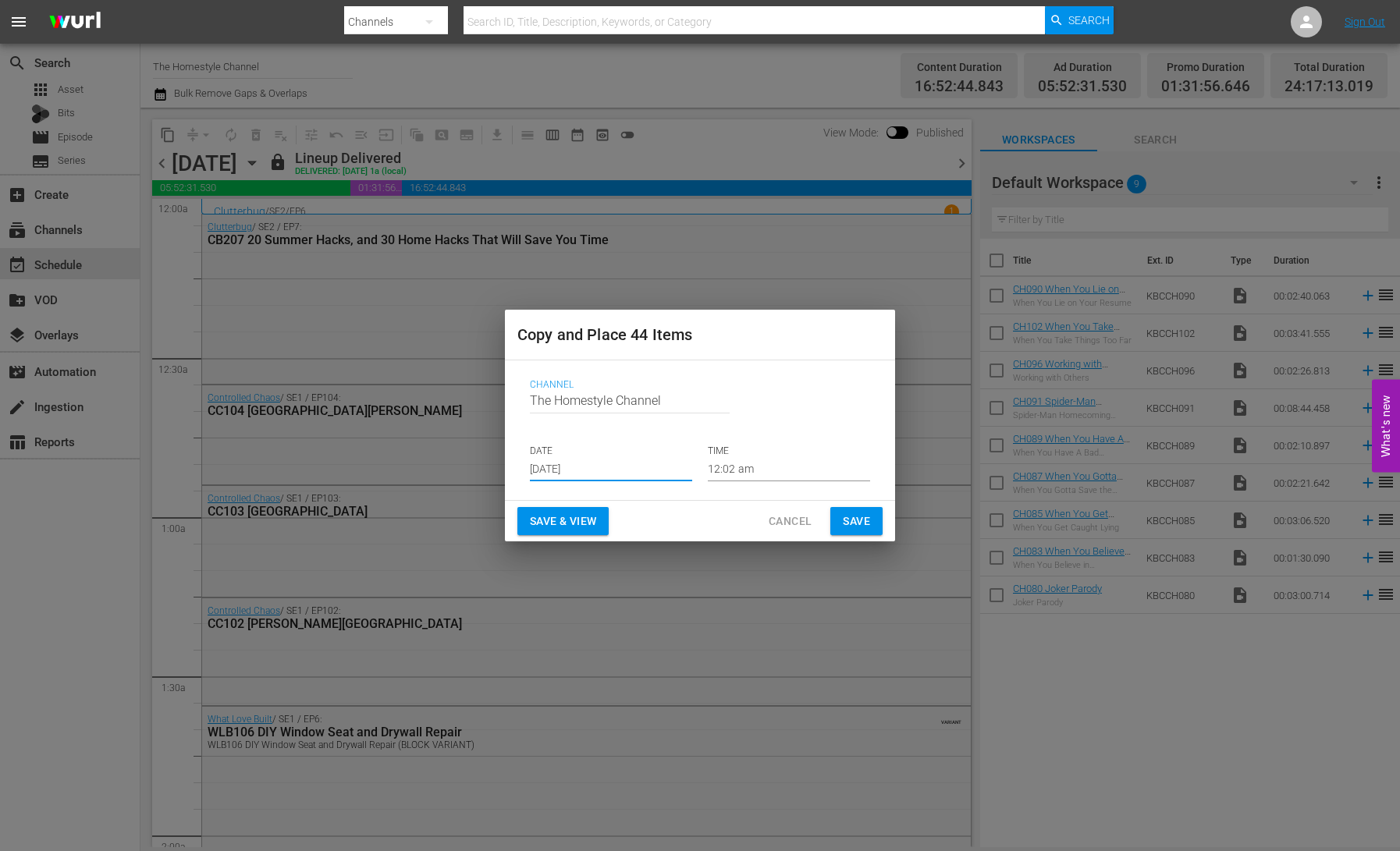
click at [594, 466] on input "[DATE]" at bounding box center [611, 470] width 162 height 24
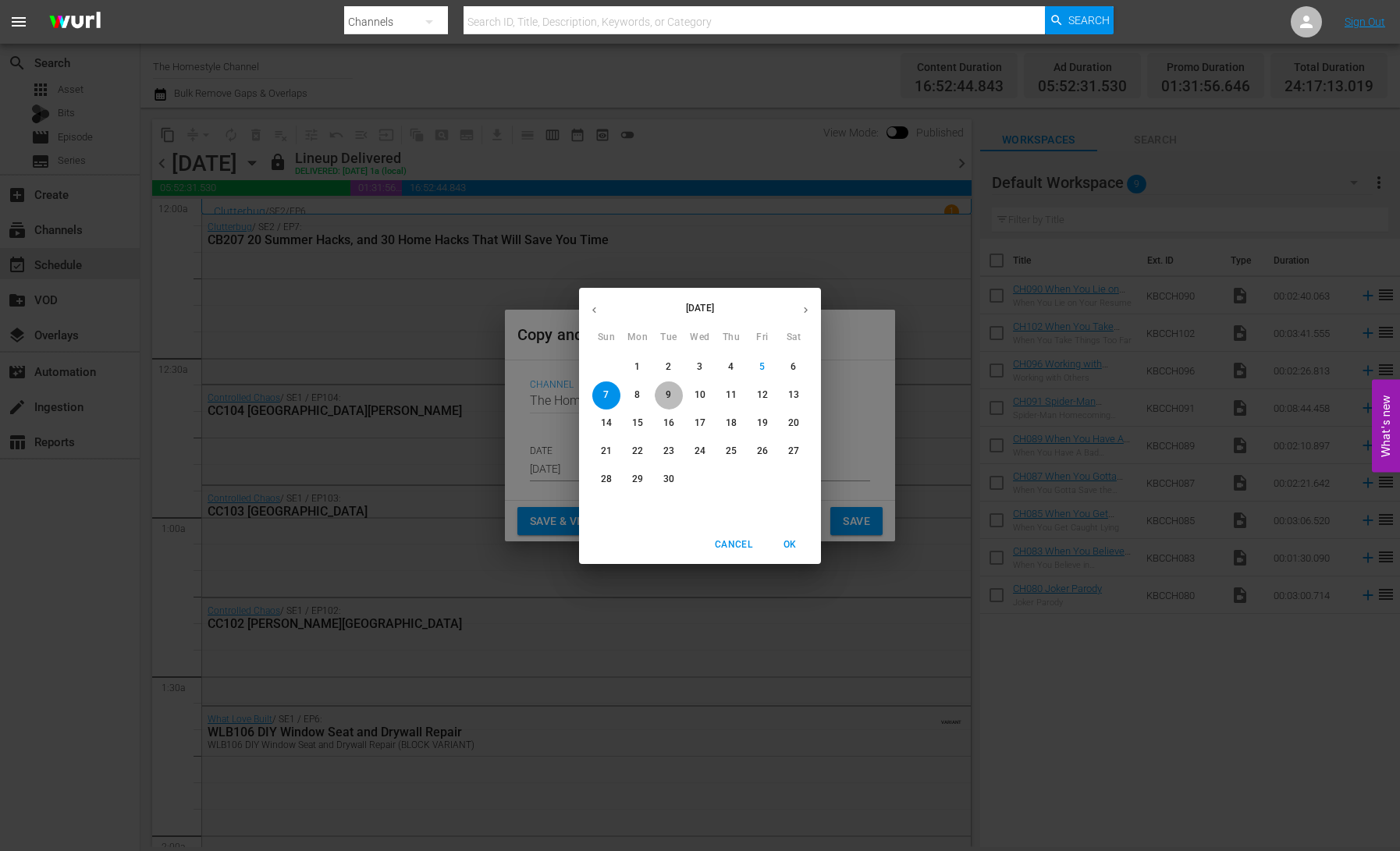
click at [669, 393] on p "9" at bounding box center [668, 395] width 6 height 13
type input "Sep 9th 2025"
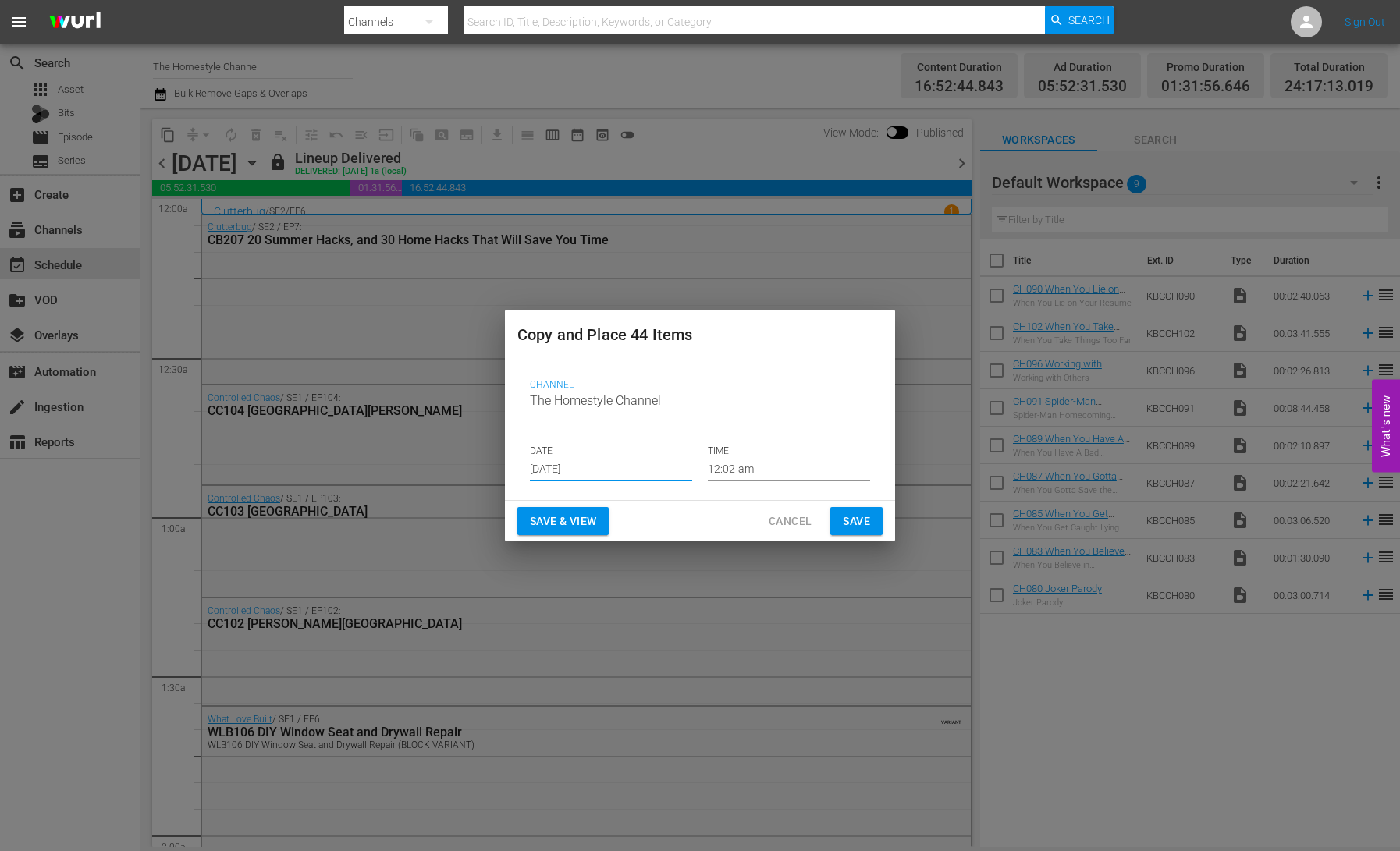
click at [577, 525] on span "Save & View" at bounding box center [562, 521] width 66 height 20
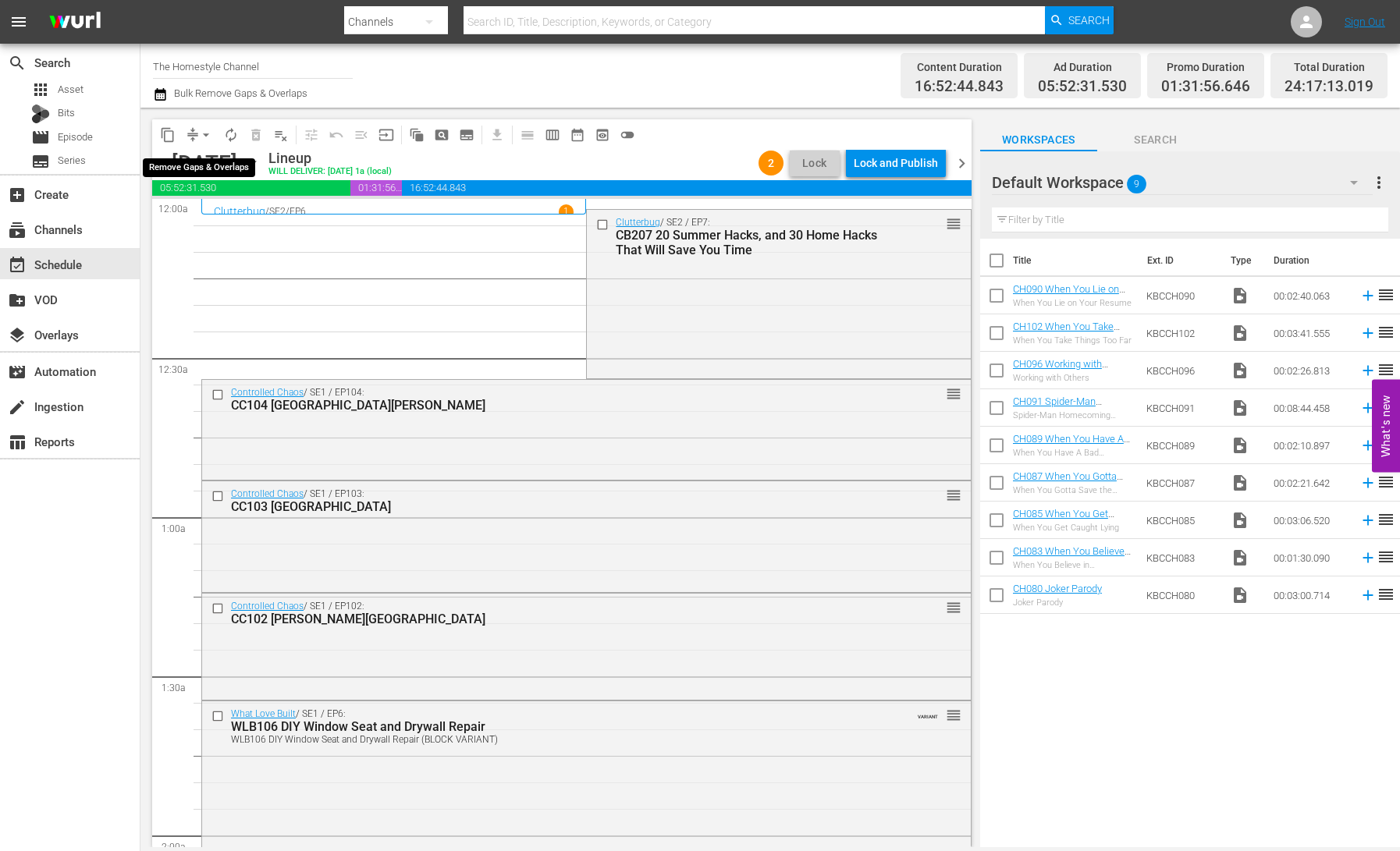
click at [208, 137] on span "arrow_drop_down" at bounding box center [205, 134] width 16 height 16
click at [223, 215] on li "Align to End of Previous Day" at bounding box center [207, 218] width 164 height 25
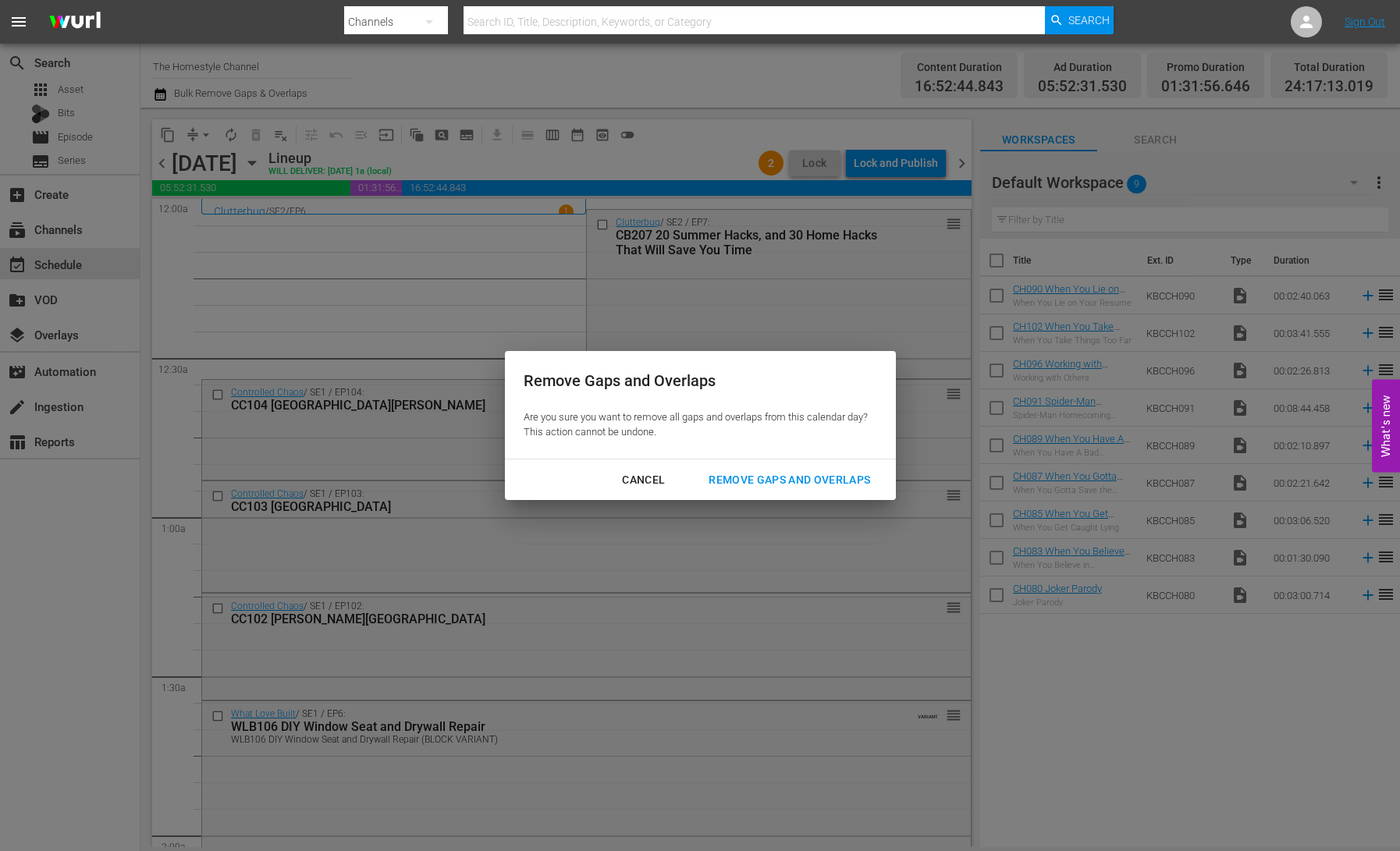
click at [824, 484] on div "Remove Gaps and Overlaps" at bounding box center [789, 480] width 187 height 20
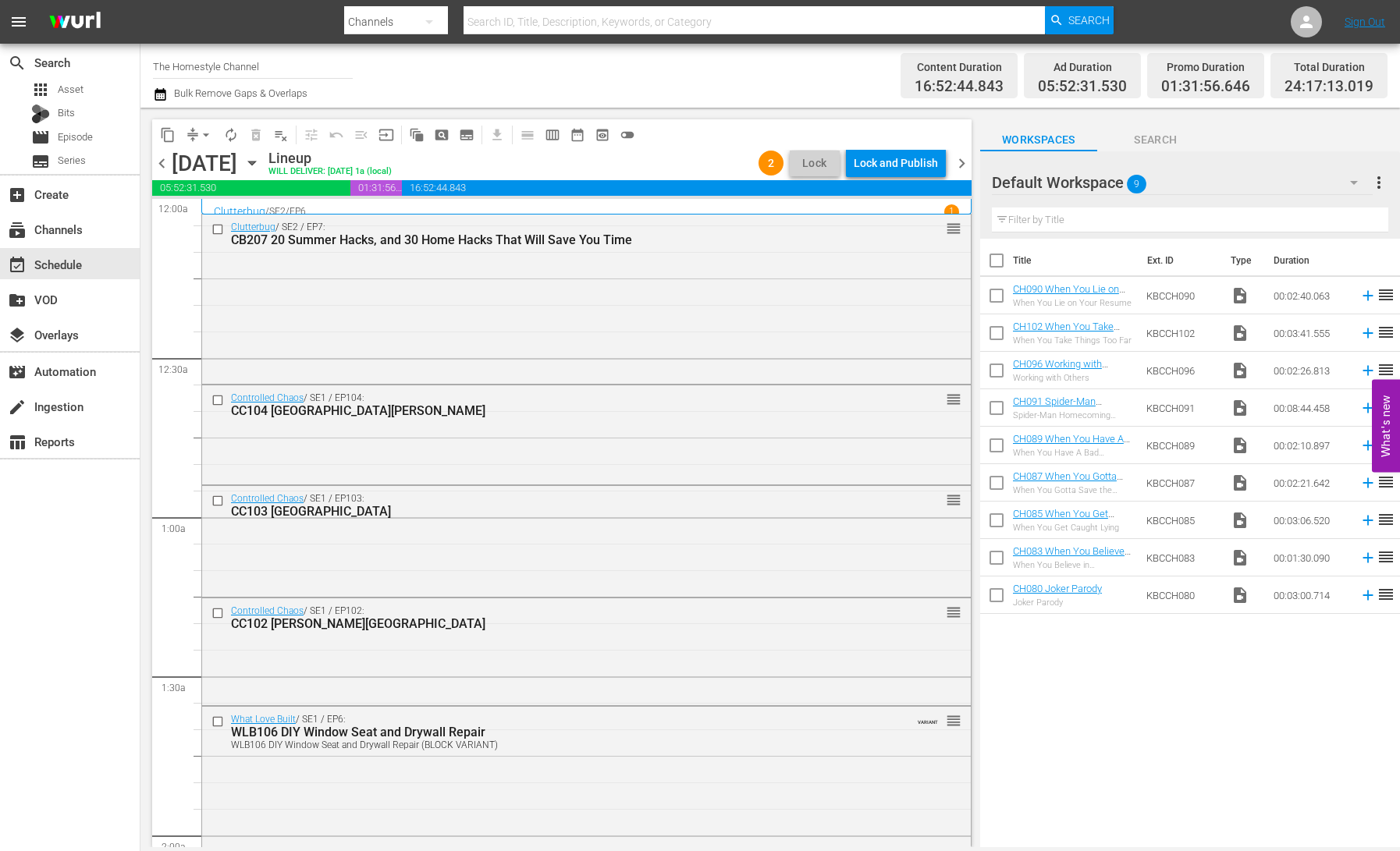
click at [901, 164] on div "Lock and Publish" at bounding box center [896, 163] width 84 height 28
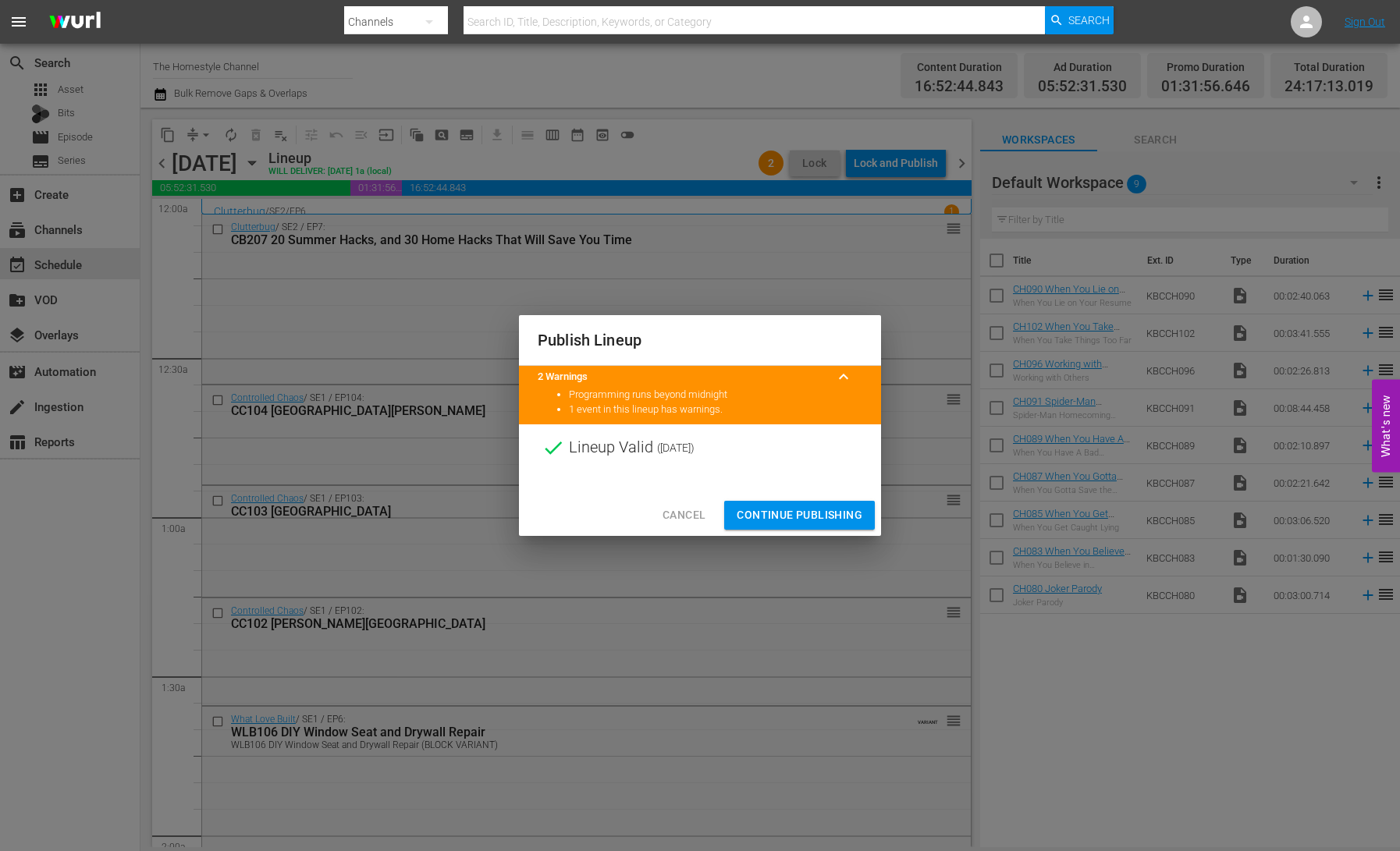
click at [828, 519] on span "Continue Publishing" at bounding box center [799, 516] width 125 height 20
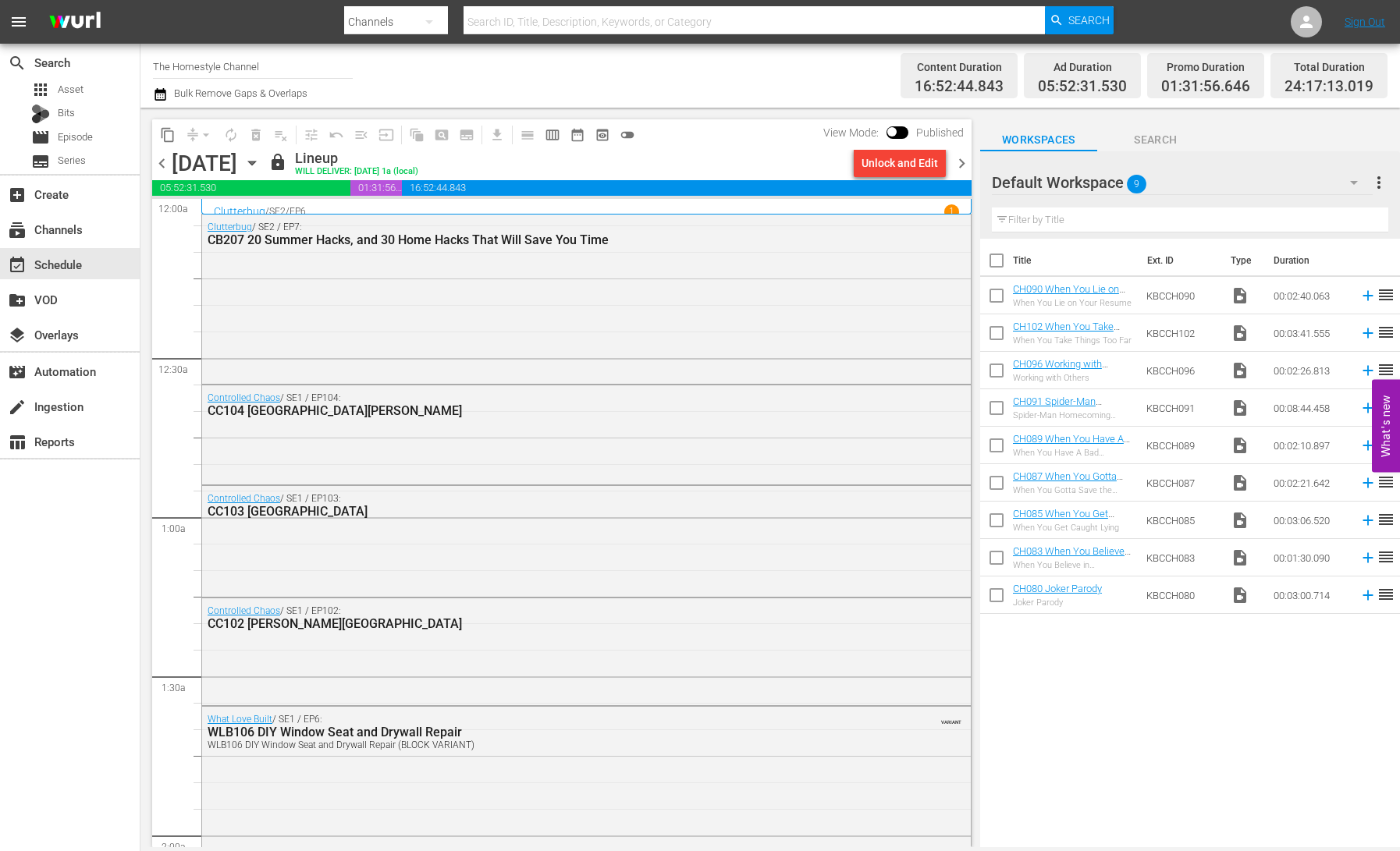
click at [260, 162] on icon "button" at bounding box center [251, 163] width 17 height 17
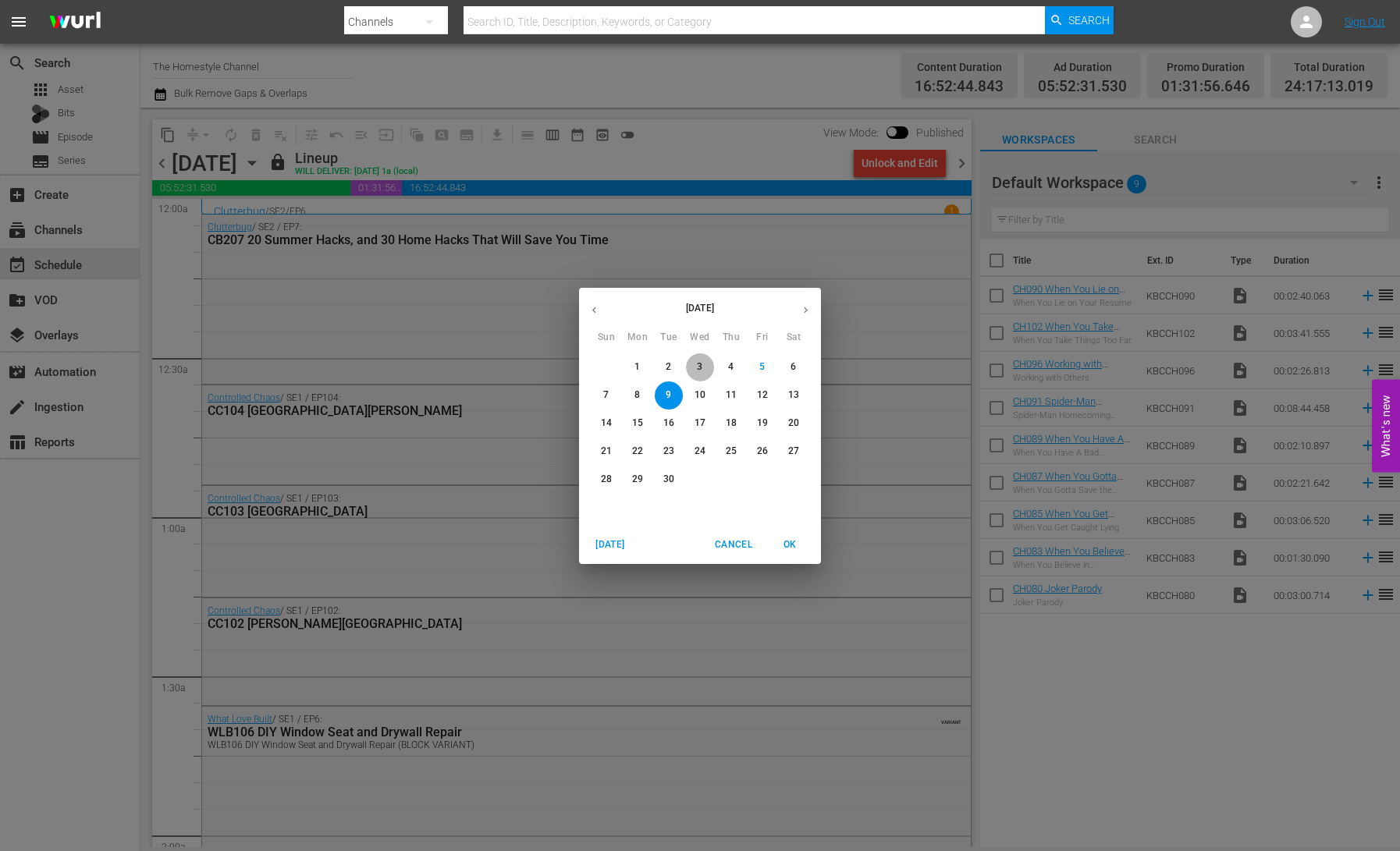
click at [702, 371] on span "3" at bounding box center [700, 367] width 28 height 13
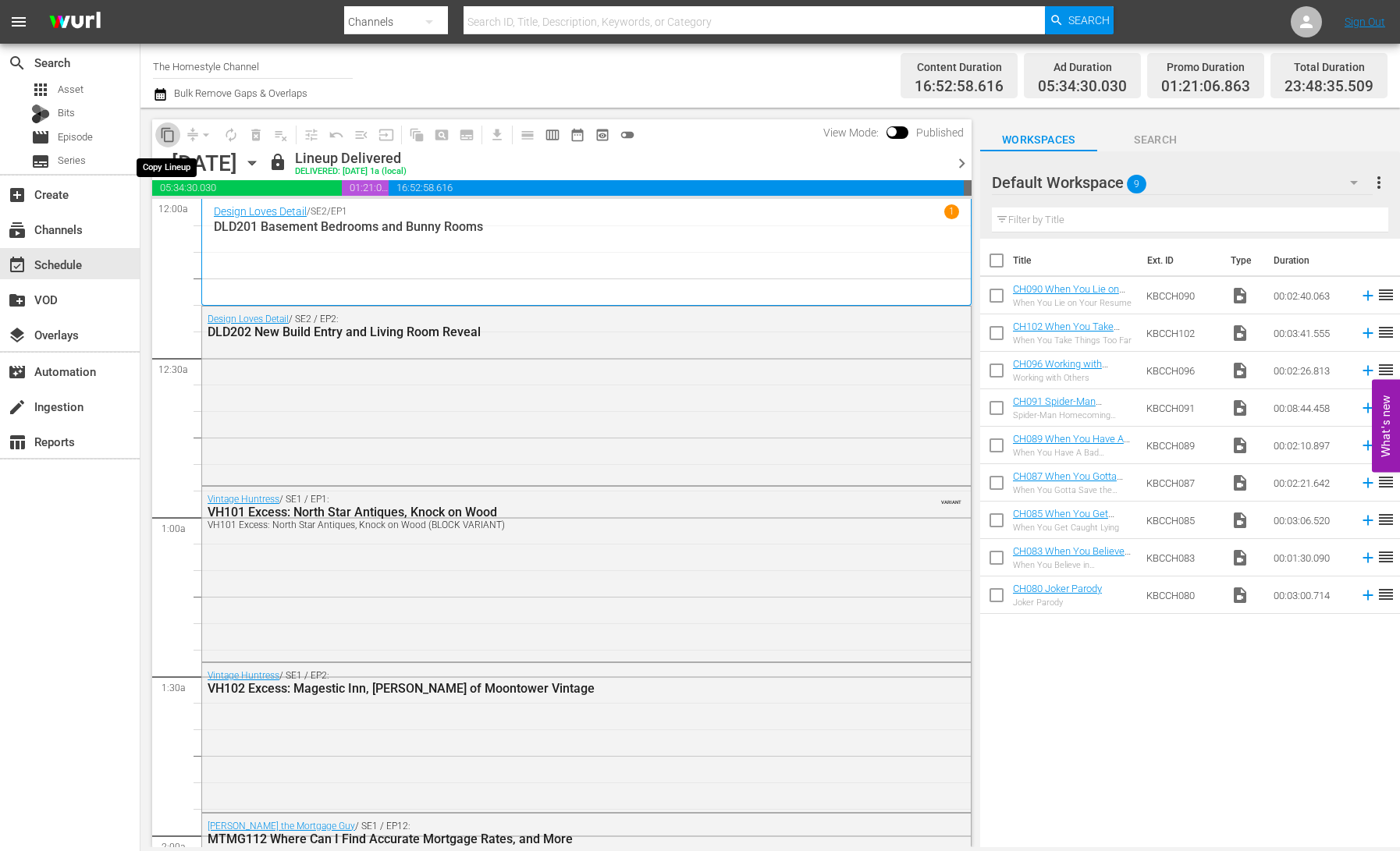
click at [168, 137] on span "content_copy" at bounding box center [167, 134] width 16 height 16
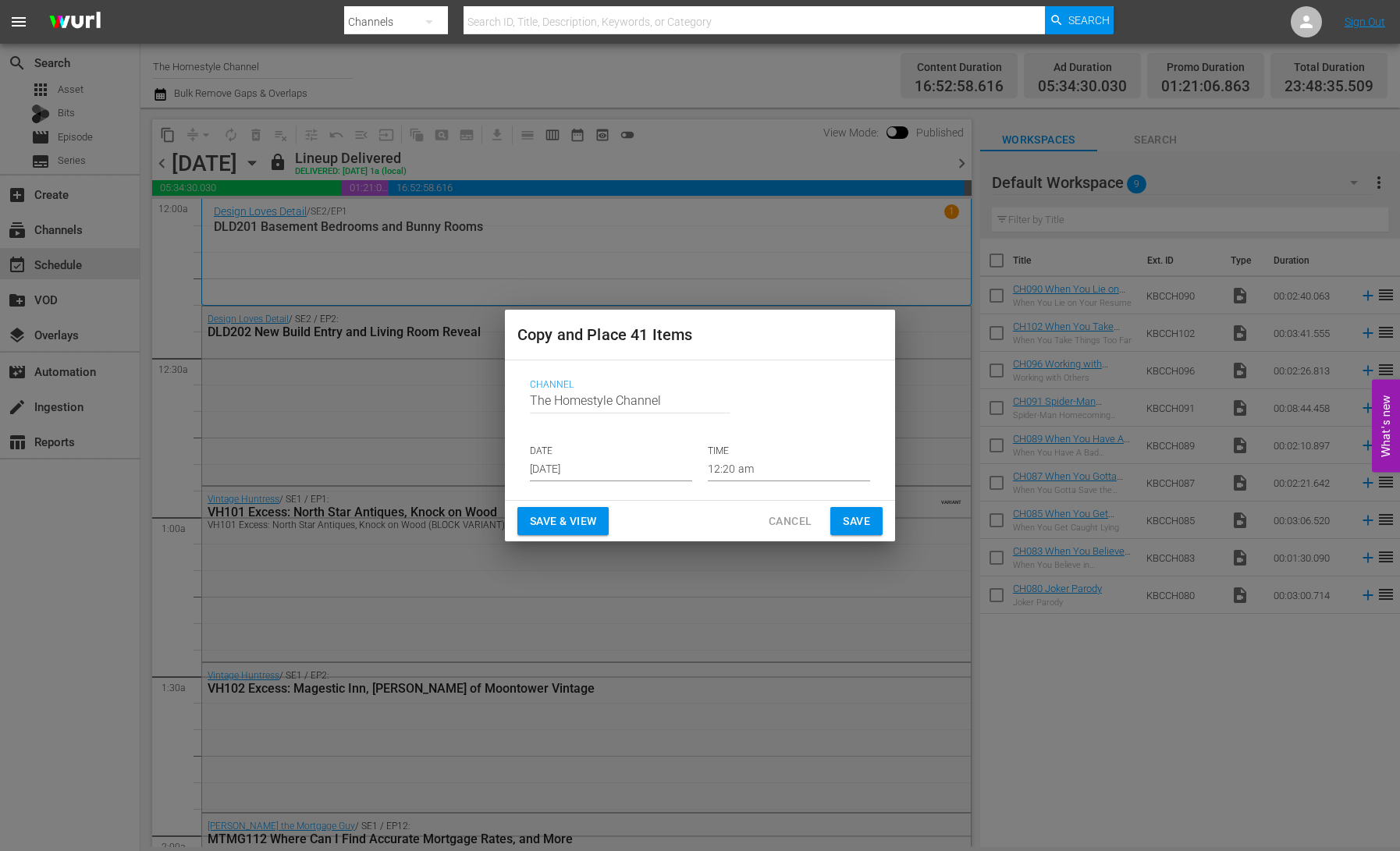
click at [607, 471] on input "[DATE]" at bounding box center [611, 470] width 162 height 24
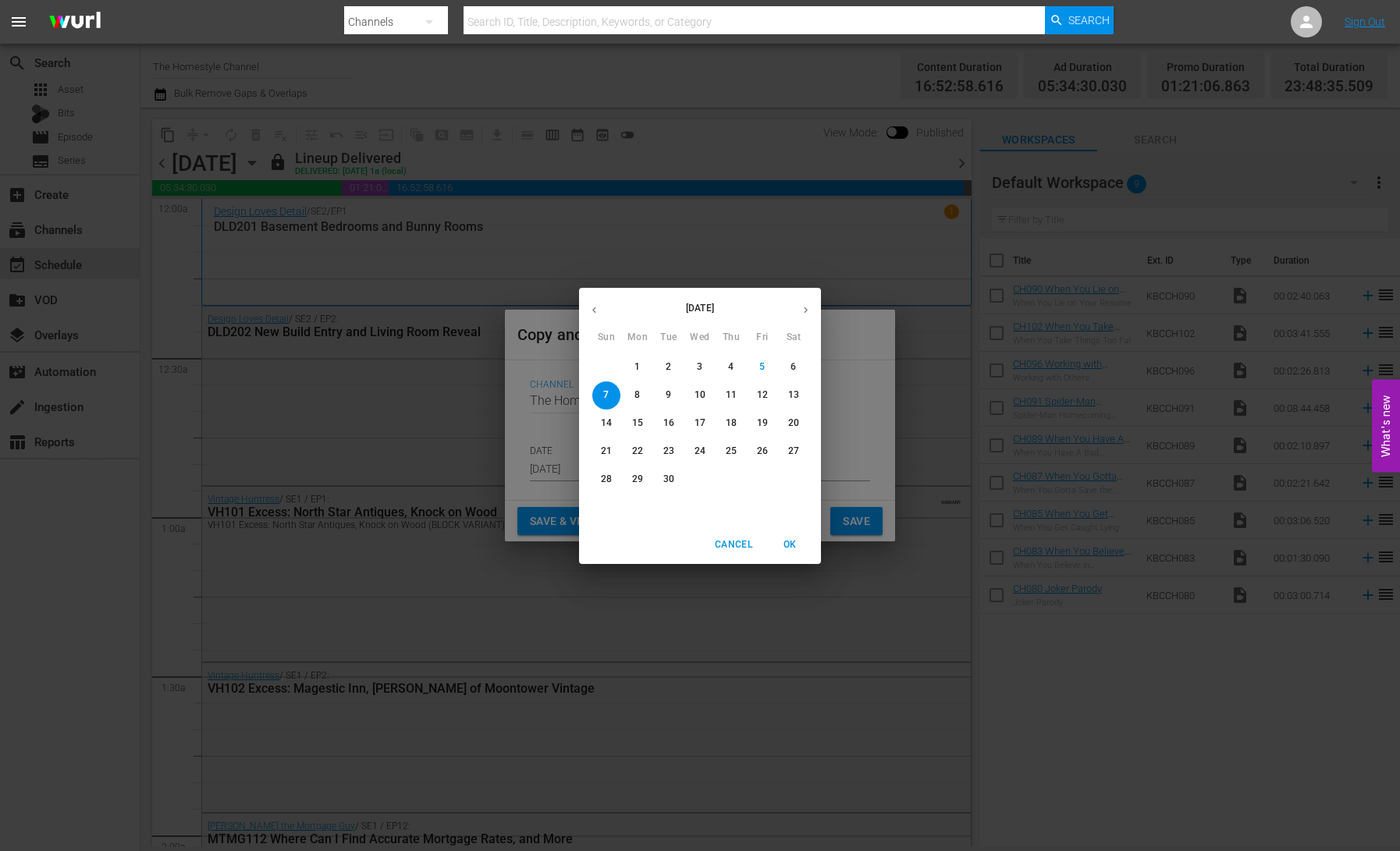
click at [698, 398] on p "10" at bounding box center [699, 395] width 11 height 13
type input "[DATE]"
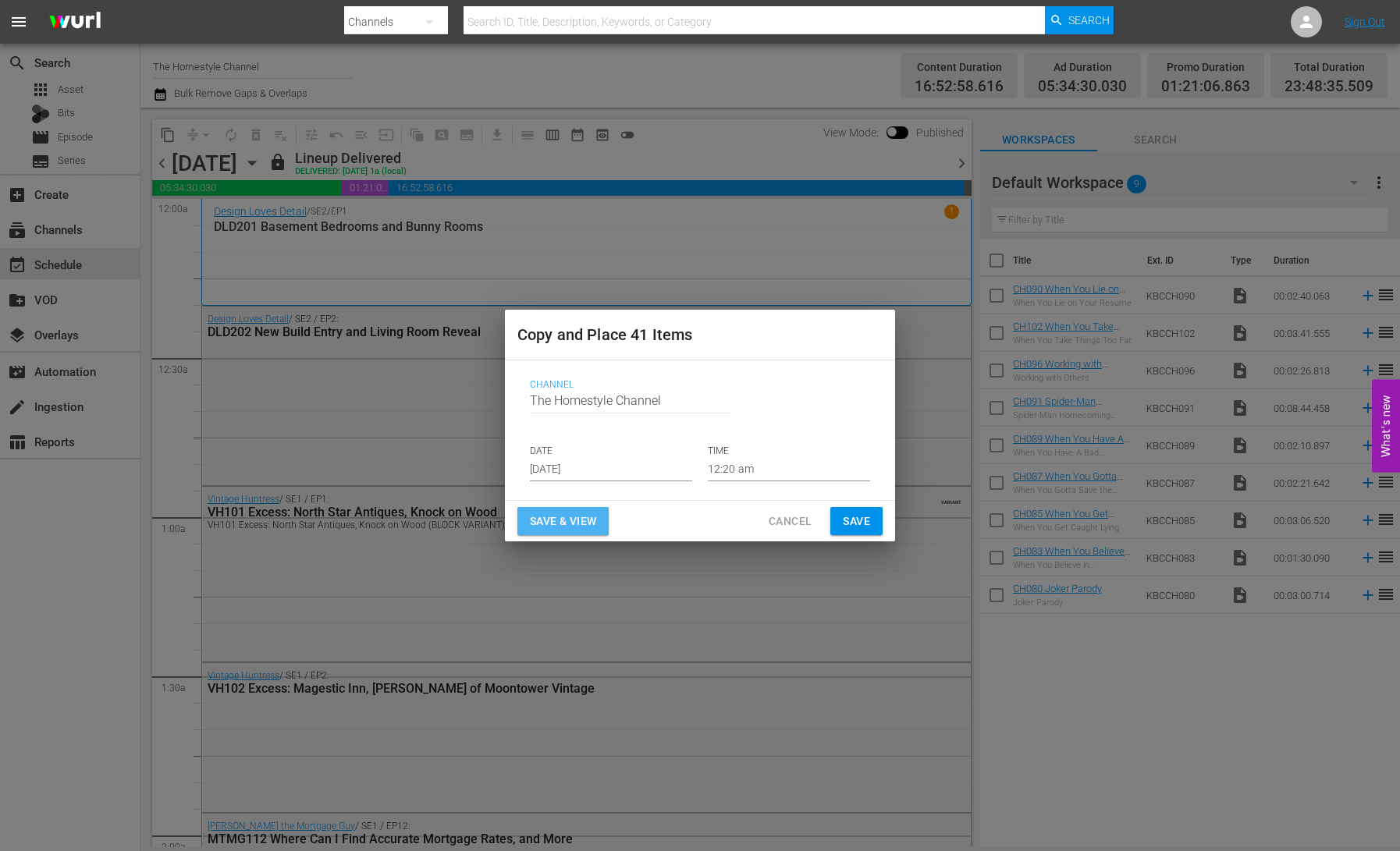
click at [576, 527] on span "Save & View" at bounding box center [562, 521] width 66 height 20
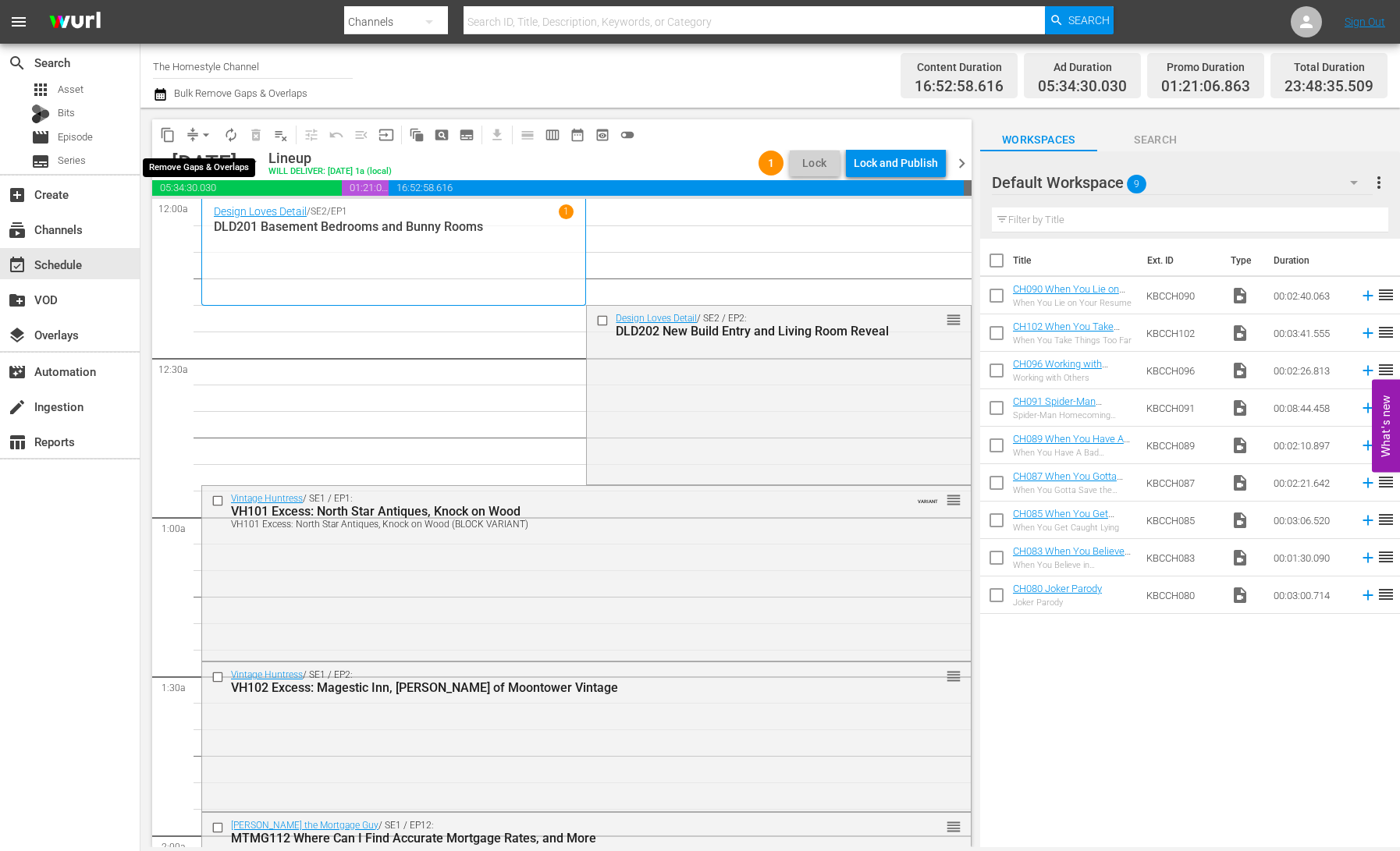
click at [204, 135] on span "arrow_drop_down" at bounding box center [205, 134] width 16 height 16
click at [230, 211] on li "Align to End of Previous Day" at bounding box center [207, 218] width 164 height 25
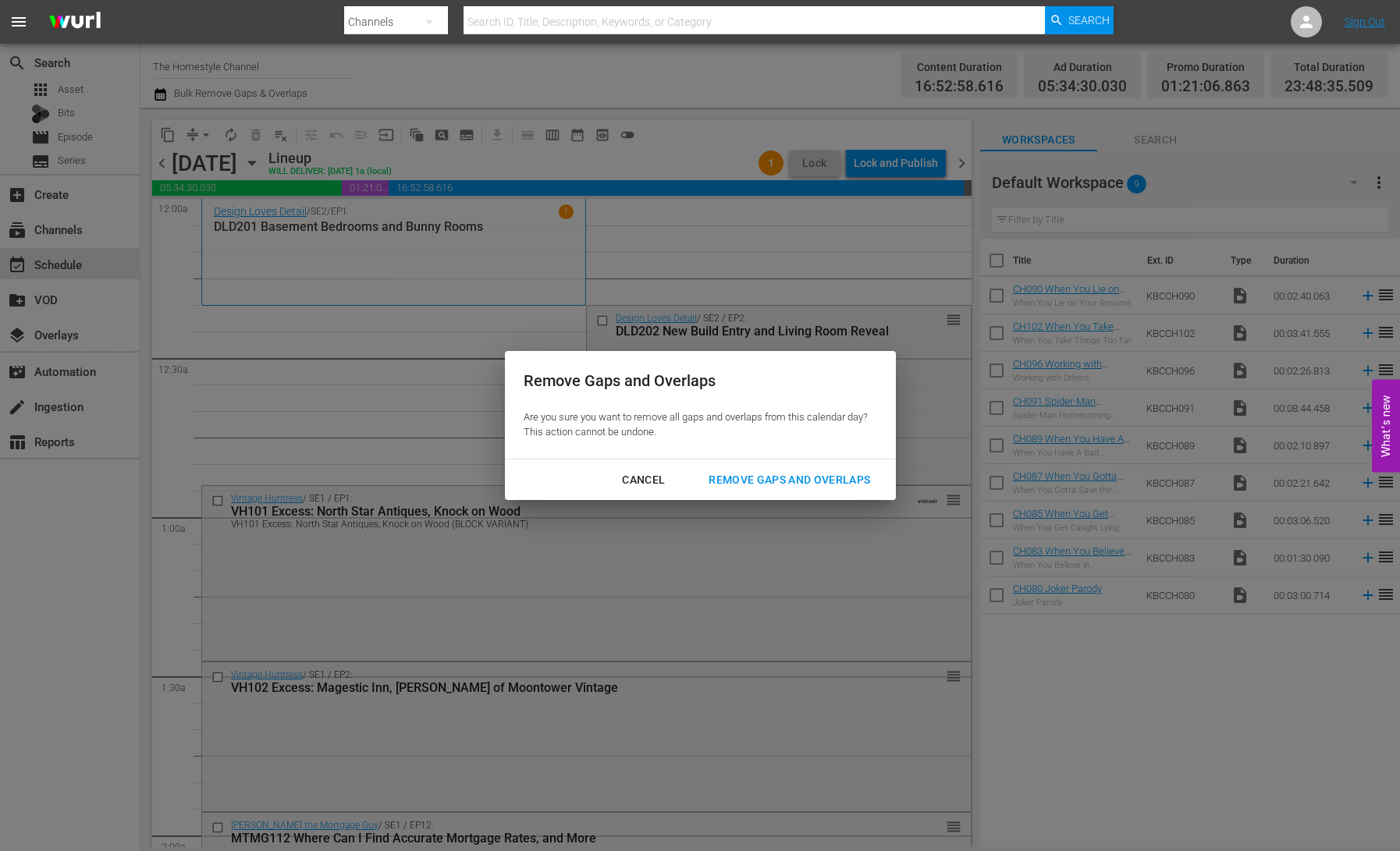
click at [770, 479] on div "Remove Gaps and Overlaps" at bounding box center [789, 480] width 187 height 20
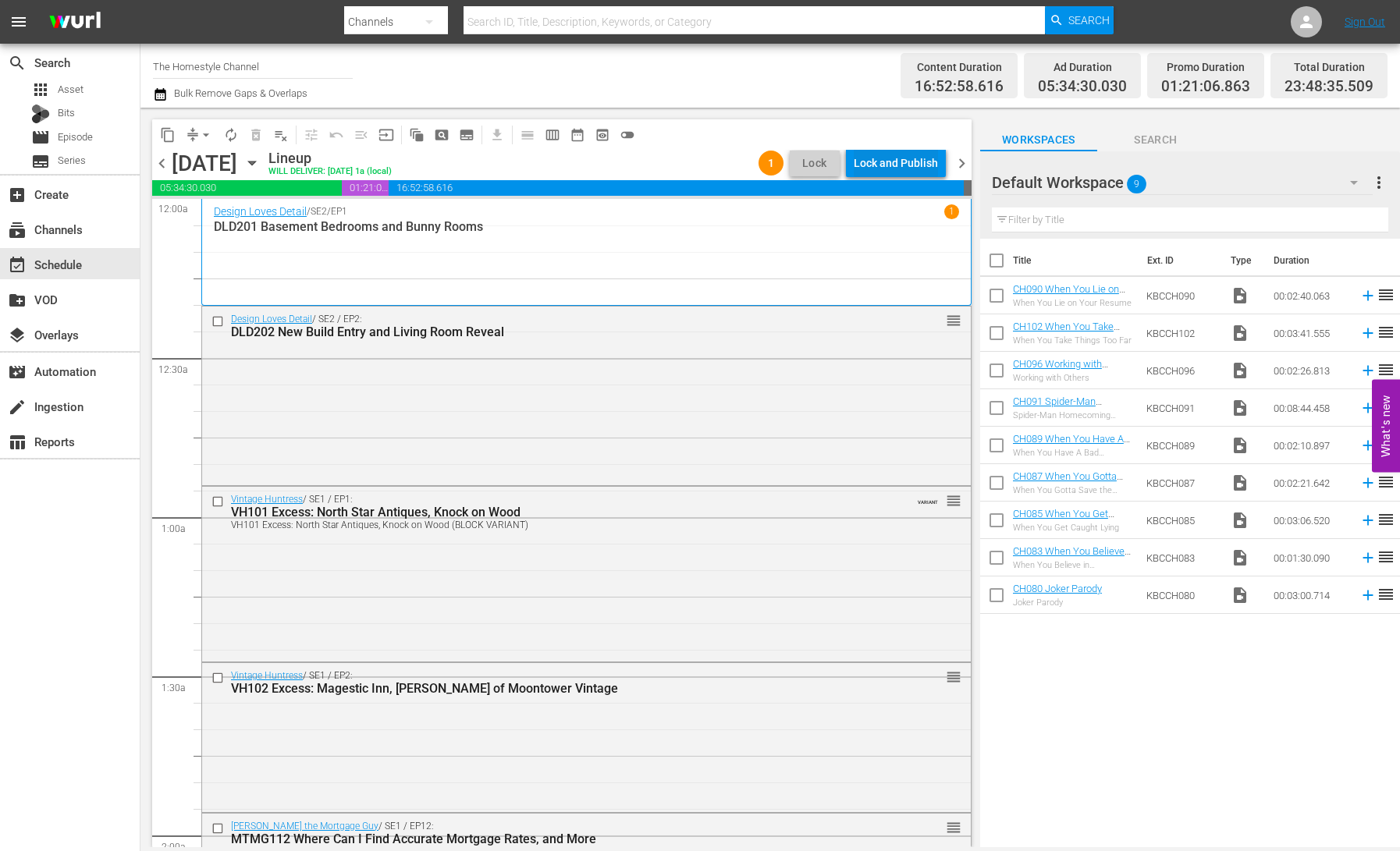
click at [908, 169] on div "Lock and Publish" at bounding box center [896, 163] width 84 height 28
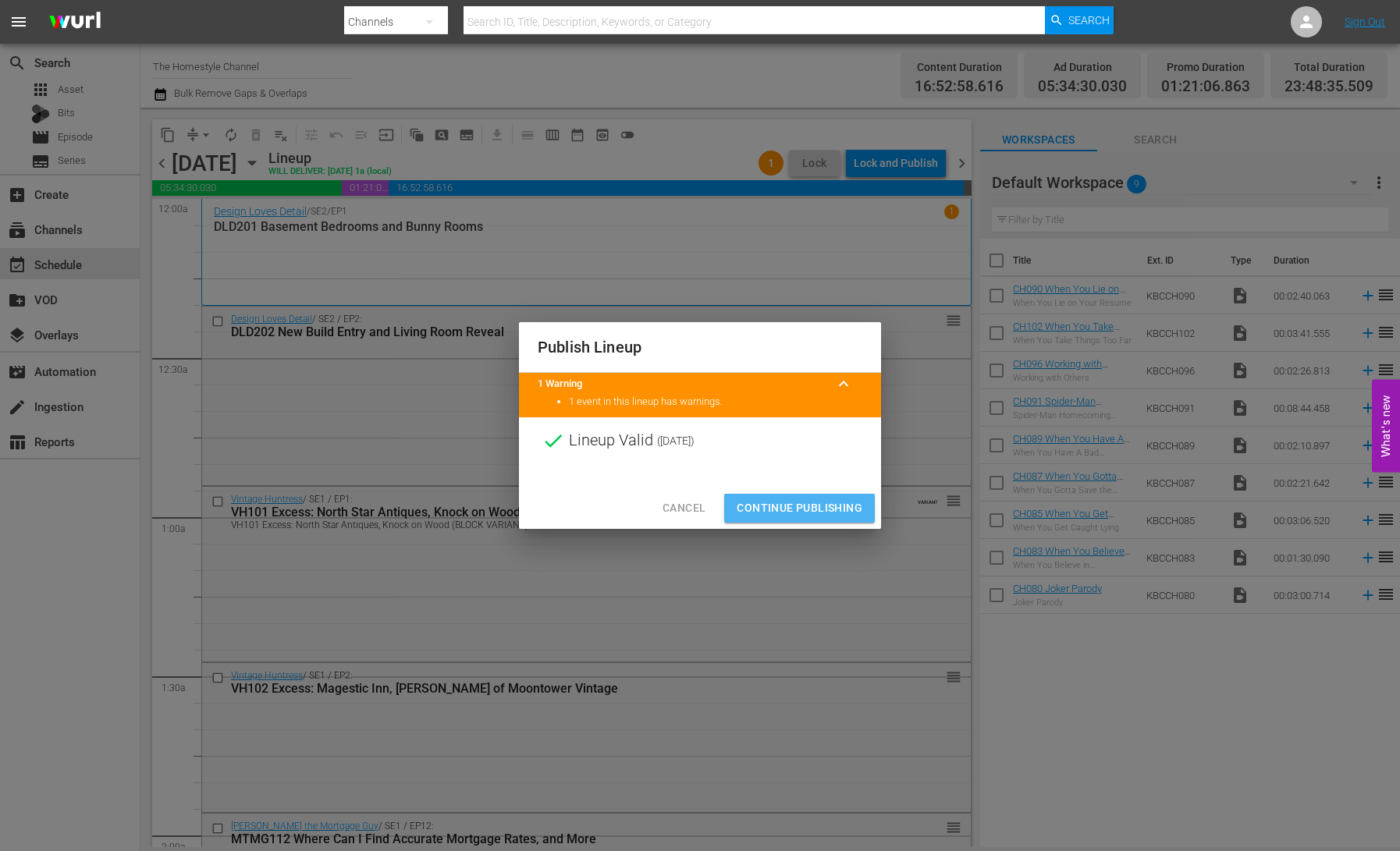
click at [815, 504] on span "Continue Publishing" at bounding box center [799, 508] width 125 height 20
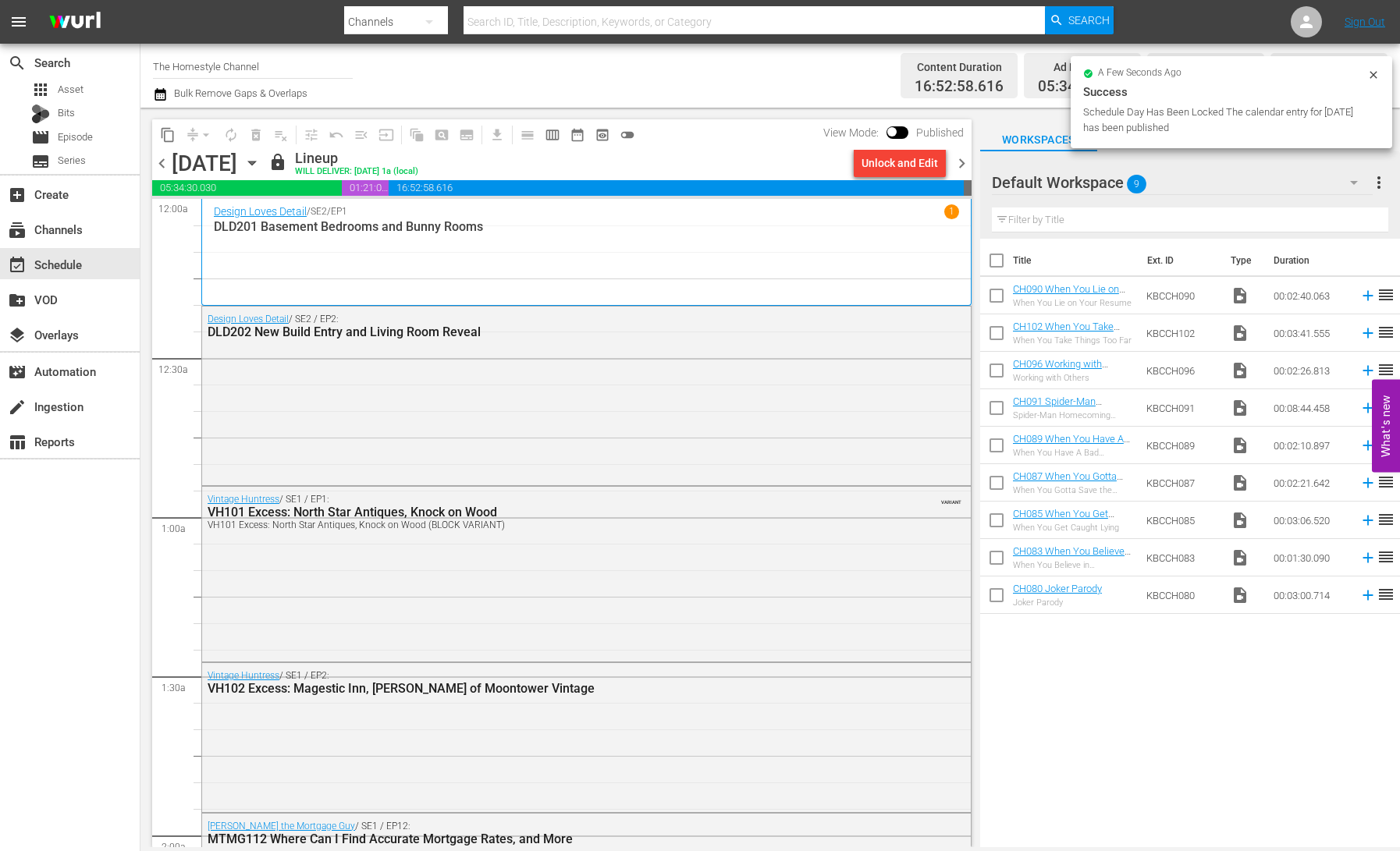
click at [260, 165] on icon "button" at bounding box center [251, 163] width 17 height 17
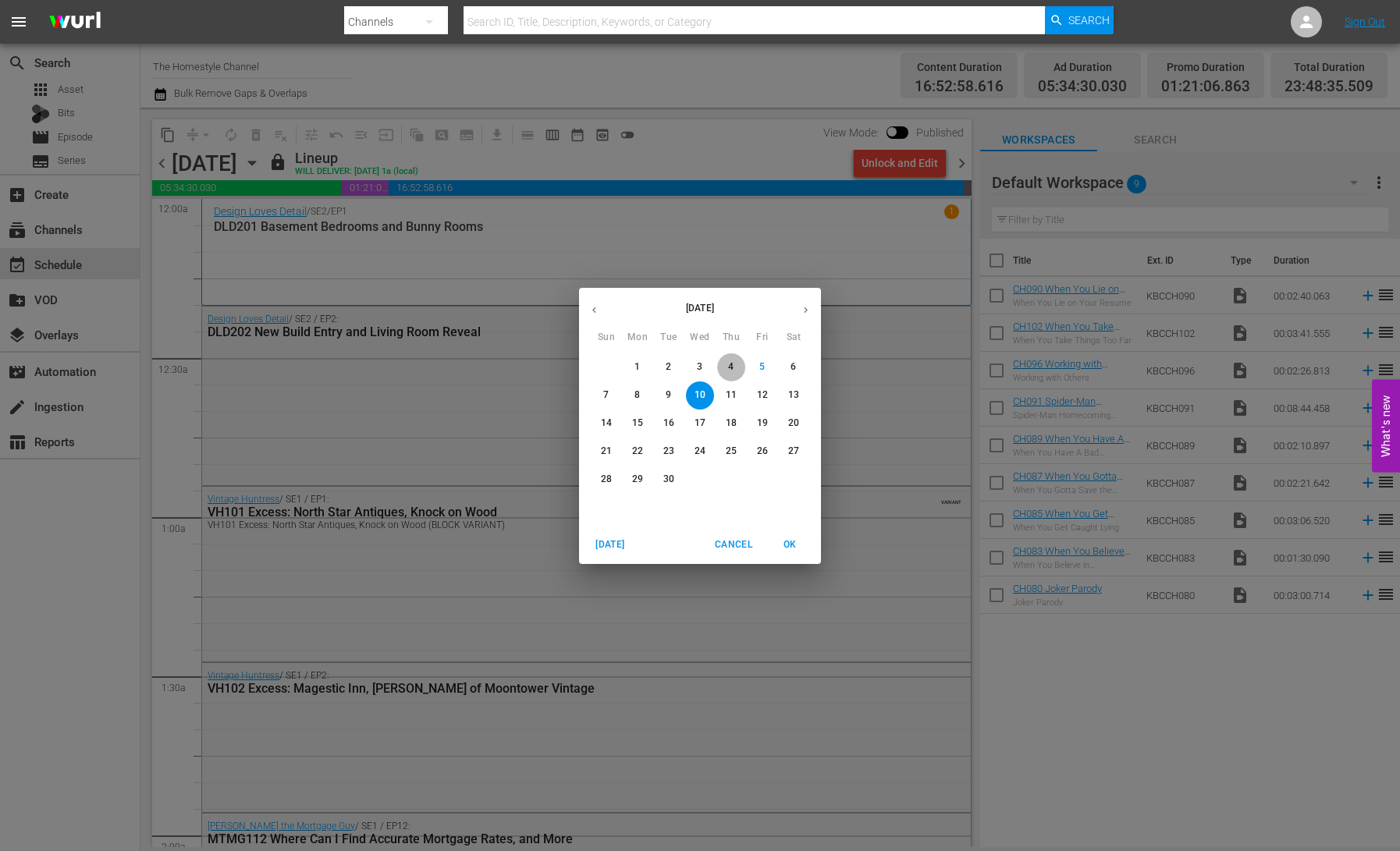
click at [730, 369] on p "4" at bounding box center [730, 367] width 6 height 13
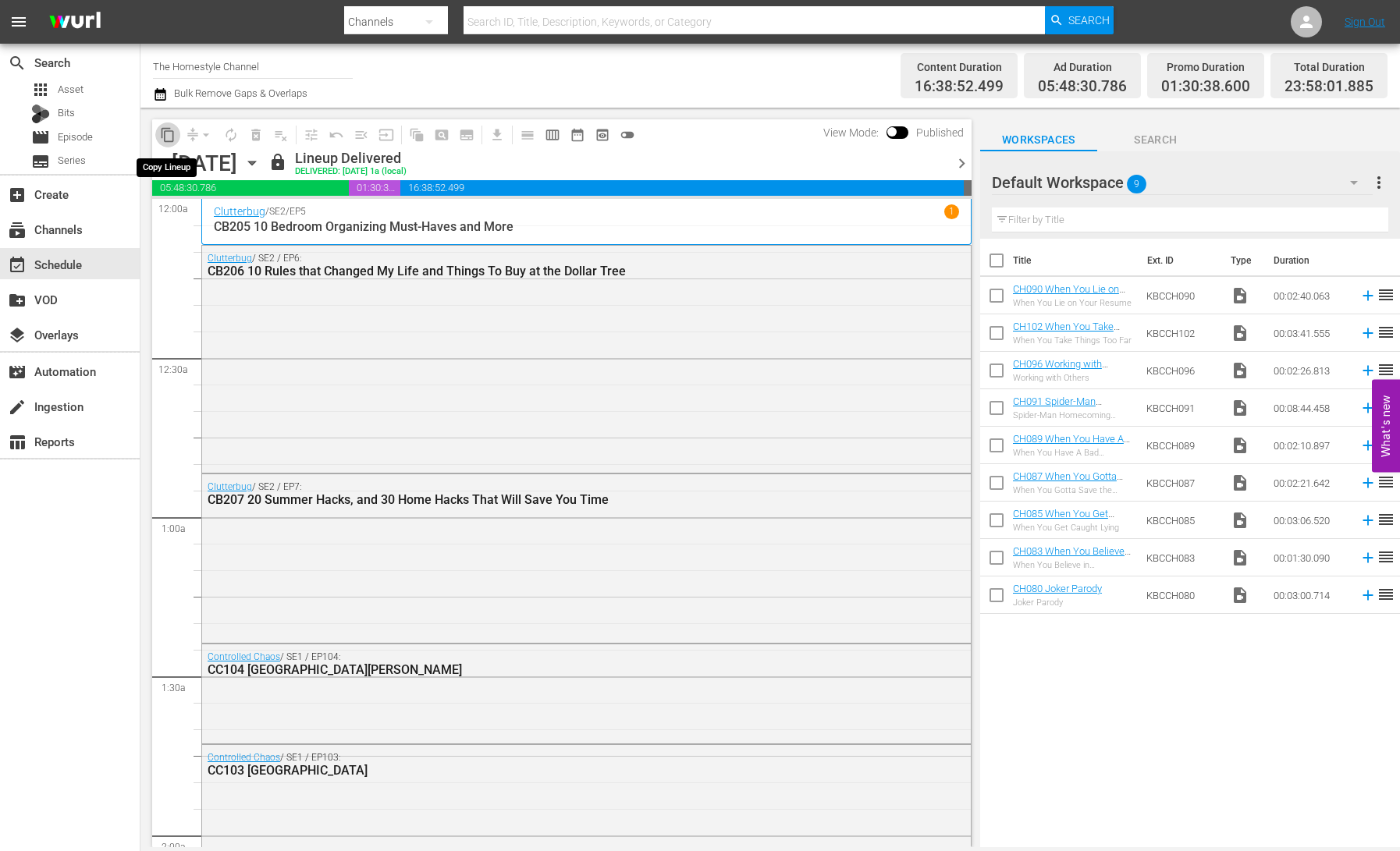
click at [165, 134] on span "content_copy" at bounding box center [167, 134] width 16 height 16
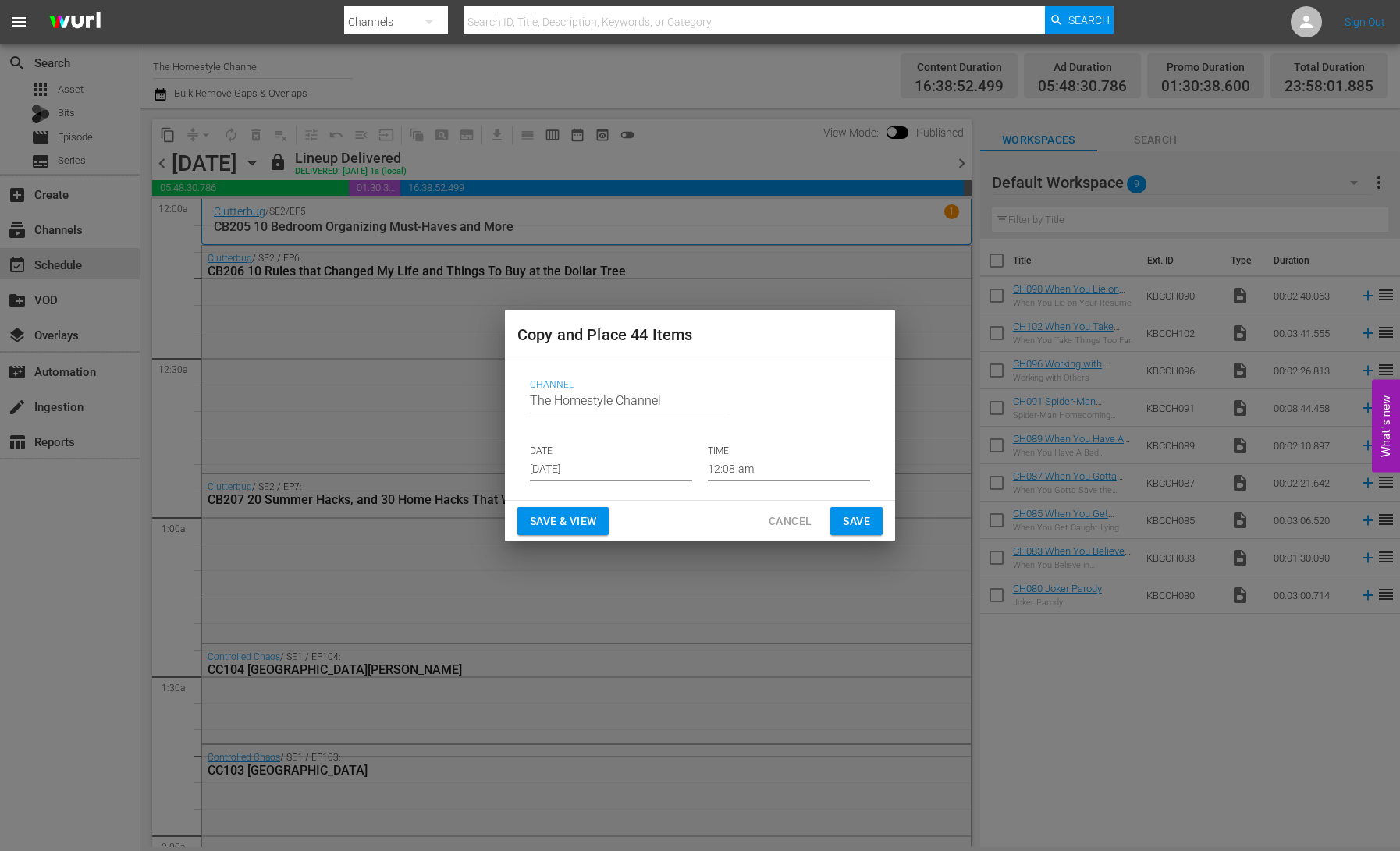
click at [625, 472] on input "[DATE]" at bounding box center [611, 470] width 162 height 24
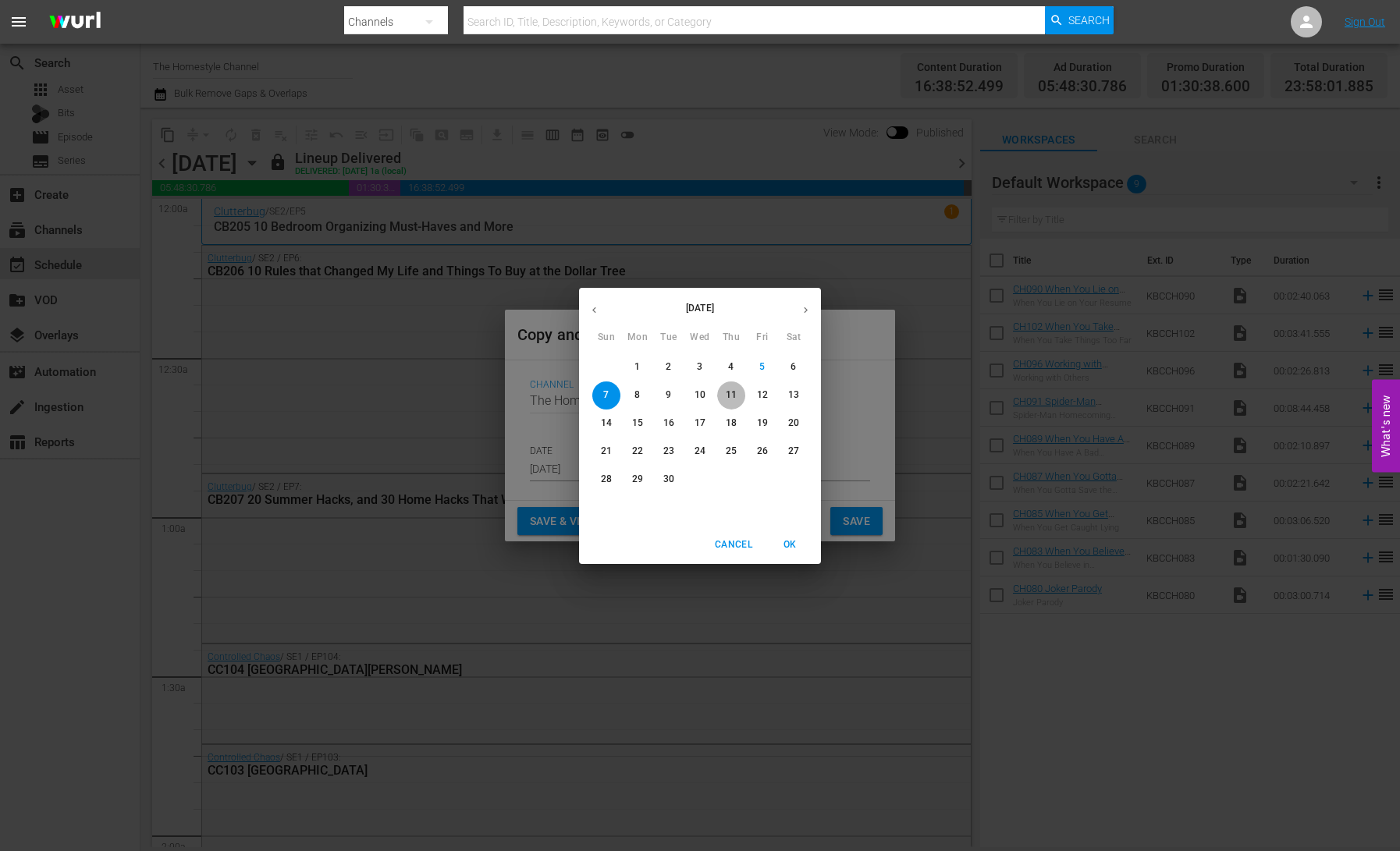
click at [734, 396] on p "11" at bounding box center [731, 395] width 11 height 13
type input "[DATE]"
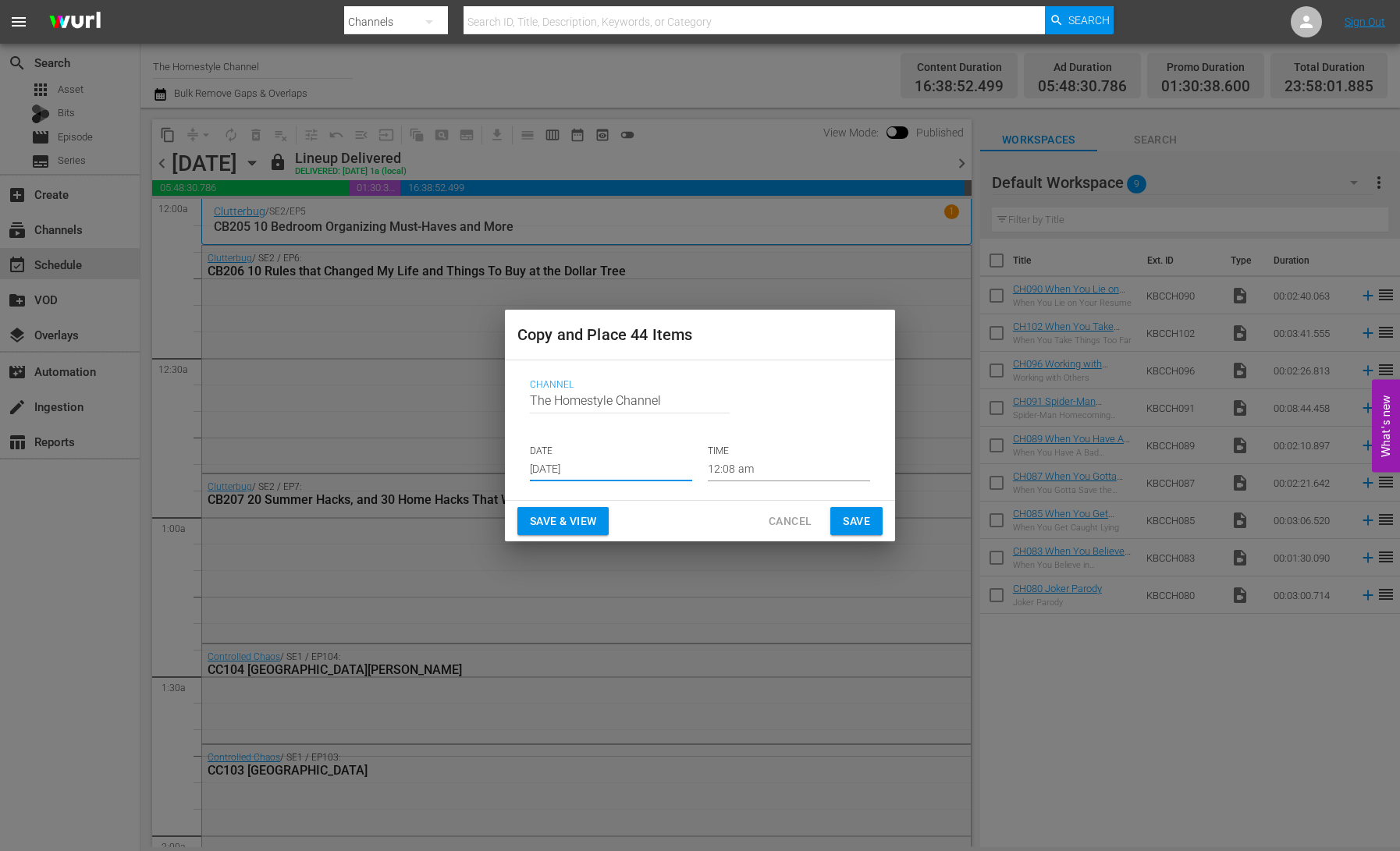
click at [568, 518] on span "Save & View" at bounding box center [562, 521] width 66 height 20
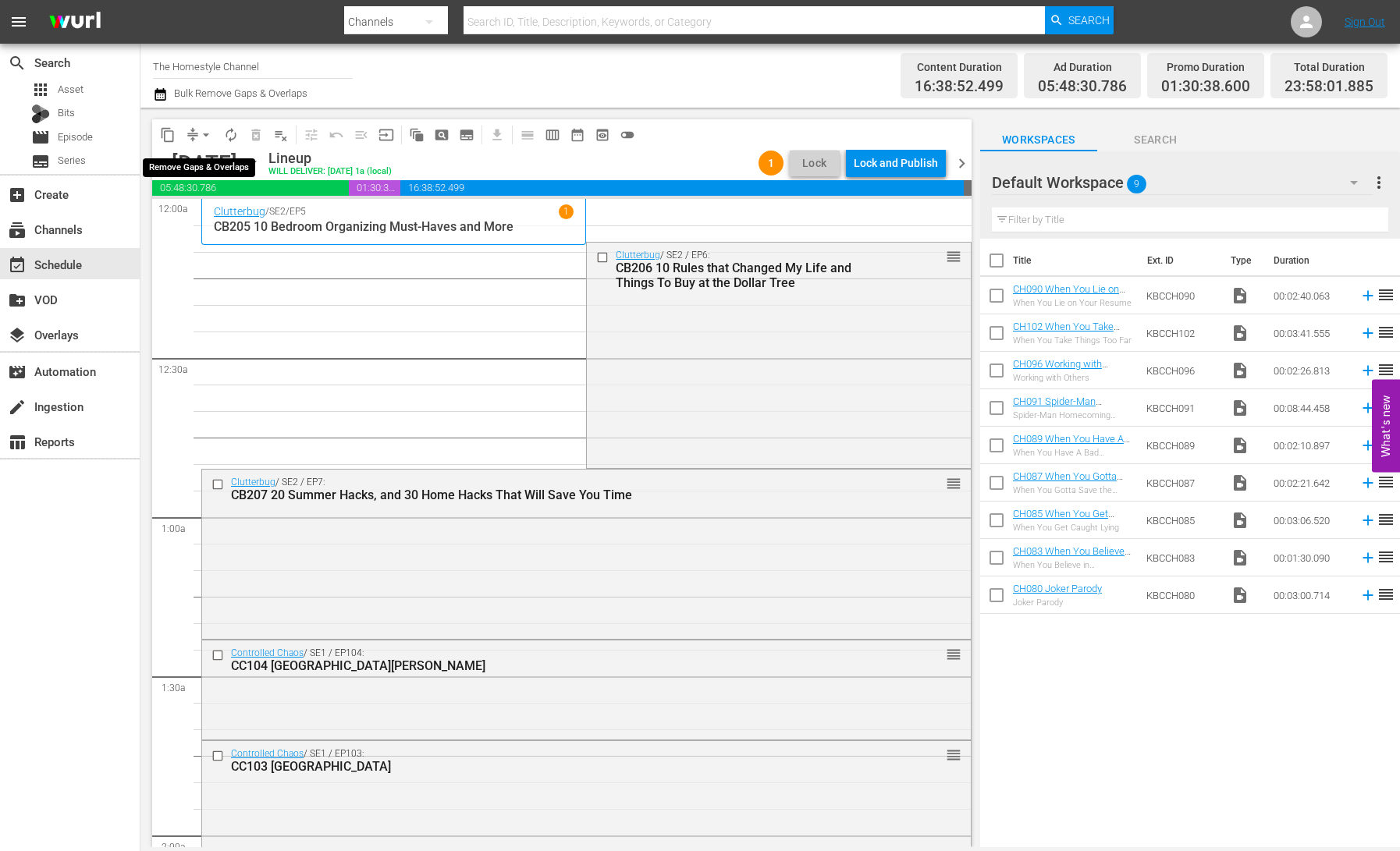
click at [195, 131] on button "arrow_drop_down" at bounding box center [205, 135] width 25 height 25
click at [228, 215] on li "Align to End of Previous Day" at bounding box center [207, 218] width 164 height 25
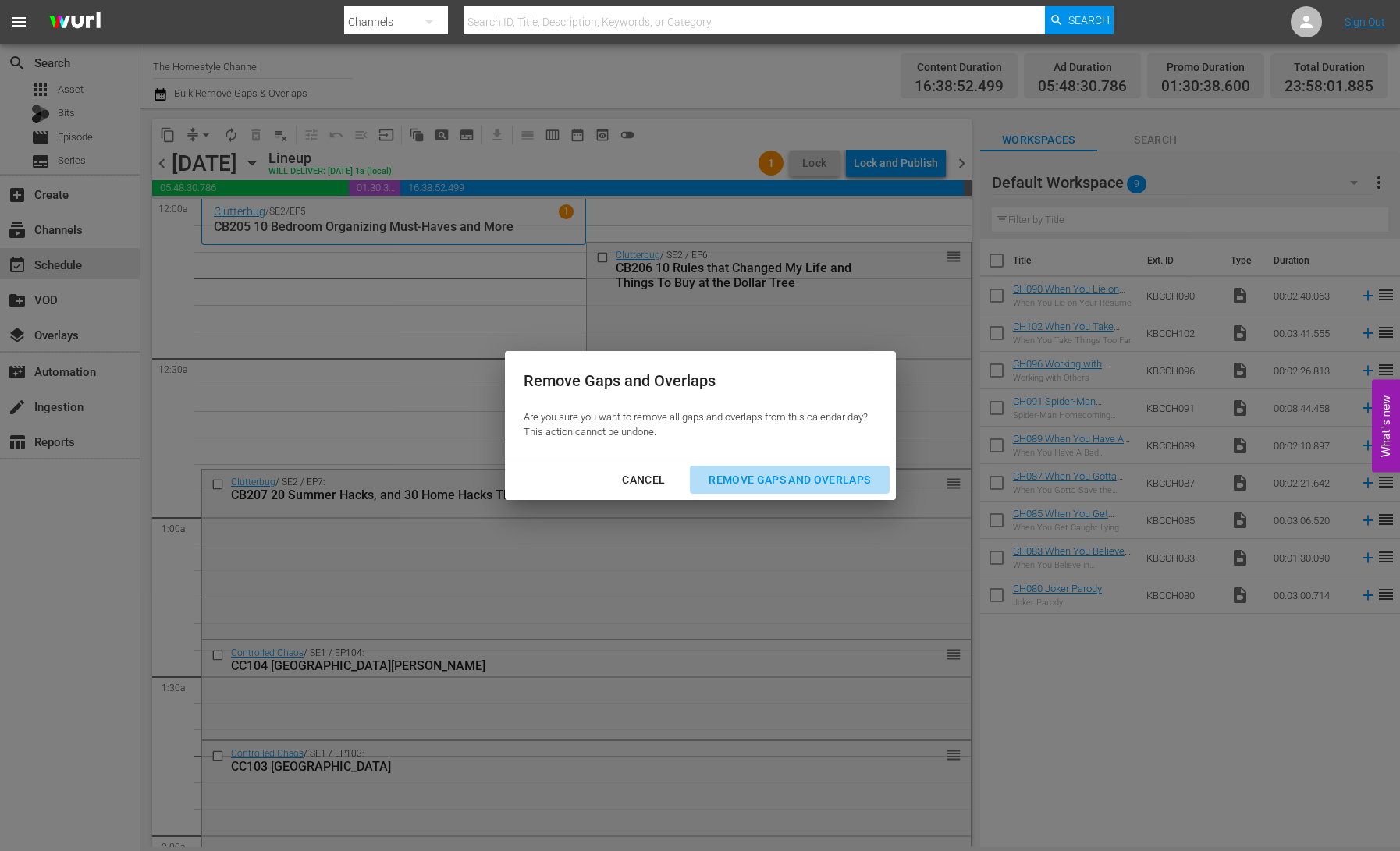
click at [808, 482] on div "Remove Gaps and Overlaps" at bounding box center [789, 480] width 187 height 20
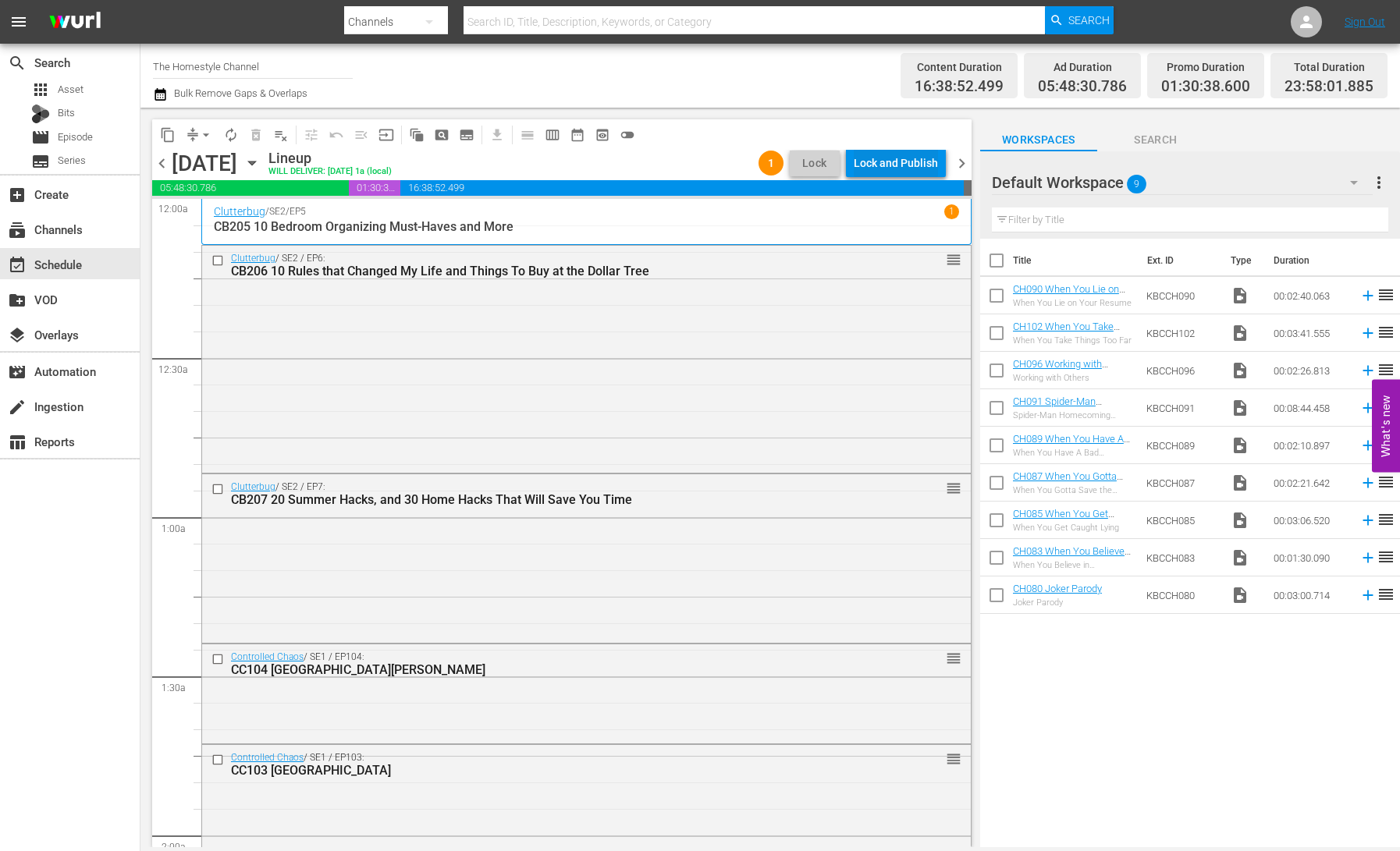
click at [890, 156] on div "Lock and Publish" at bounding box center [896, 163] width 84 height 28
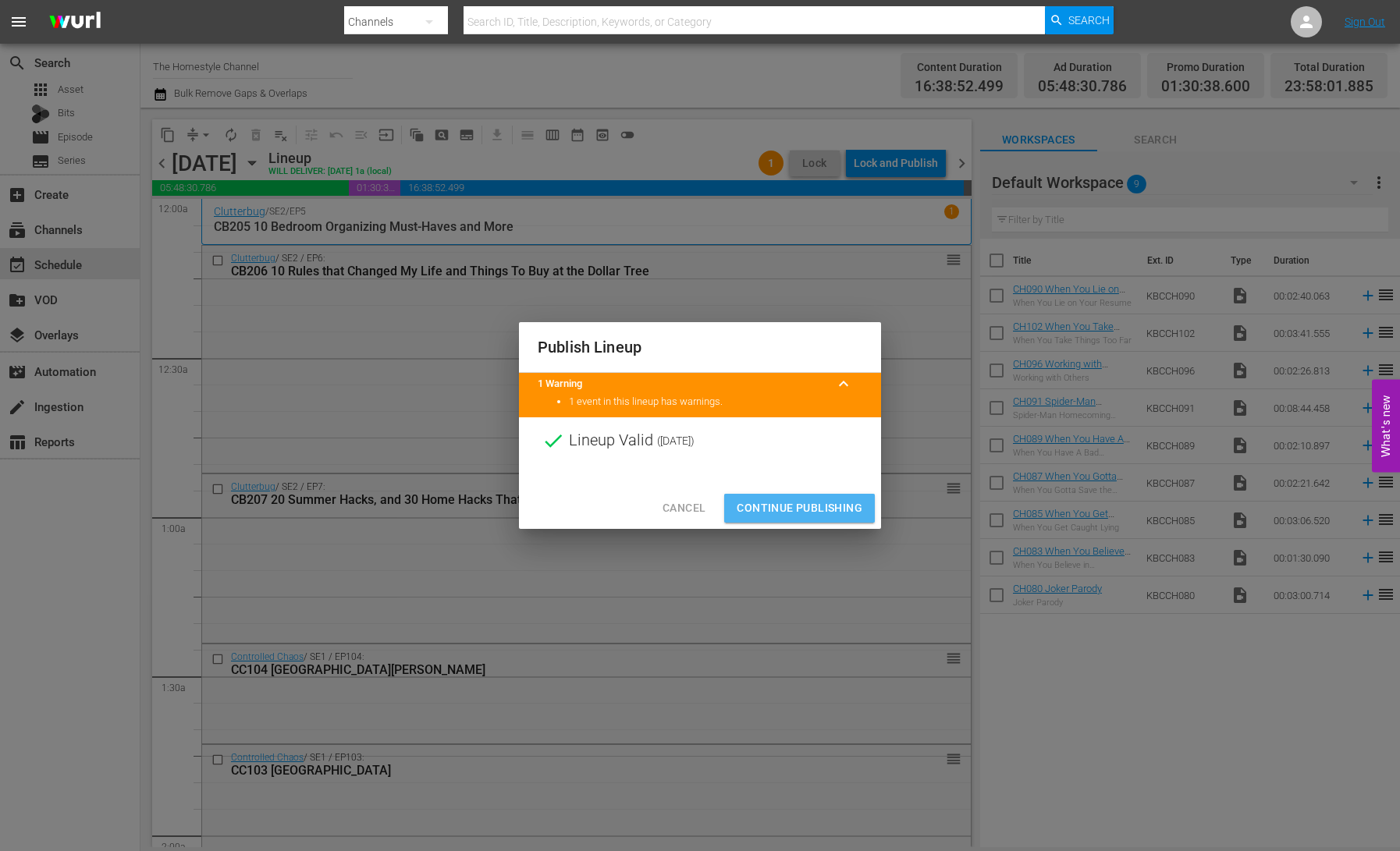
click at [815, 502] on span "Continue Publishing" at bounding box center [799, 508] width 125 height 20
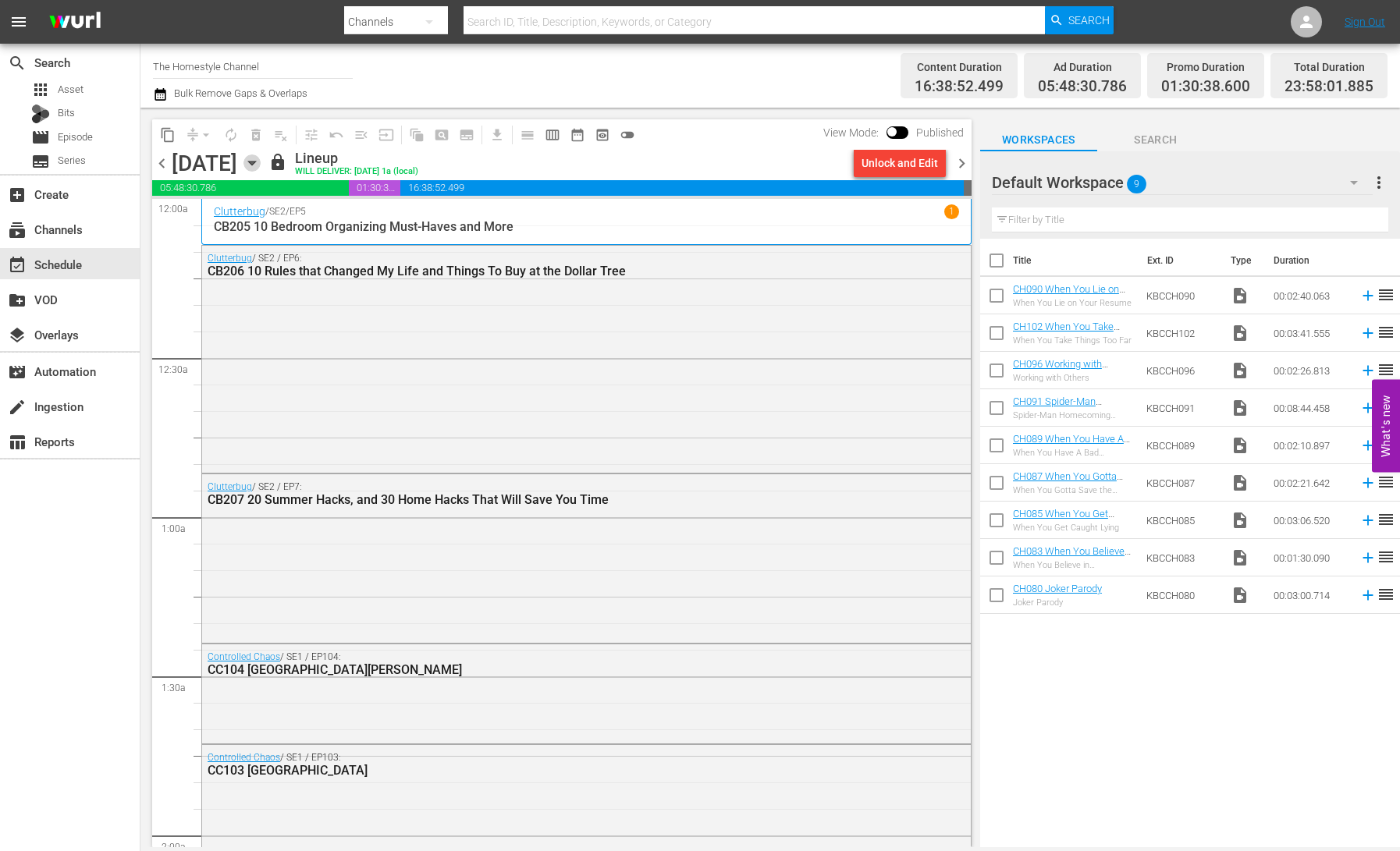
click at [260, 168] on icon "button" at bounding box center [251, 163] width 17 height 17
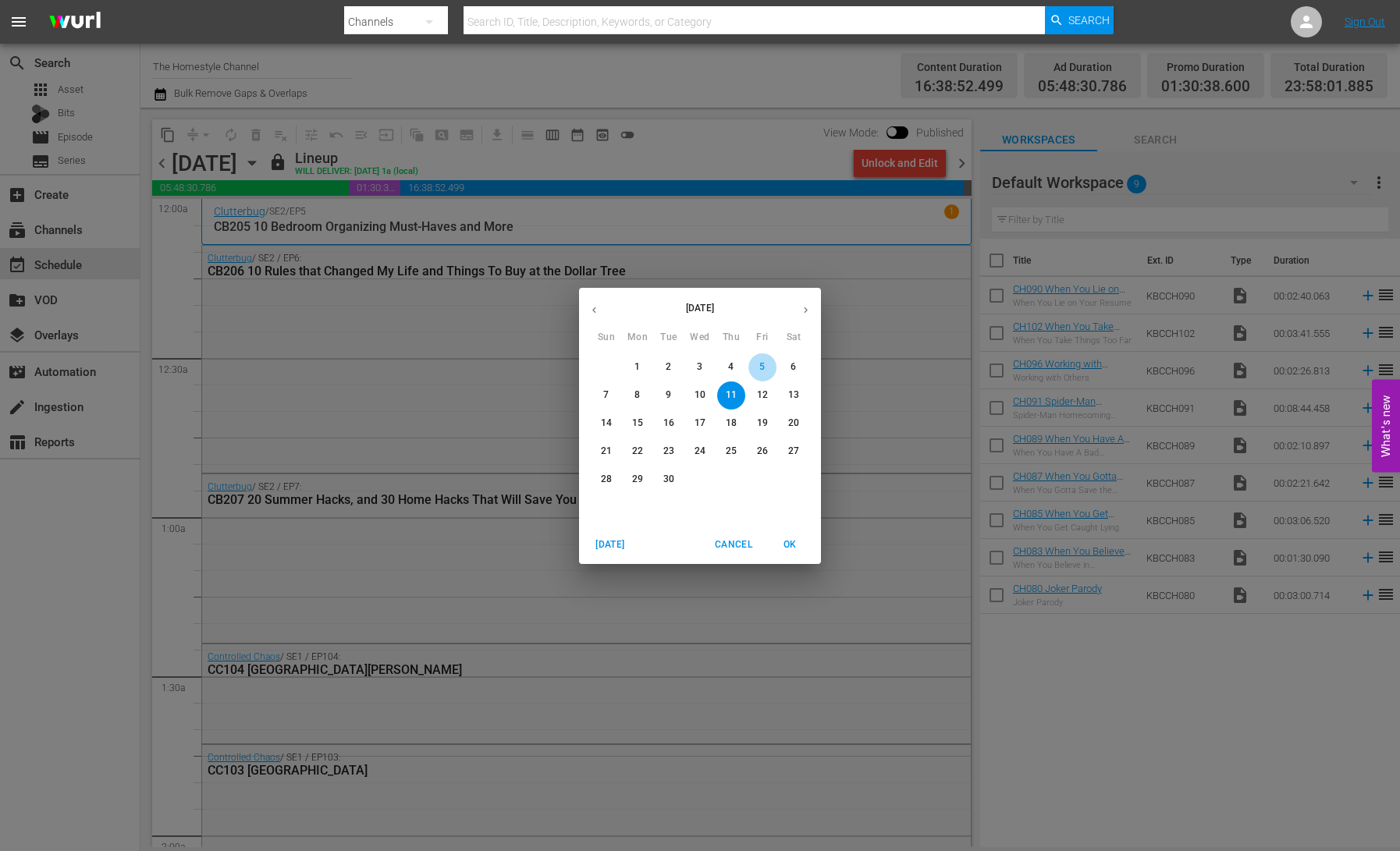
click at [762, 365] on p "5" at bounding box center [762, 367] width 6 height 13
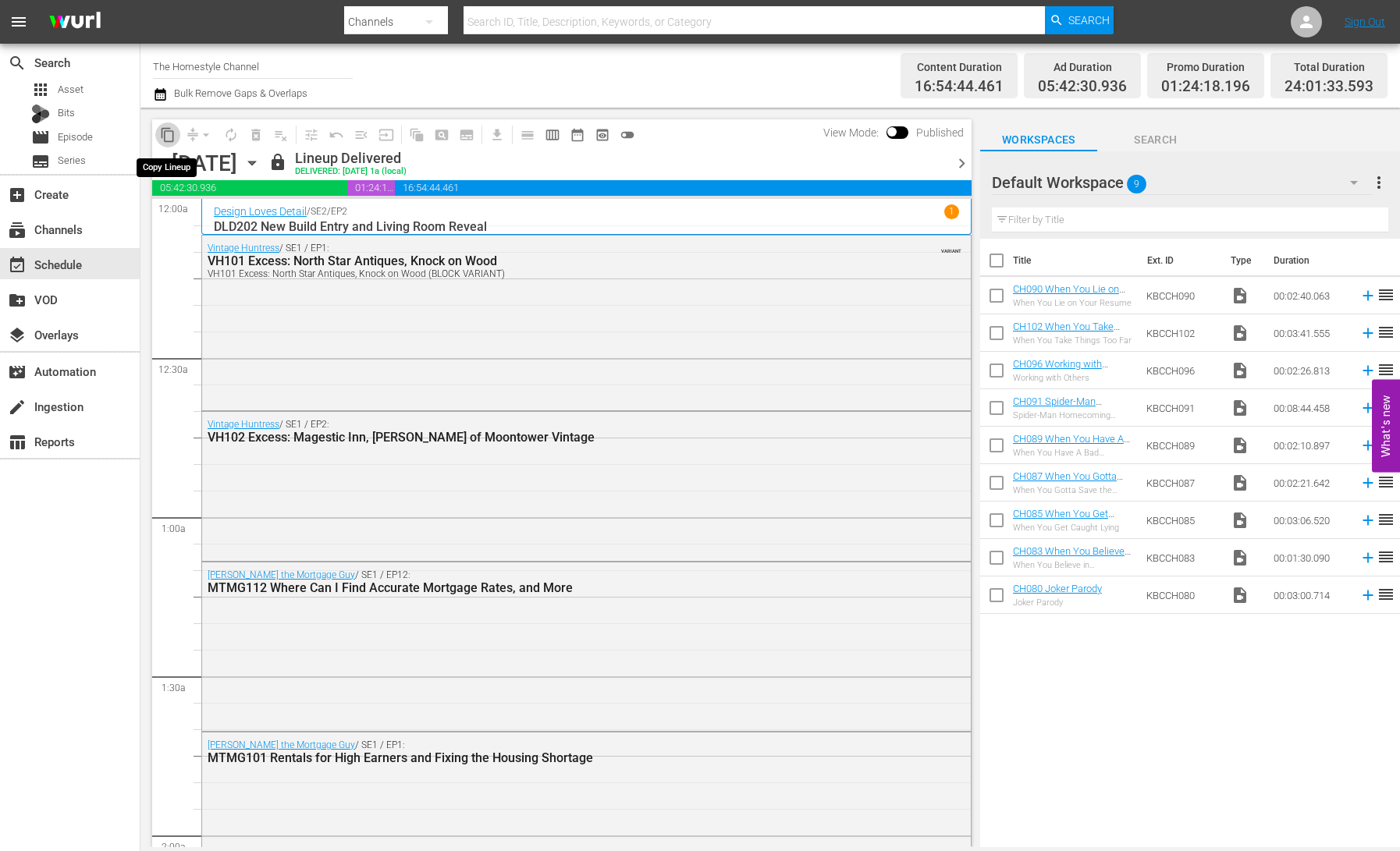
click at [169, 137] on span "content_copy" at bounding box center [167, 134] width 16 height 16
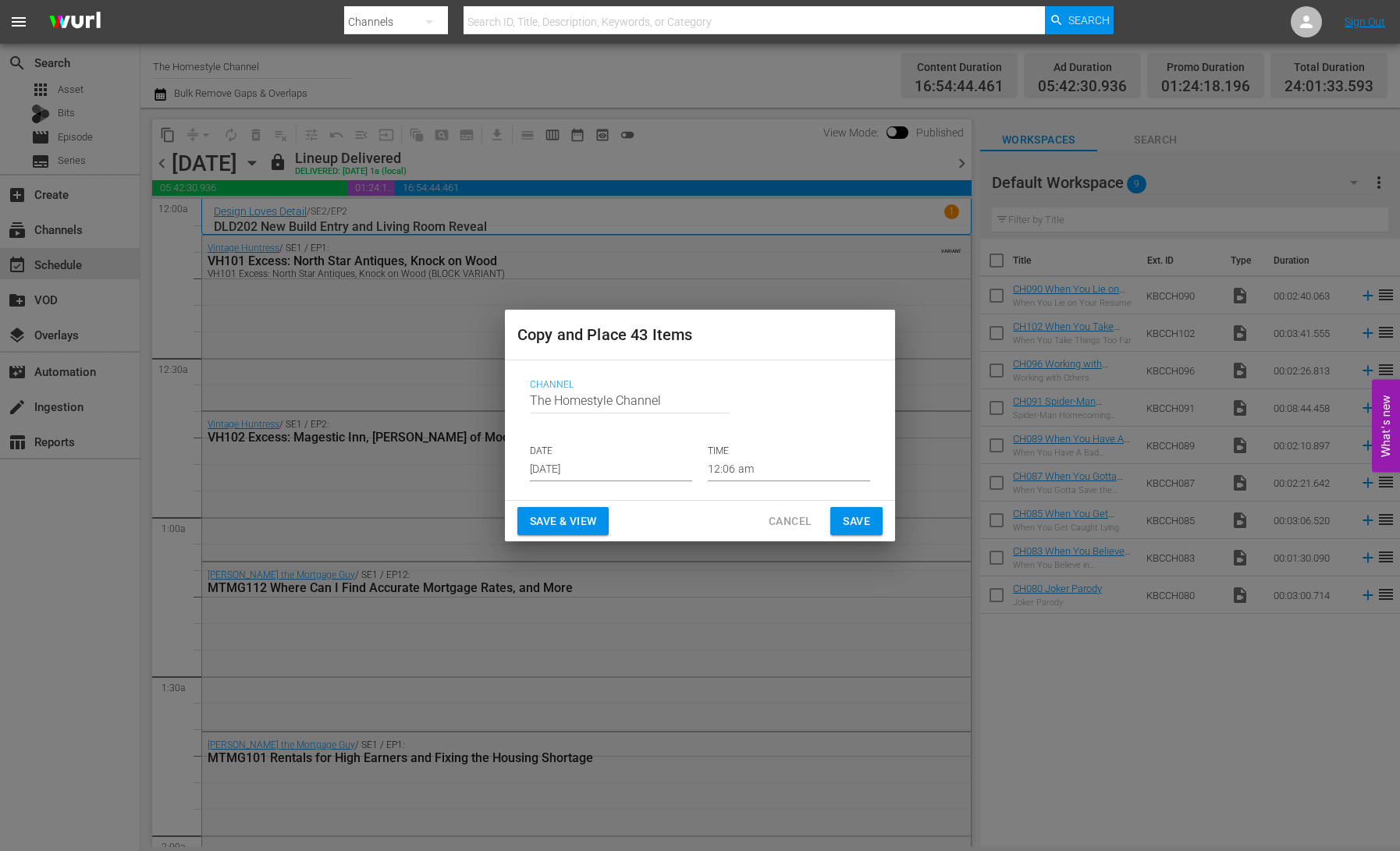
click at [594, 465] on input "[DATE]" at bounding box center [611, 470] width 162 height 24
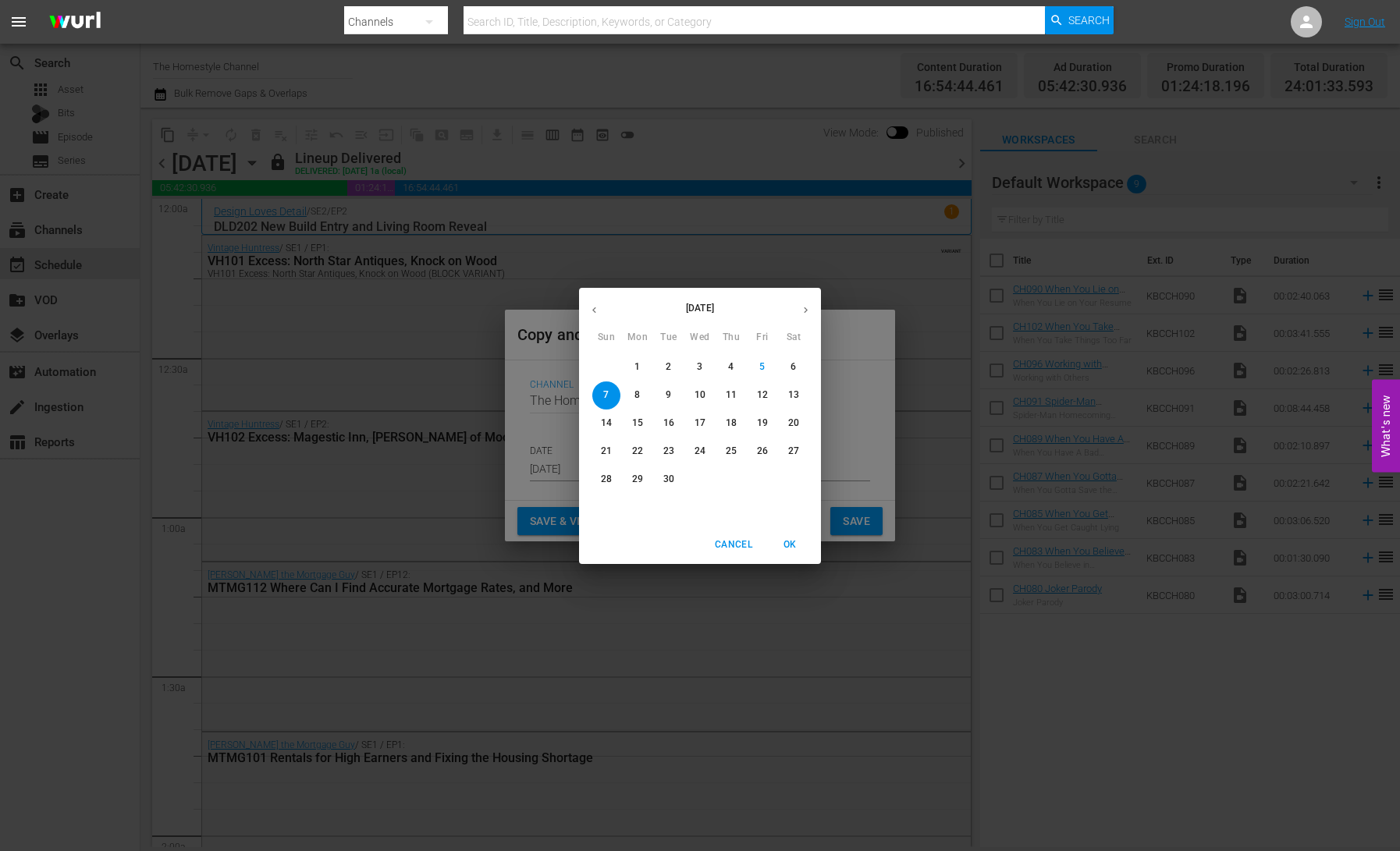
click at [763, 398] on p "12" at bounding box center [762, 395] width 11 height 13
type input "[DATE]"
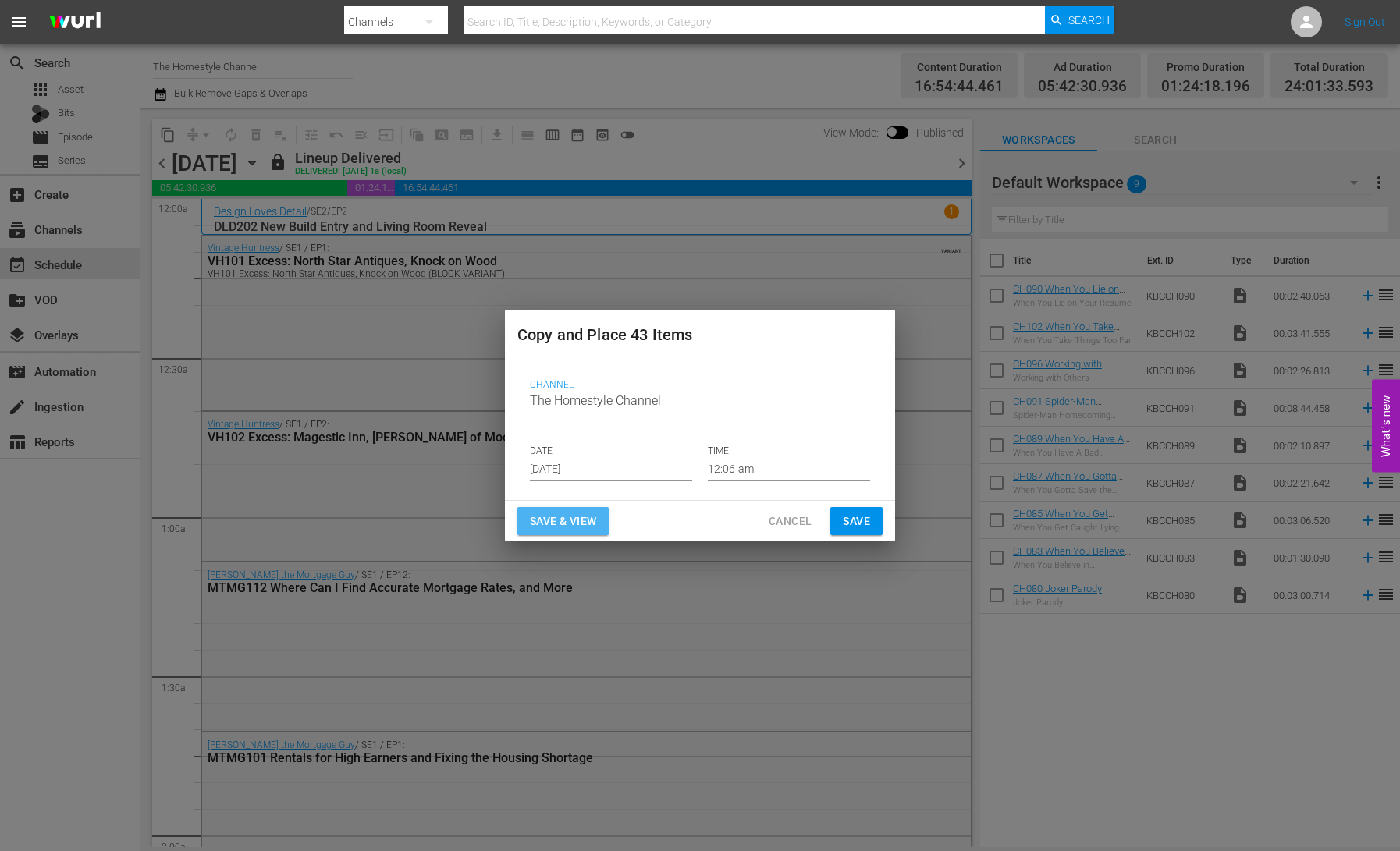
click at [574, 528] on span "Save & View" at bounding box center [562, 521] width 66 height 20
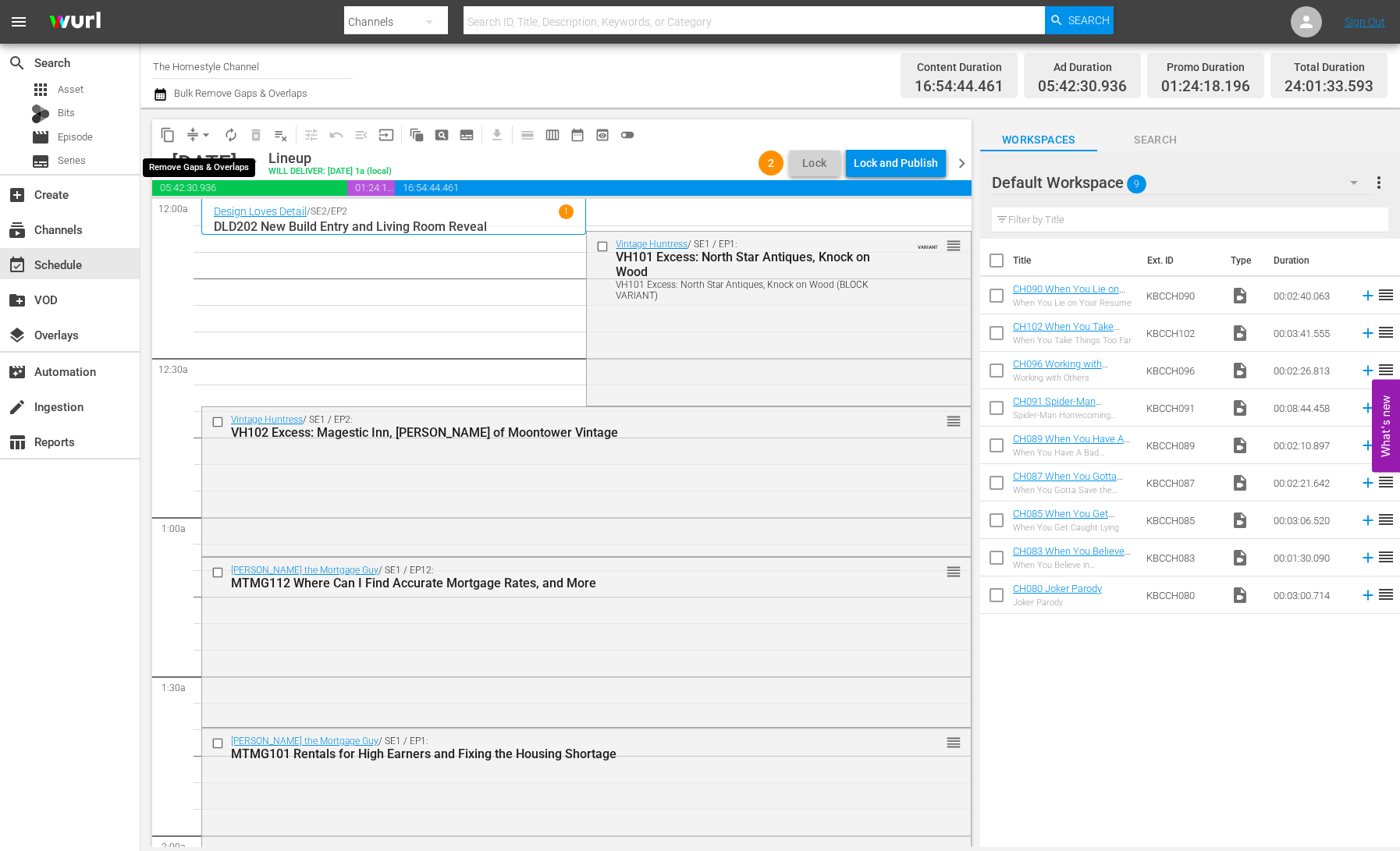
click at [198, 138] on span "arrow_drop_down" at bounding box center [205, 134] width 16 height 16
click at [232, 219] on li "Align to End of Previous Day" at bounding box center [207, 218] width 164 height 25
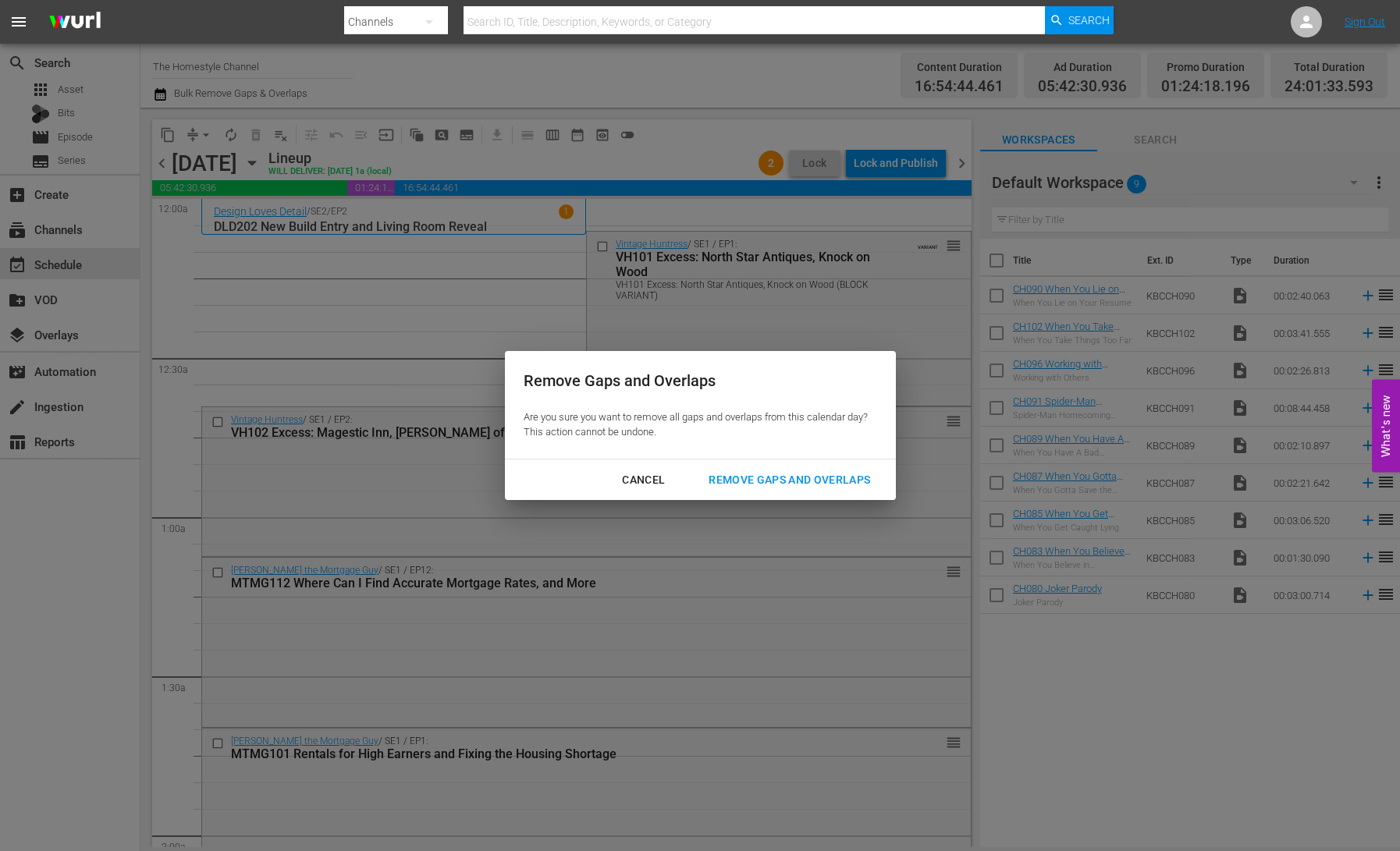
click at [791, 481] on div "Remove Gaps and Overlaps" at bounding box center [789, 480] width 187 height 20
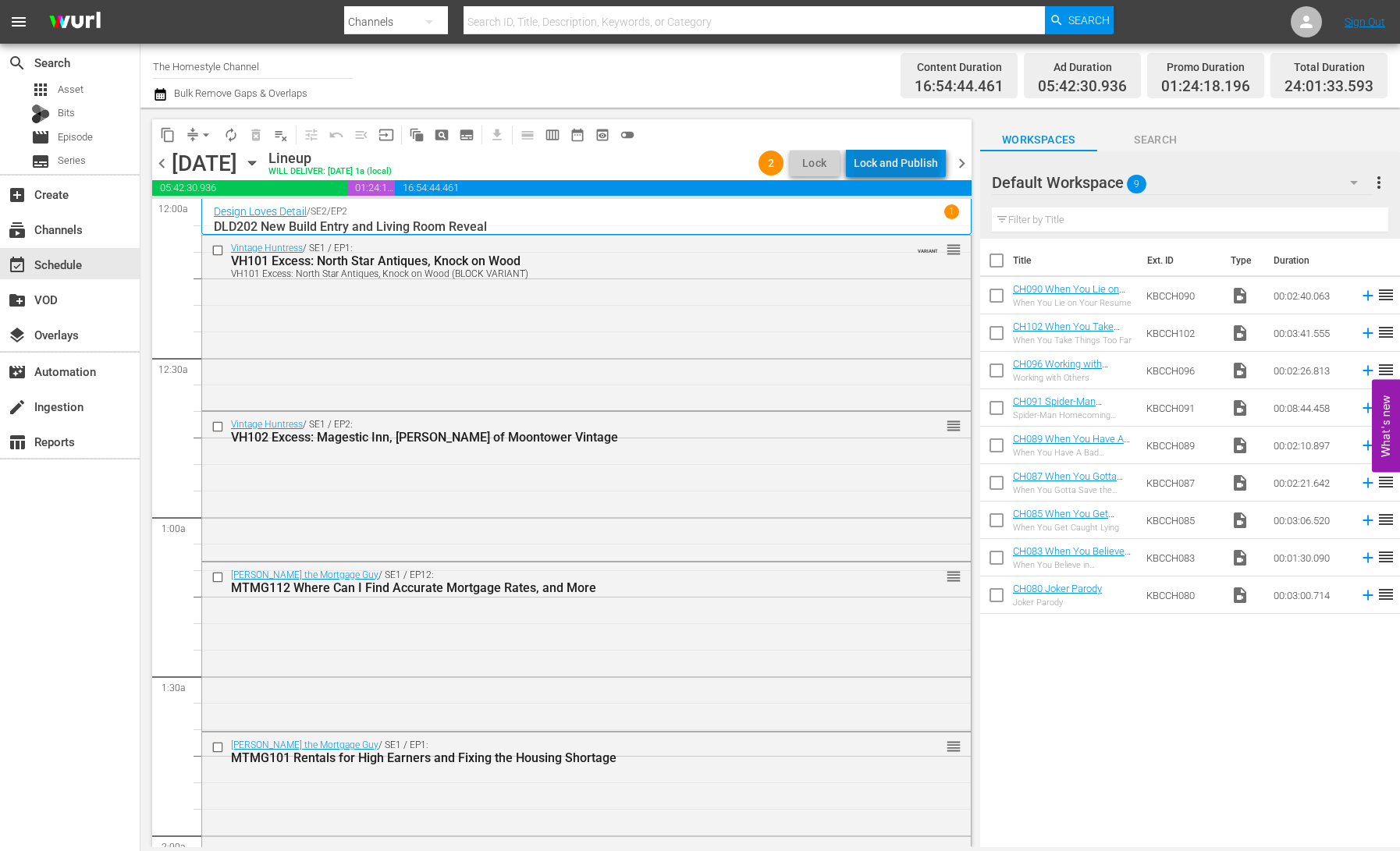
click at [901, 162] on div "Lock and Publish" at bounding box center [896, 163] width 84 height 28
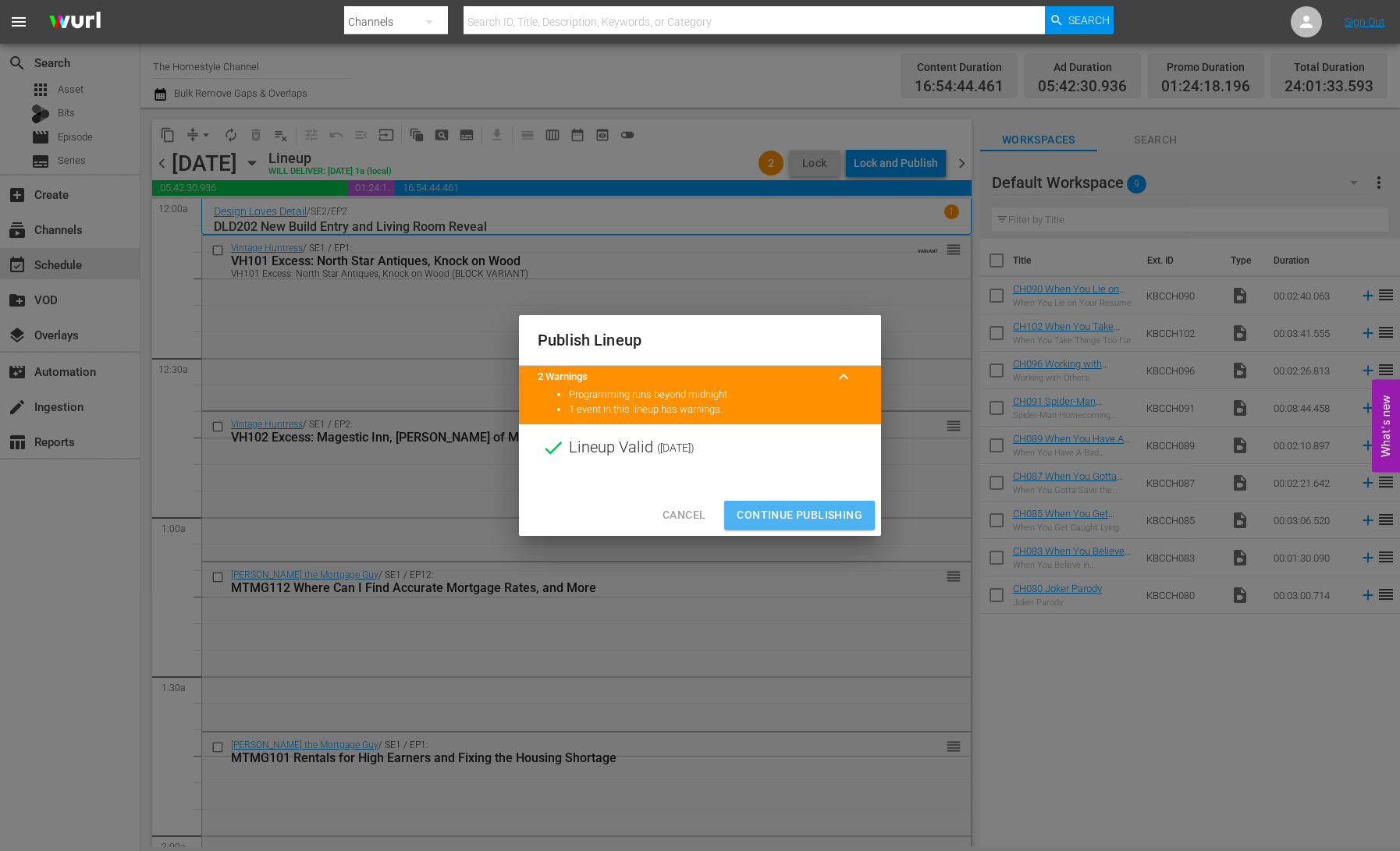
click at [795, 511] on span "Continue Publishing" at bounding box center [799, 516] width 125 height 20
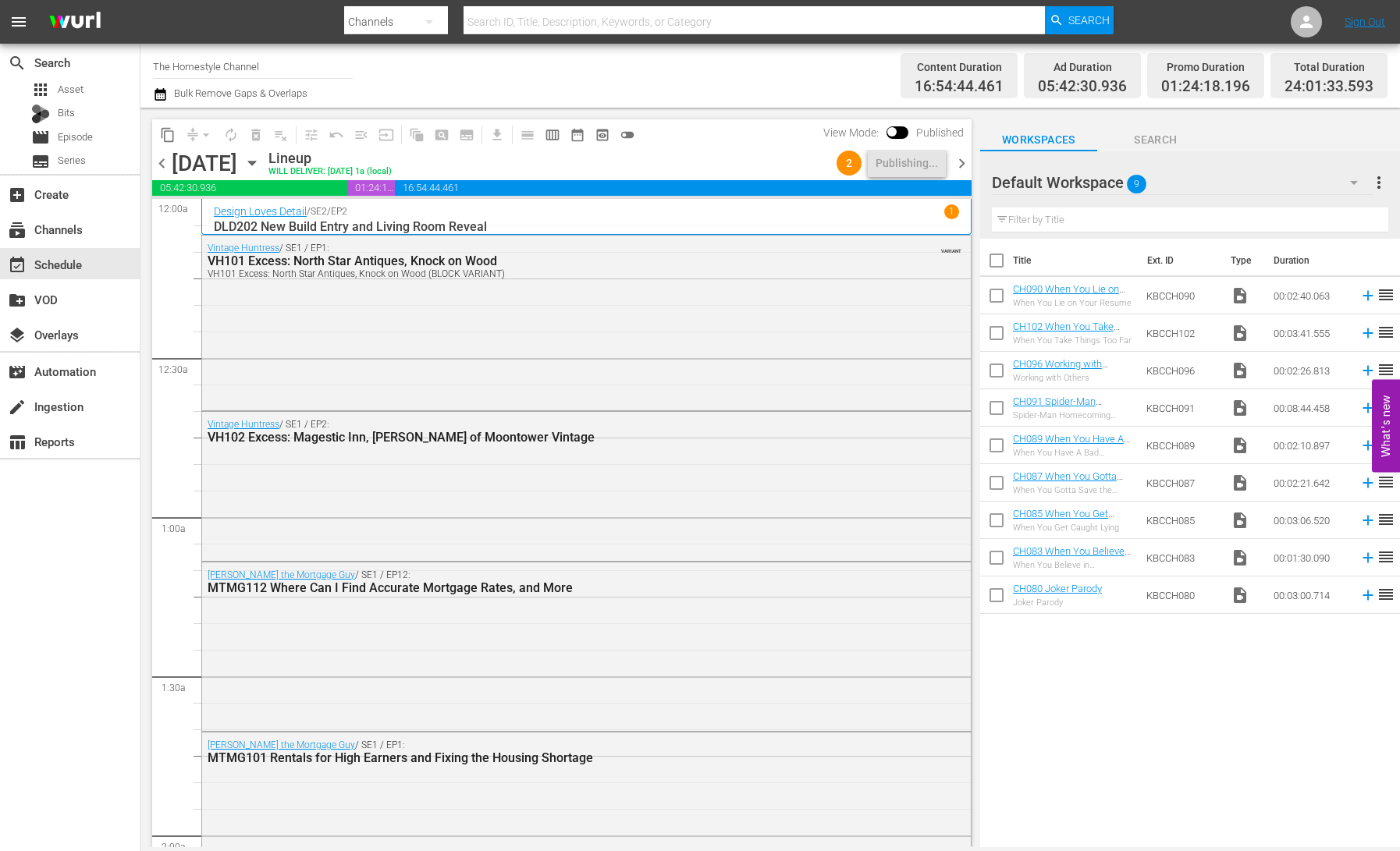
click at [260, 163] on icon "button" at bounding box center [251, 163] width 17 height 17
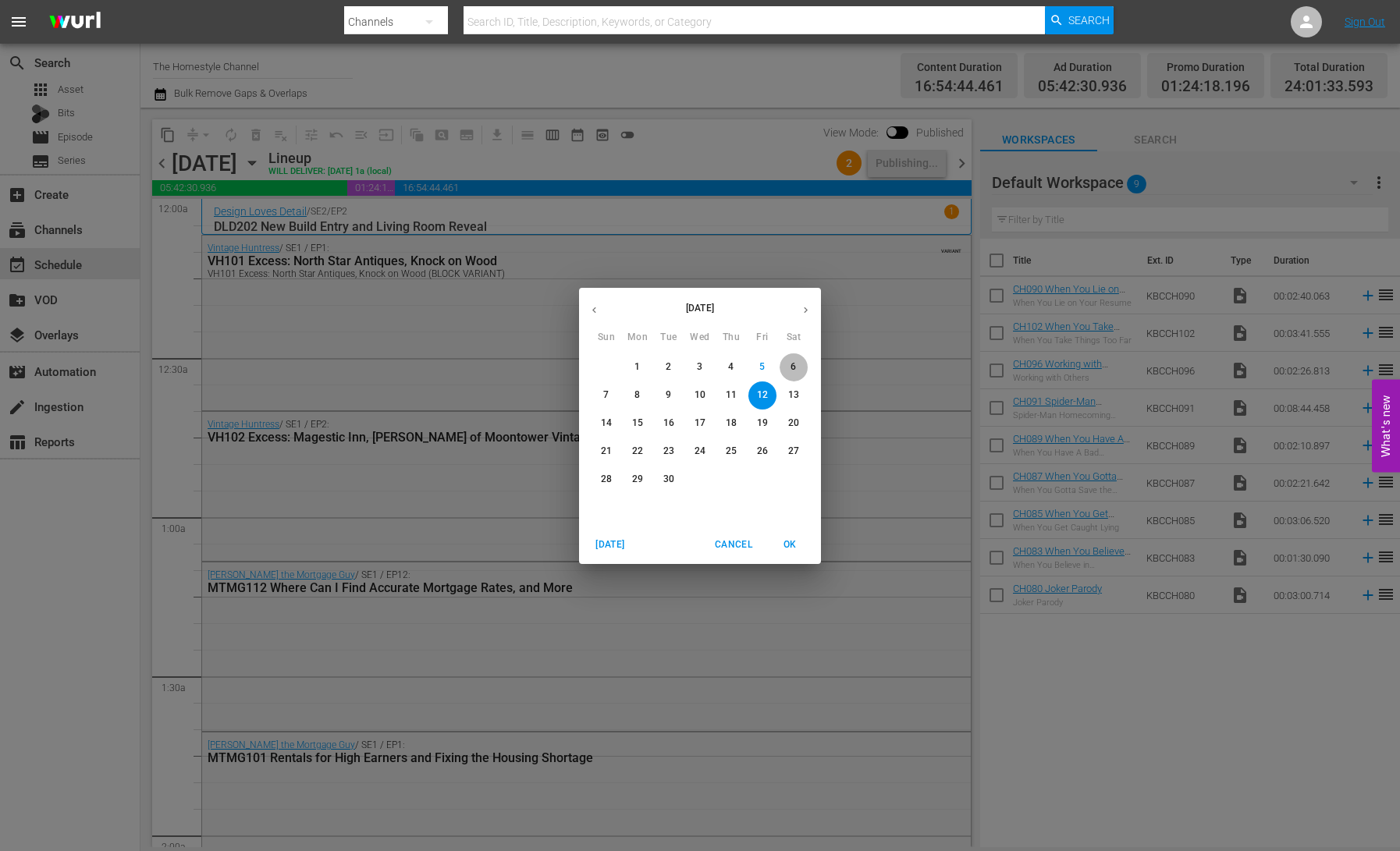
click at [798, 368] on span "6" at bounding box center [793, 367] width 28 height 13
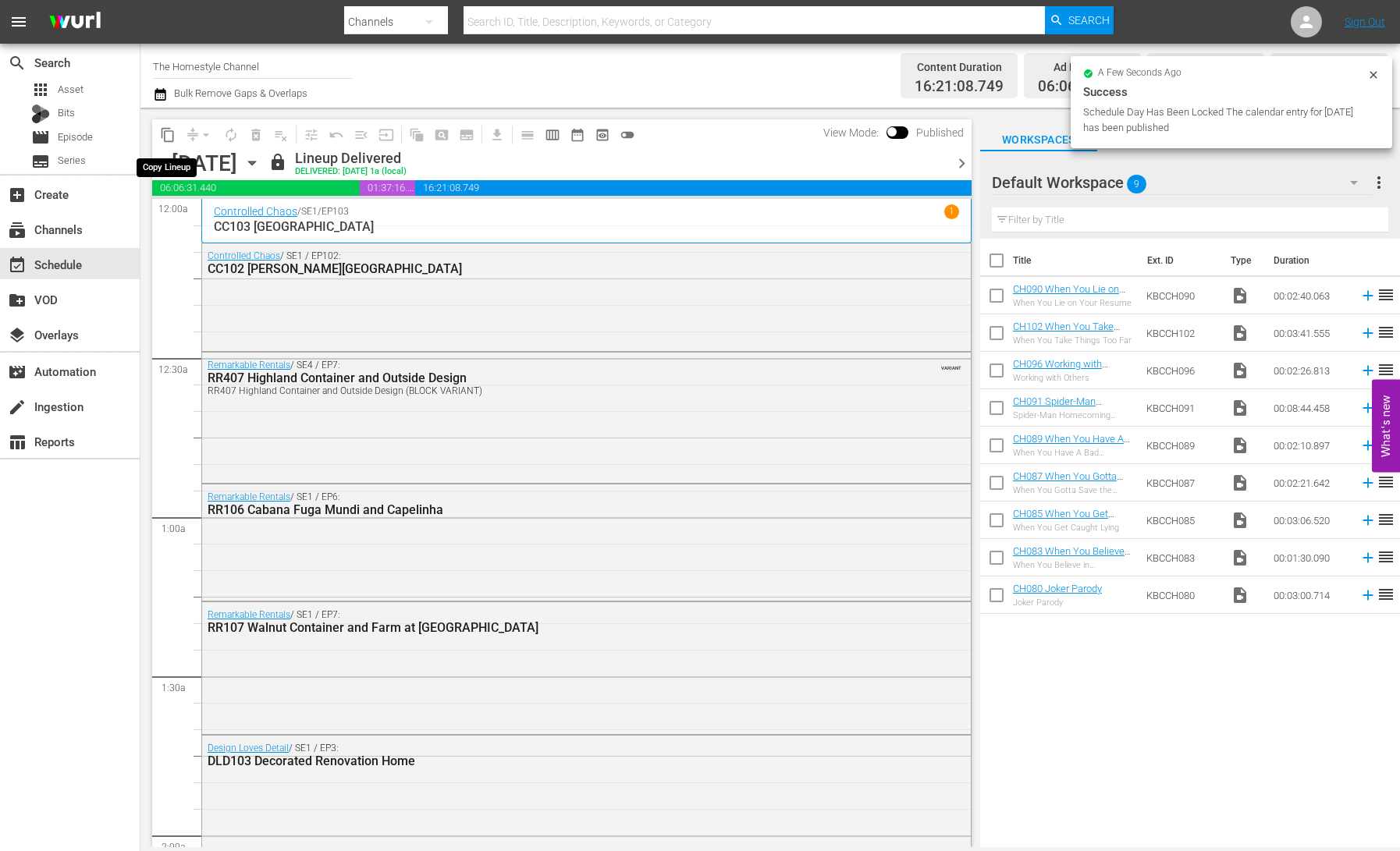
click at [162, 137] on span "content_copy" at bounding box center [167, 134] width 16 height 16
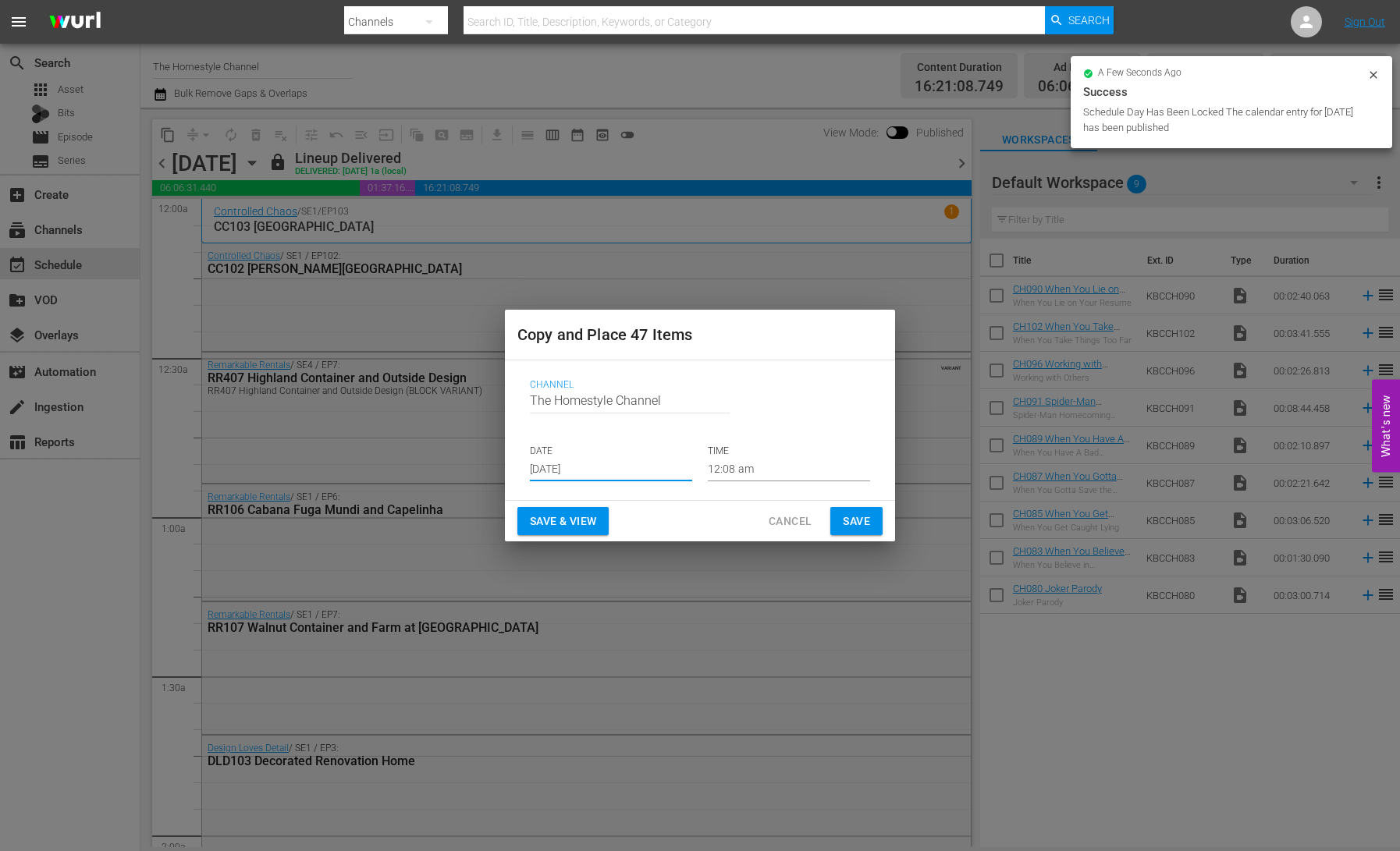
click at [567, 464] on input "[DATE]" at bounding box center [611, 470] width 162 height 24
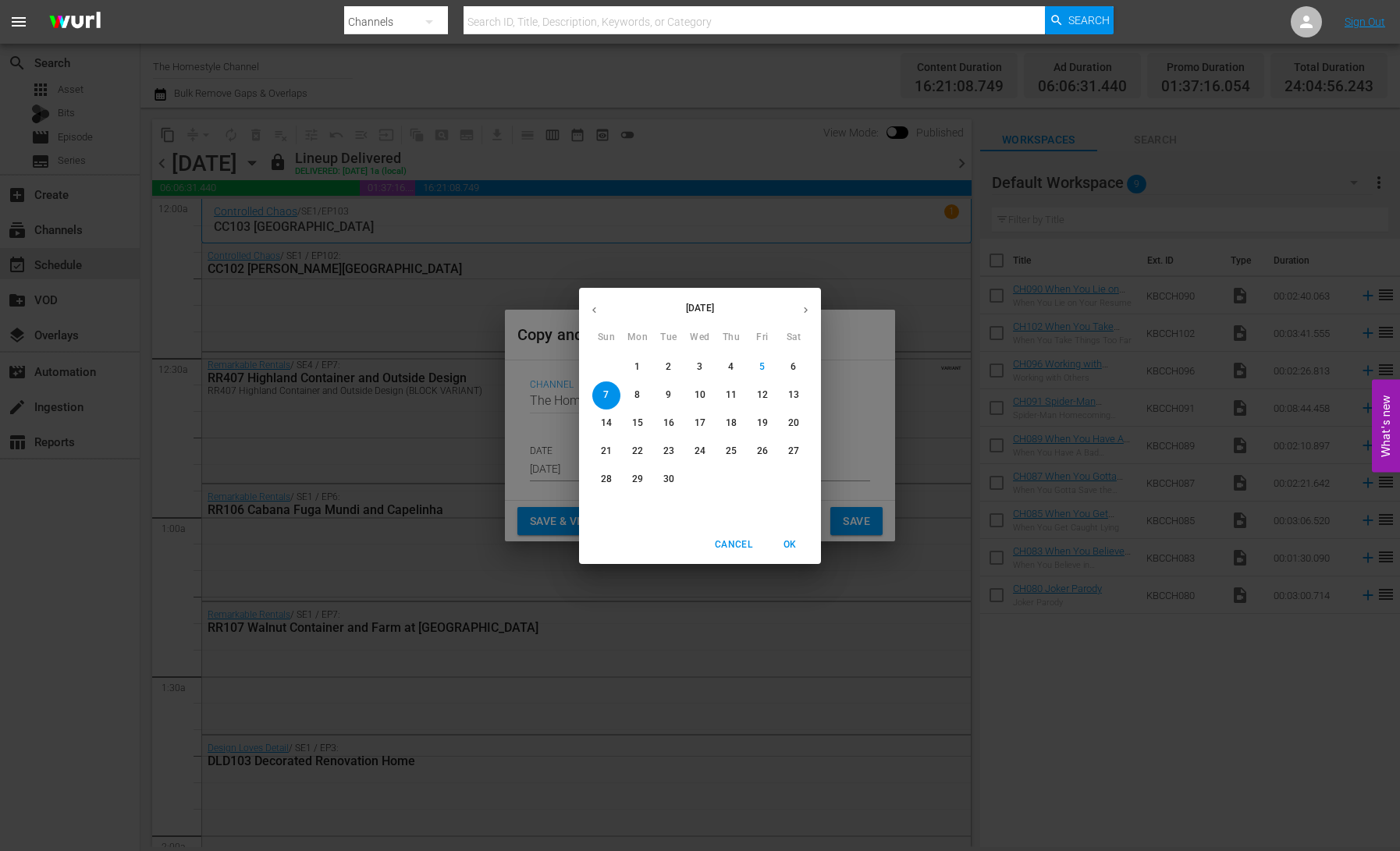
click at [796, 394] on p "13" at bounding box center [793, 395] width 11 height 13
type input "[DATE]"
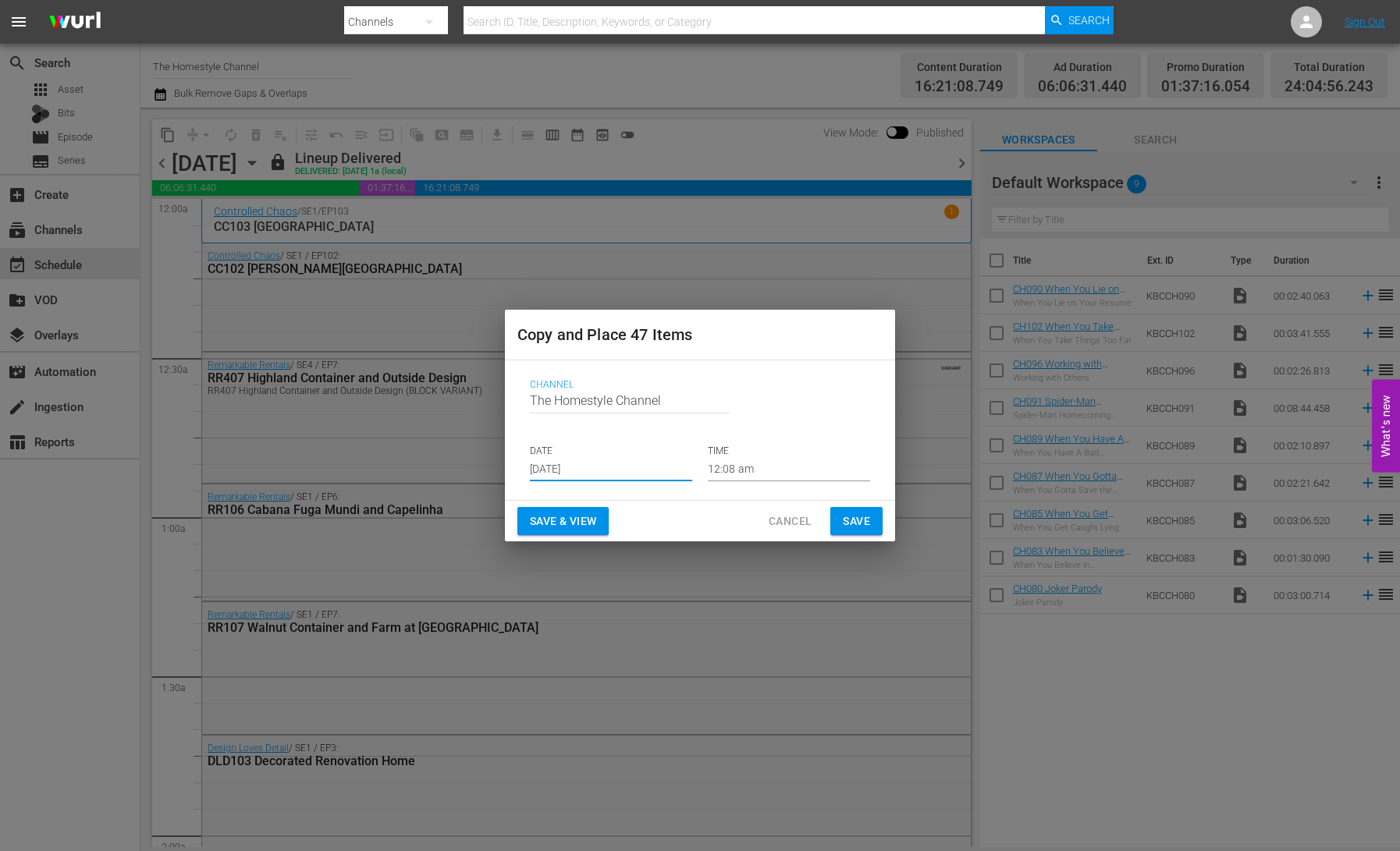
click at [553, 528] on span "Save & View" at bounding box center [562, 521] width 66 height 20
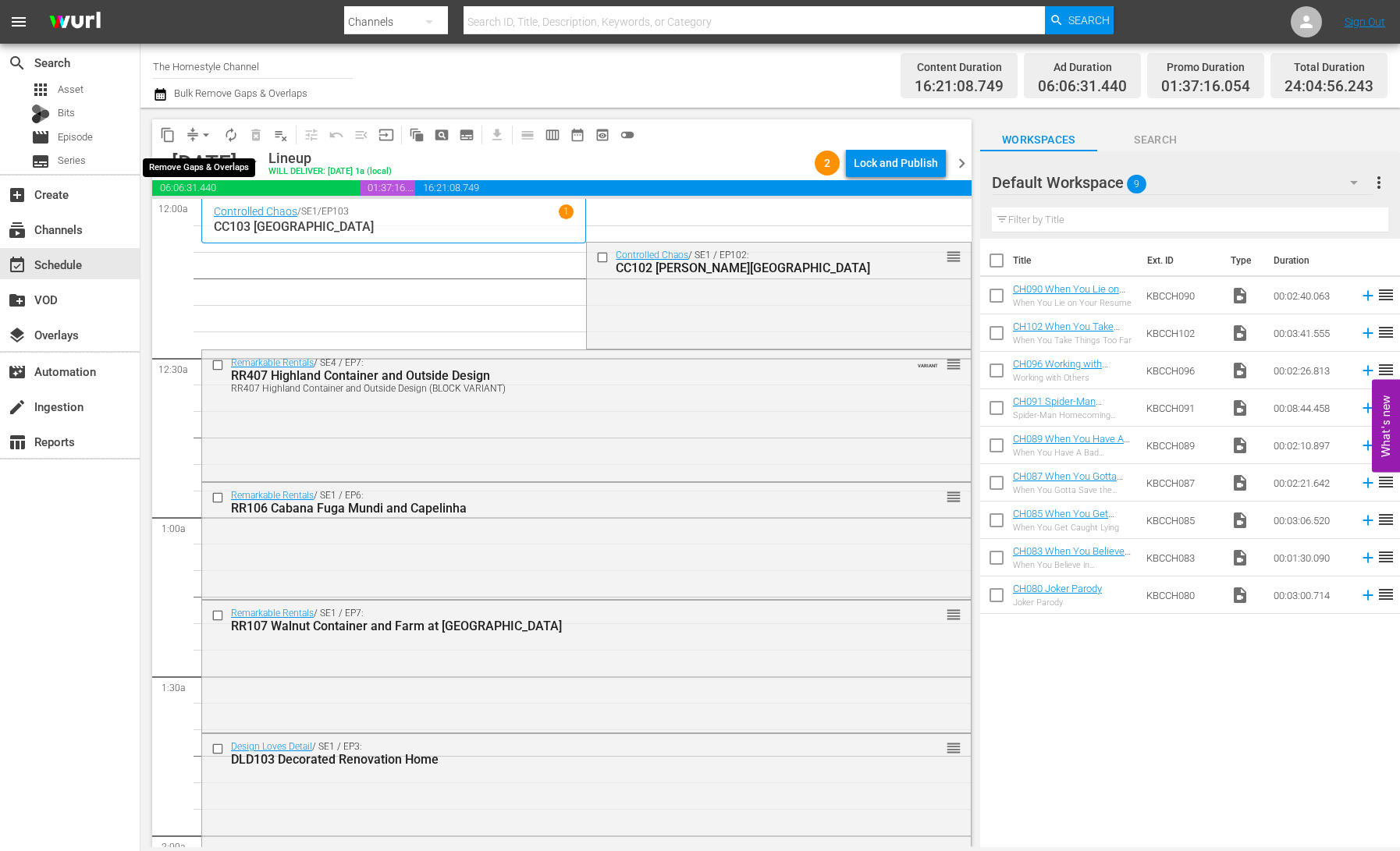
click at [197, 131] on button "arrow_drop_down" at bounding box center [205, 135] width 25 height 25
click at [228, 214] on li "Align to End of Previous Day" at bounding box center [207, 218] width 164 height 25
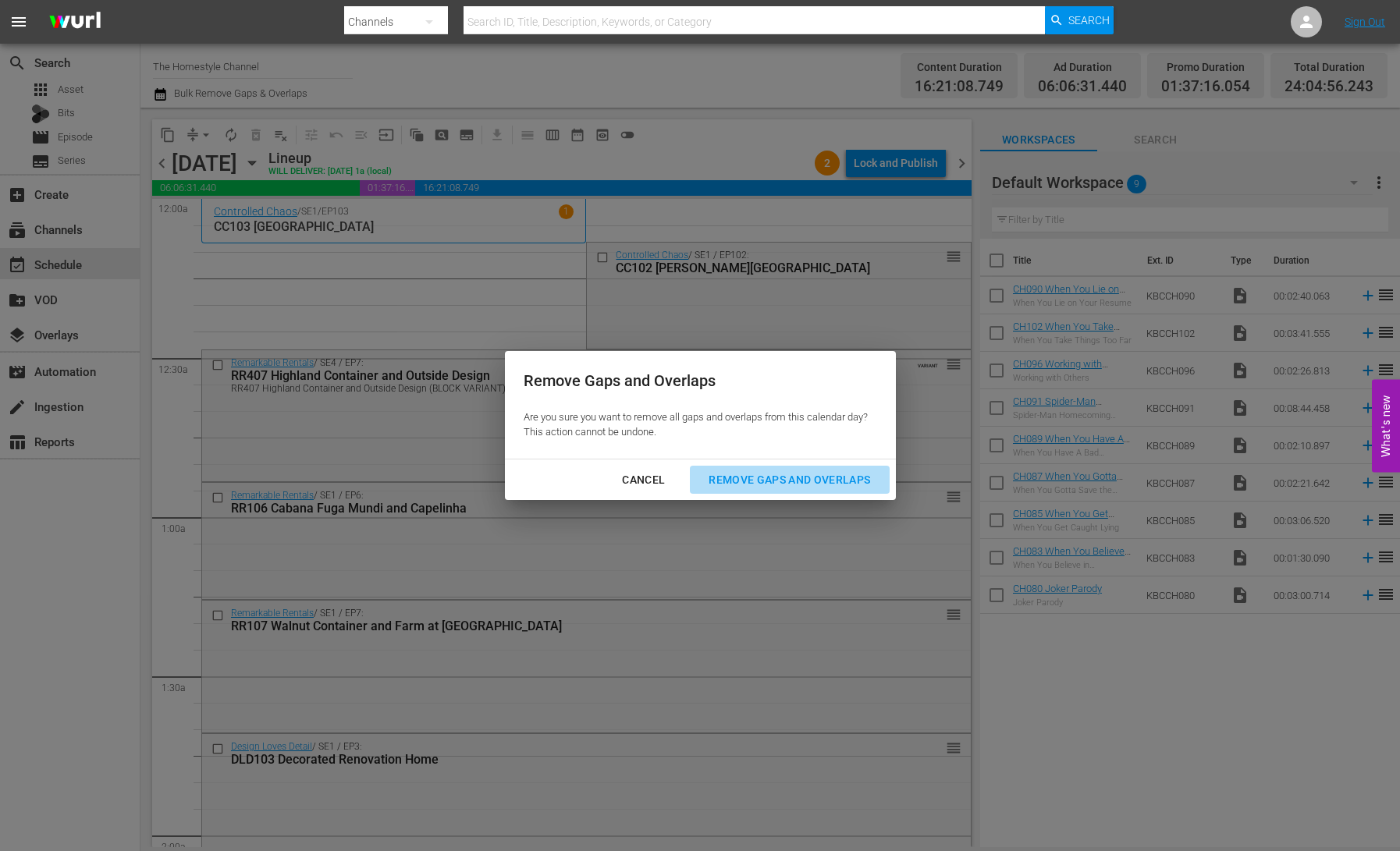
click at [778, 476] on div "Remove Gaps and Overlaps" at bounding box center [789, 480] width 187 height 20
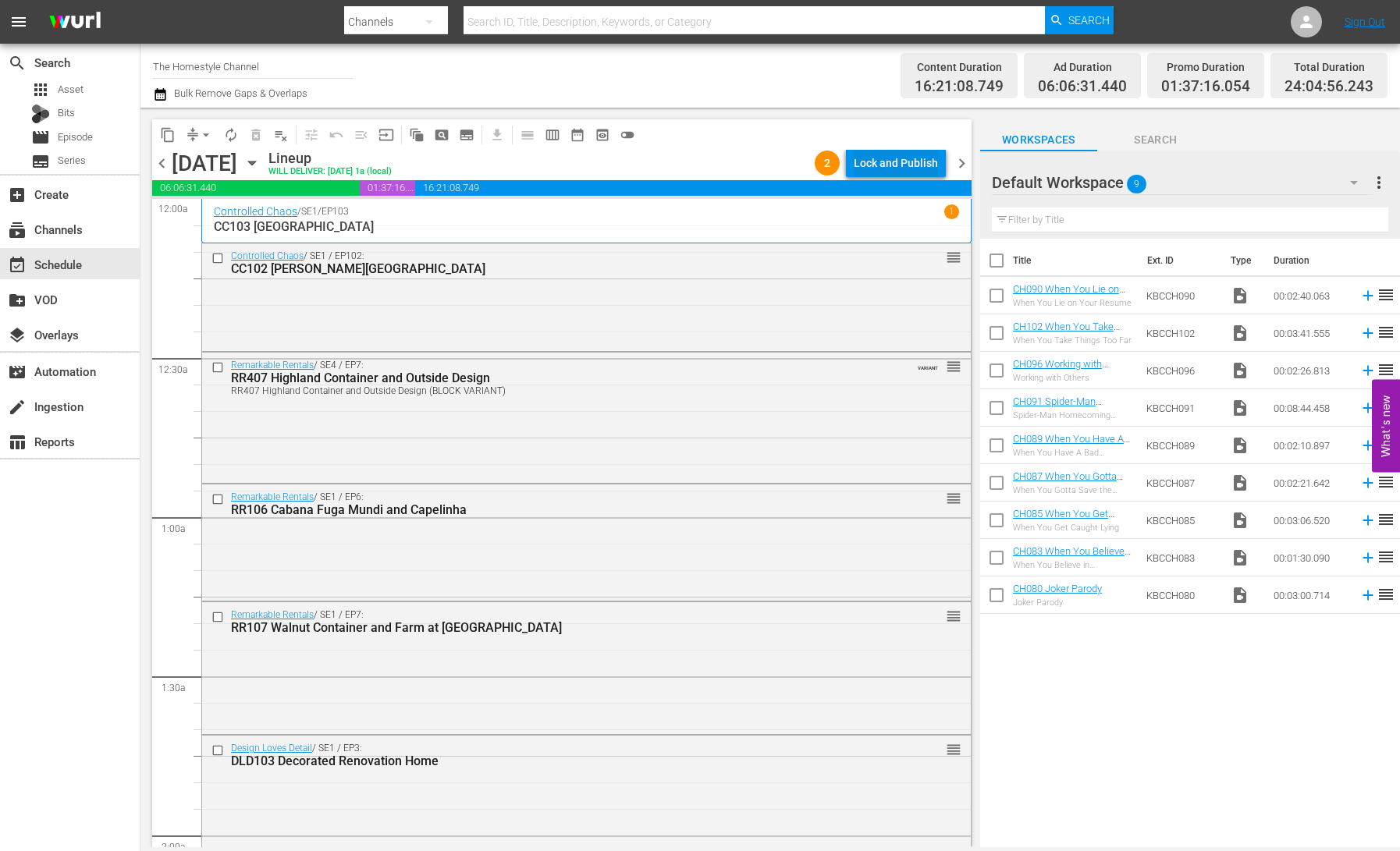
click at [885, 161] on div "Lock and Publish" at bounding box center [896, 163] width 84 height 28
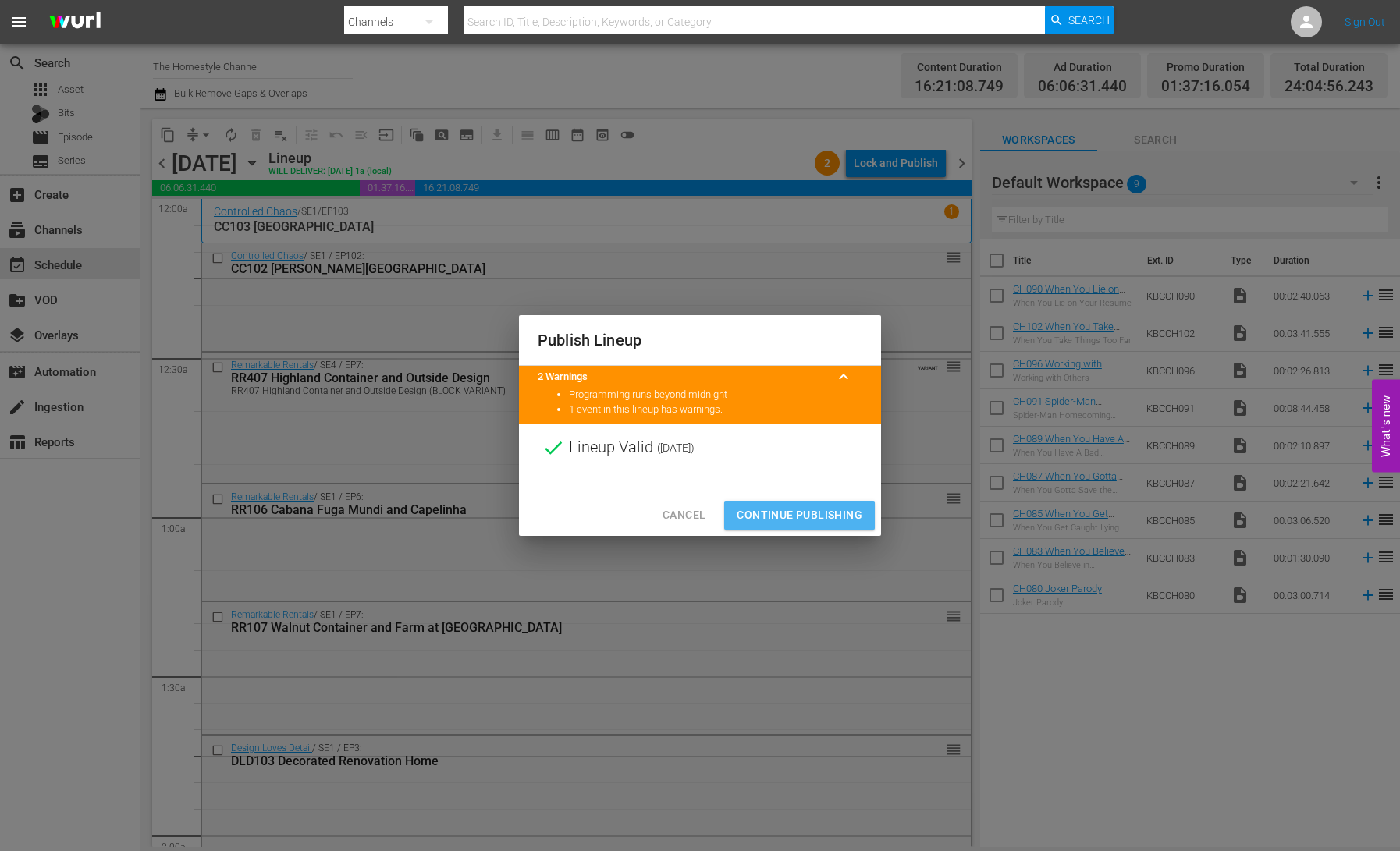
click at [814, 513] on span "Continue Publishing" at bounding box center [799, 516] width 125 height 20
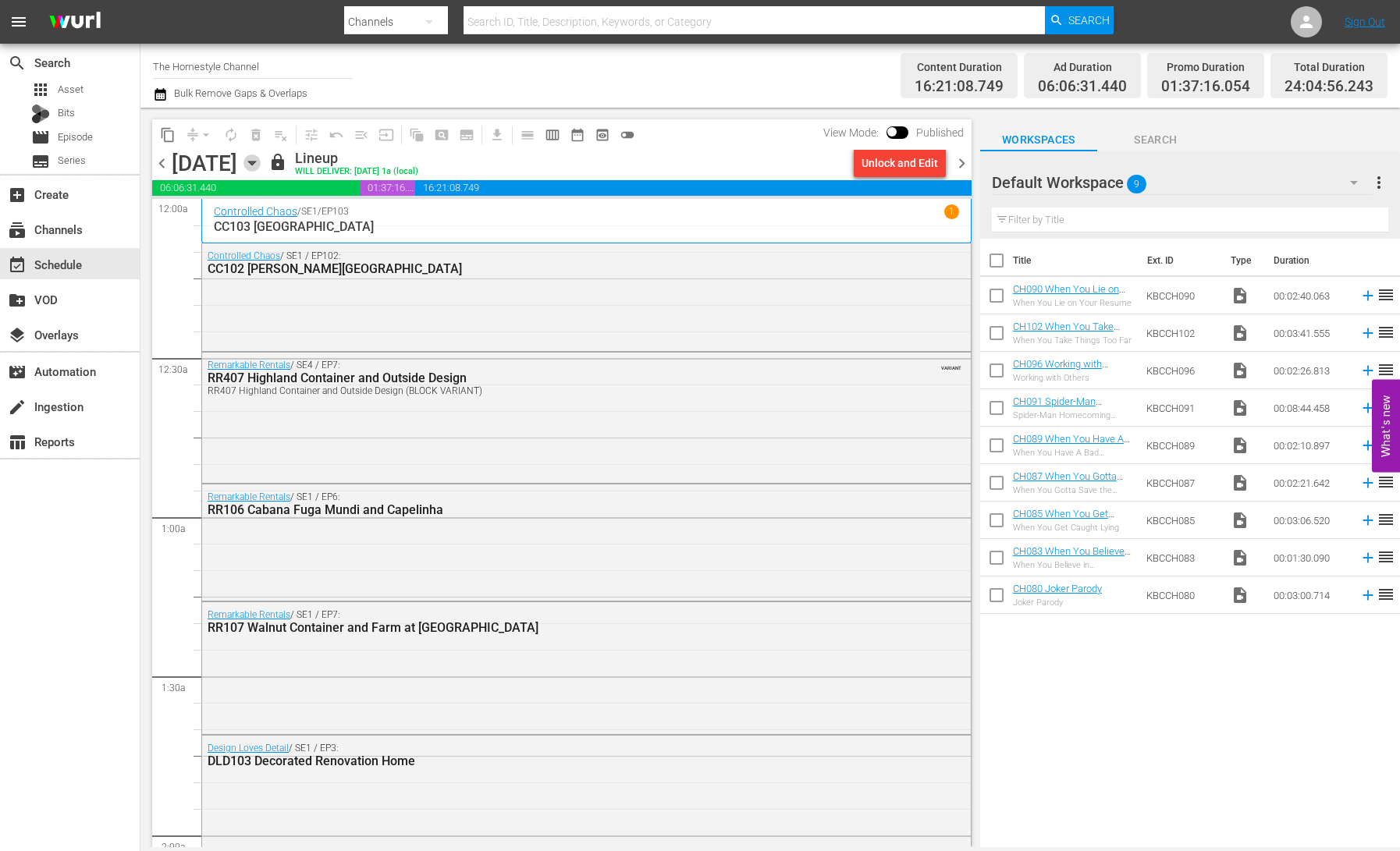
click at [255, 163] on icon "button" at bounding box center [251, 163] width 7 height 4
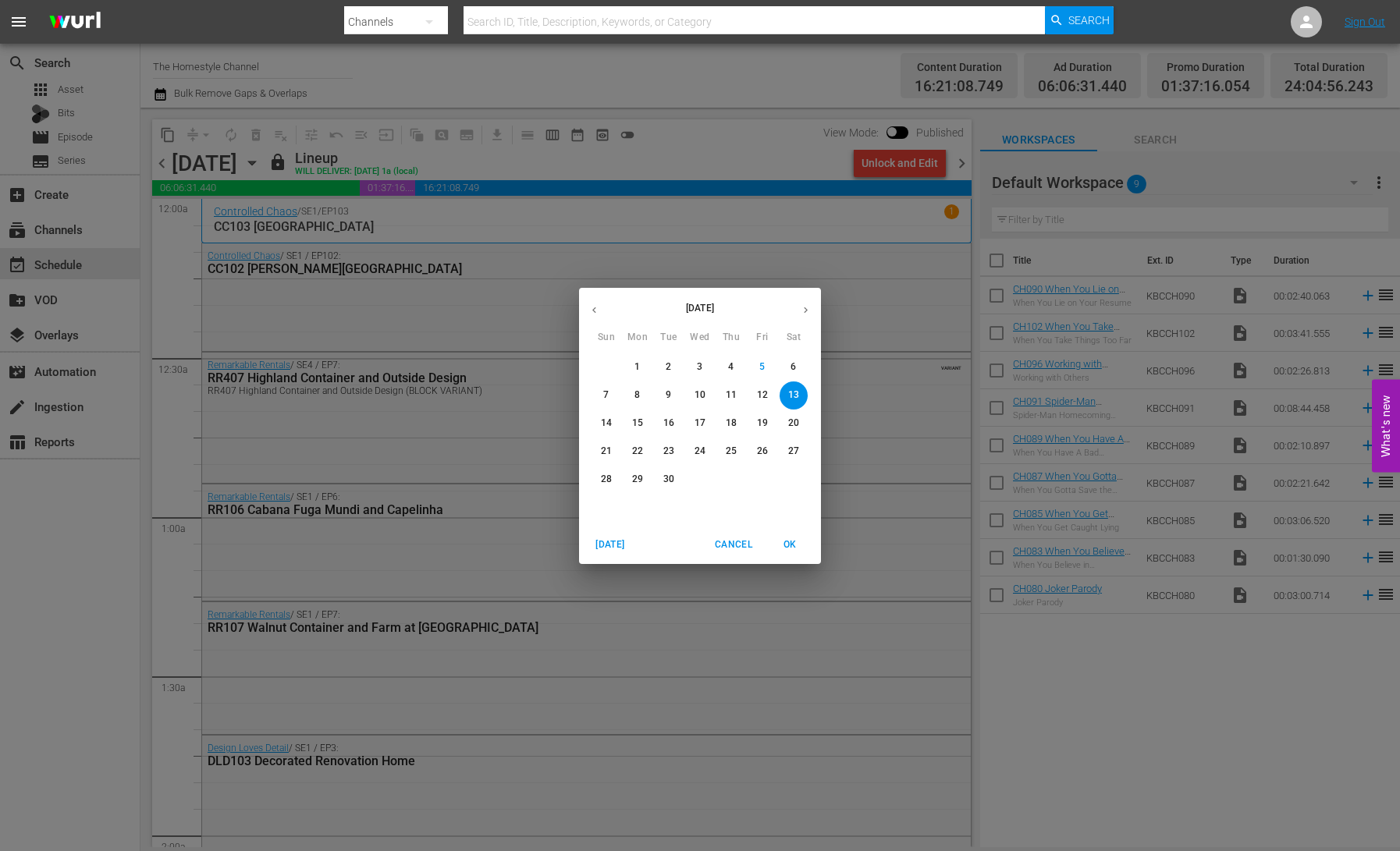
click at [603, 391] on p "7" at bounding box center [606, 395] width 6 height 13
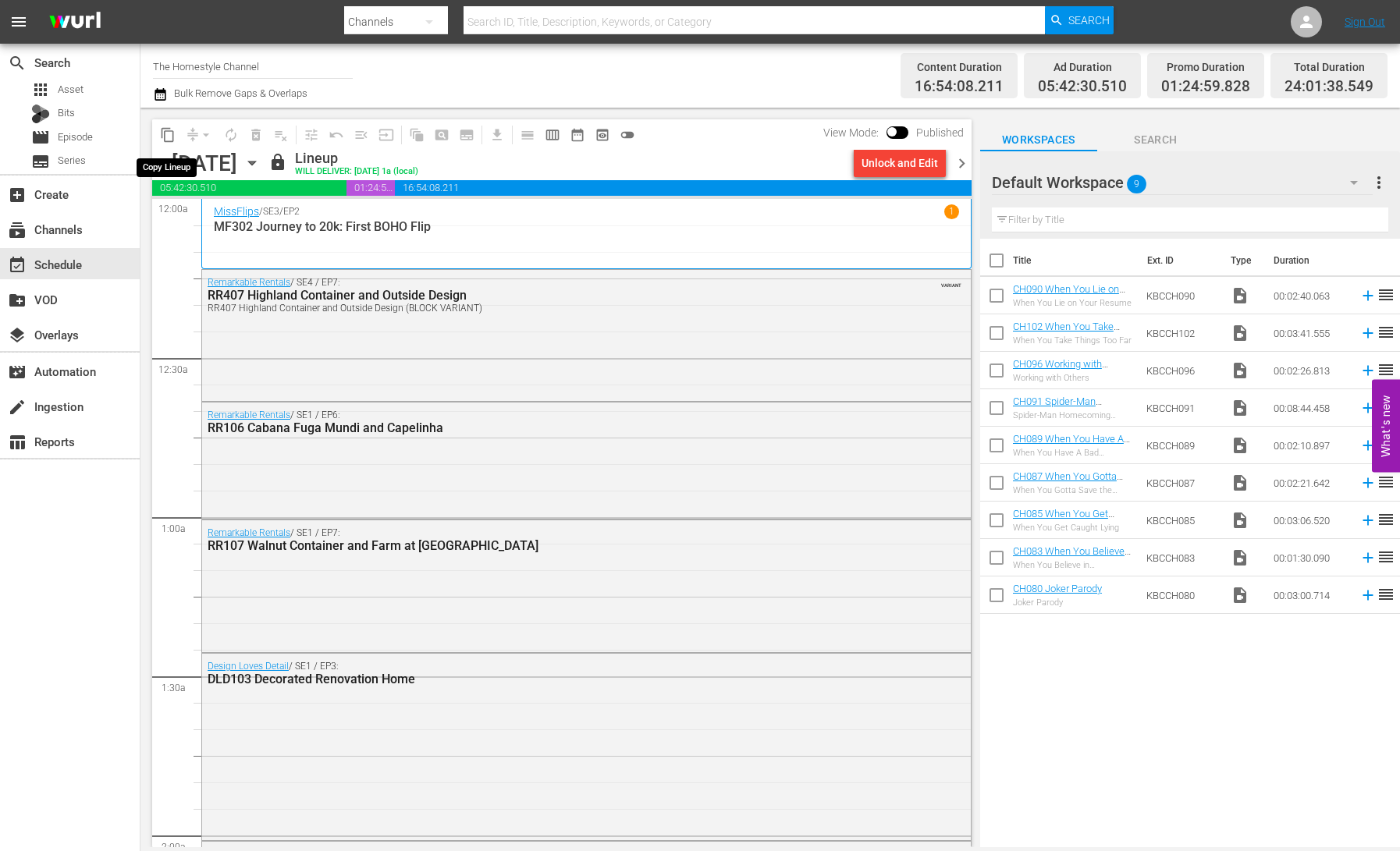
click at [174, 138] on span "content_copy" at bounding box center [167, 134] width 16 height 16
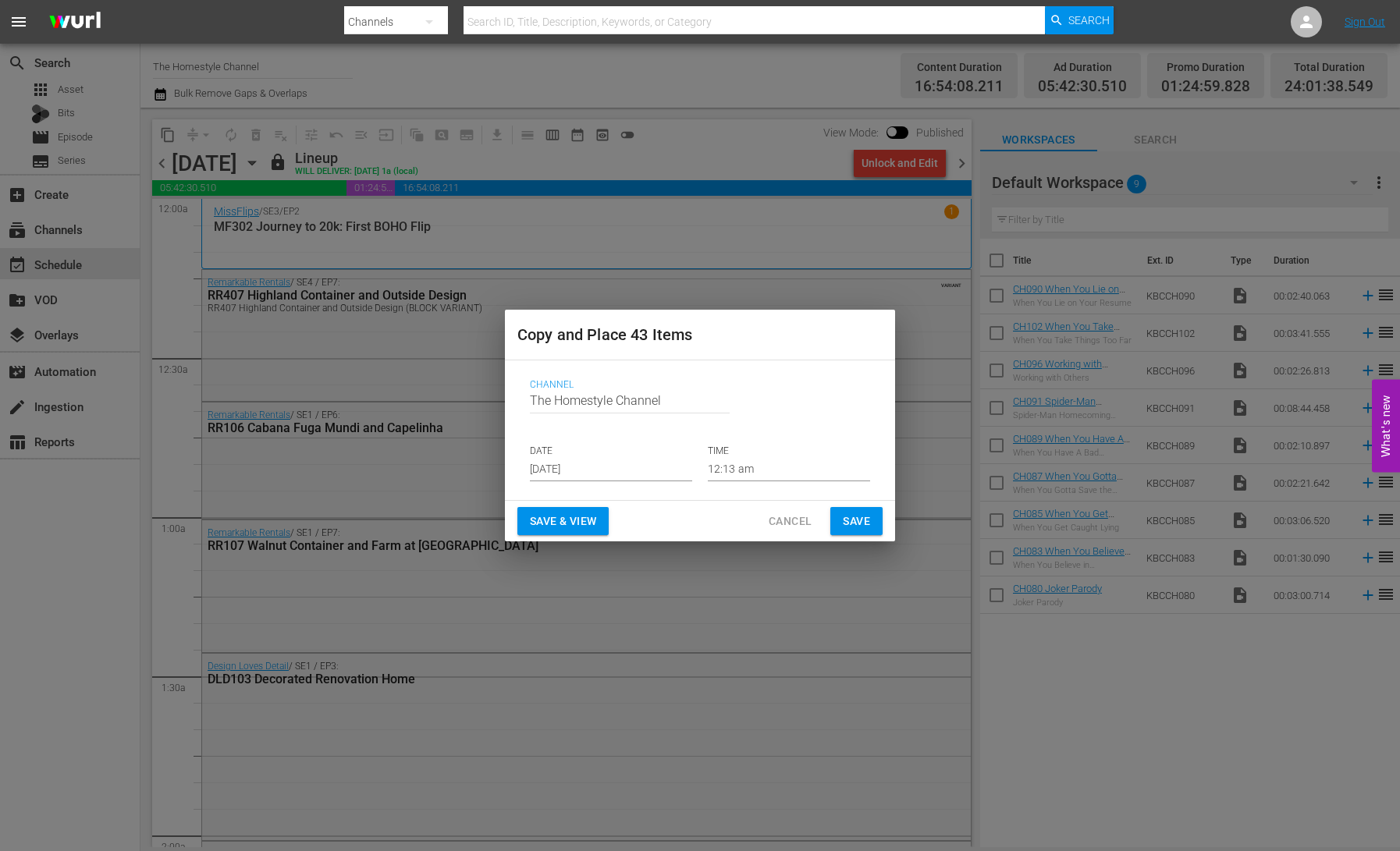
click at [571, 470] on input "[DATE]" at bounding box center [611, 470] width 162 height 24
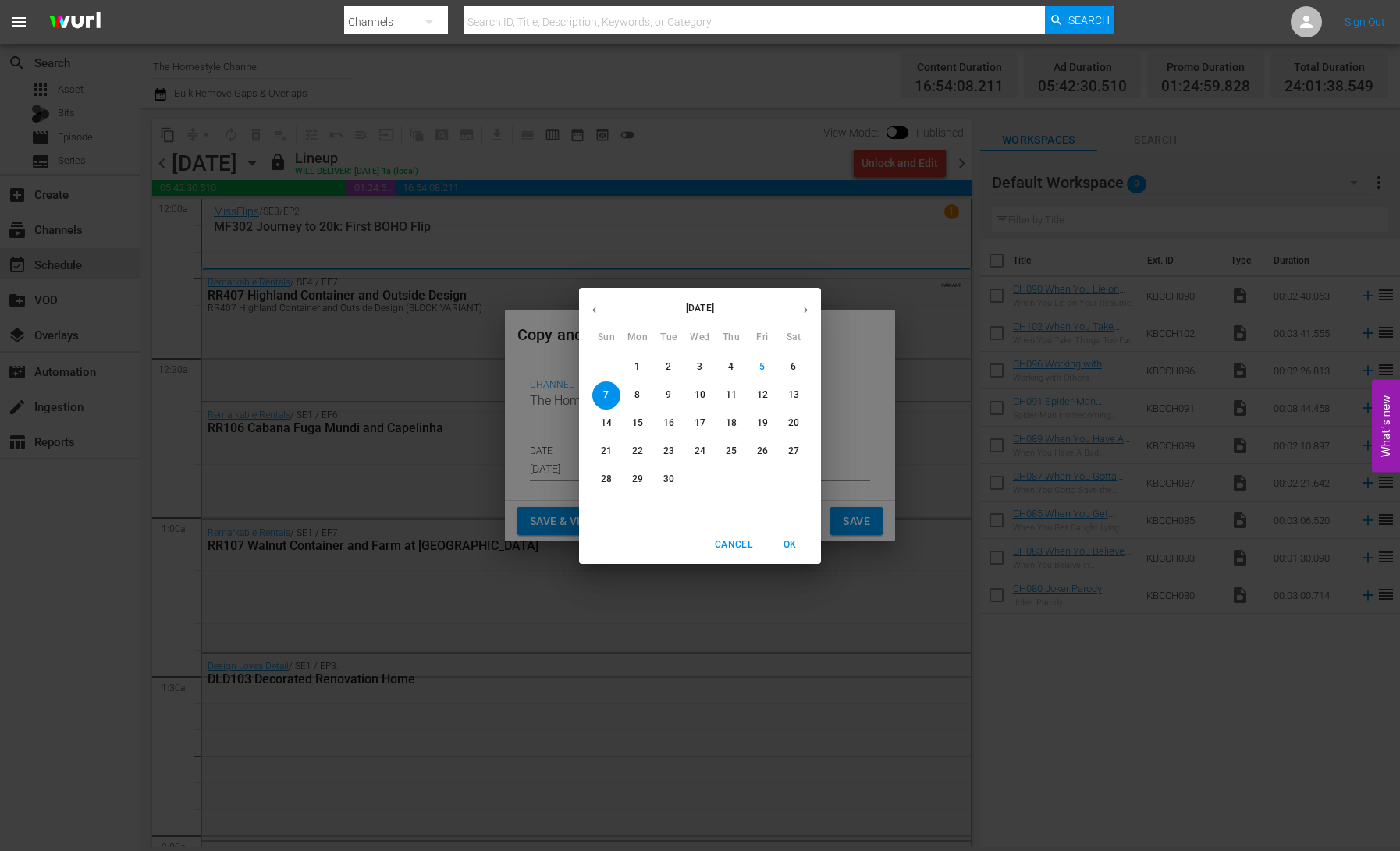
click at [603, 418] on p "14" at bounding box center [606, 423] width 11 height 13
type input "[DATE]"
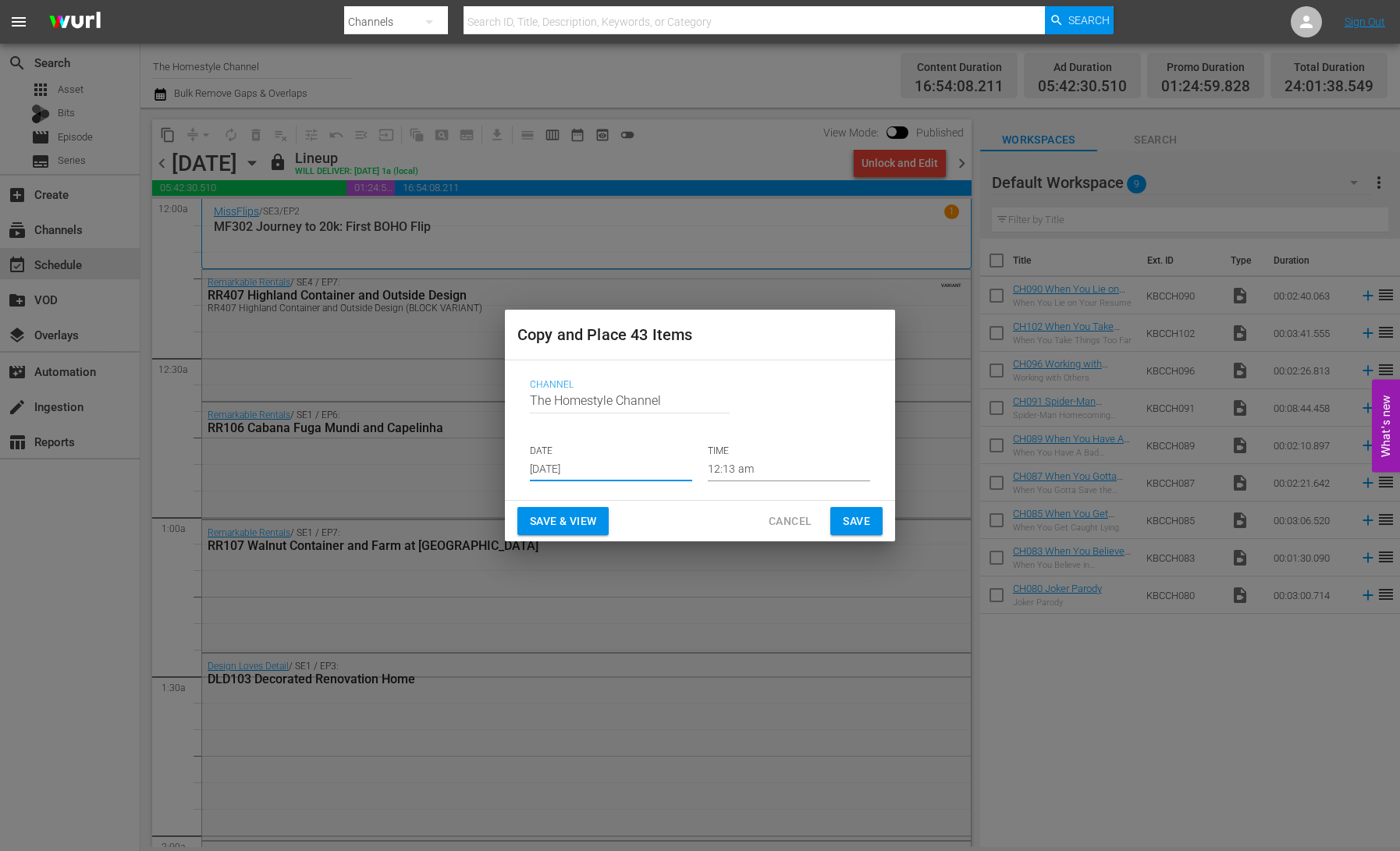
click at [560, 521] on span "Save & View" at bounding box center [562, 521] width 66 height 20
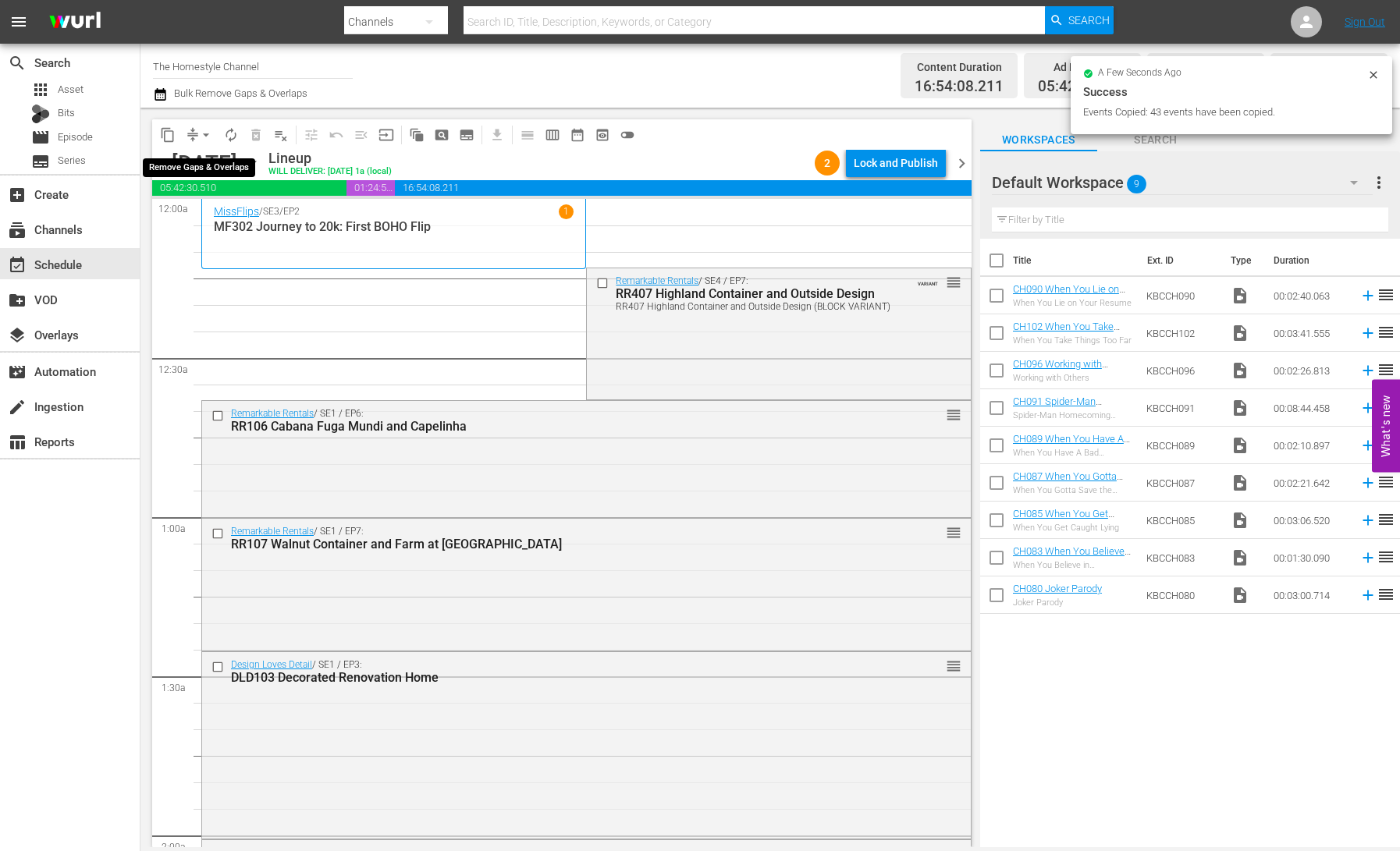
click at [191, 136] on span "compress" at bounding box center [192, 134] width 16 height 16
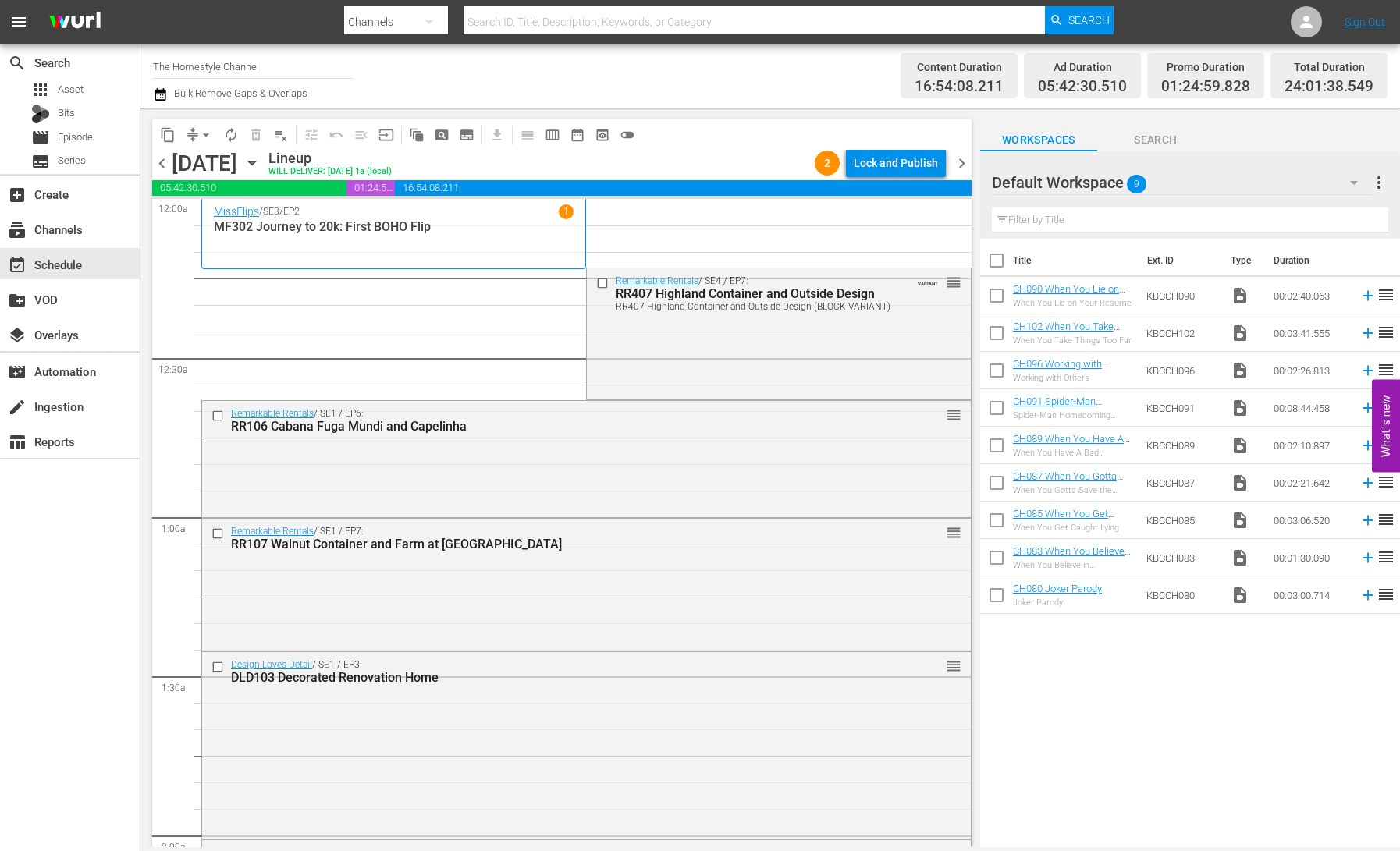
click at [204, 138] on span "arrow_drop_down" at bounding box center [205, 134] width 16 height 16
click at [215, 218] on li "Align to End of Previous Day" at bounding box center [207, 218] width 164 height 25
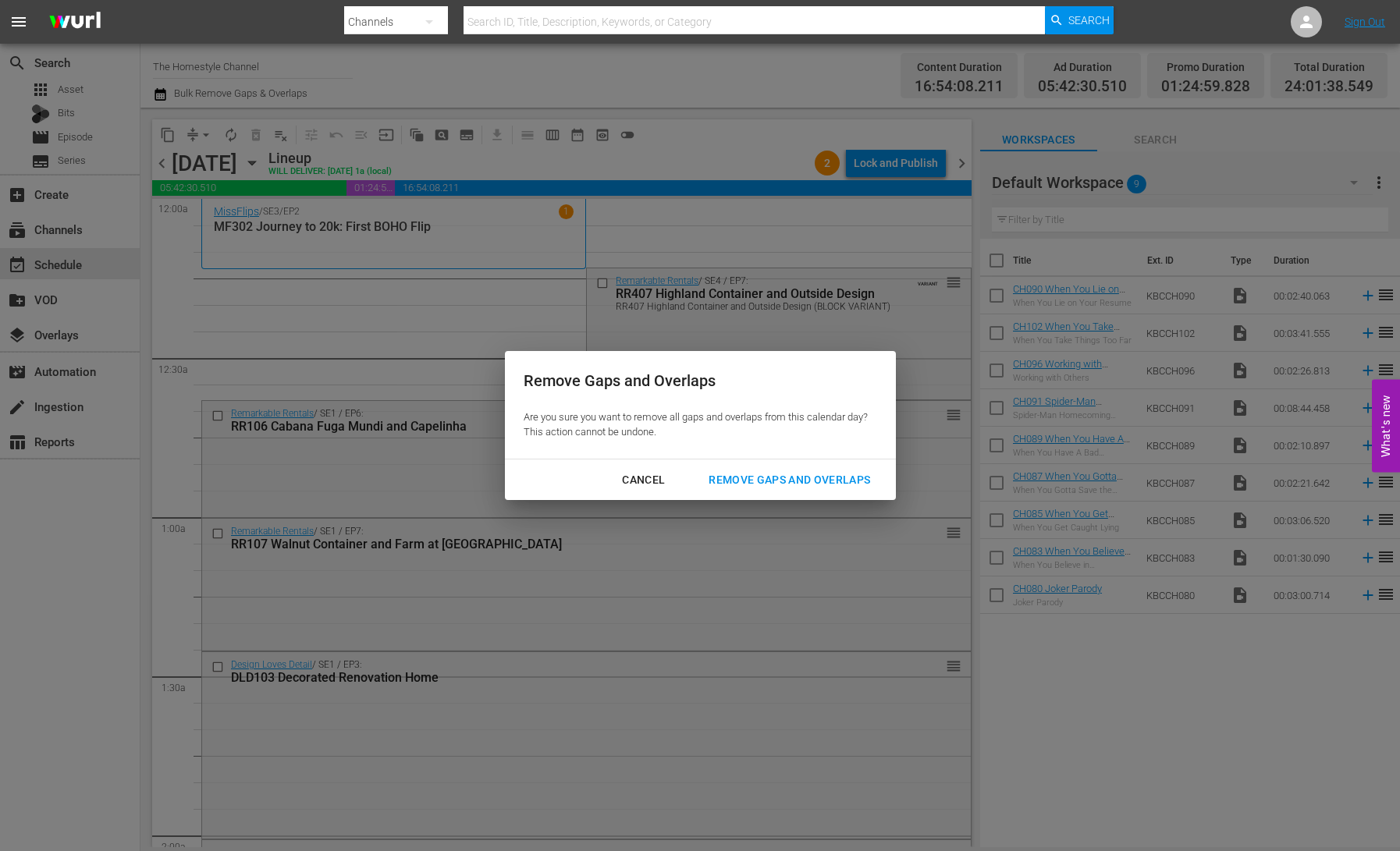
click at [832, 479] on div "Remove Gaps and Overlaps" at bounding box center [789, 480] width 187 height 20
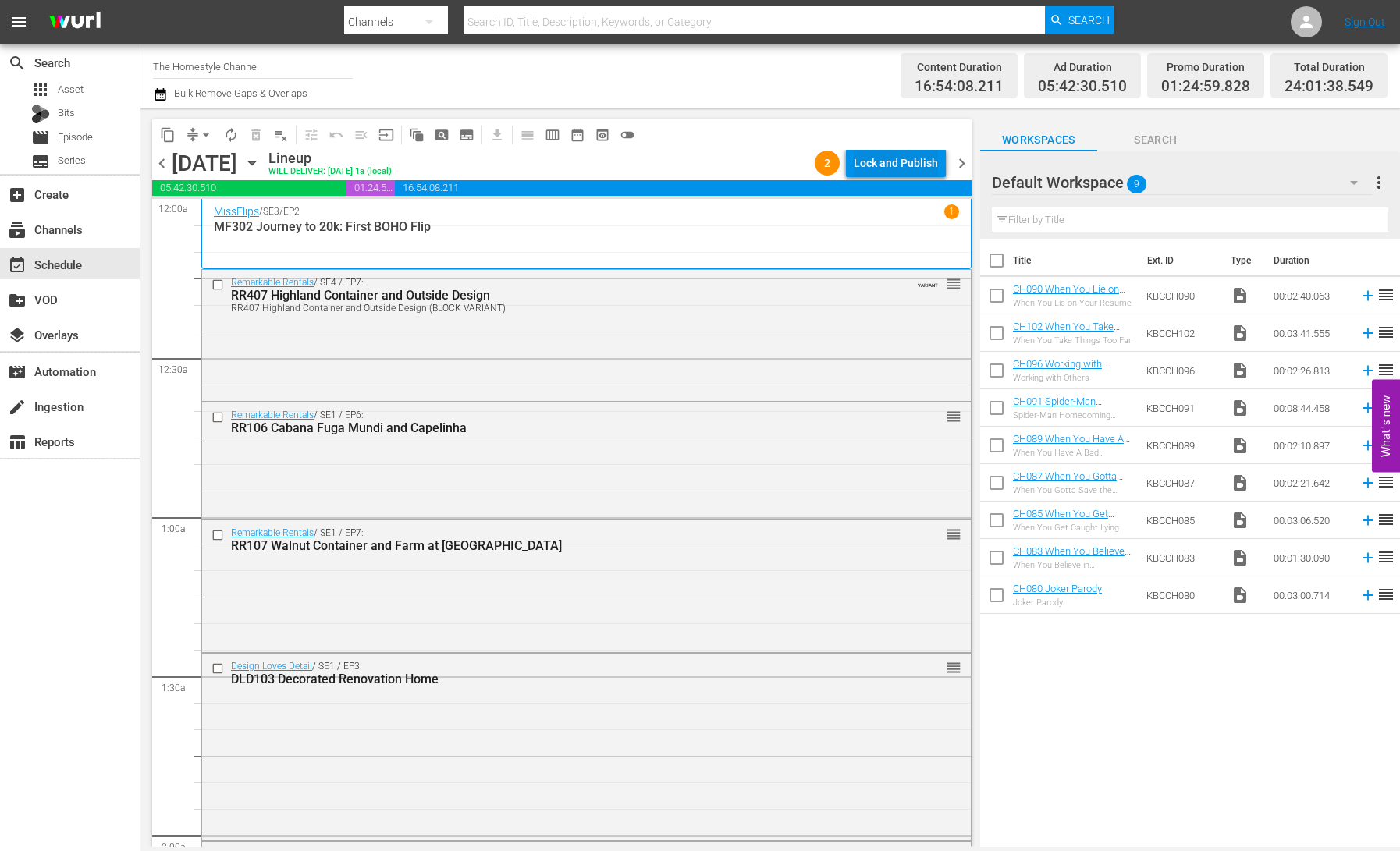
click at [879, 160] on div "Lock and Publish" at bounding box center [896, 163] width 84 height 28
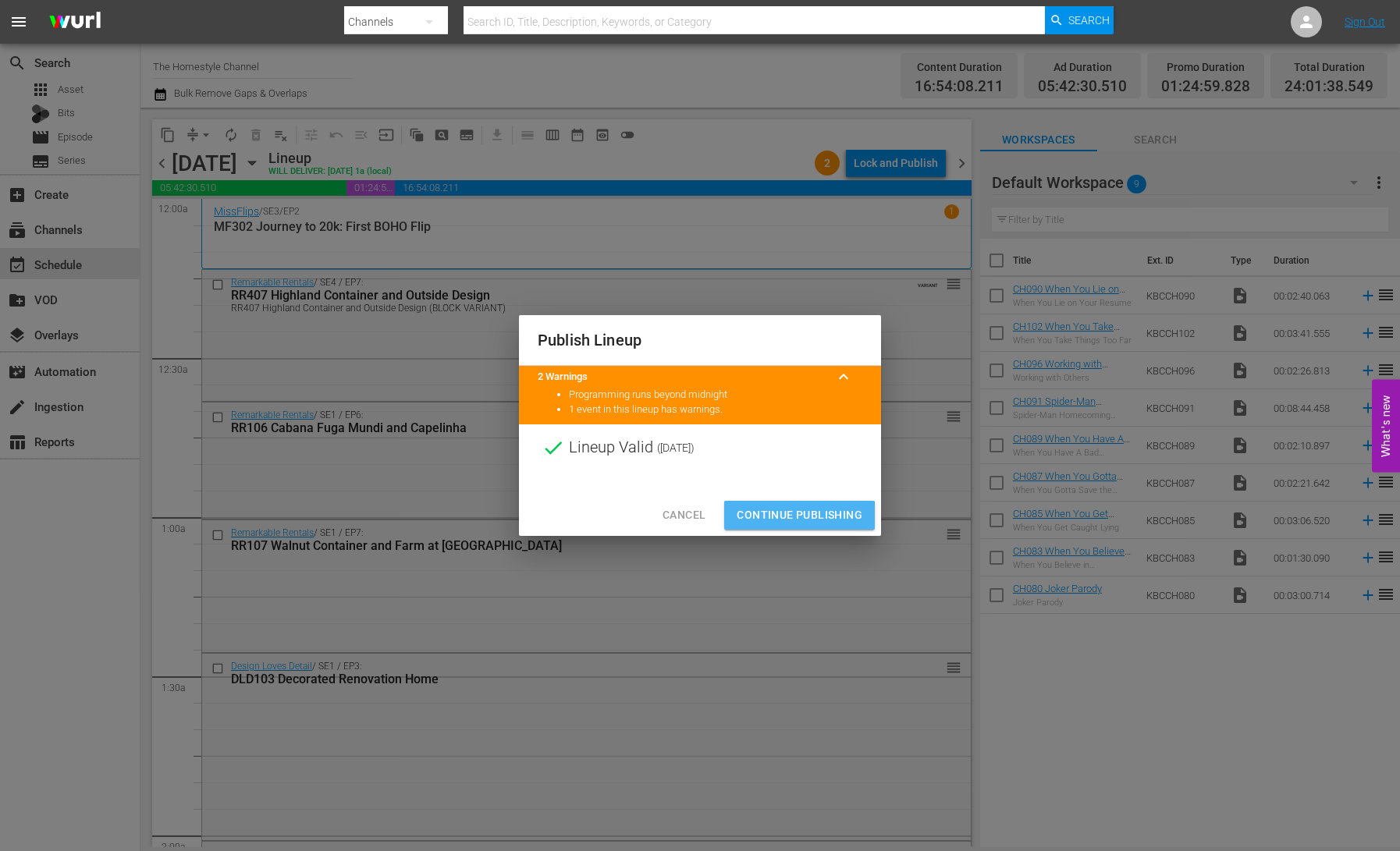
click at [791, 516] on span "Continue Publishing" at bounding box center [799, 516] width 125 height 20
